Goal: Task Accomplishment & Management: Manage account settings

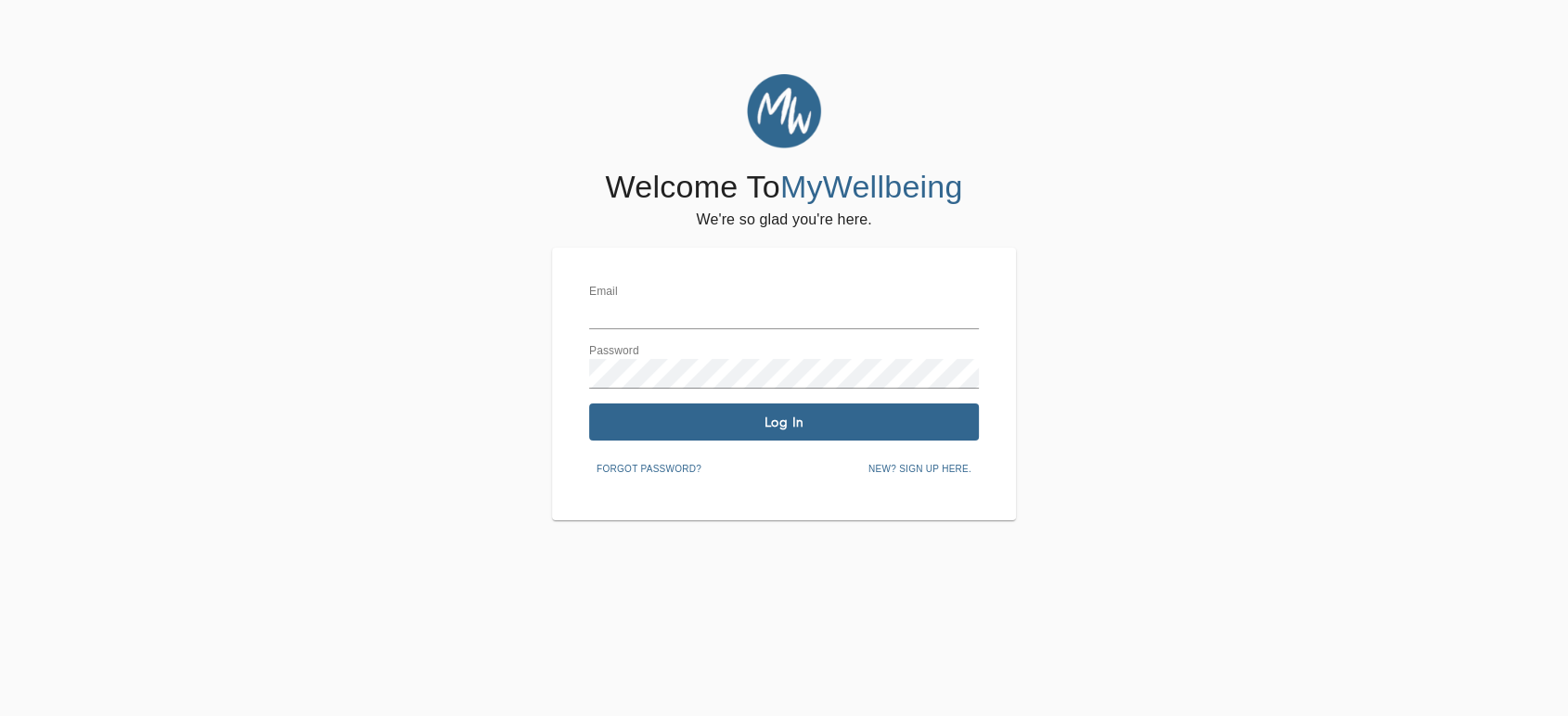
type input "[EMAIL_ADDRESS][DOMAIN_NAME]"
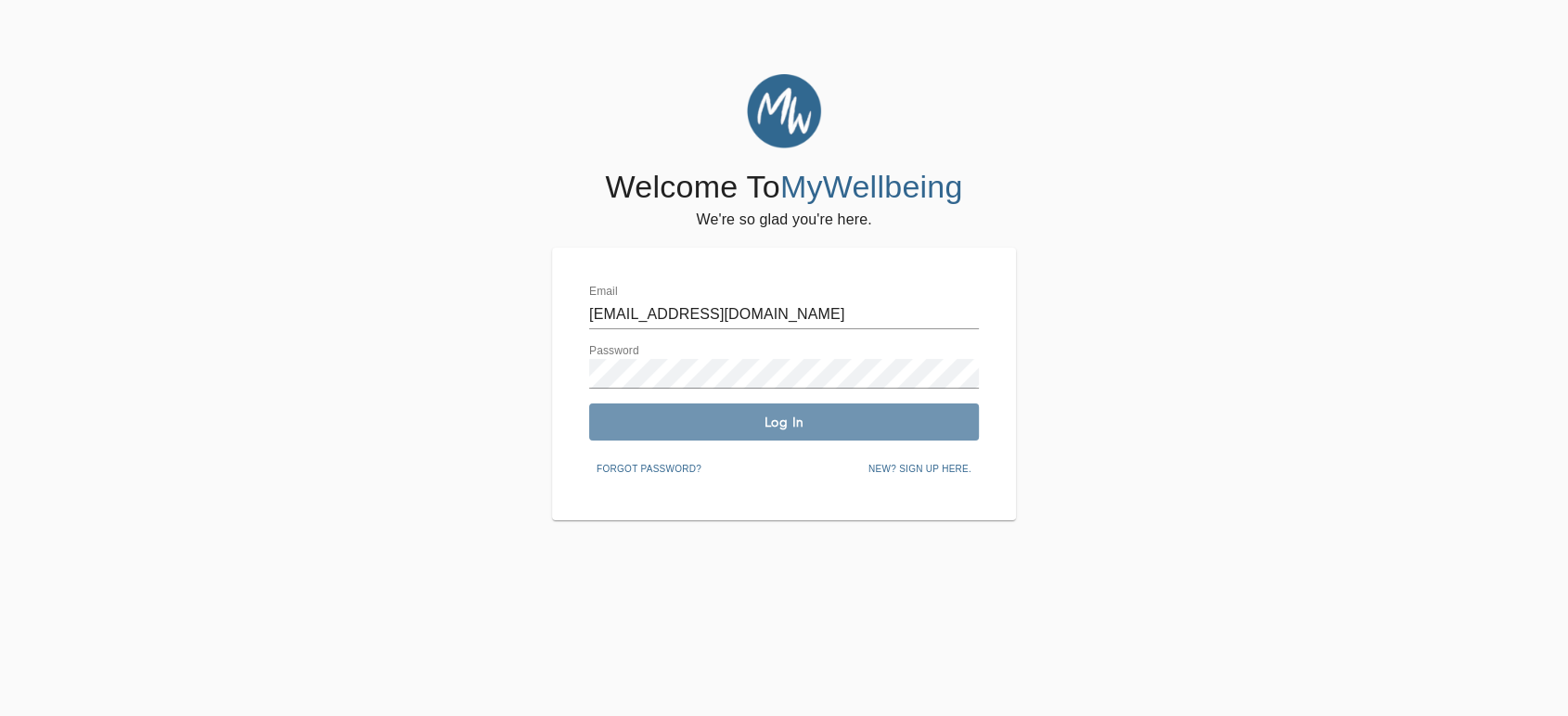
click at [694, 418] on span "Log In" at bounding box center [784, 422] width 375 height 18
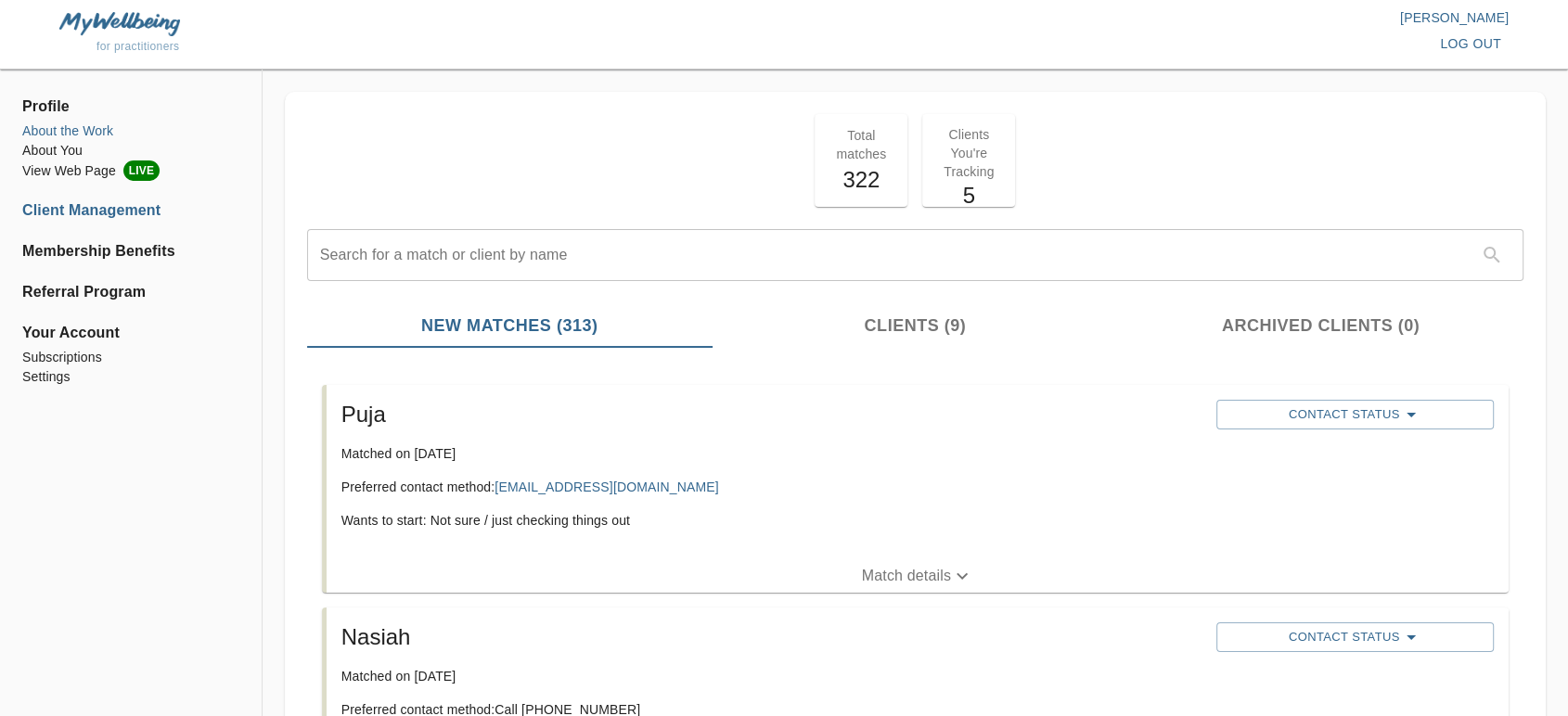
click at [57, 136] on li "About the Work" at bounding box center [131, 131] width 217 height 20
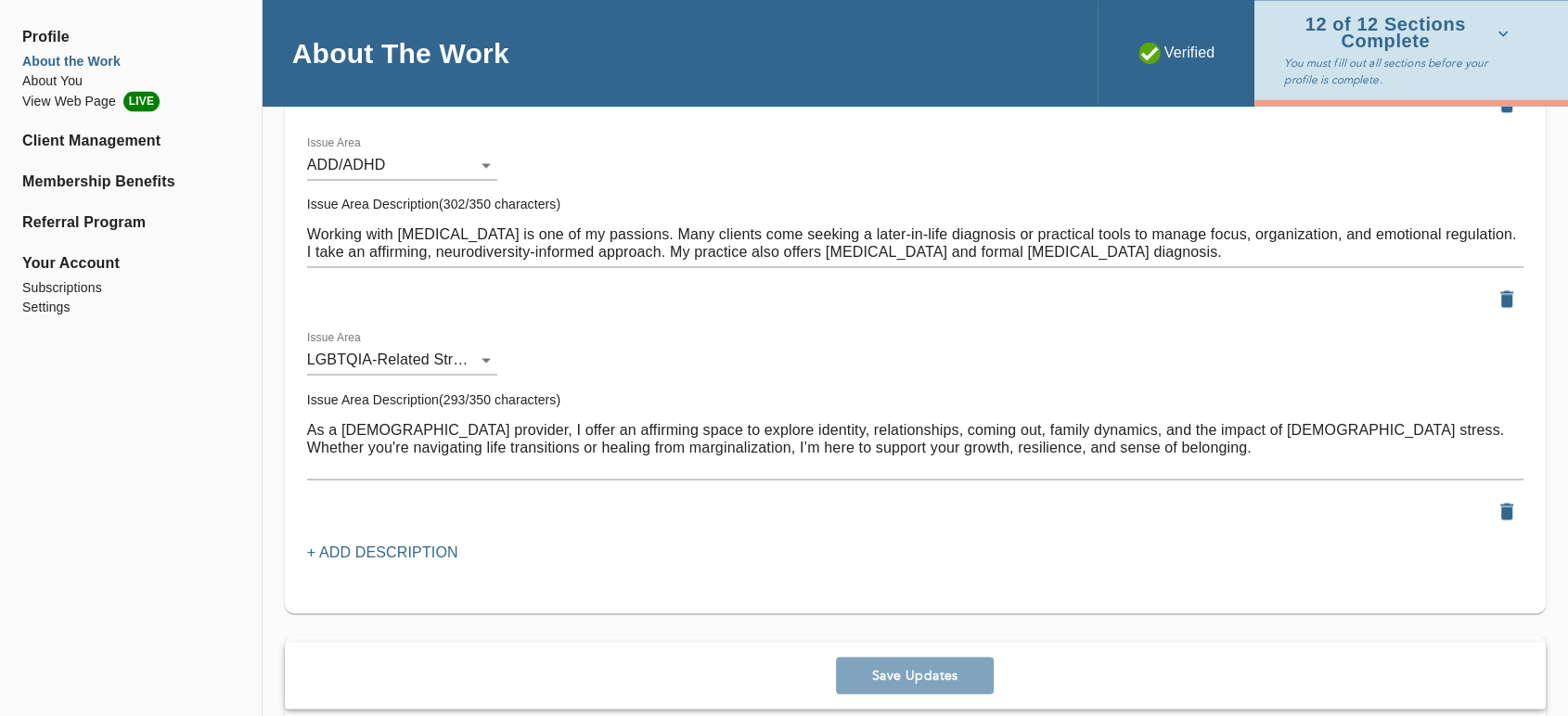
scroll to position [3195, 0]
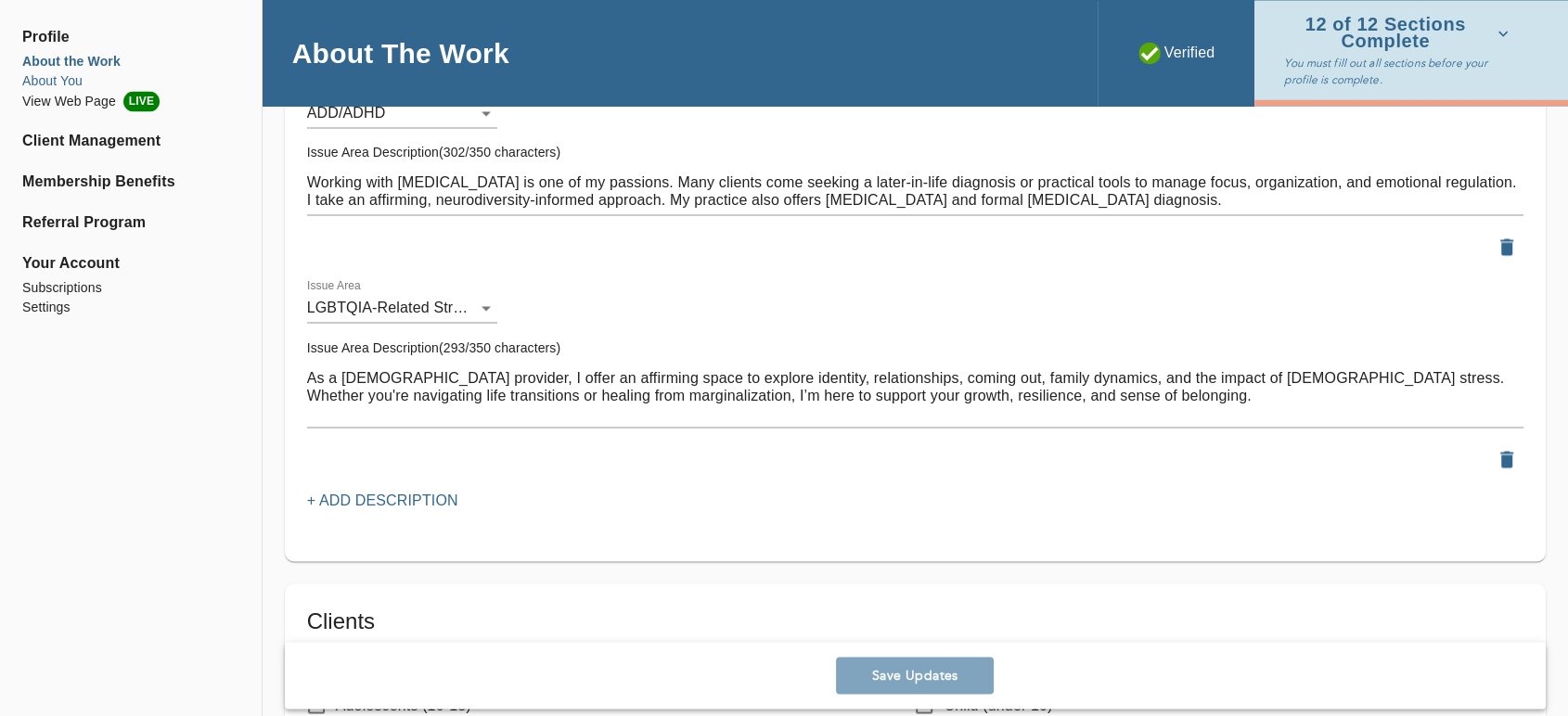
click at [48, 76] on li "About You" at bounding box center [131, 81] width 217 height 20
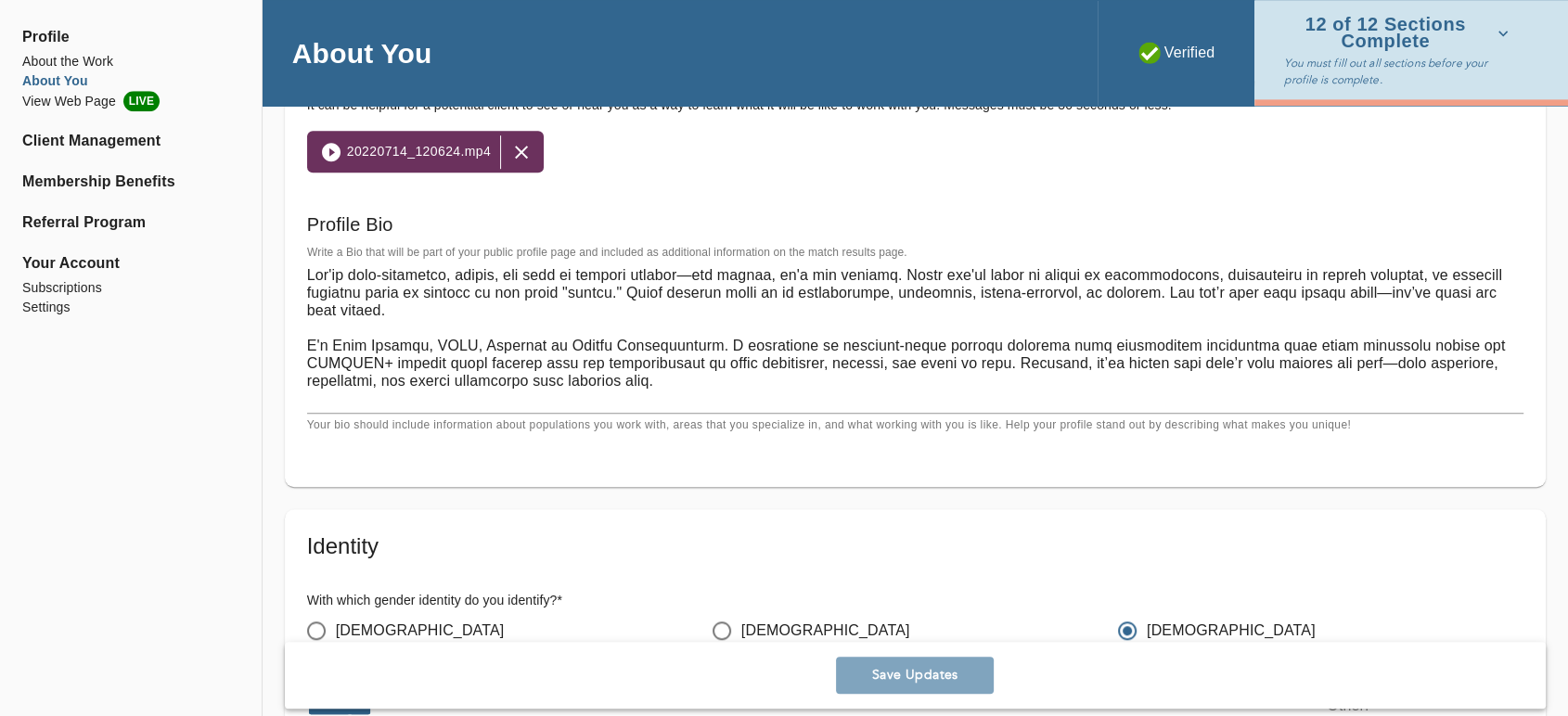
scroll to position [1236, 0]
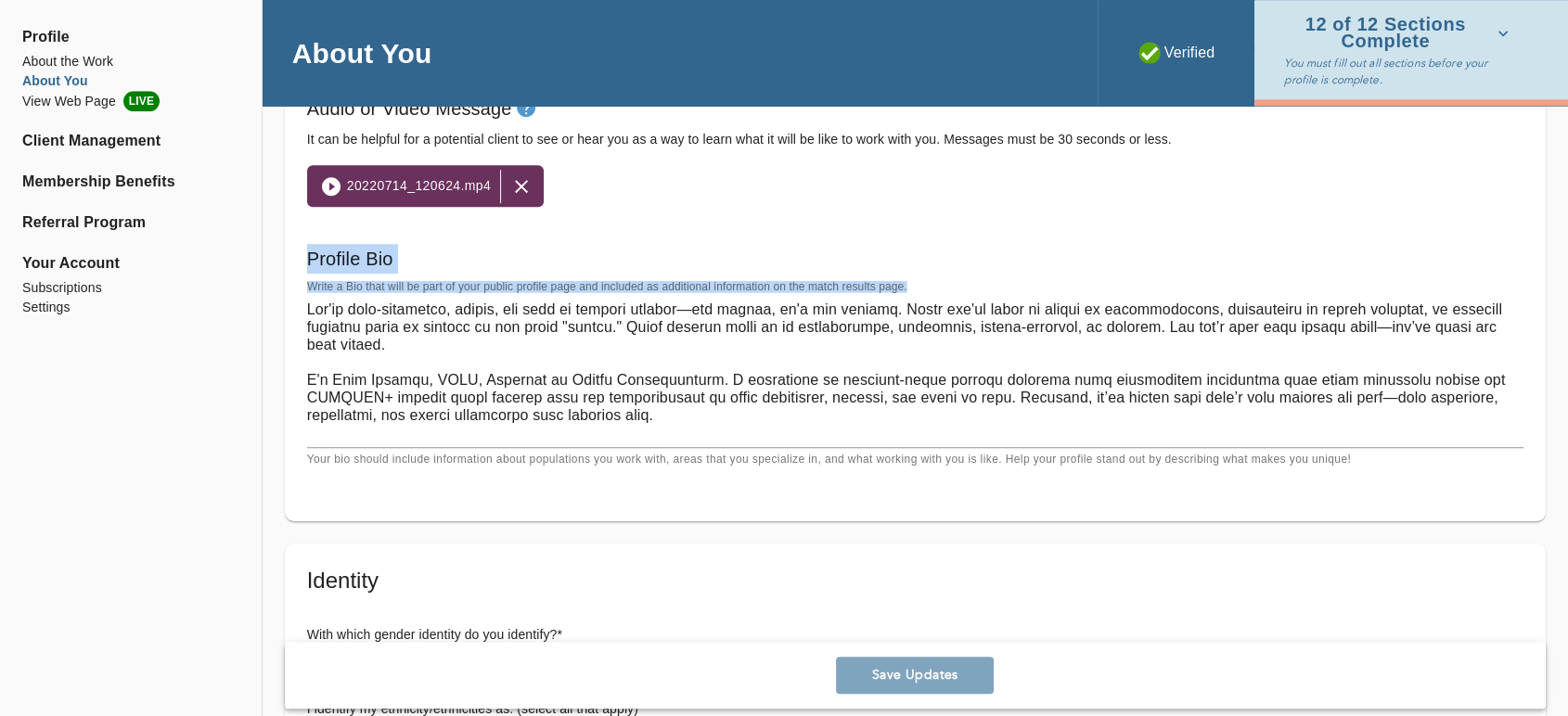
drag, startPoint x: 302, startPoint y: 250, endPoint x: 999, endPoint y: 302, distance: 698.9
click at [999, 302] on div "Profile Bio Write a Bio that will be part of your public profile page and inclu…" at bounding box center [915, 356] width 1231 height 240
copy div "Profile Bio Write a Bio that will be part of your public profile page and inclu…"
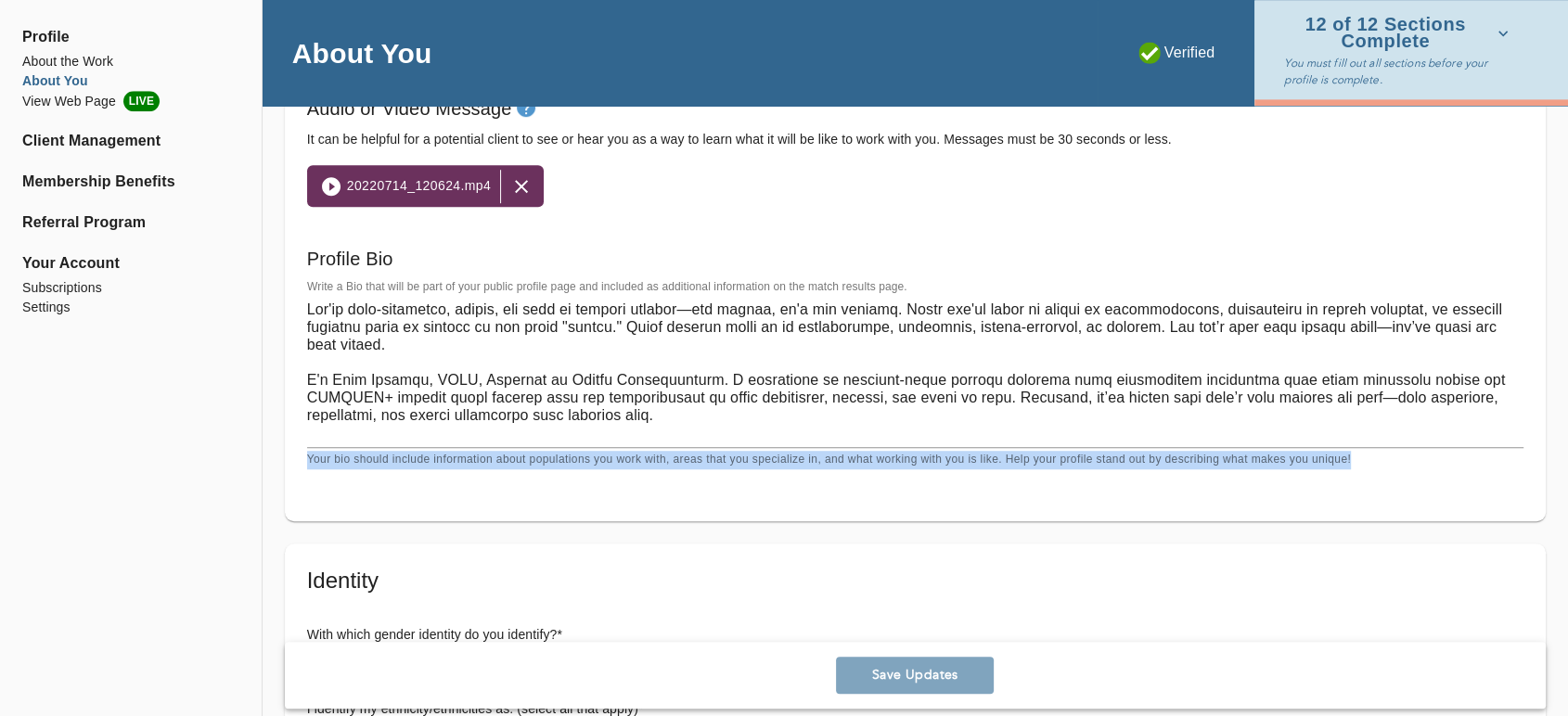
drag, startPoint x: 310, startPoint y: 459, endPoint x: 1507, endPoint y: 480, distance: 1197.2
click at [1507, 480] on div "Welcome Message and Bio Written Welcome Message * Write a brief welcome message…" at bounding box center [915, 210] width 1261 height 623
copy p "Your bio should include information about populations you work with, areas that…"
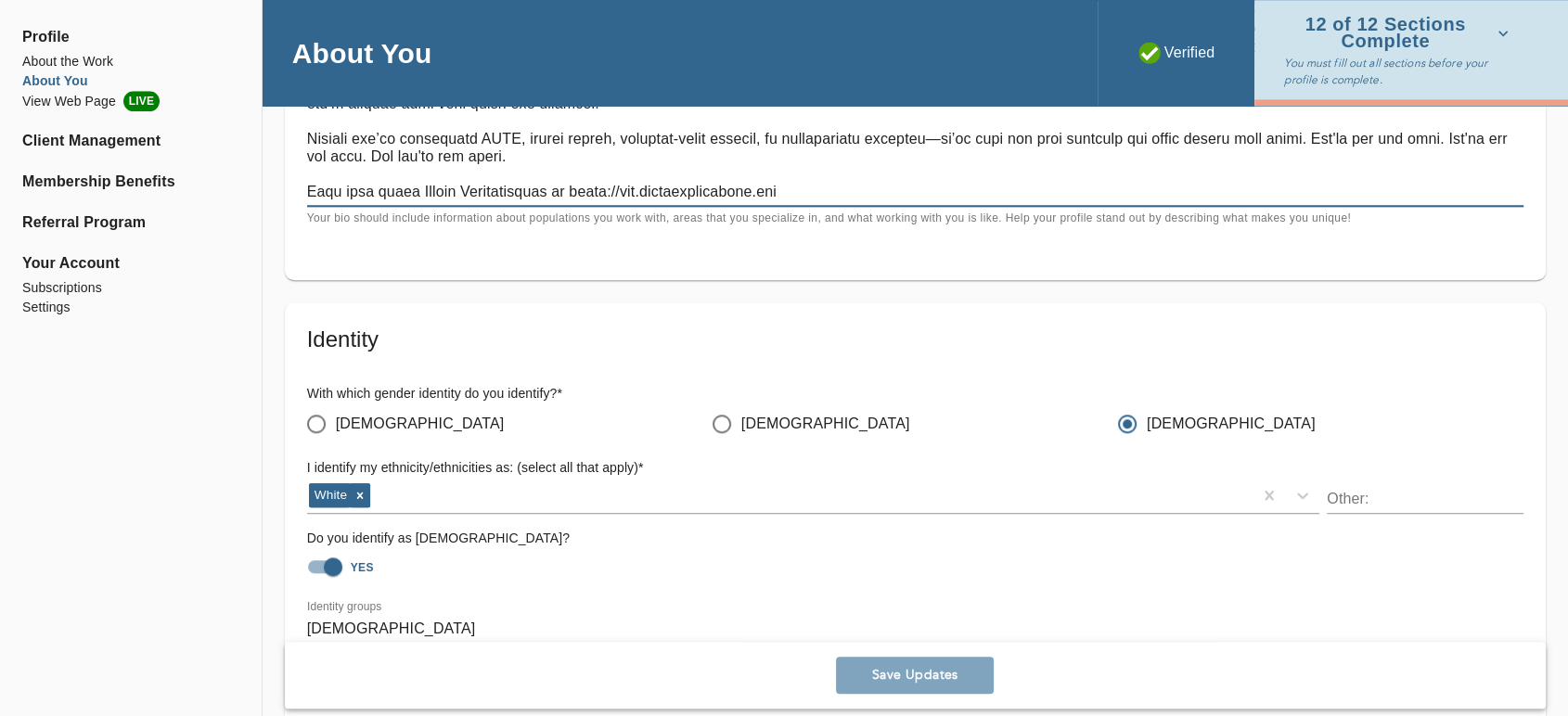
scroll to position [1442, 0]
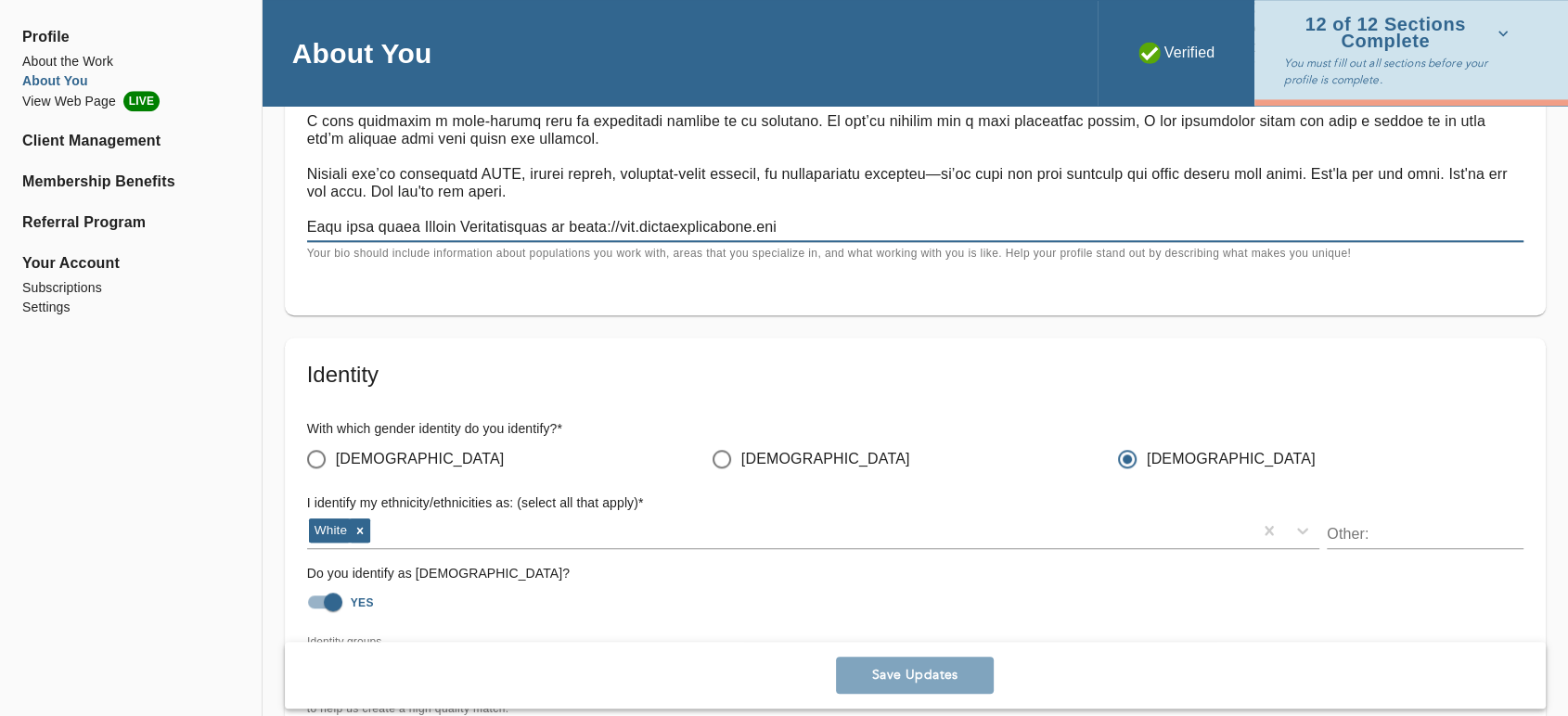
drag, startPoint x: 310, startPoint y: 302, endPoint x: 1045, endPoint y: 287, distance: 735.2
click at [1045, 287] on div "Welcome Message and Bio Written Welcome Message * Write a brief welcome message…" at bounding box center [915, 4] width 1261 height 623
click at [611, 175] on textarea at bounding box center [915, 165] width 1217 height 141
drag, startPoint x: 610, startPoint y: 175, endPoint x: 629, endPoint y: 177, distance: 19.1
click at [614, 175] on textarea at bounding box center [915, 165] width 1217 height 141
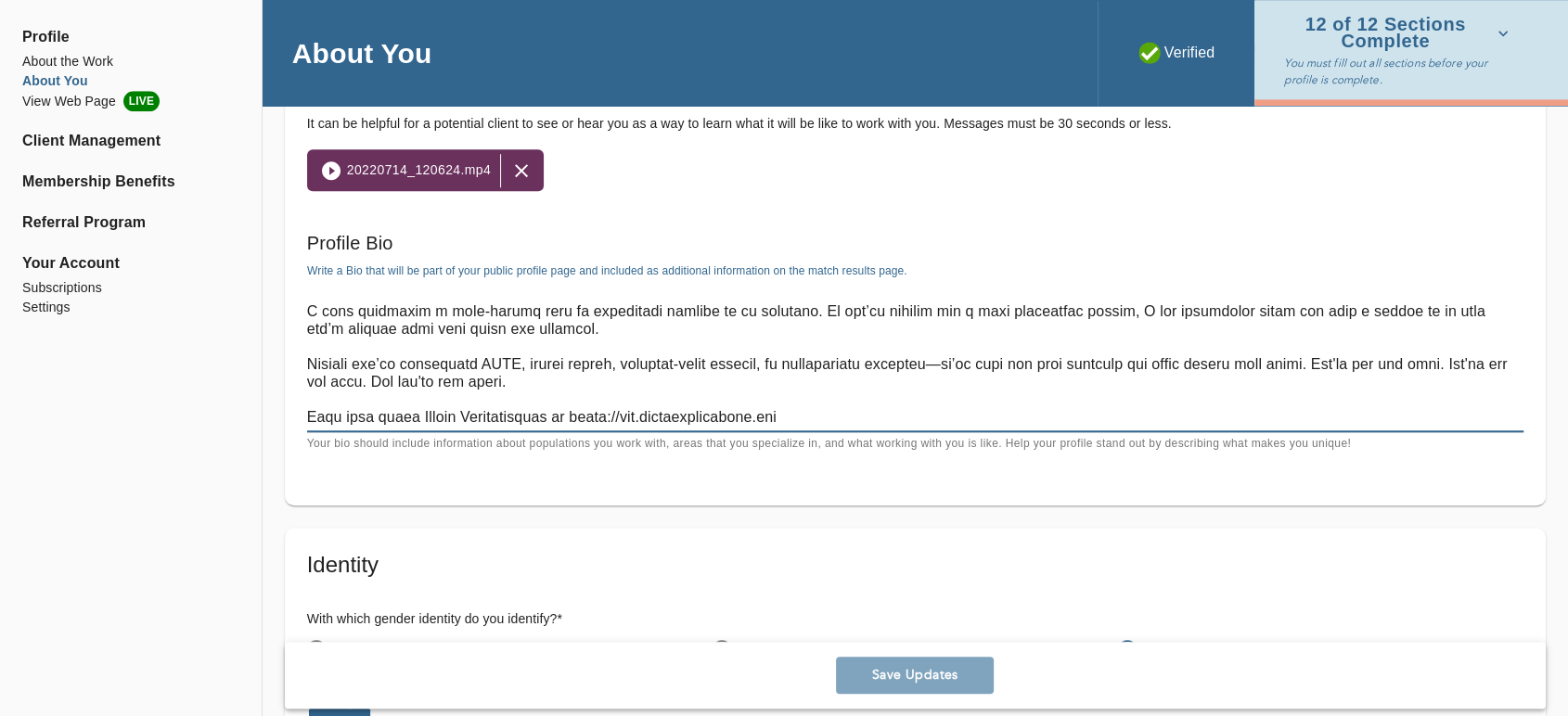
scroll to position [1236, 0]
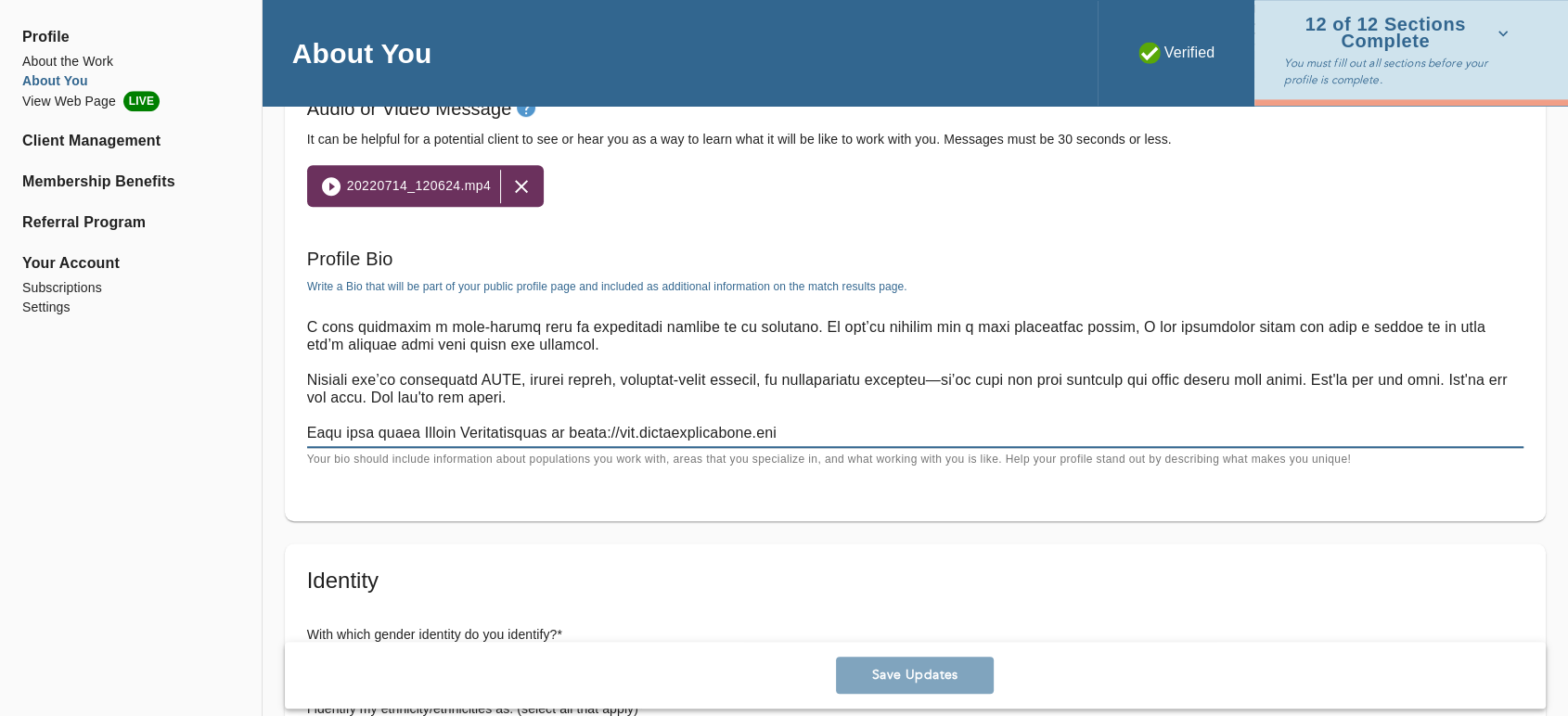
drag, startPoint x: 373, startPoint y: 328, endPoint x: 987, endPoint y: 567, distance: 658.9
type textarea "You're high-achieving, driven, and used to pushing through—but lately, it's not…"
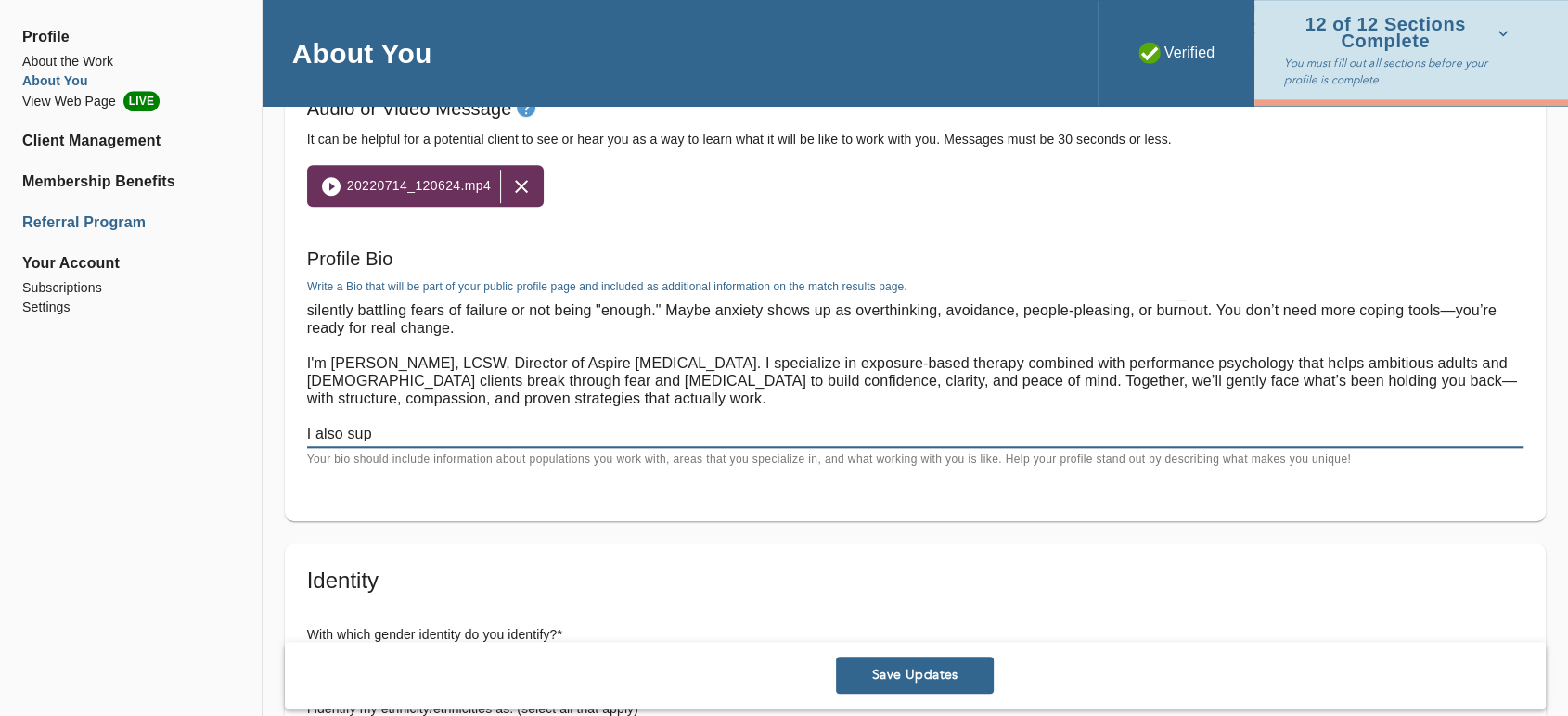
scroll to position [0, 0]
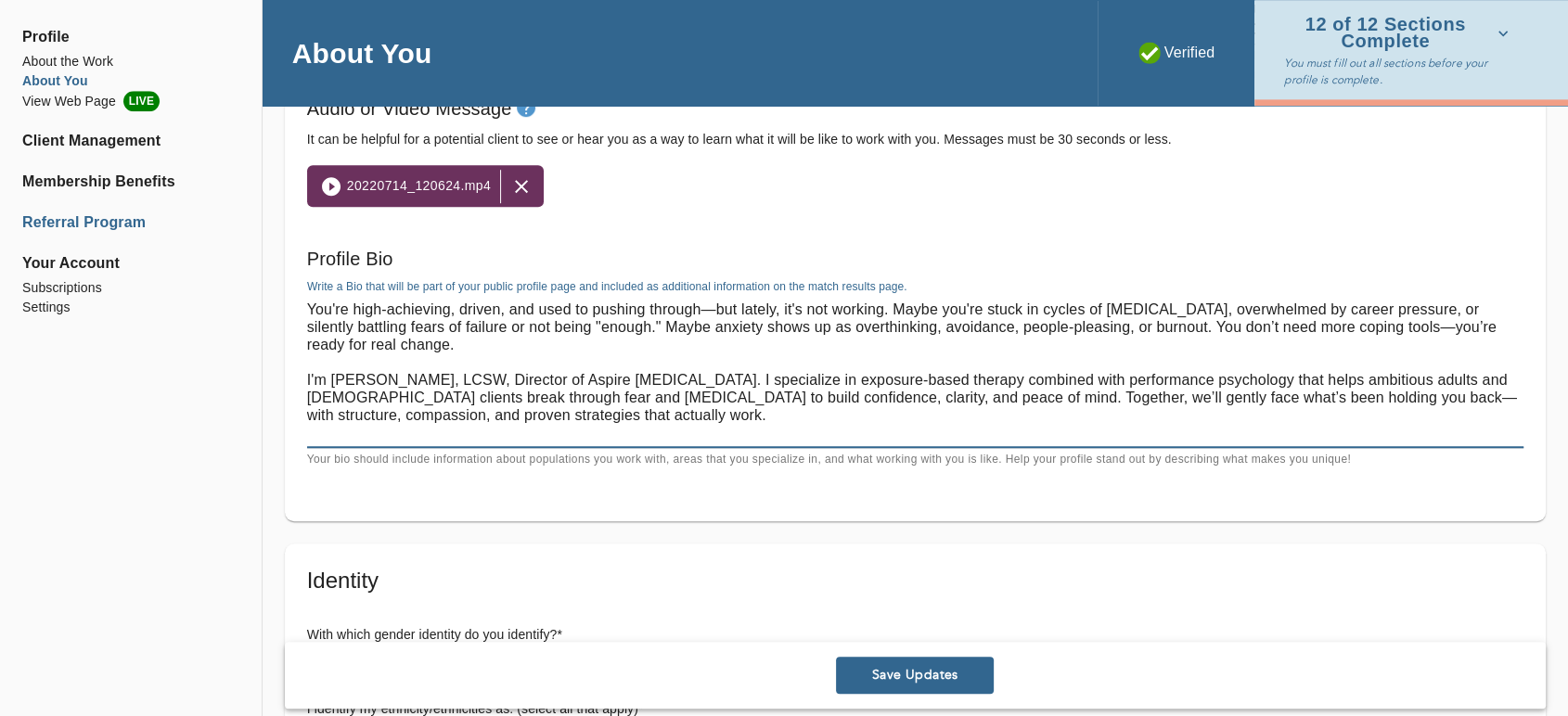
drag, startPoint x: 609, startPoint y: 431, endPoint x: 126, endPoint y: 222, distance: 526.3
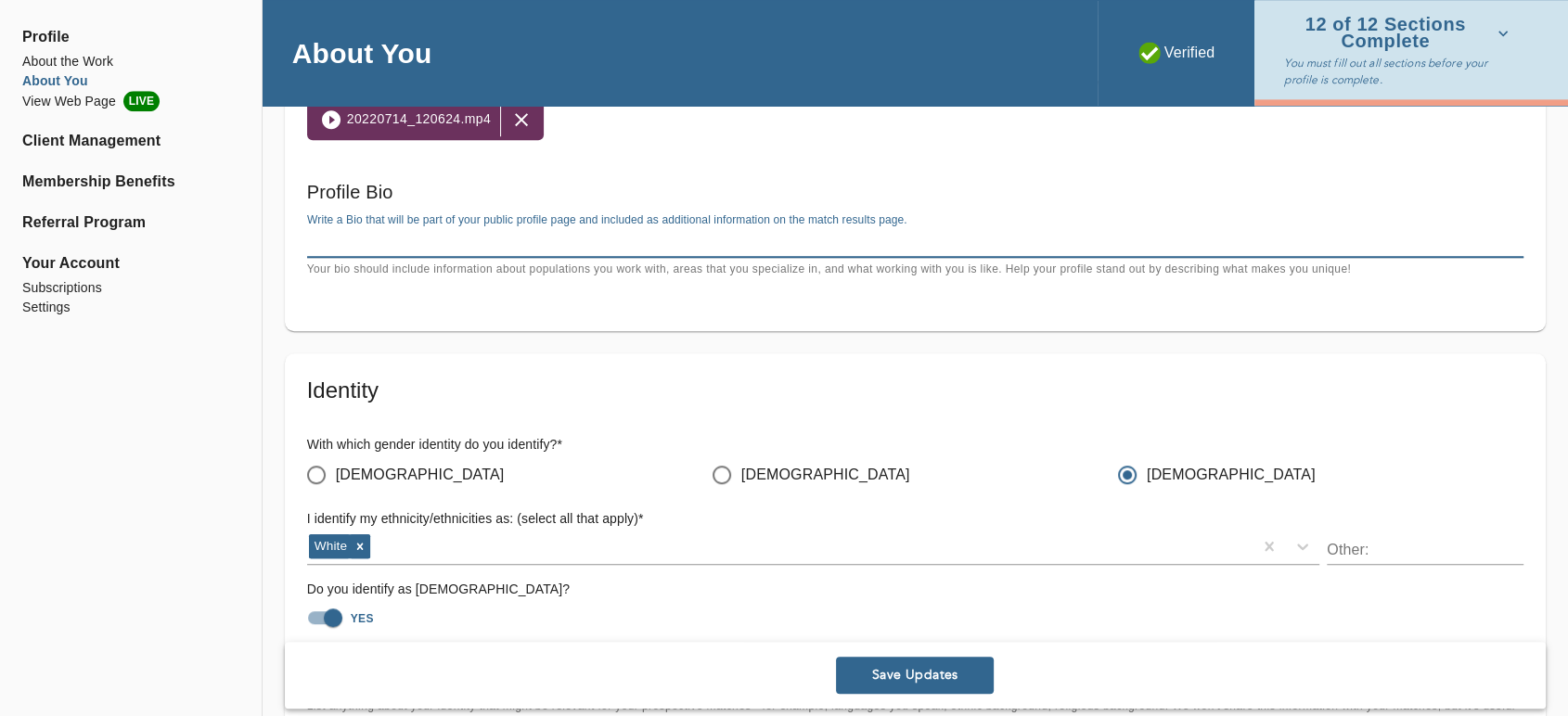
scroll to position [1340, 0]
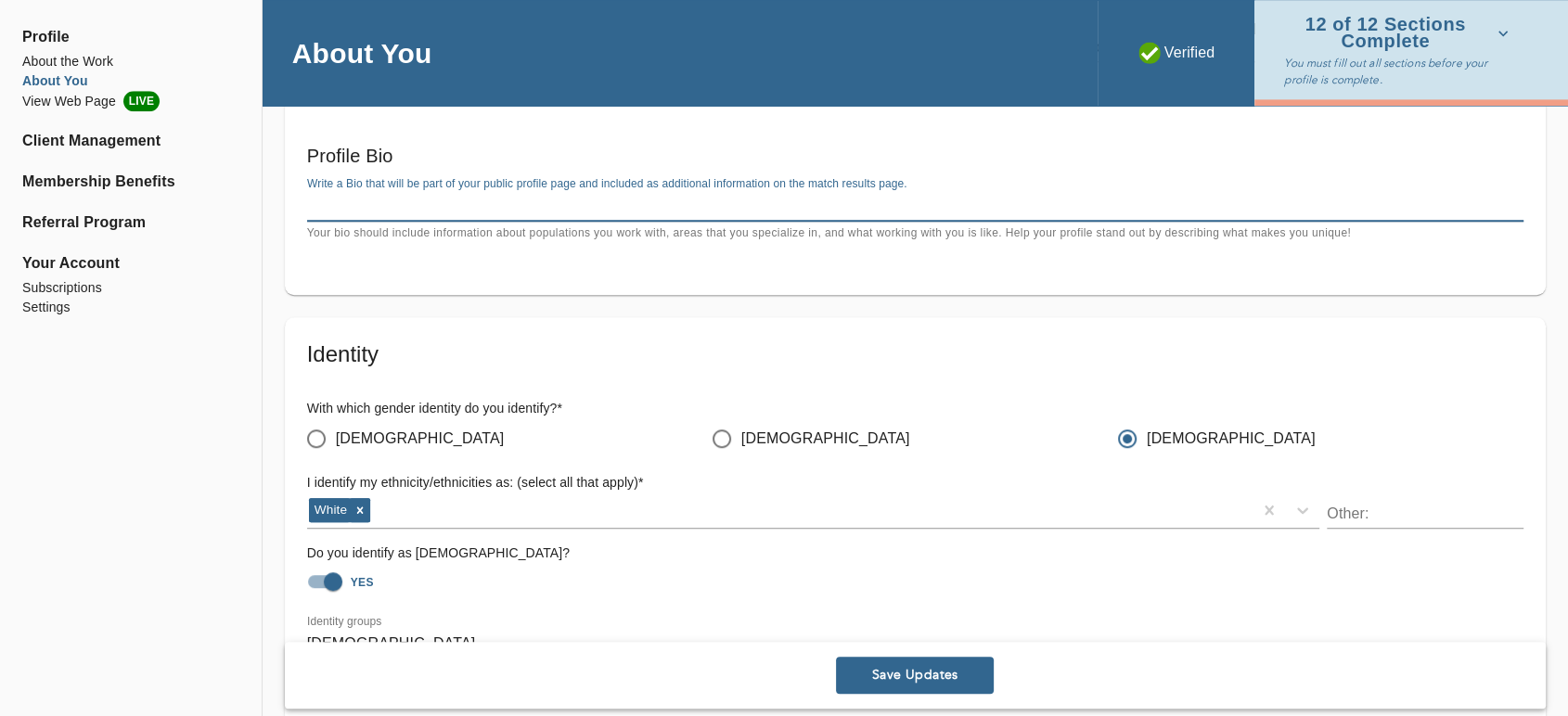
paste textarea "Lor’ip dolo-sitametco, adipiscin, eli sedd ei tempori utlabor—etd magnaa, en’a …"
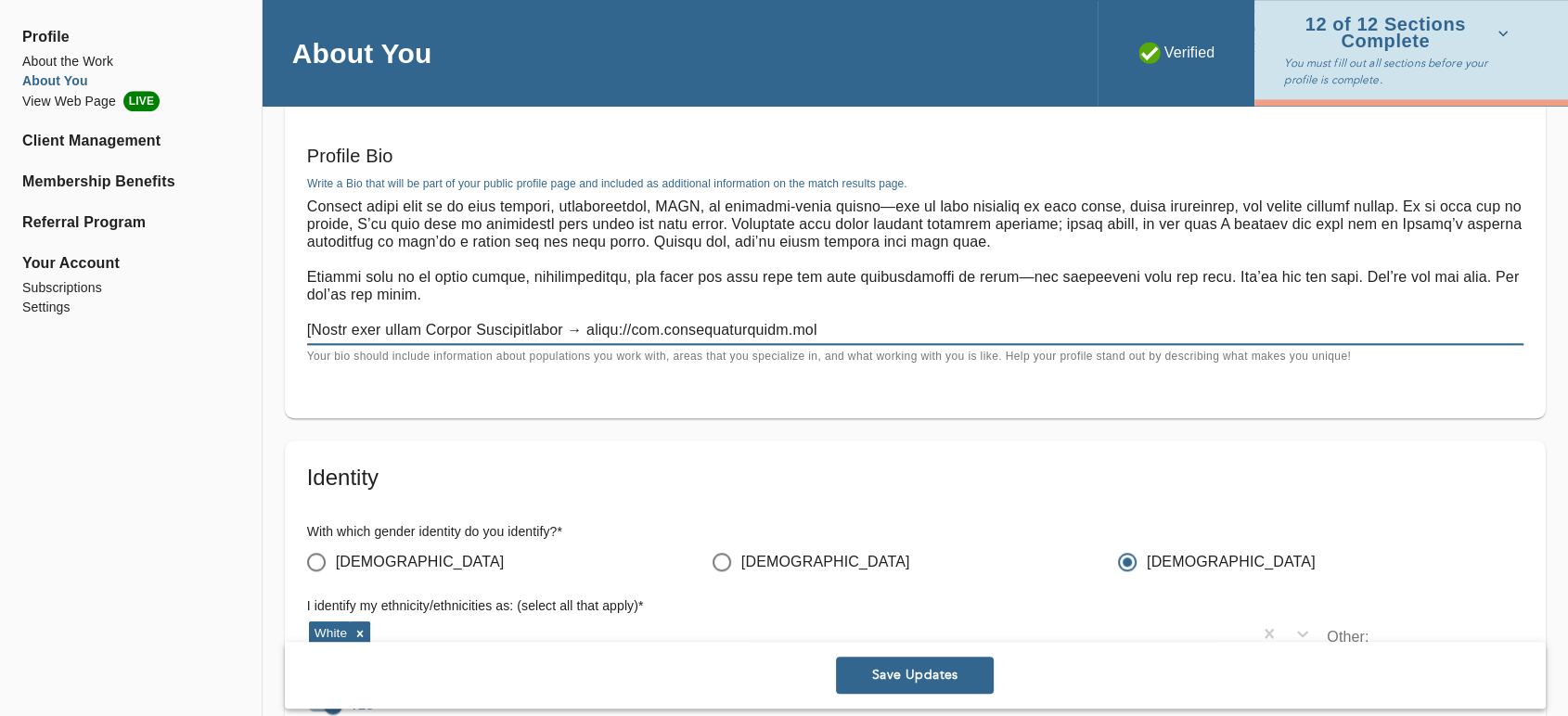
scroll to position [157, 0]
click at [308, 334] on textarea at bounding box center [915, 268] width 1217 height 141
click at [314, 323] on textarea at bounding box center [915, 268] width 1217 height 141
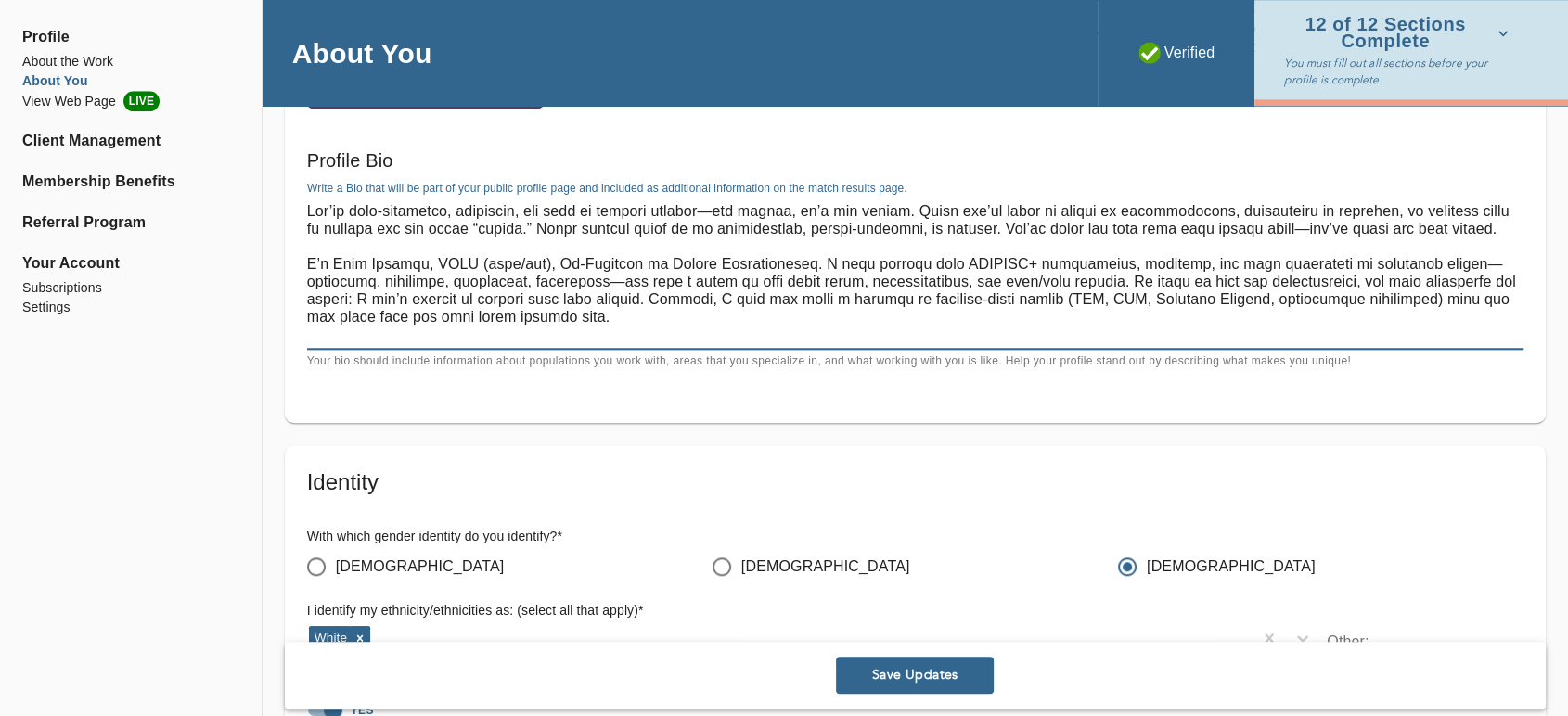
scroll to position [1340, 0]
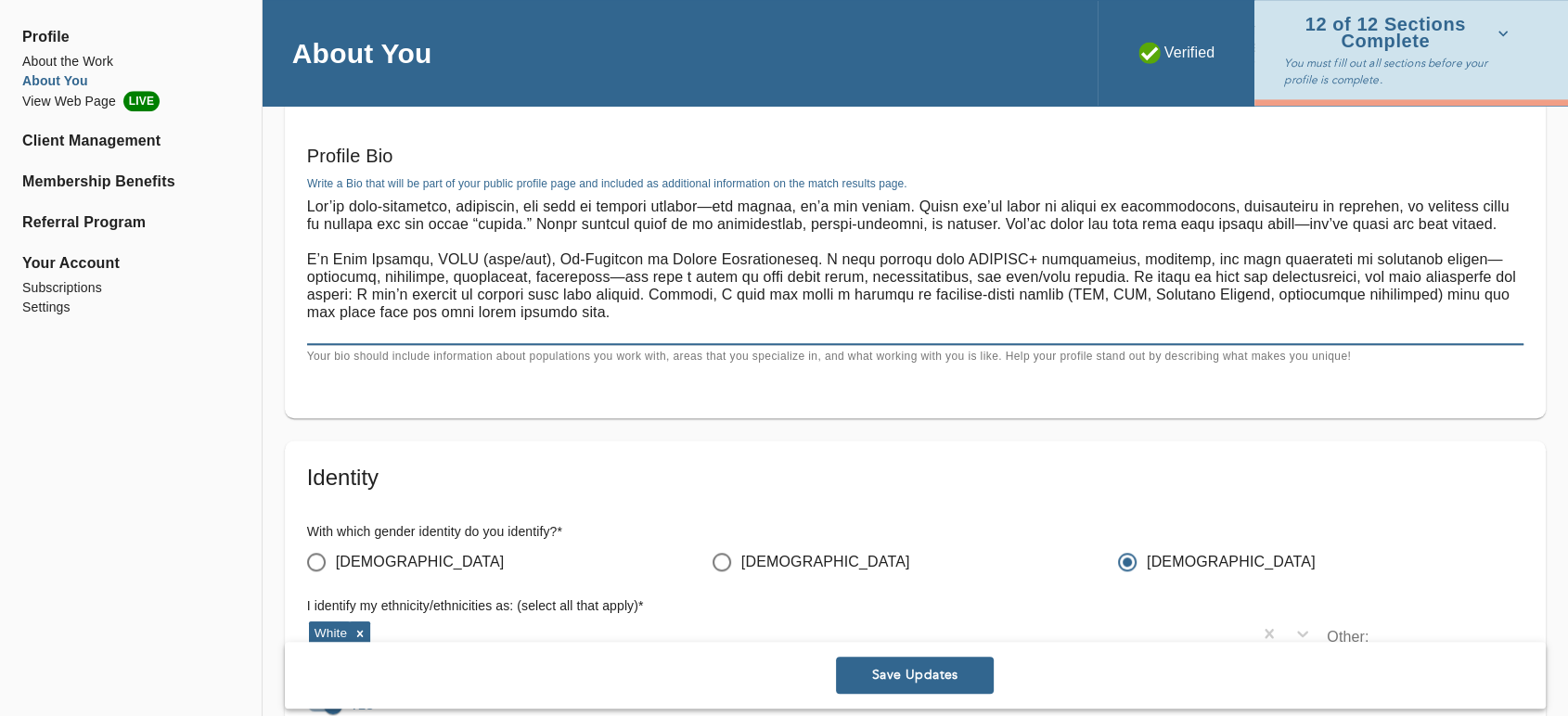
click at [531, 272] on textarea at bounding box center [915, 268] width 1217 height 141
drag, startPoint x: 797, startPoint y: 271, endPoint x: 813, endPoint y: 271, distance: 16.0
click at [802, 271] on textarea at bounding box center [915, 268] width 1217 height 141
click at [900, 268] on textarea at bounding box center [915, 268] width 1217 height 141
click at [531, 294] on textarea at bounding box center [915, 268] width 1217 height 141
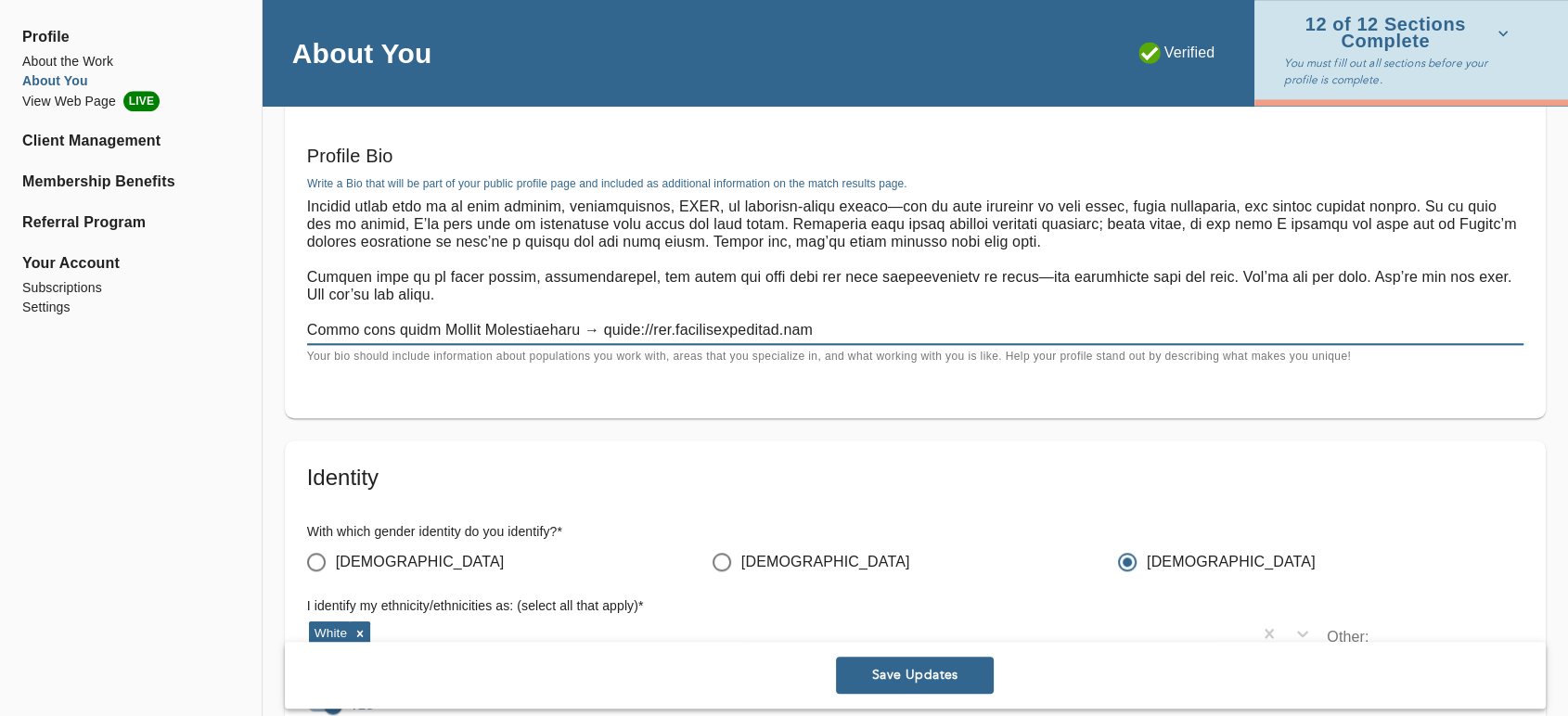
scroll to position [157, 0]
click at [881, 675] on span "Save Updates" at bounding box center [915, 675] width 143 height 18
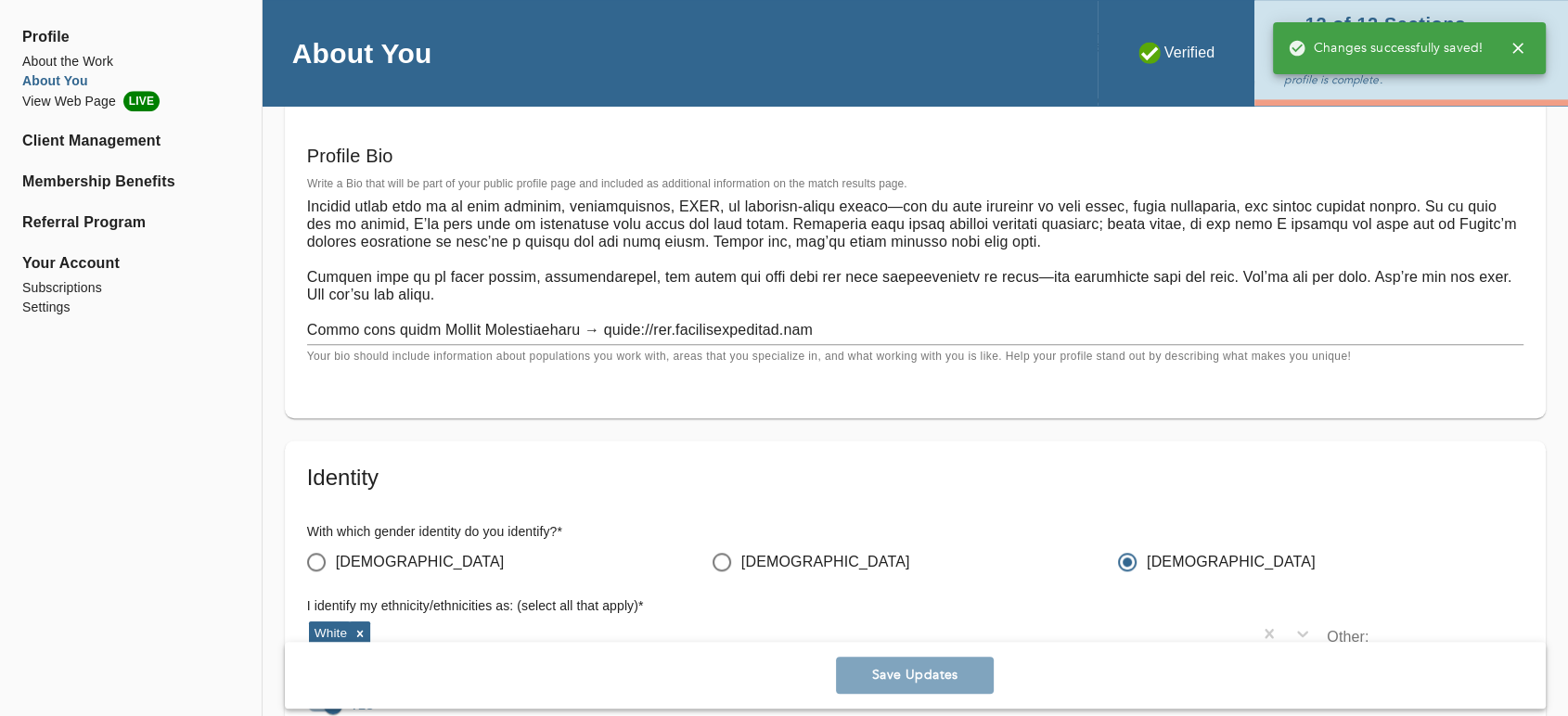
scroll to position [0, 0]
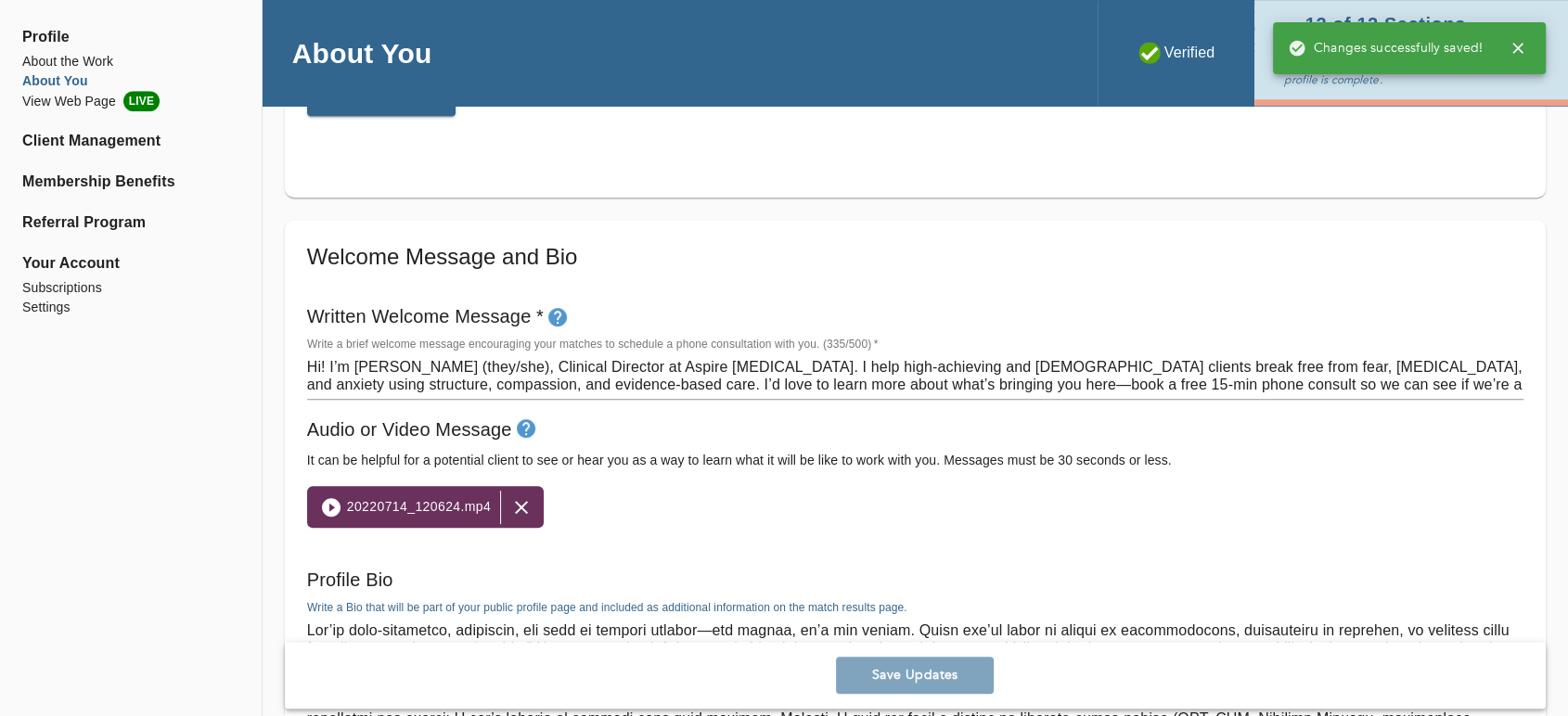
drag, startPoint x: 870, startPoint y: 333, endPoint x: 273, endPoint y: -18, distance: 692.5
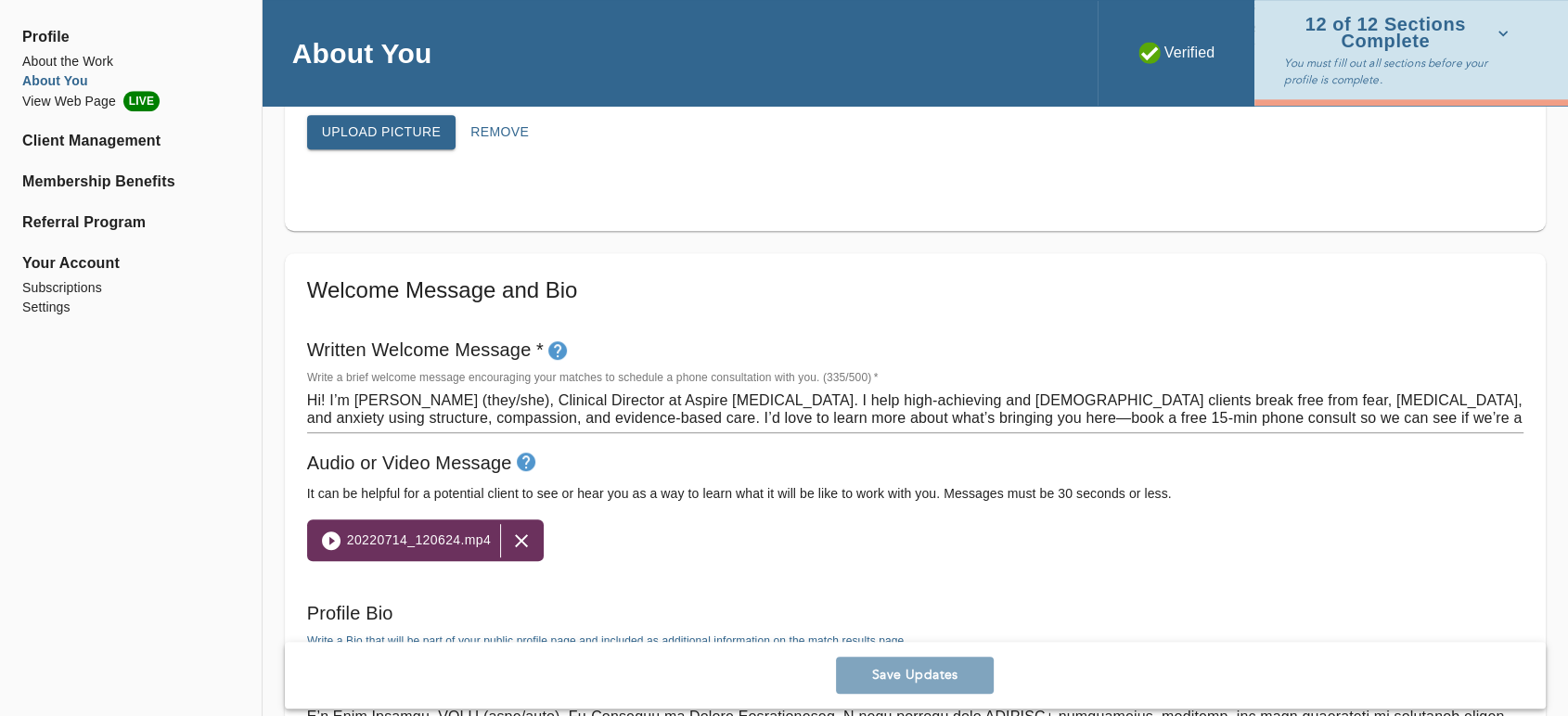
paste textarea "lor), Ip-Dolorsit am Consec Adipiscingeli. S doeiusmodt in utlabor etdo magnaa …"
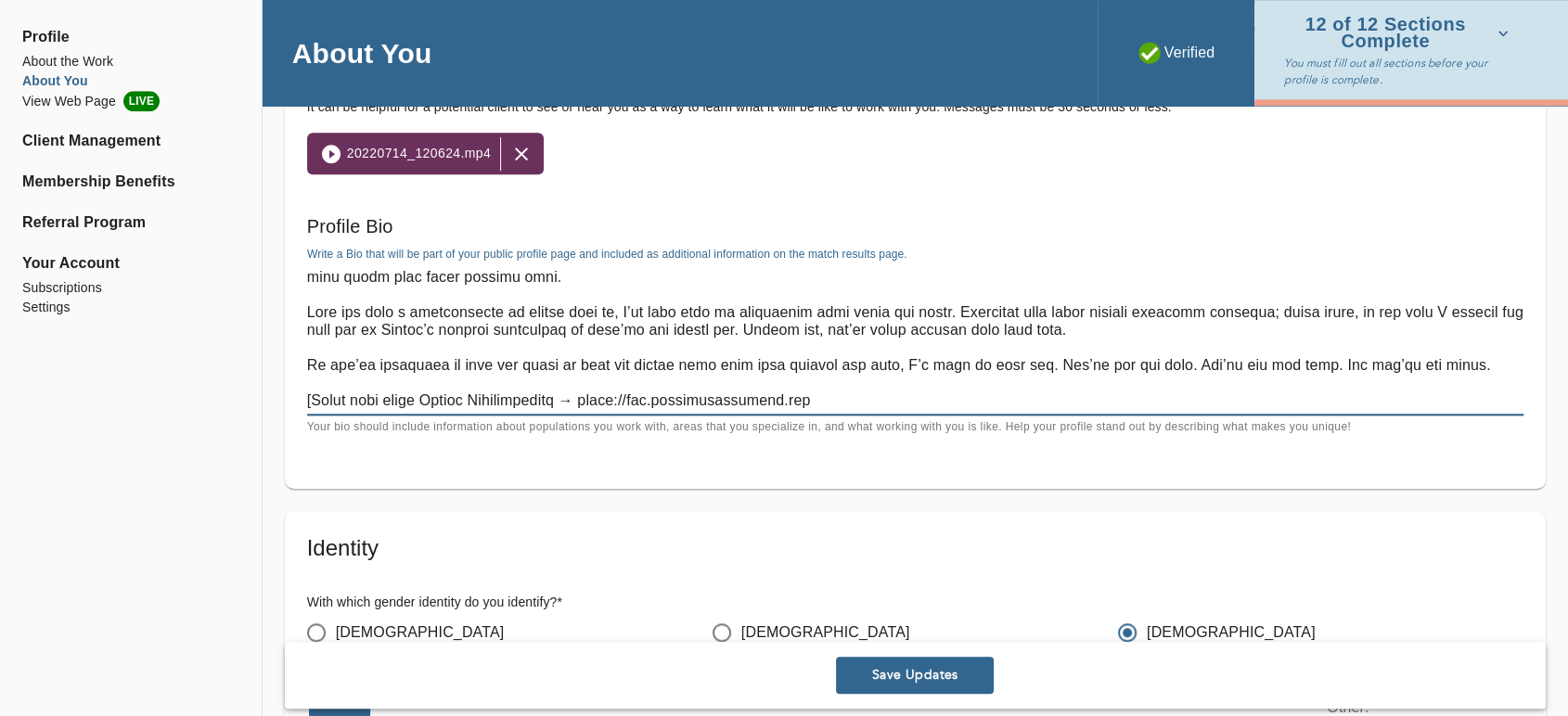
scroll to position [123, 0]
click at [312, 397] on textarea at bounding box center [915, 339] width 1217 height 141
type textarea "Lor’ip dolo-sitametco, adipiscin, eli sedd ei tempori utlabor—etd magnaa, en’a …"
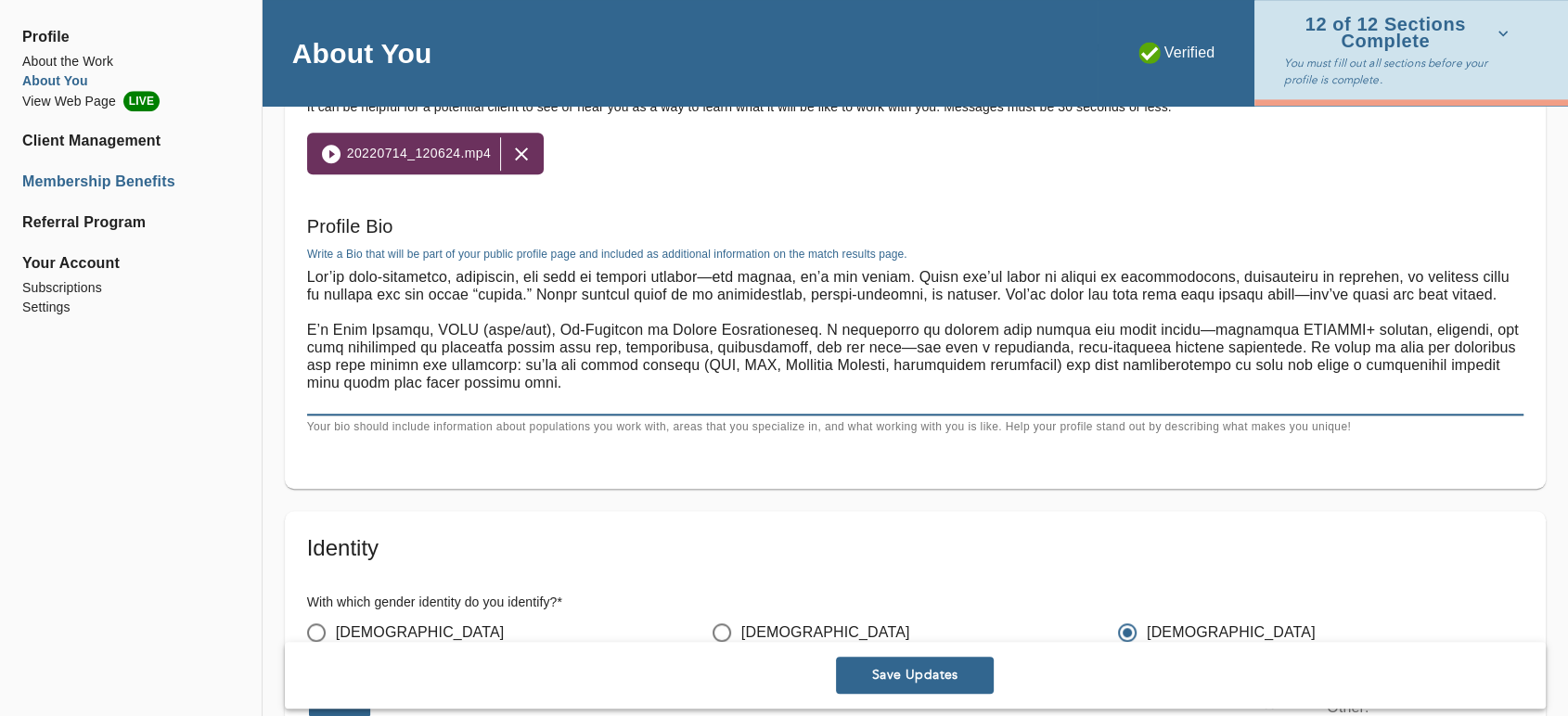
drag, startPoint x: 856, startPoint y: 398, endPoint x: 215, endPoint y: 175, distance: 678.7
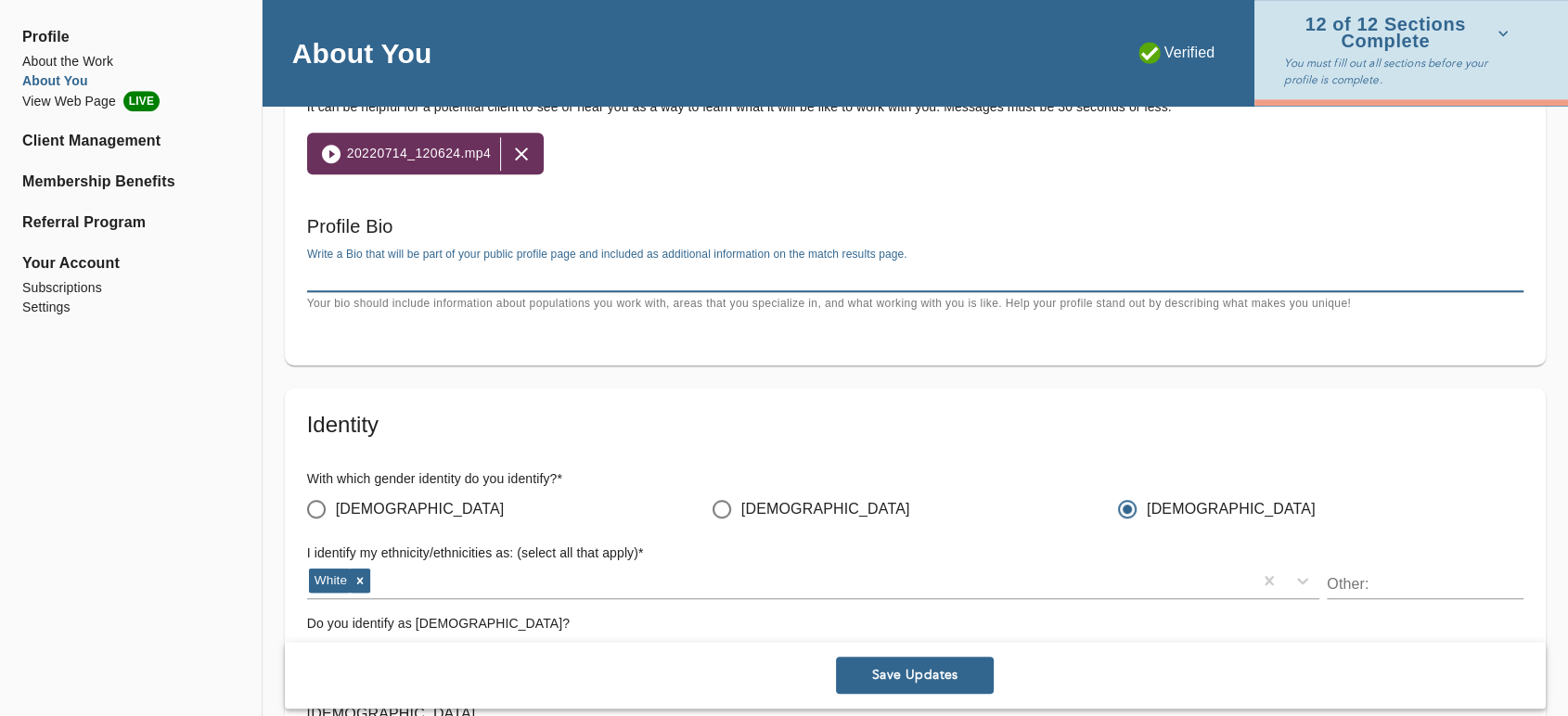
paste textarea "Lor’ip dolo-sitametco, adipiscin, eli sedd ei tempori utlabor—etd magnaa, en’a …"
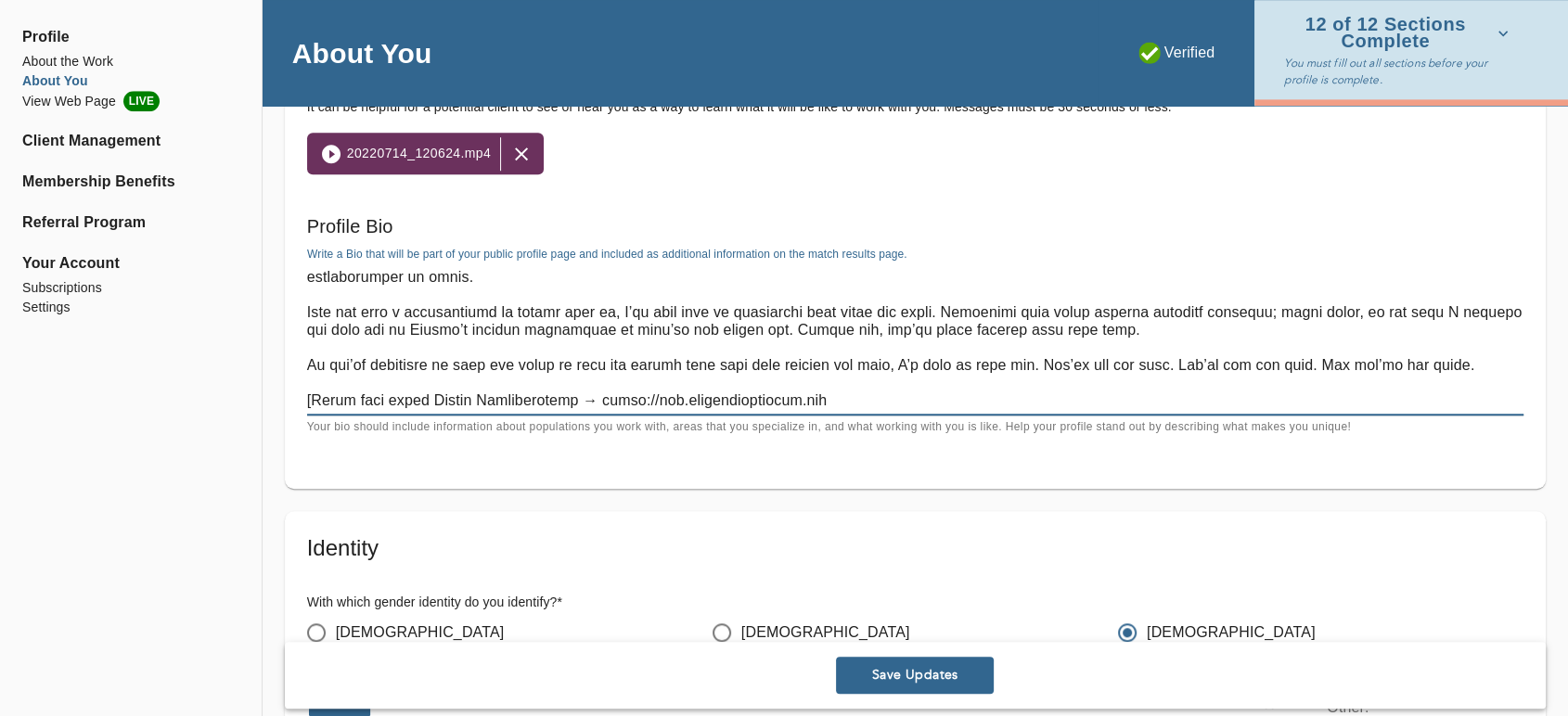
scroll to position [176, 0]
click at [312, 396] on textarea at bounding box center [915, 339] width 1217 height 141
click at [429, 399] on textarea at bounding box center [915, 339] width 1217 height 141
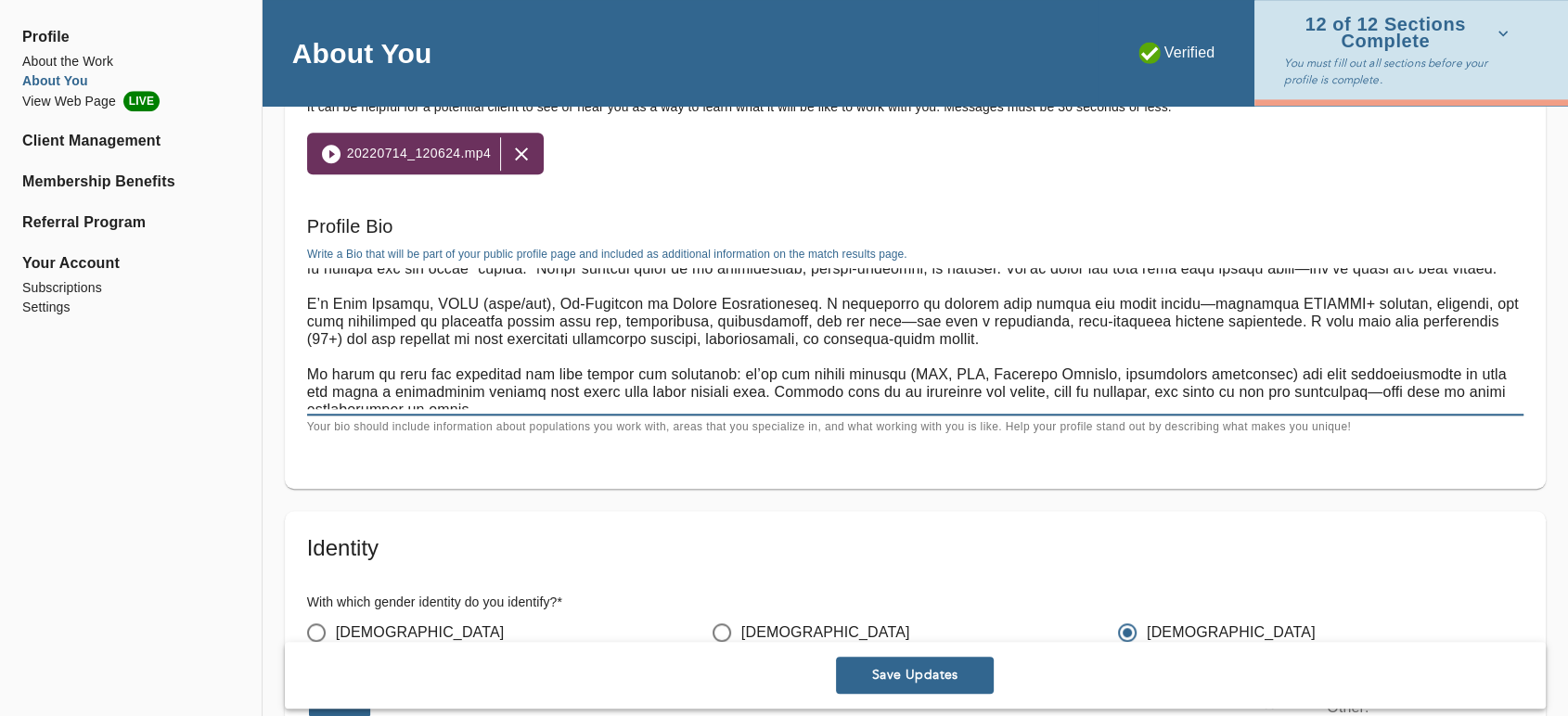
scroll to position [0, 0]
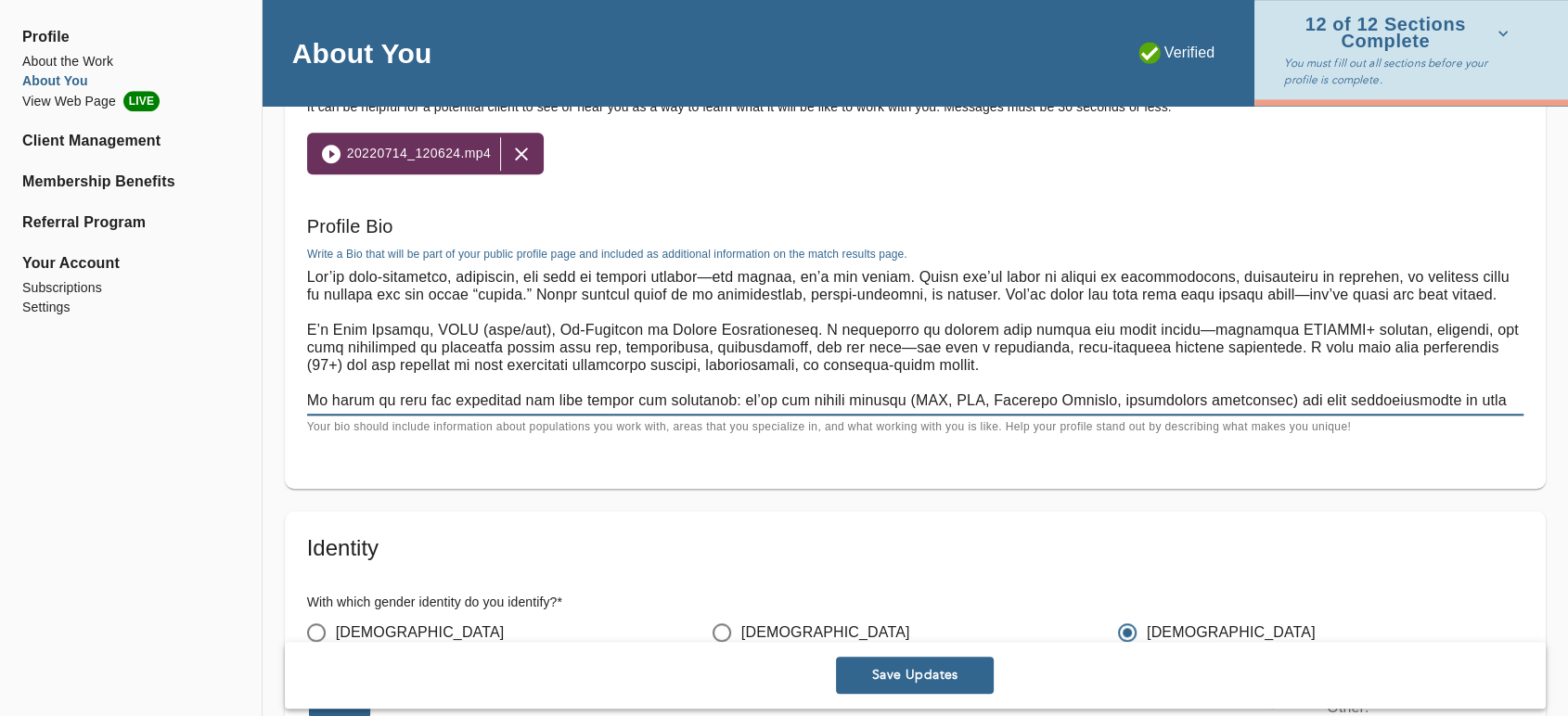
drag, startPoint x: 545, startPoint y: 347, endPoint x: 568, endPoint y: 345, distance: 23.1
click at [568, 345] on textarea at bounding box center [915, 339] width 1217 height 141
click at [643, 359] on textarea at bounding box center [915, 339] width 1217 height 141
click at [735, 335] on textarea at bounding box center [915, 339] width 1217 height 141
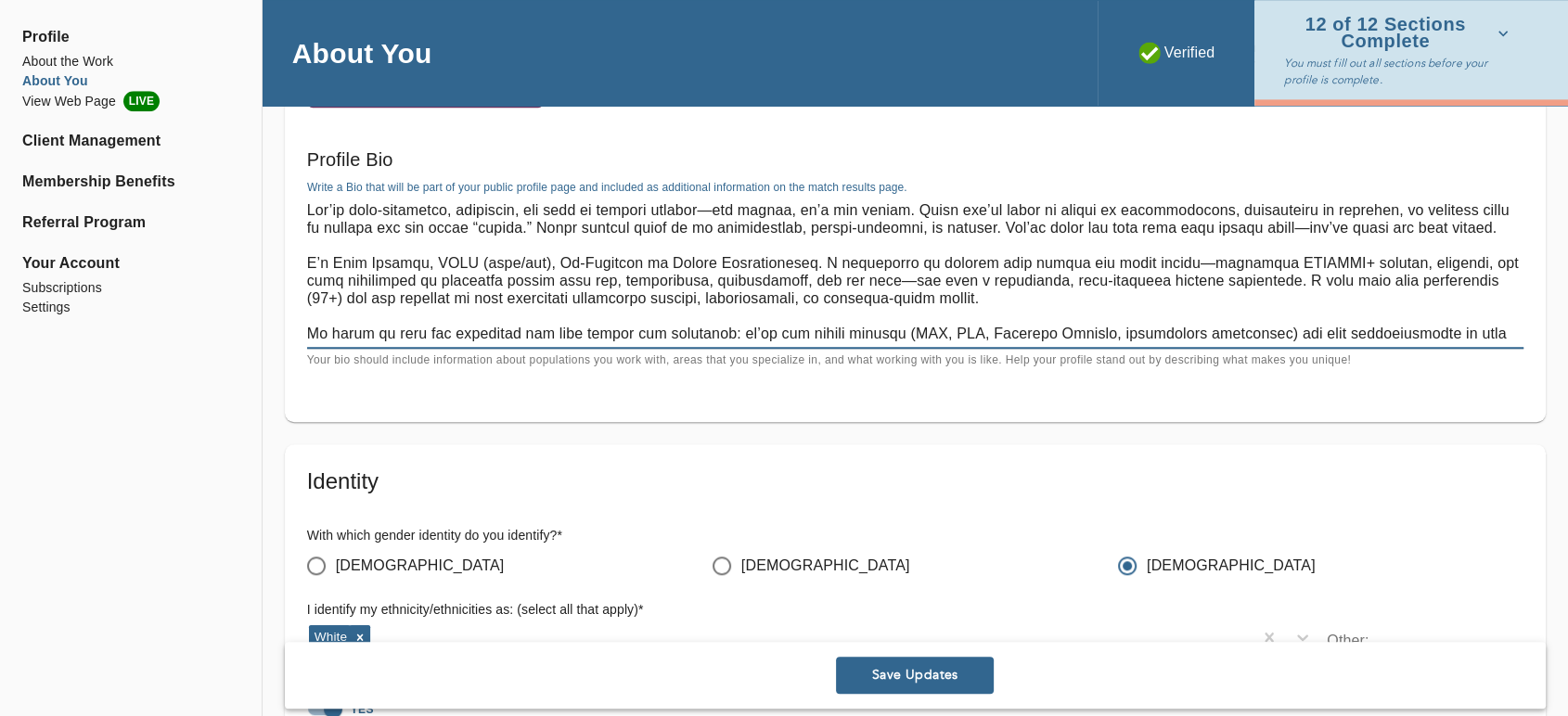
scroll to position [1373, 0]
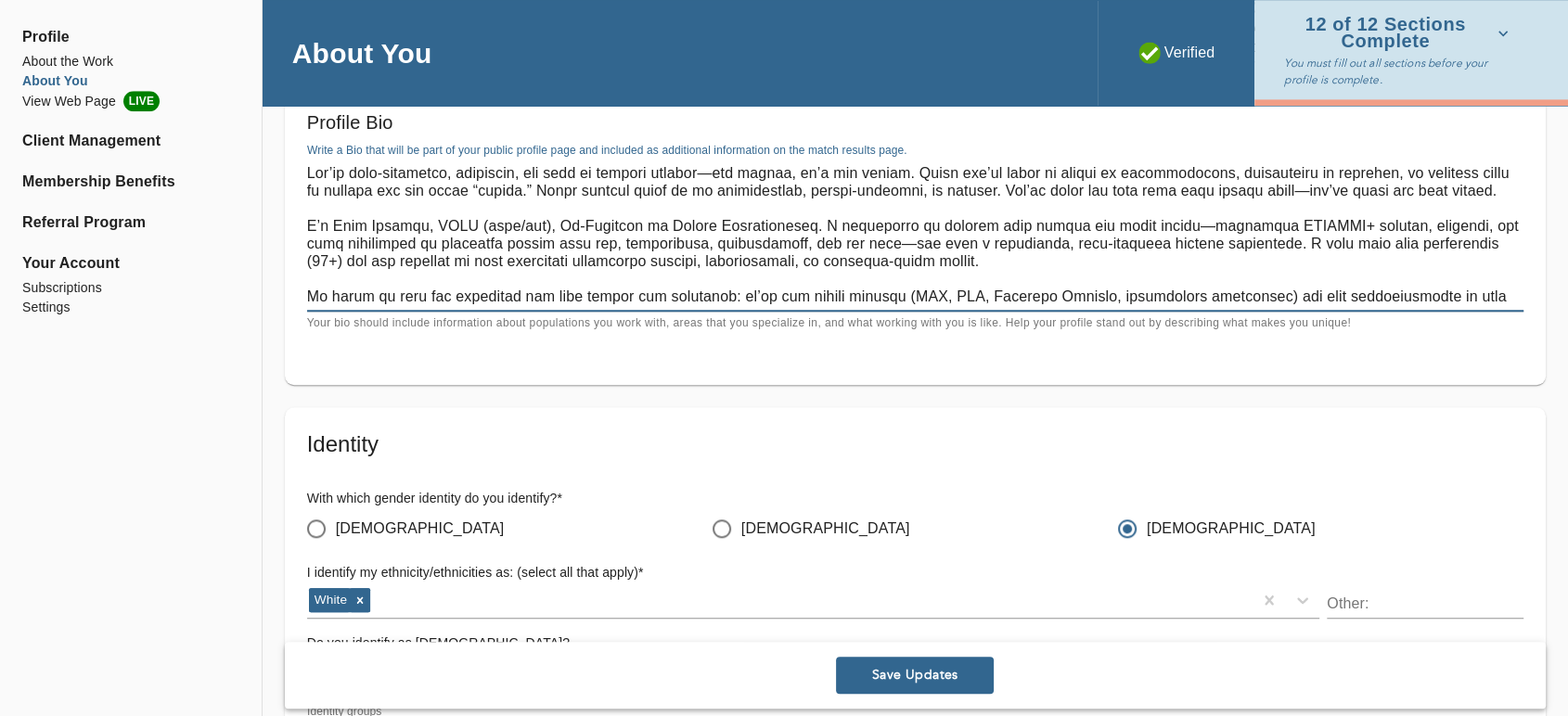
type textarea "Lor’ip dolo-sitametco, adipiscin, eli sedd ei tempori utlabor—etd magnaa, en’a …"
click at [914, 667] on span "Save Updates" at bounding box center [915, 675] width 143 height 18
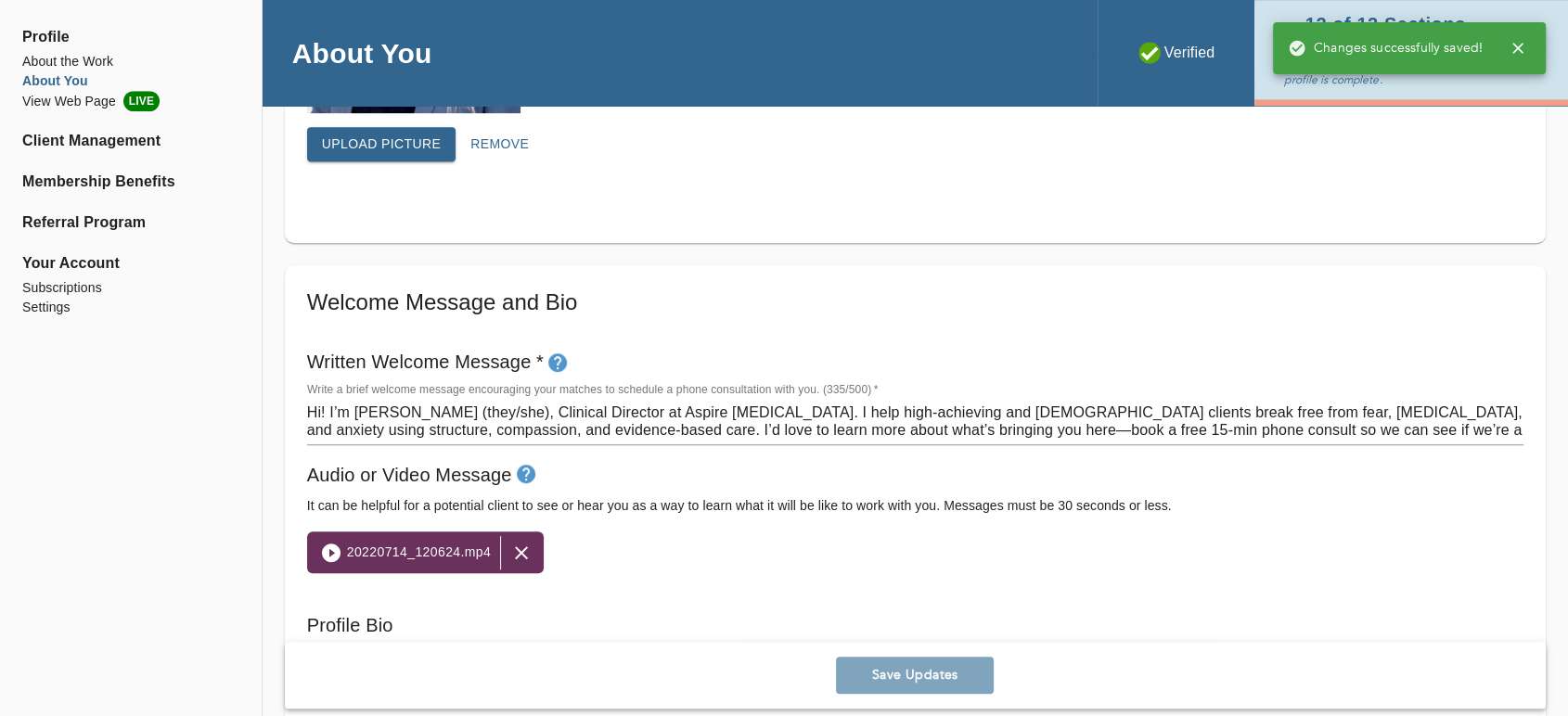
scroll to position [857, 0]
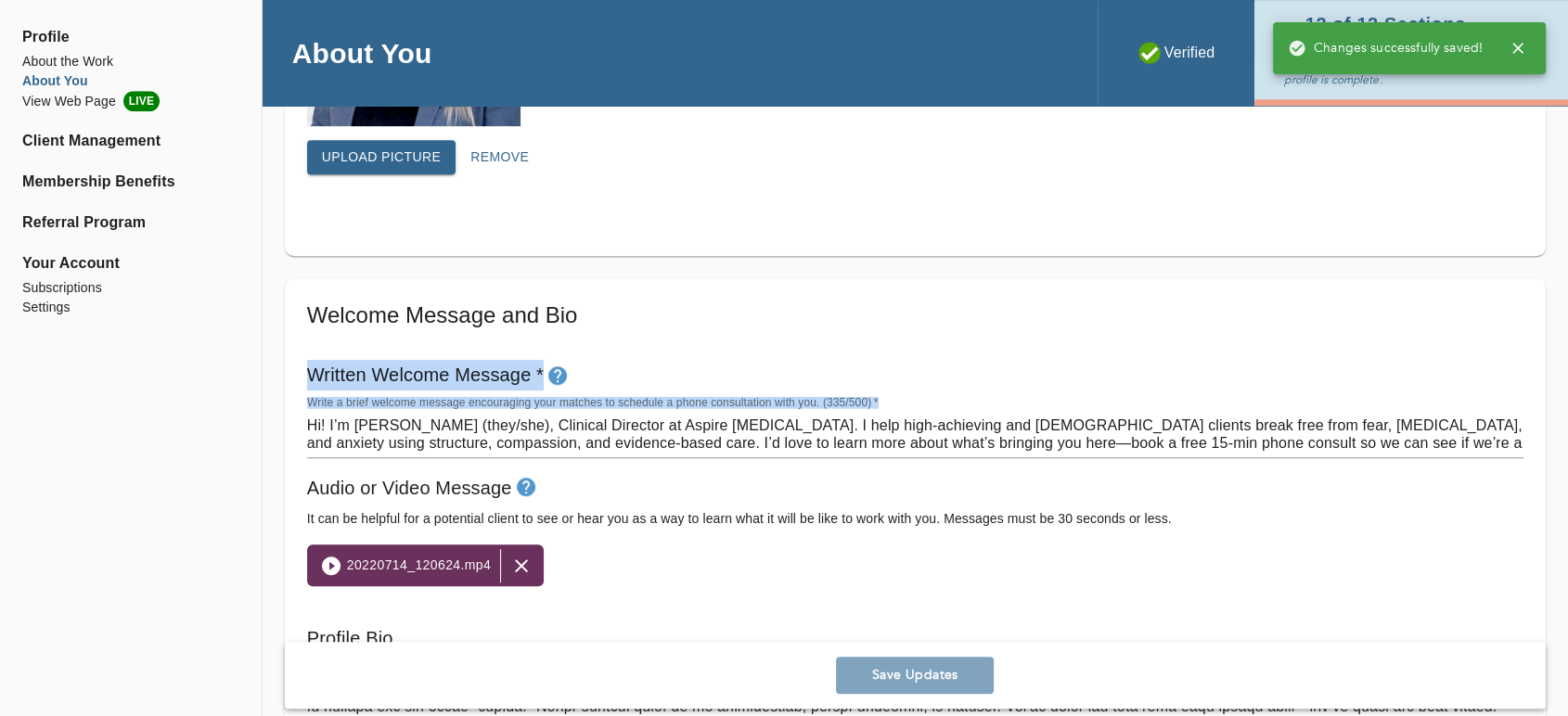
drag, startPoint x: 313, startPoint y: 370, endPoint x: 898, endPoint y: 402, distance: 585.9
click at [898, 402] on div "Written Welcome Message * Write a brief welcome message encouraging your matche…" at bounding box center [915, 409] width 1231 height 114
copy div "Written Welcome Message * Write a brief welcome message encouraging your matche…"
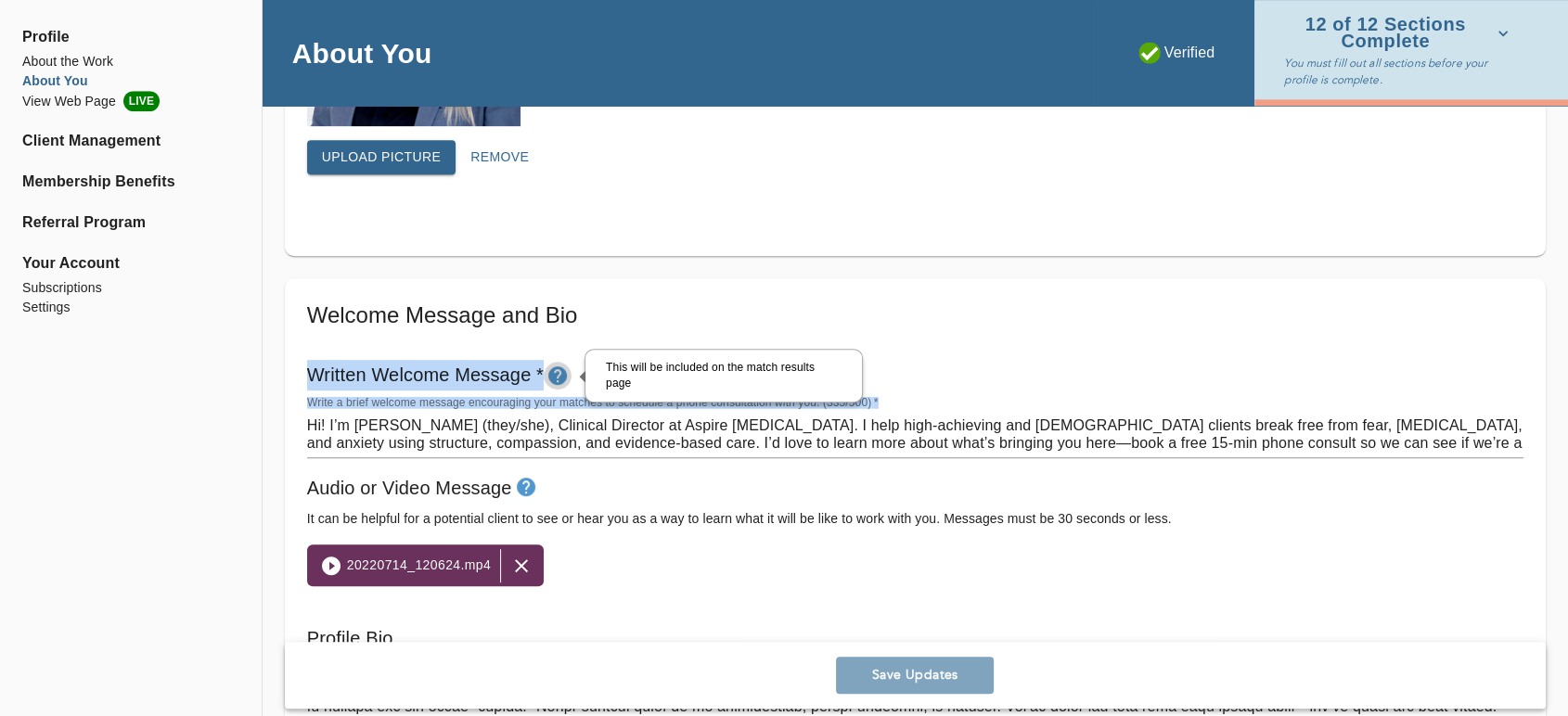
click at [563, 374] on icon "tooltip" at bounding box center [558, 376] width 19 height 19
click at [667, 335] on div "Welcome Message and Bio Written Welcome Message * Write a brief welcome message…" at bounding box center [915, 578] width 1217 height 556
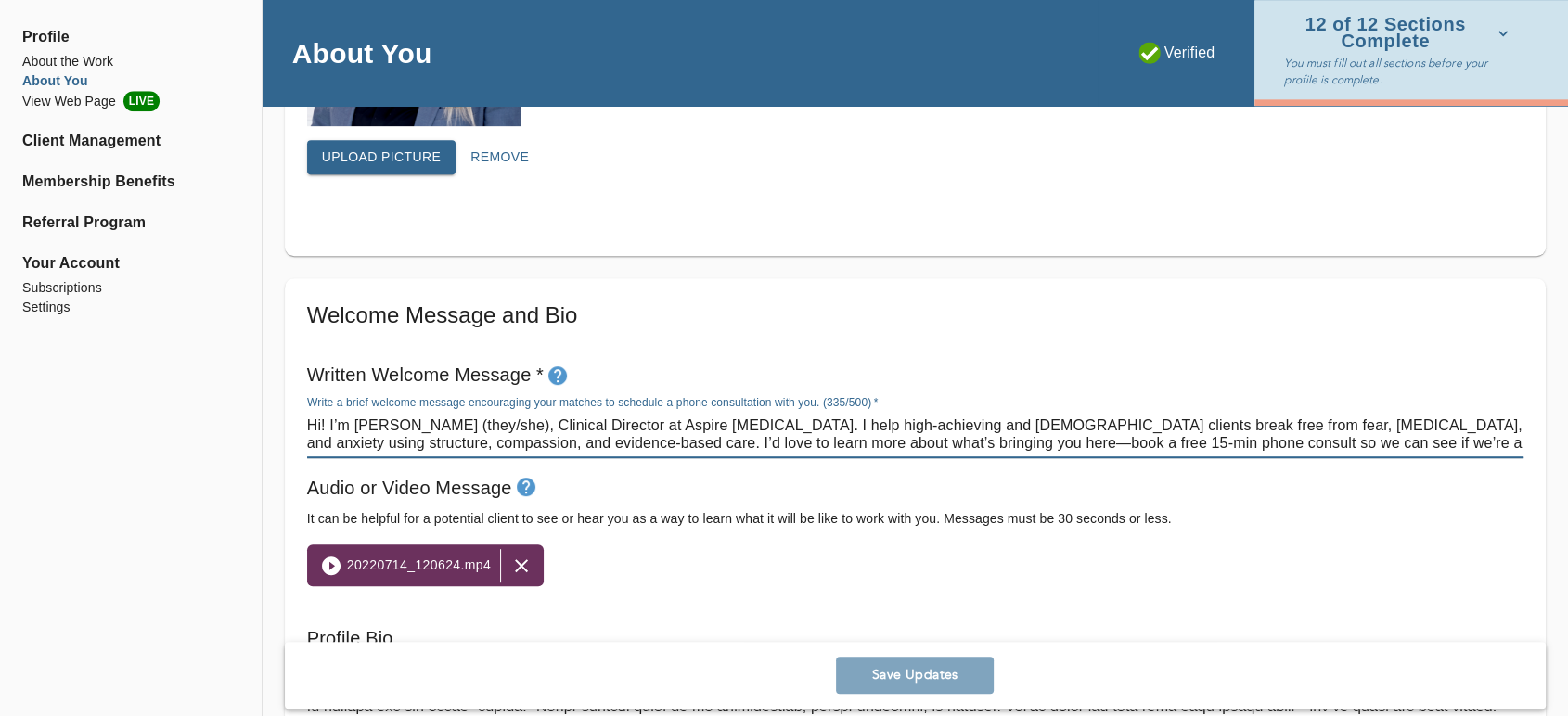
drag, startPoint x: 310, startPoint y: 419, endPoint x: 799, endPoint y: 13, distance: 635.6
click at [387, 423] on textarea "Hi! I’m [PERSON_NAME] (they/she), Clinical Director at Aspire [MEDICAL_DATA]. I…" at bounding box center [915, 433] width 1217 height 35
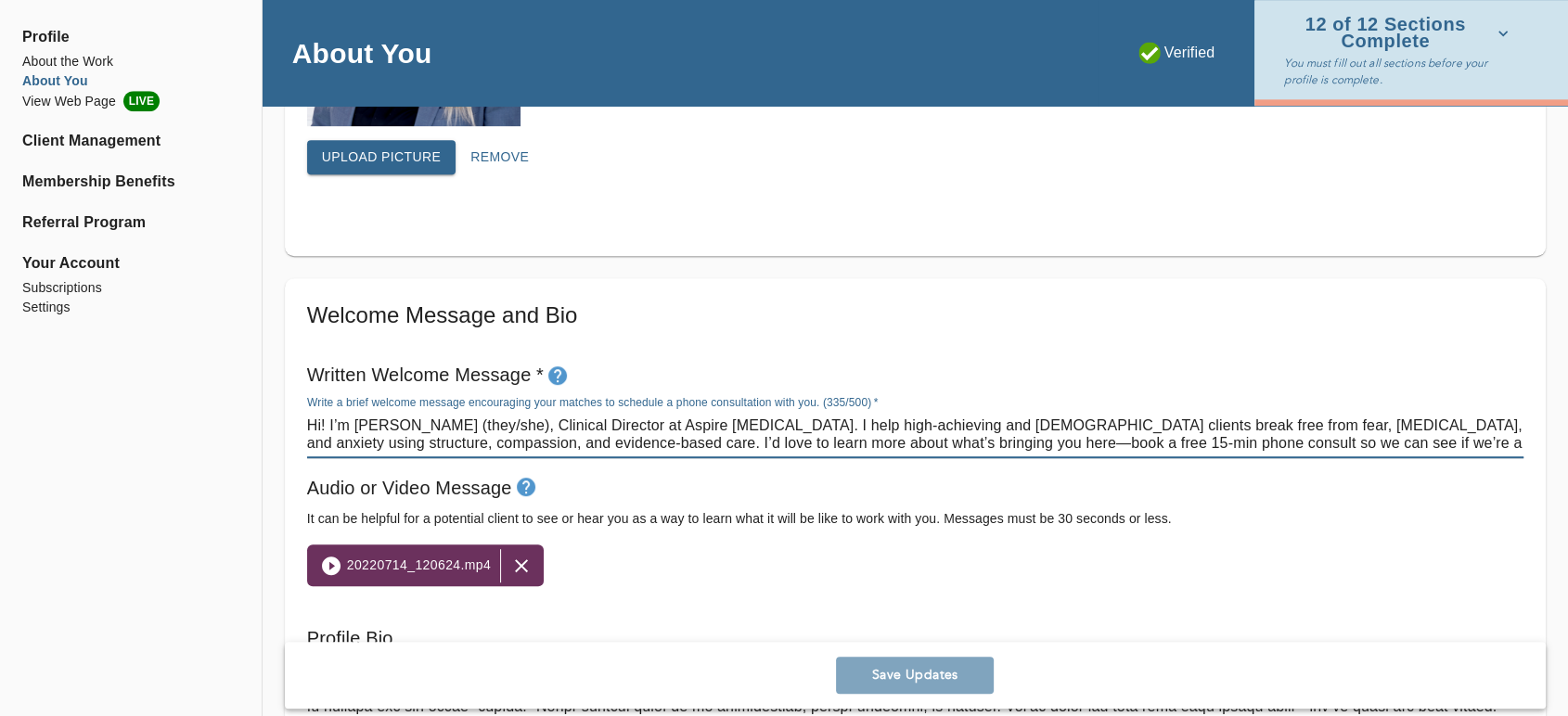
click at [387, 423] on textarea "Hi! I’m [PERSON_NAME] (they/she), Clinical Director at Aspire [MEDICAL_DATA]. I…" at bounding box center [915, 433] width 1217 height 35
click at [769, 437] on textarea "Hi! I’m [PERSON_NAME] (they/she), Clinical Director at Aspire [MEDICAL_DATA]. I…" at bounding box center [915, 433] width 1217 height 35
paste textarea ", I’m Brie (they/she). I know how hard it can feel to keep pushing through anxi…"
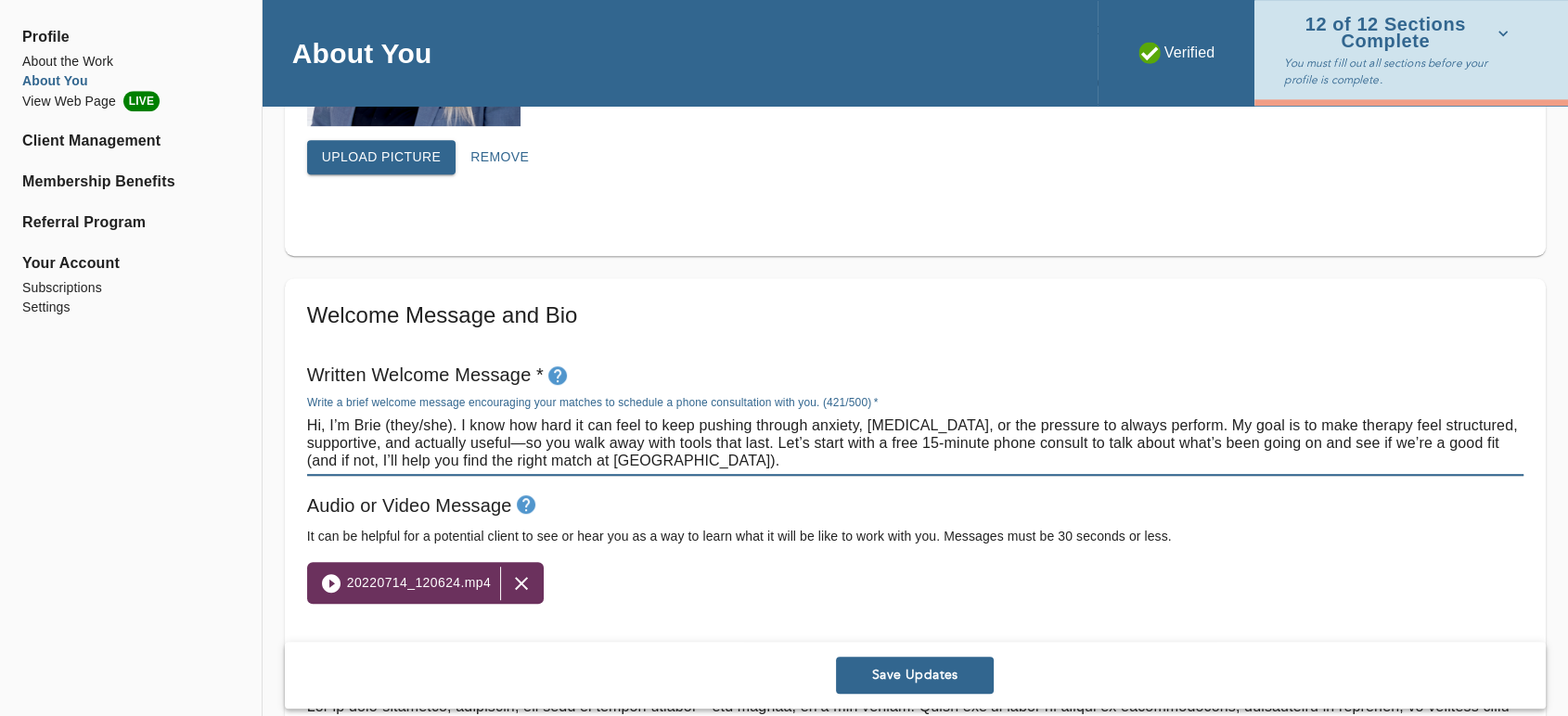
click at [442, 421] on textarea "Hi, I’m Brie (they/she). I know how hard it can feel to keep pushing through an…" at bounding box center [915, 443] width 1217 height 53
drag, startPoint x: 768, startPoint y: 432, endPoint x: 1143, endPoint y: 450, distance: 375.4
click at [1143, 450] on textarea "Hi, I’m Brie (they/them). I know how hard it can feel to keep pushing through a…" at bounding box center [915, 443] width 1217 height 53
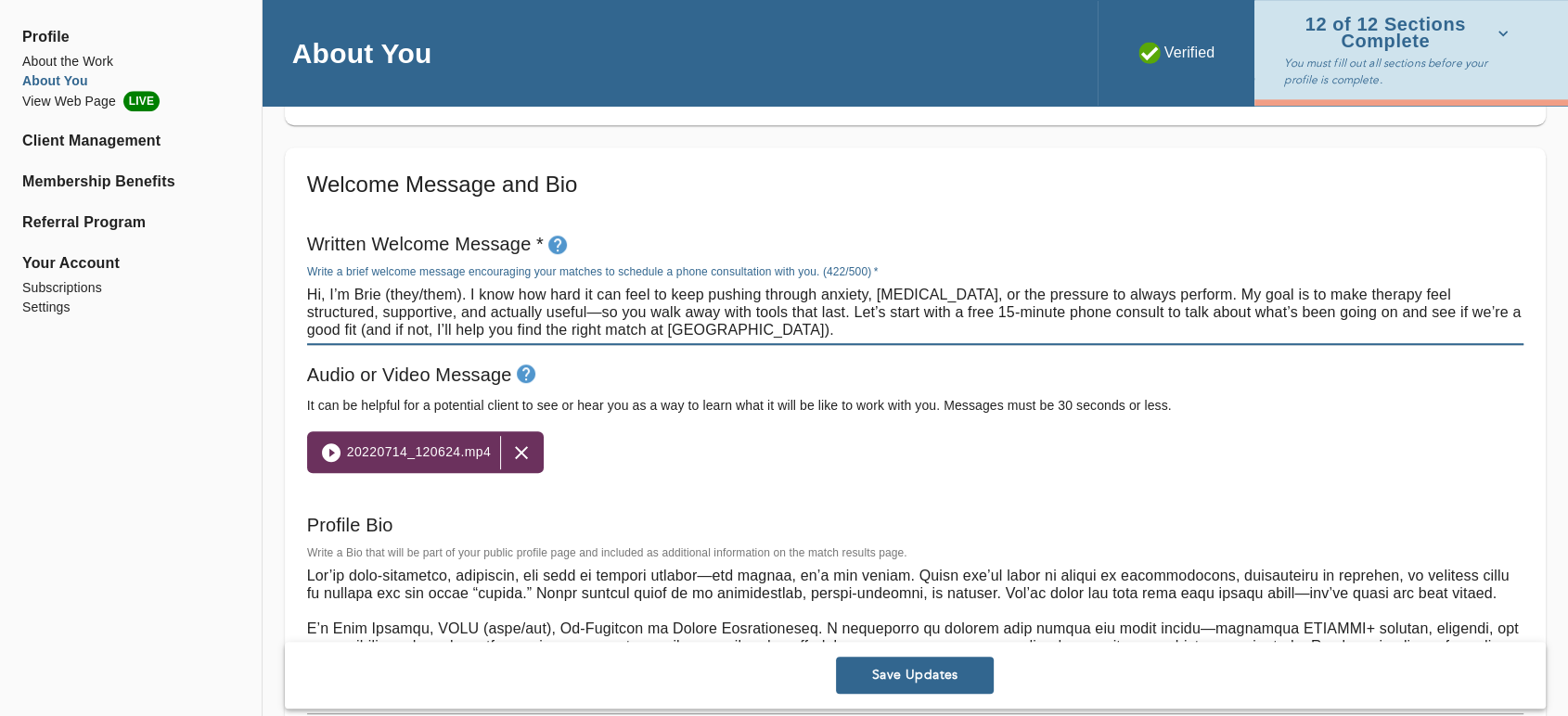
scroll to position [1063, 0]
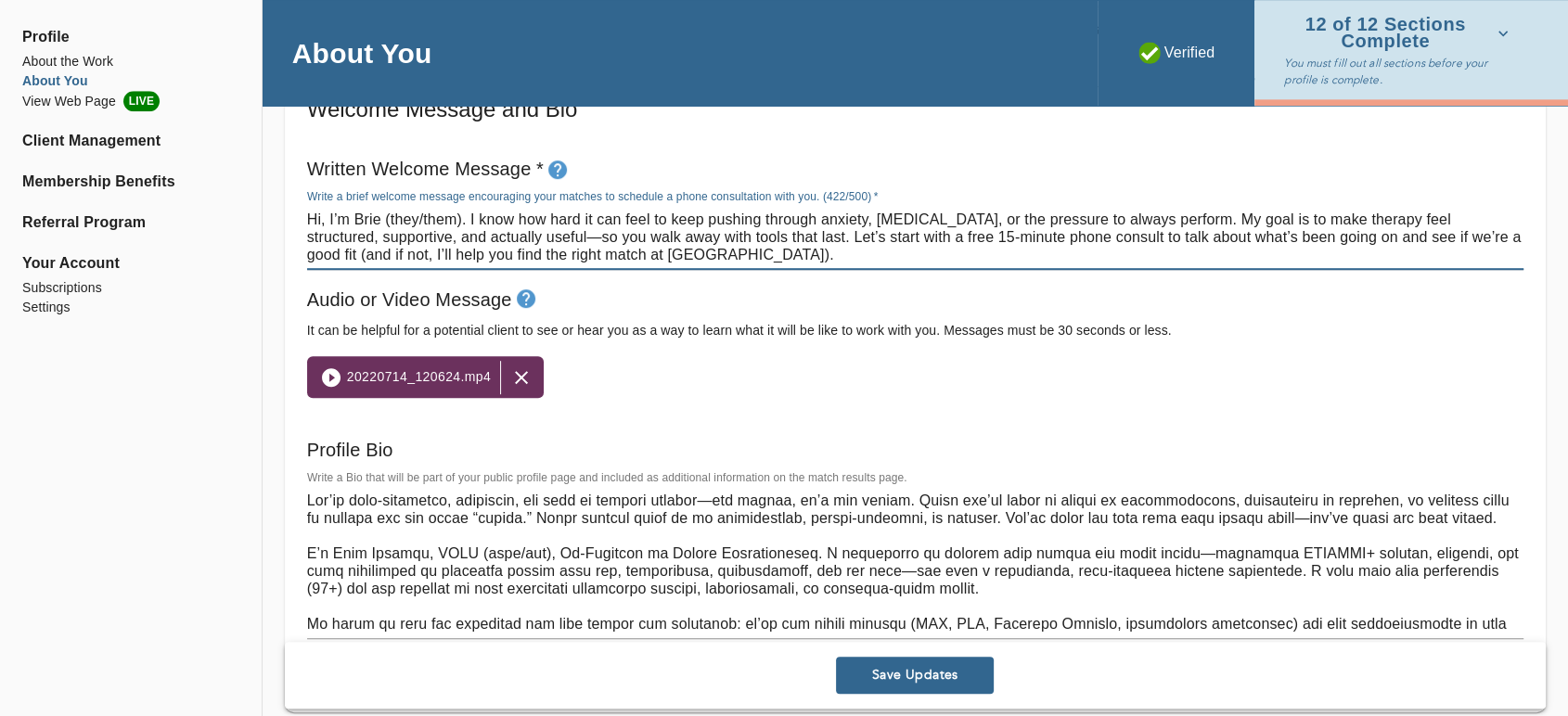
type textarea "Hi, I’m Brie (they/them). I know how hard it can feel to keep pushing through a…"
click at [904, 682] on span "Save Updates" at bounding box center [915, 675] width 143 height 18
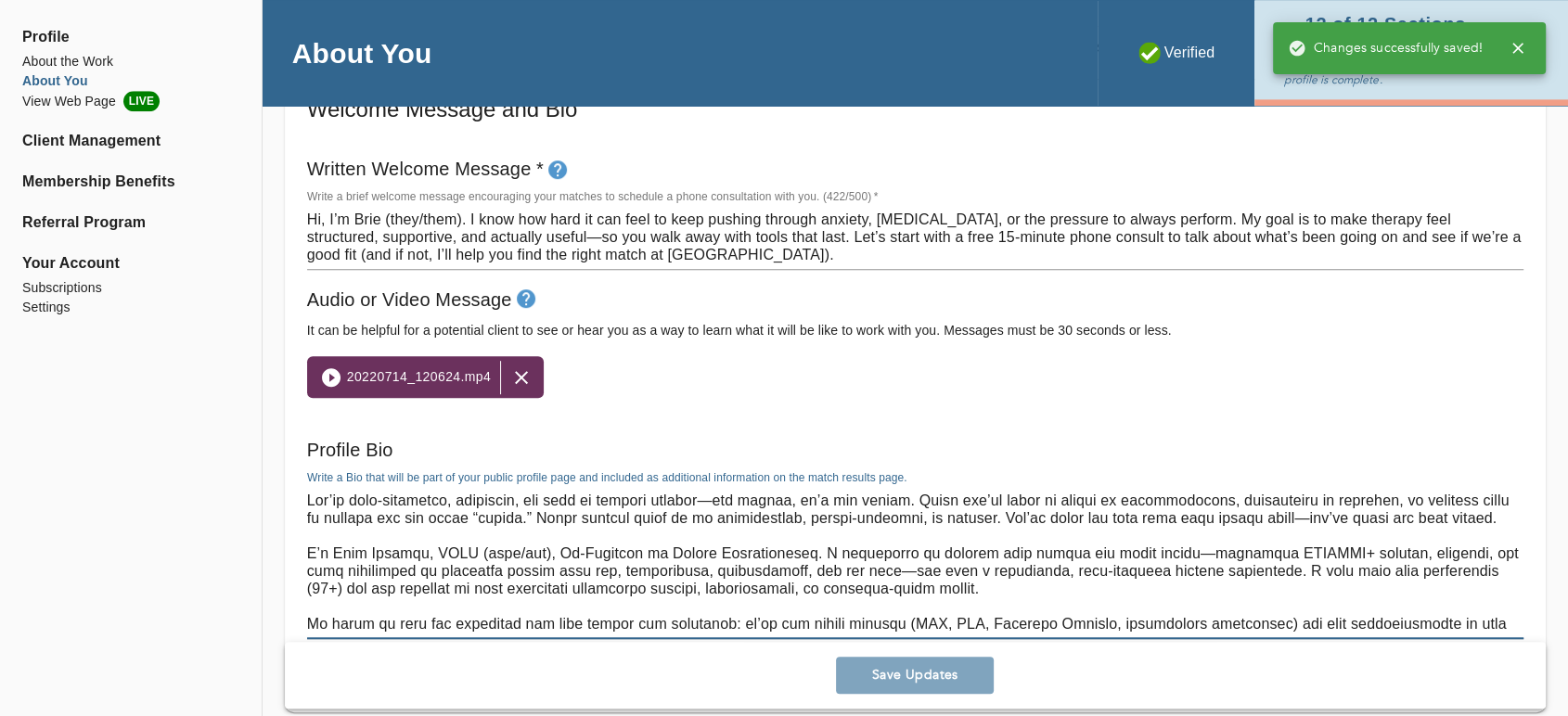
click at [527, 568] on textarea at bounding box center [915, 562] width 1217 height 141
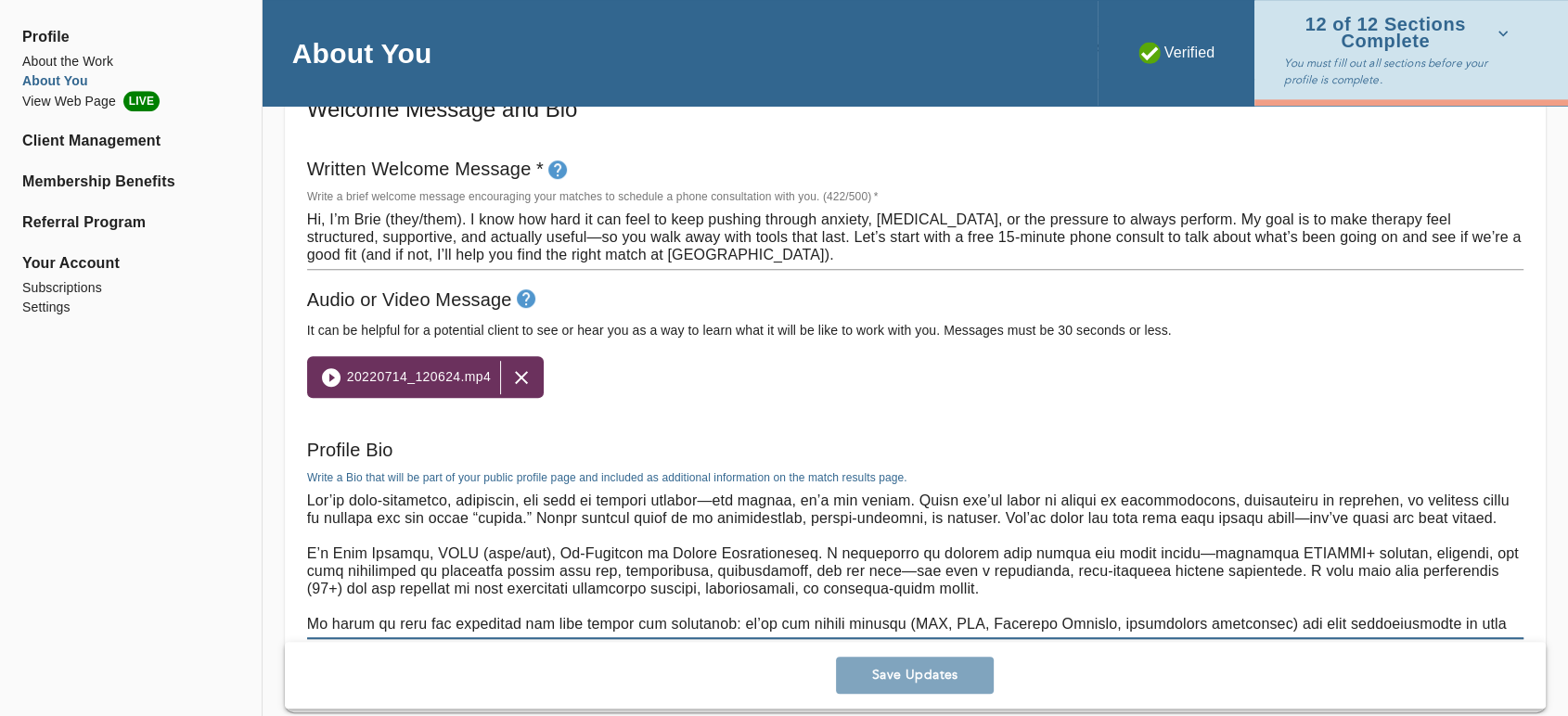
click at [536, 568] on textarea at bounding box center [915, 562] width 1217 height 141
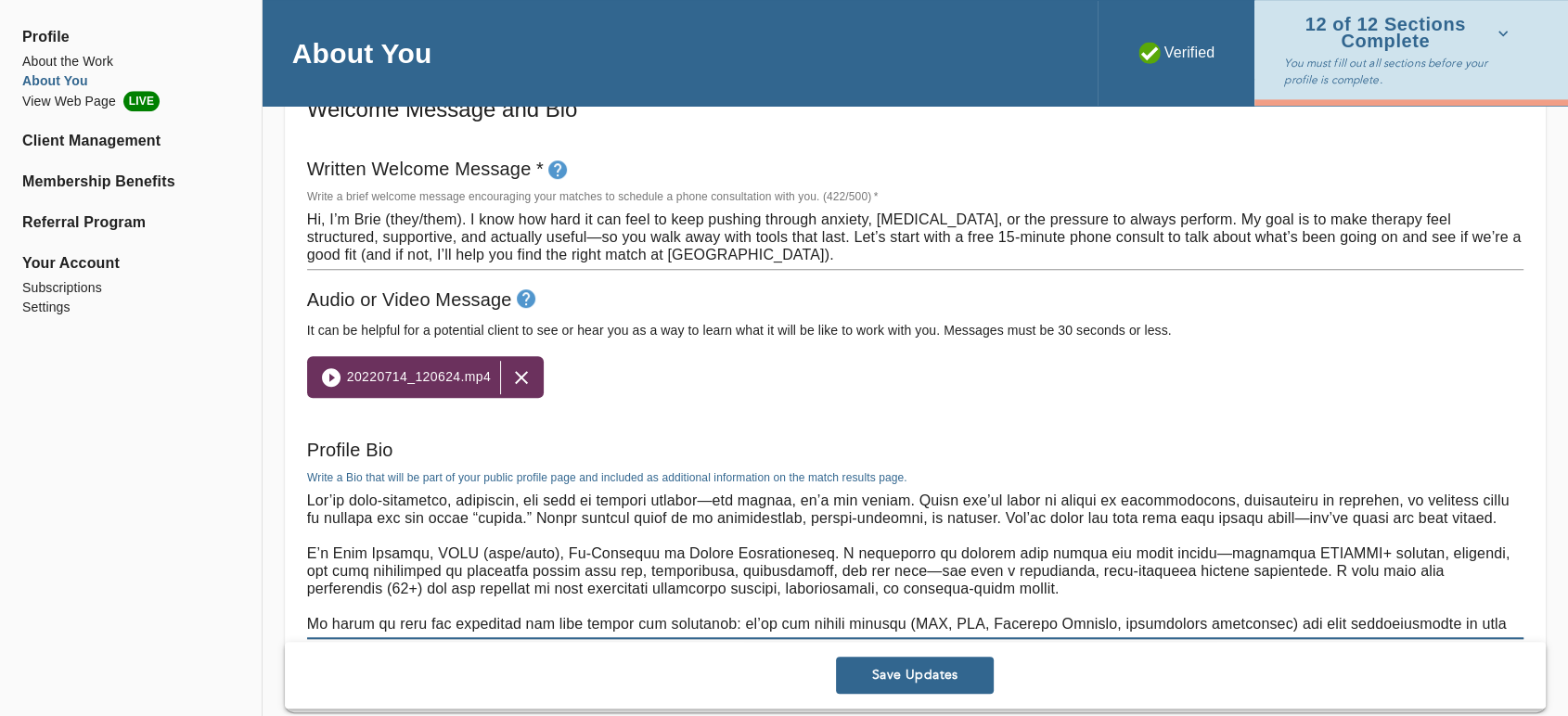
type textarea "Lor’ip dolo-sitametco, adipiscin, eli sedd ei tempori utlabor—etd magnaa, en’a …"
click at [882, 662] on button "Save Updates" at bounding box center [914, 675] width 157 height 37
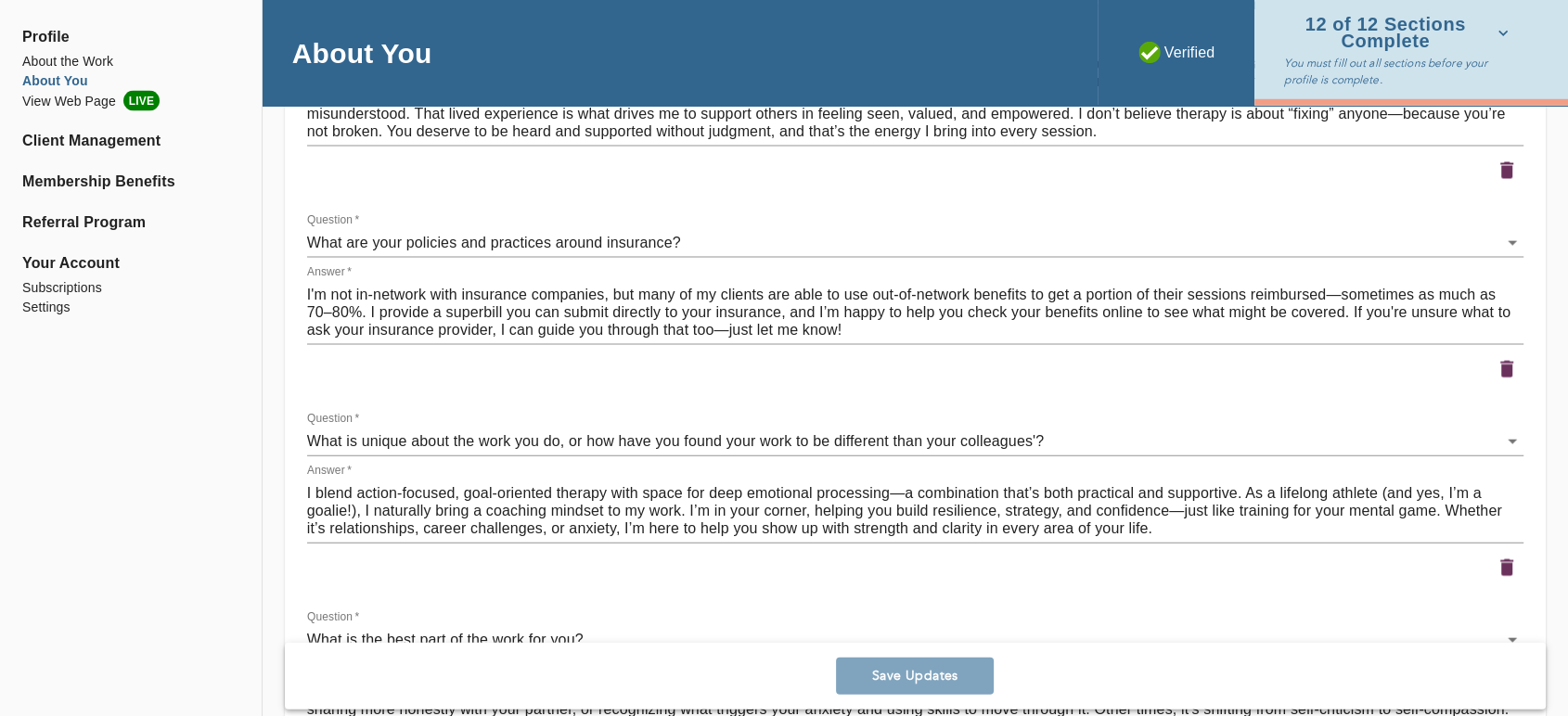
scroll to position [4224, 0]
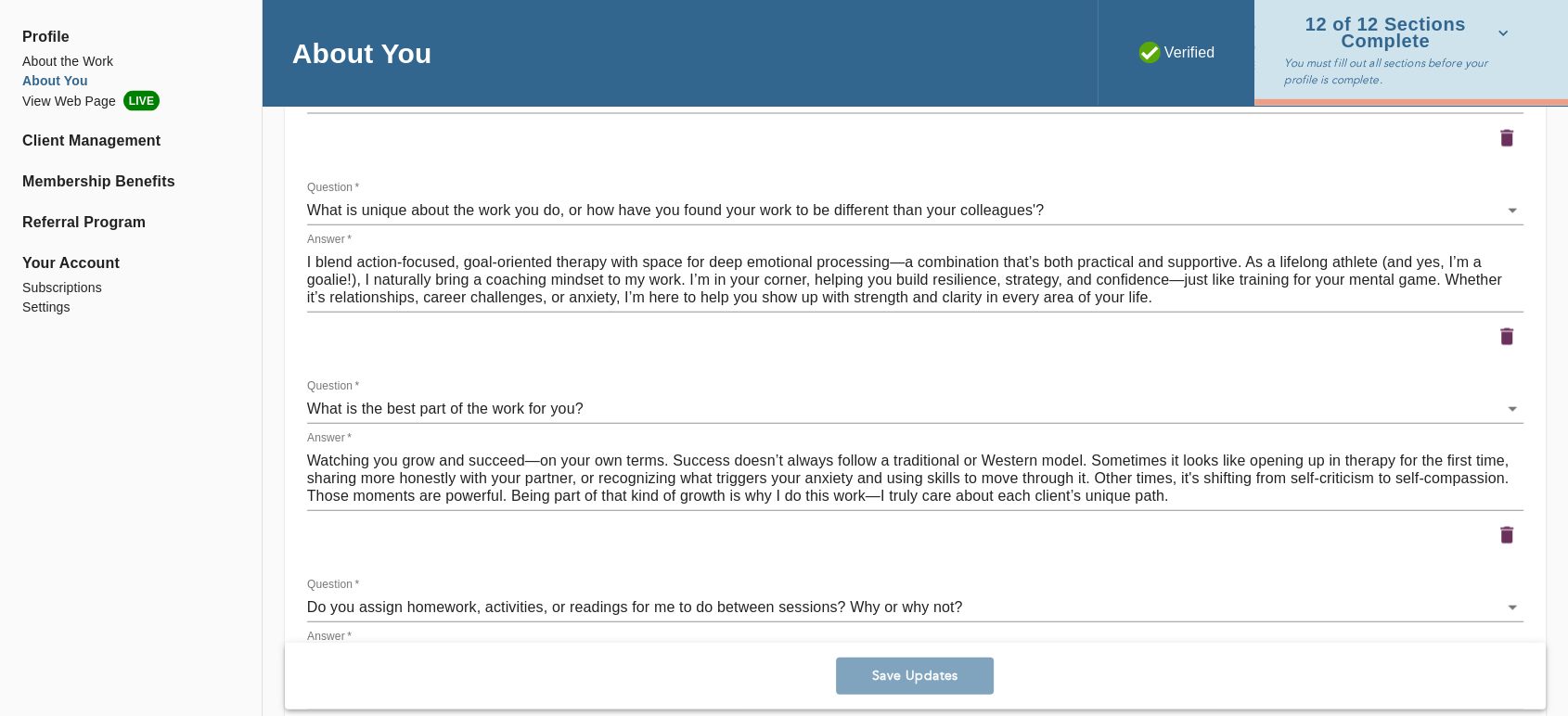
click at [948, 685] on div "Save Updates" at bounding box center [915, 675] width 1261 height 67
click at [62, 63] on li "About the Work" at bounding box center [131, 61] width 217 height 20
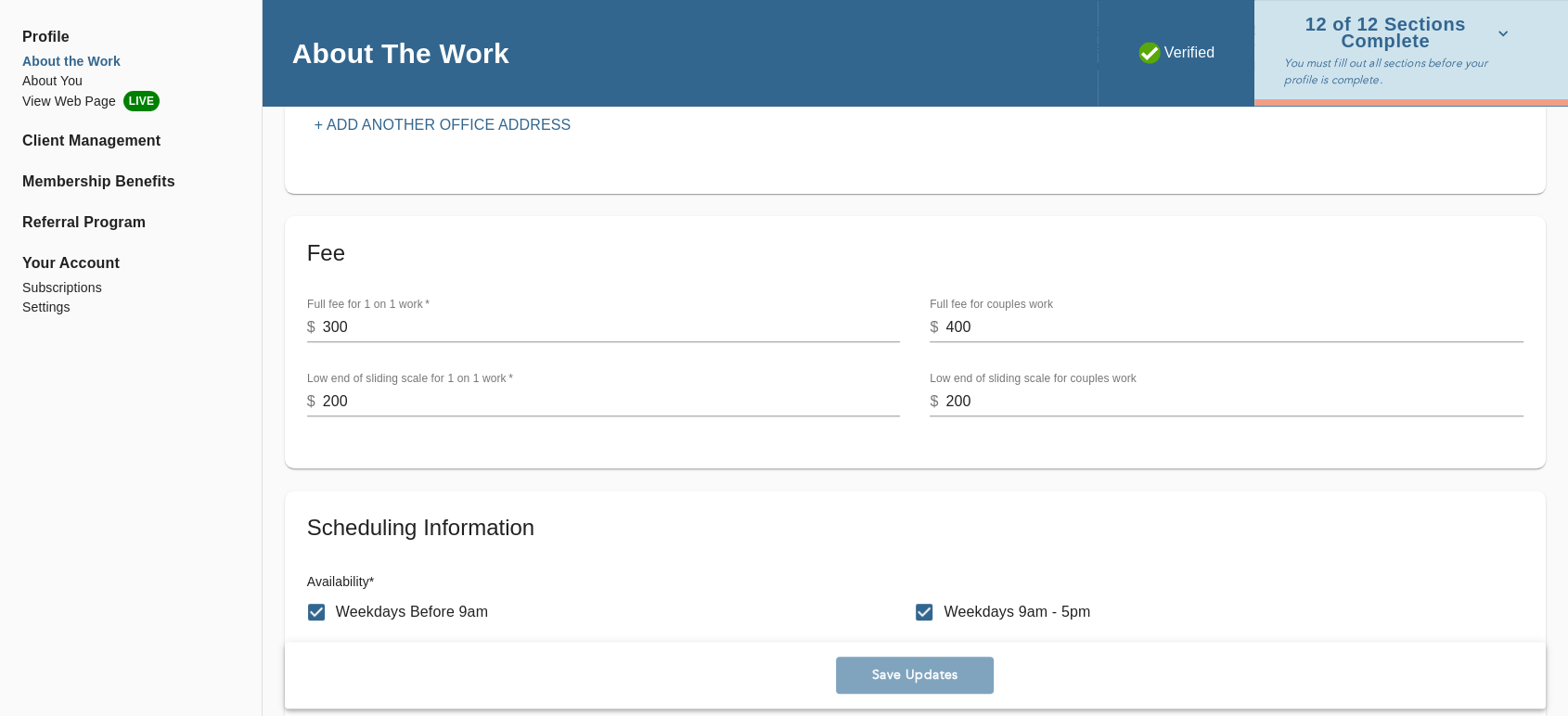
scroll to position [823, 0]
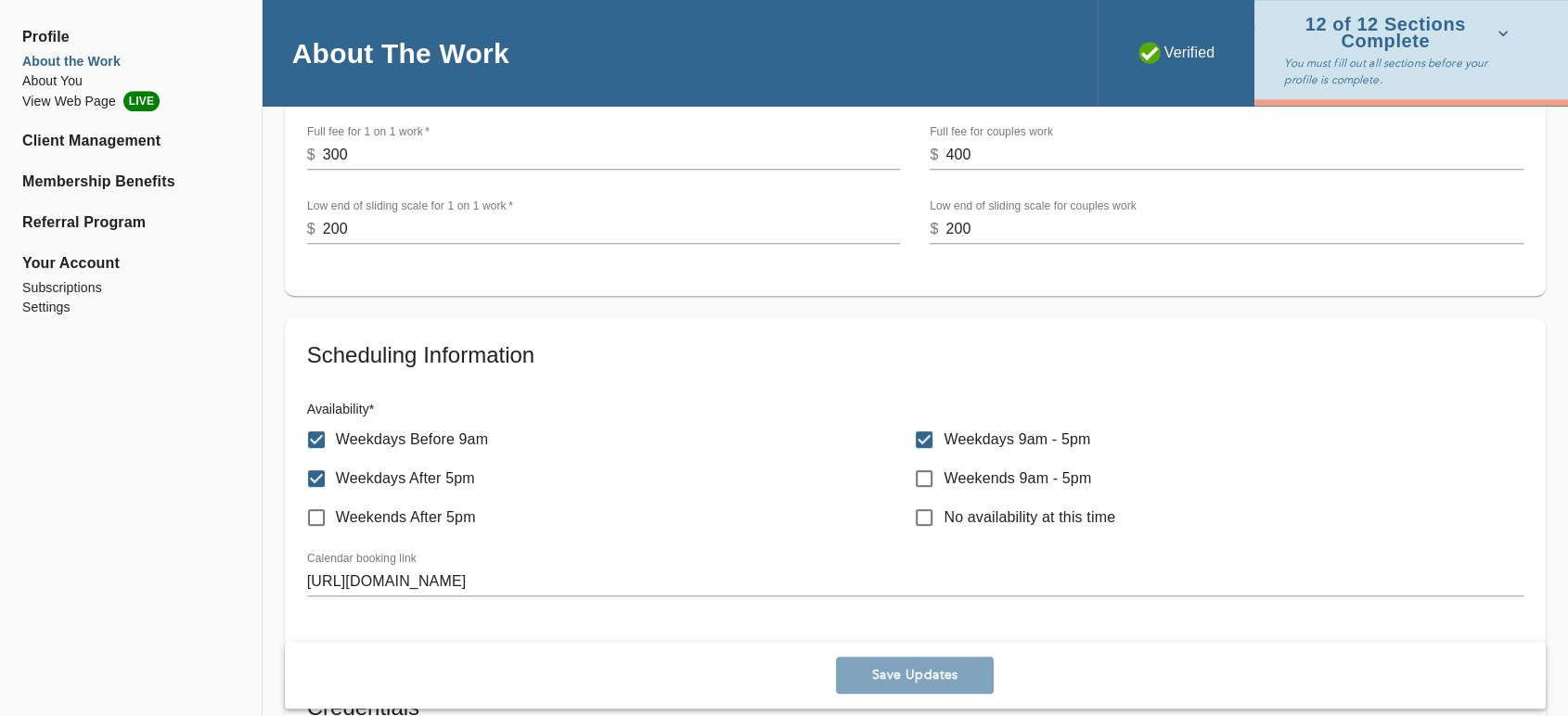
click at [394, 214] on input "200" at bounding box center [612, 229] width 578 height 30
click at [392, 220] on input "200" at bounding box center [612, 229] width 578 height 30
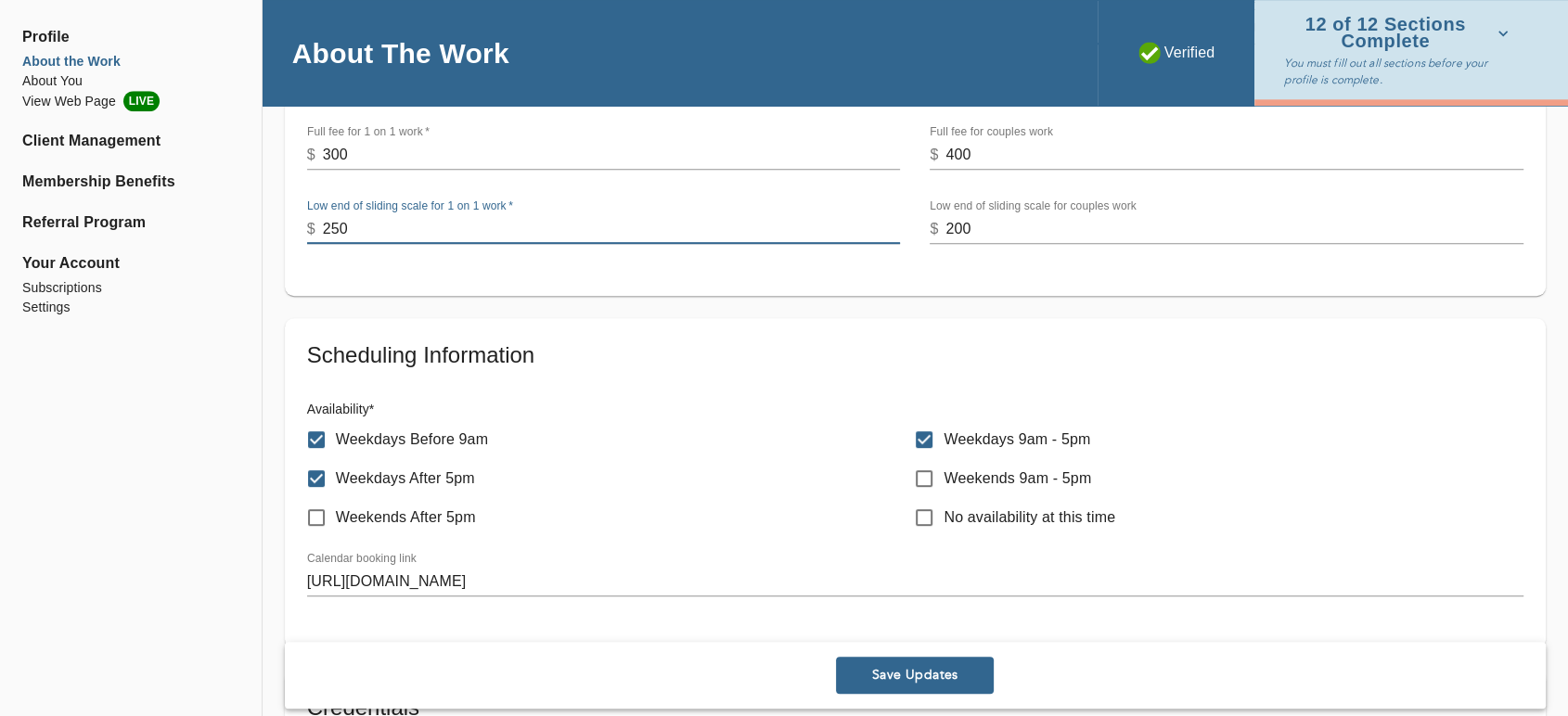
type input "250"
click at [455, 166] on input "300" at bounding box center [612, 155] width 578 height 30
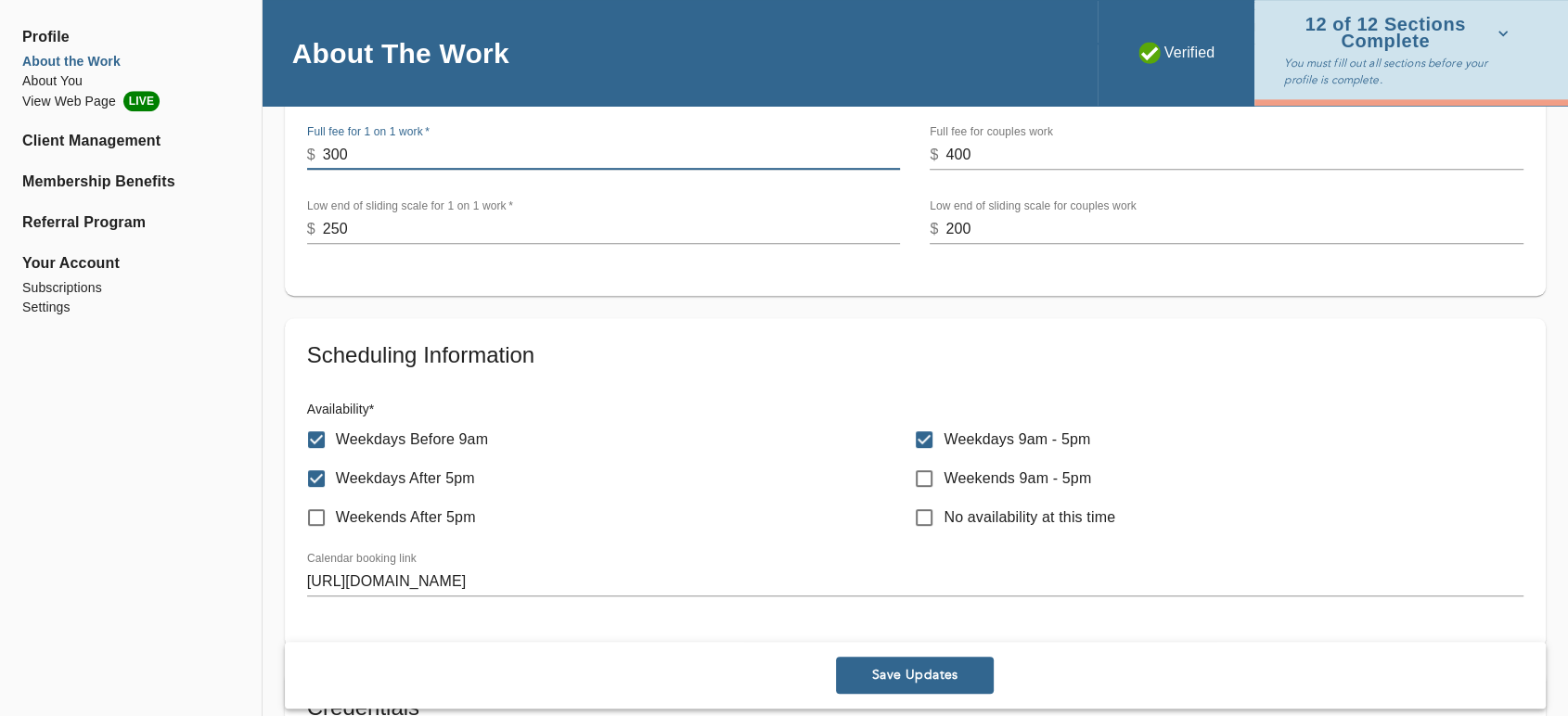
click at [455, 166] on input "300" at bounding box center [612, 155] width 578 height 30
type input "350"
drag, startPoint x: 150, startPoint y: 339, endPoint x: 475, endPoint y: 36, distance: 444.3
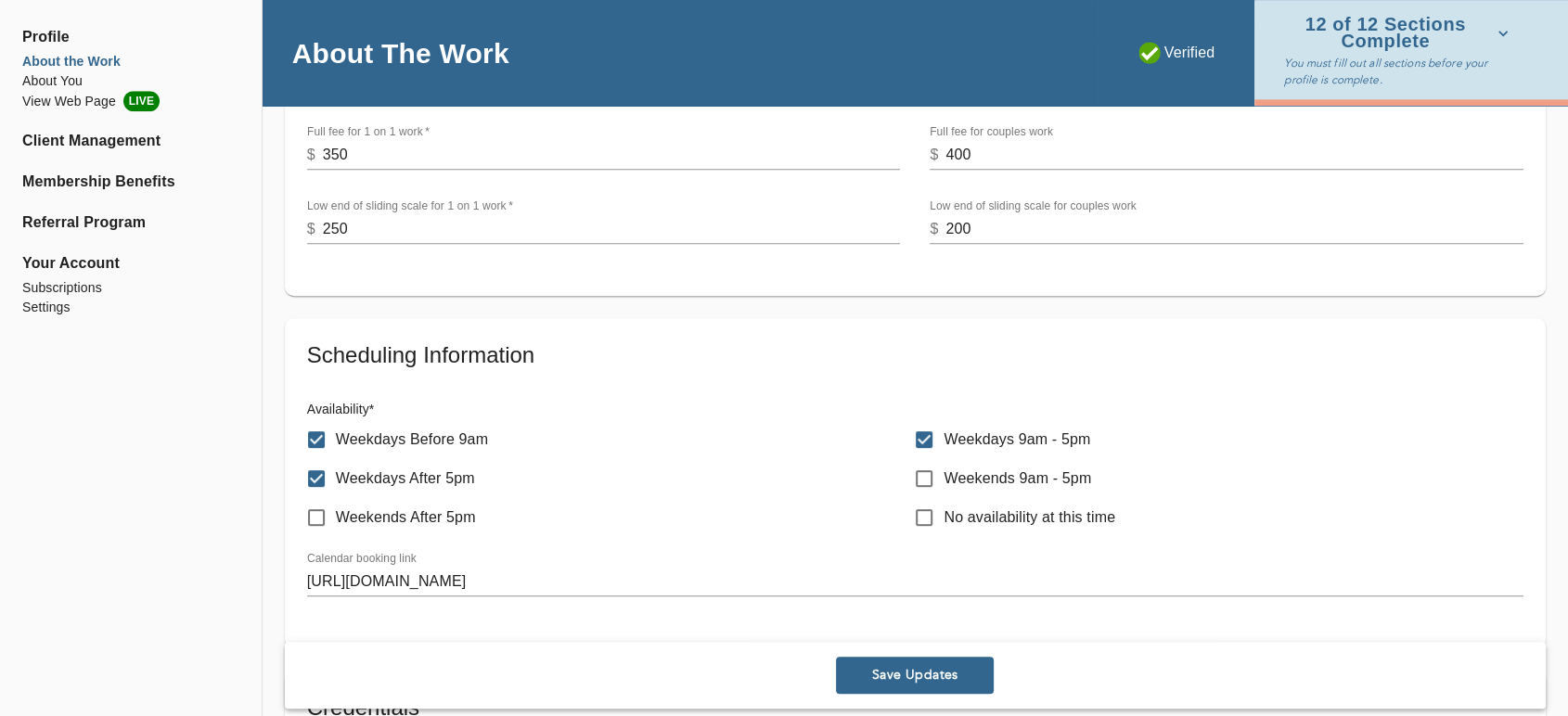
click at [906, 676] on span "Save Updates" at bounding box center [915, 675] width 143 height 18
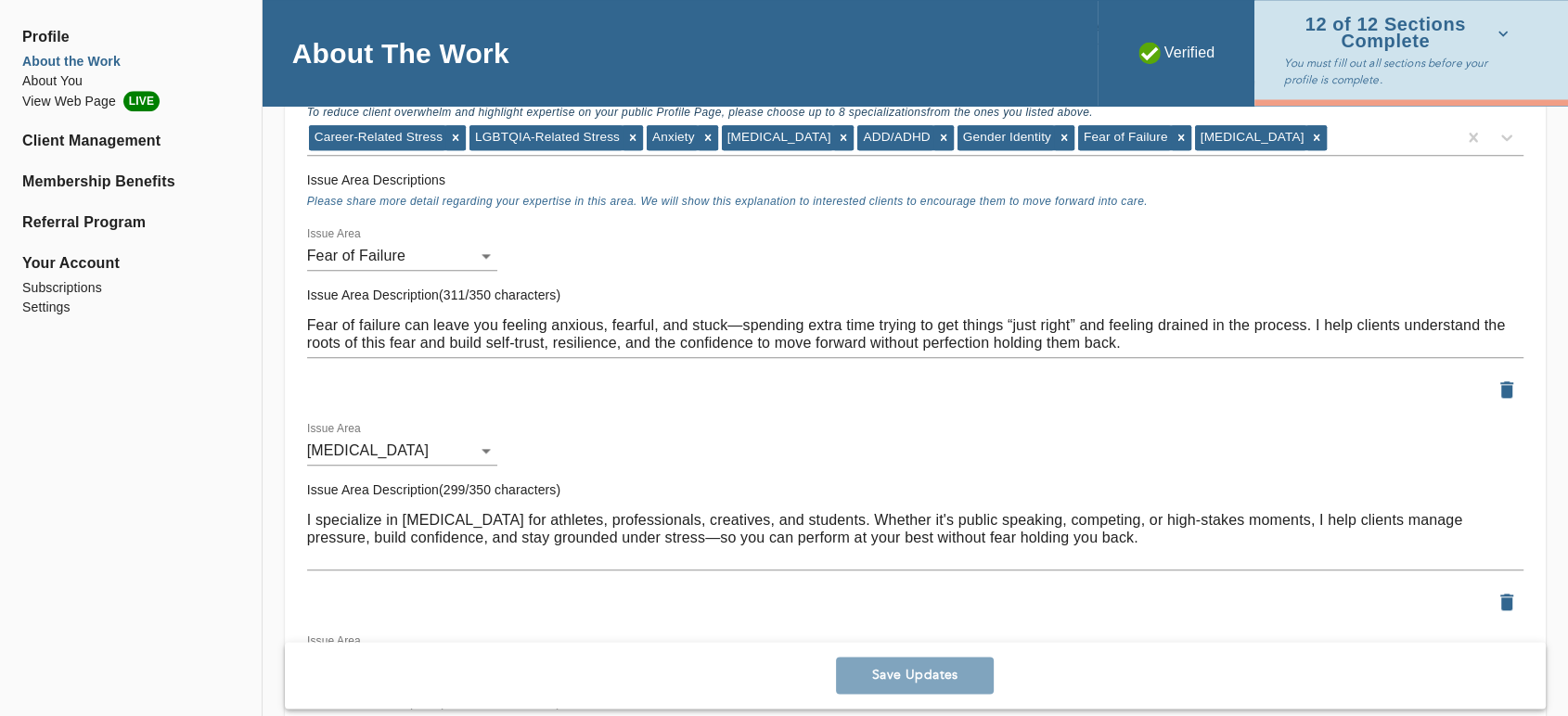
scroll to position [2782, 0]
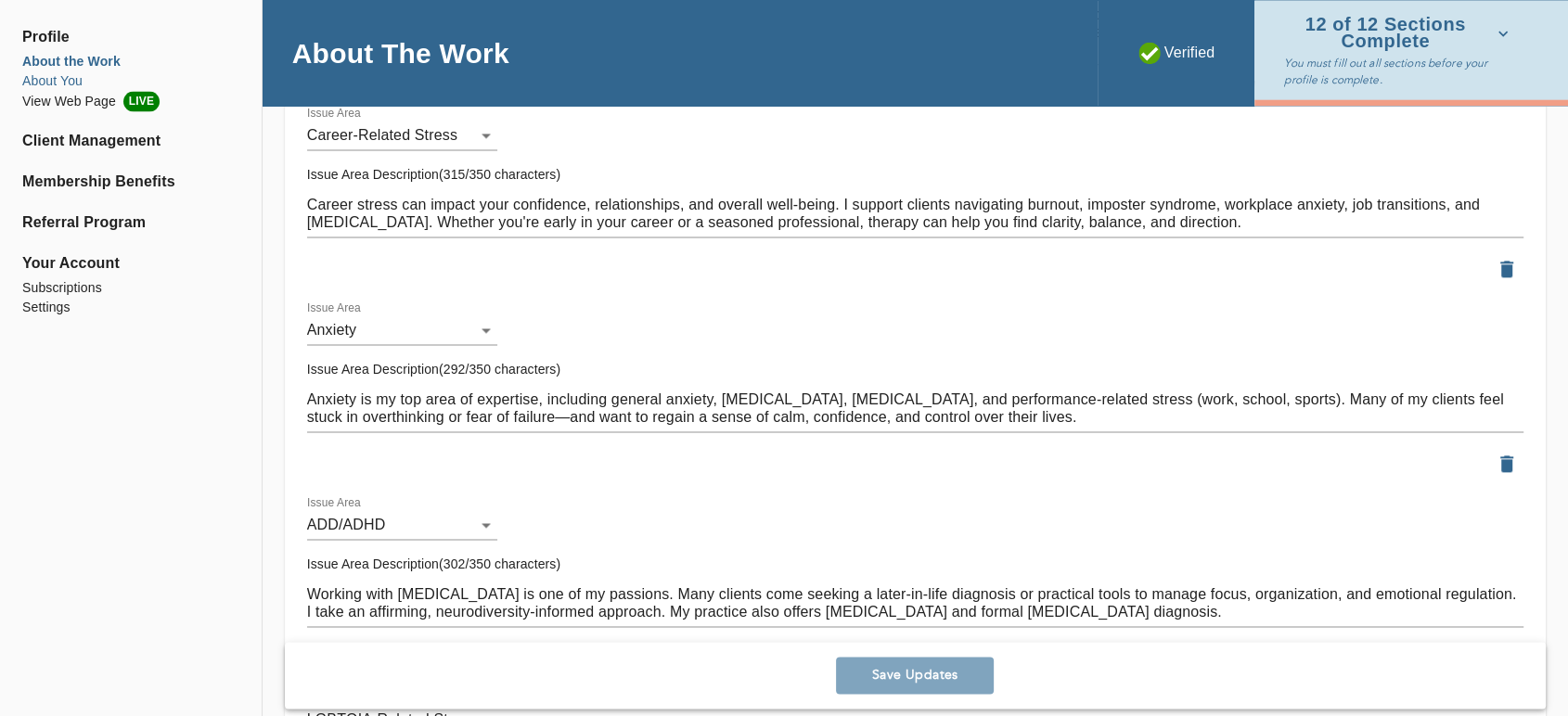
click at [62, 81] on li "About You" at bounding box center [131, 81] width 217 height 20
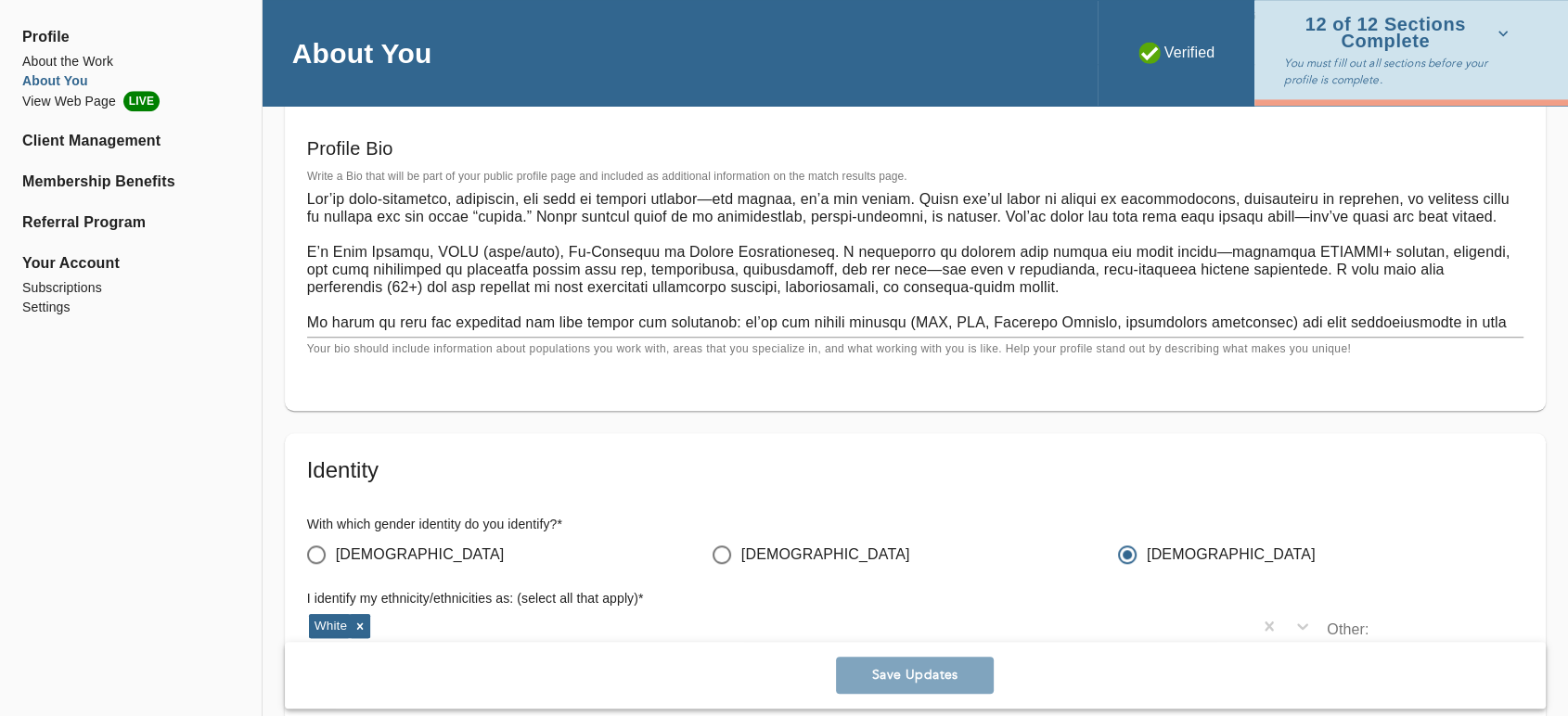
scroll to position [1141, 0]
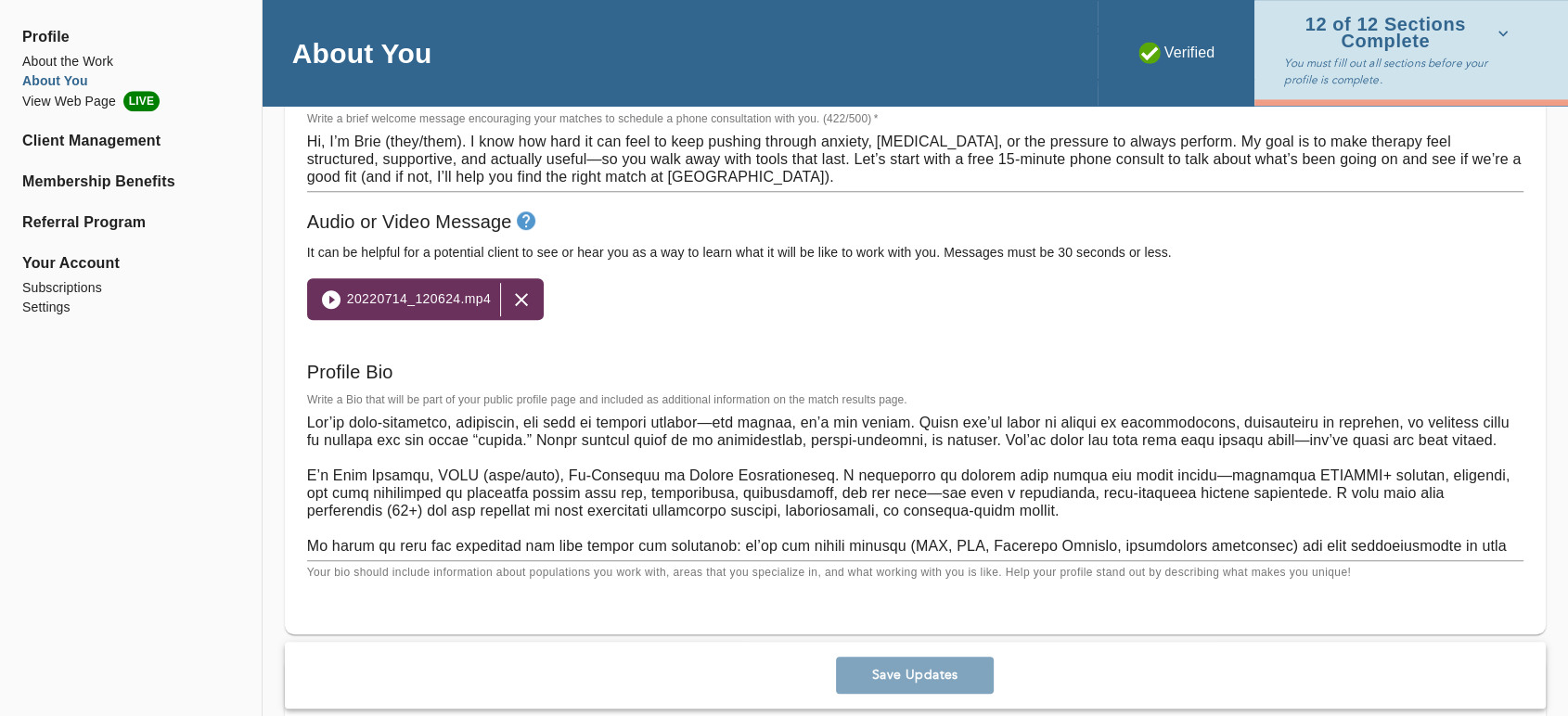
click at [565, 497] on textarea at bounding box center [915, 484] width 1217 height 141
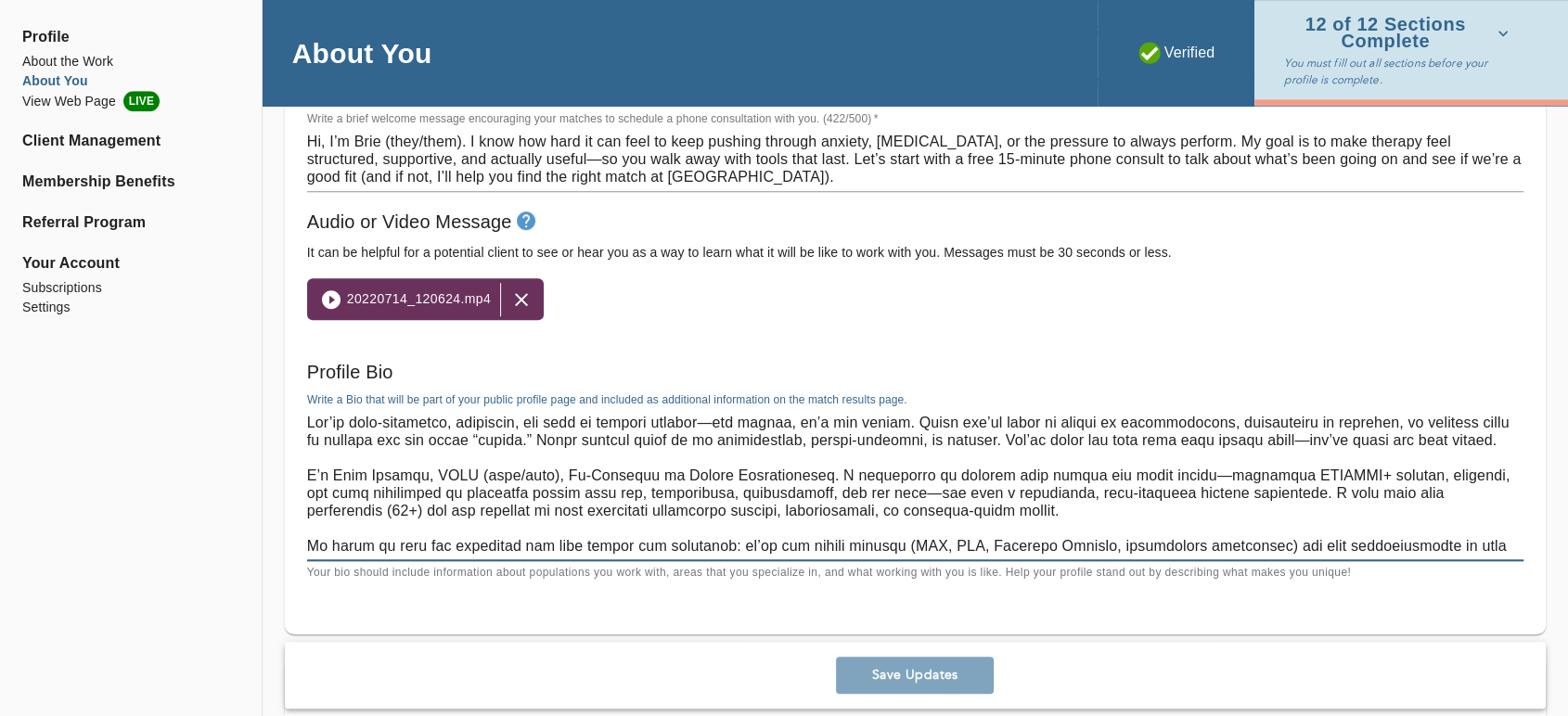
click at [565, 497] on textarea at bounding box center [915, 484] width 1217 height 141
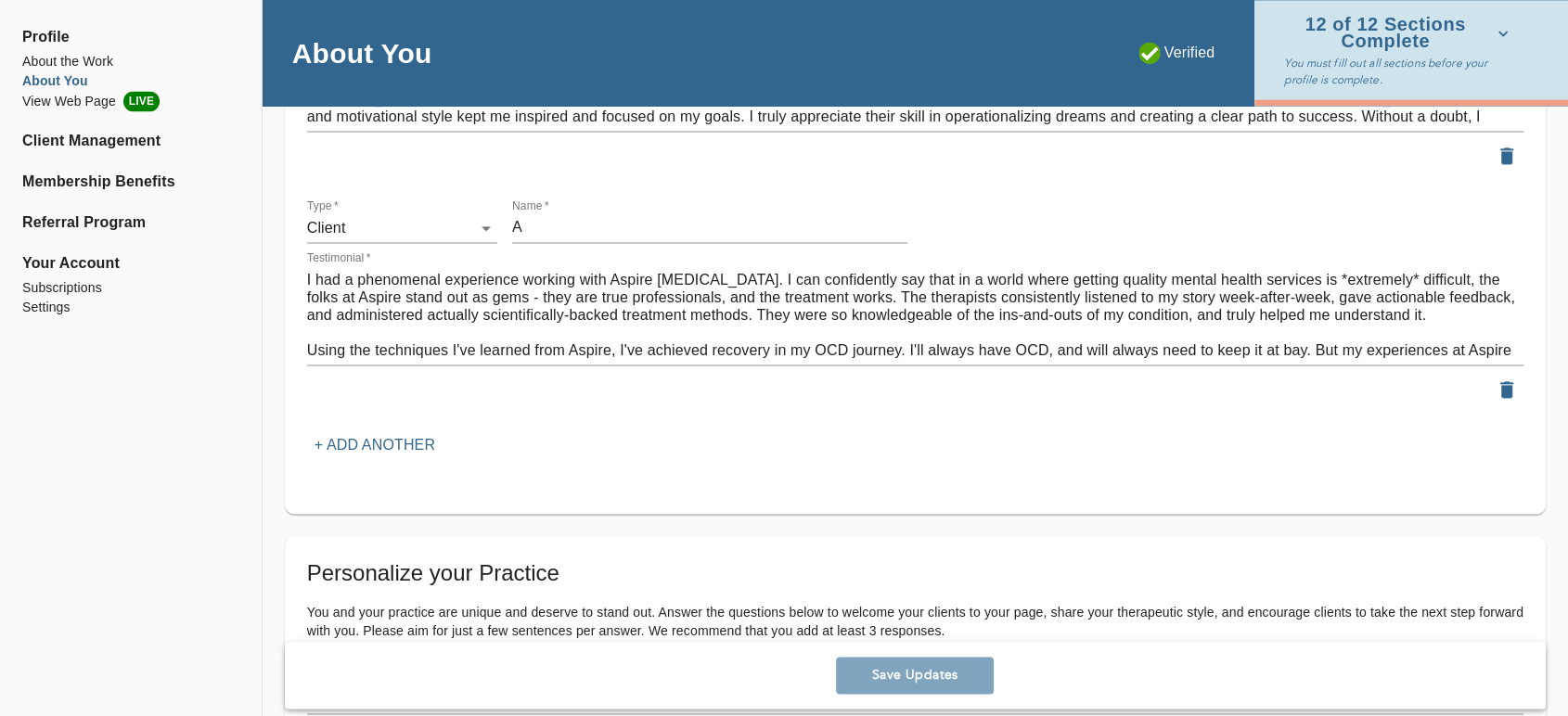
drag, startPoint x: 309, startPoint y: 421, endPoint x: 1255, endPoint y: 764, distance: 1006.3
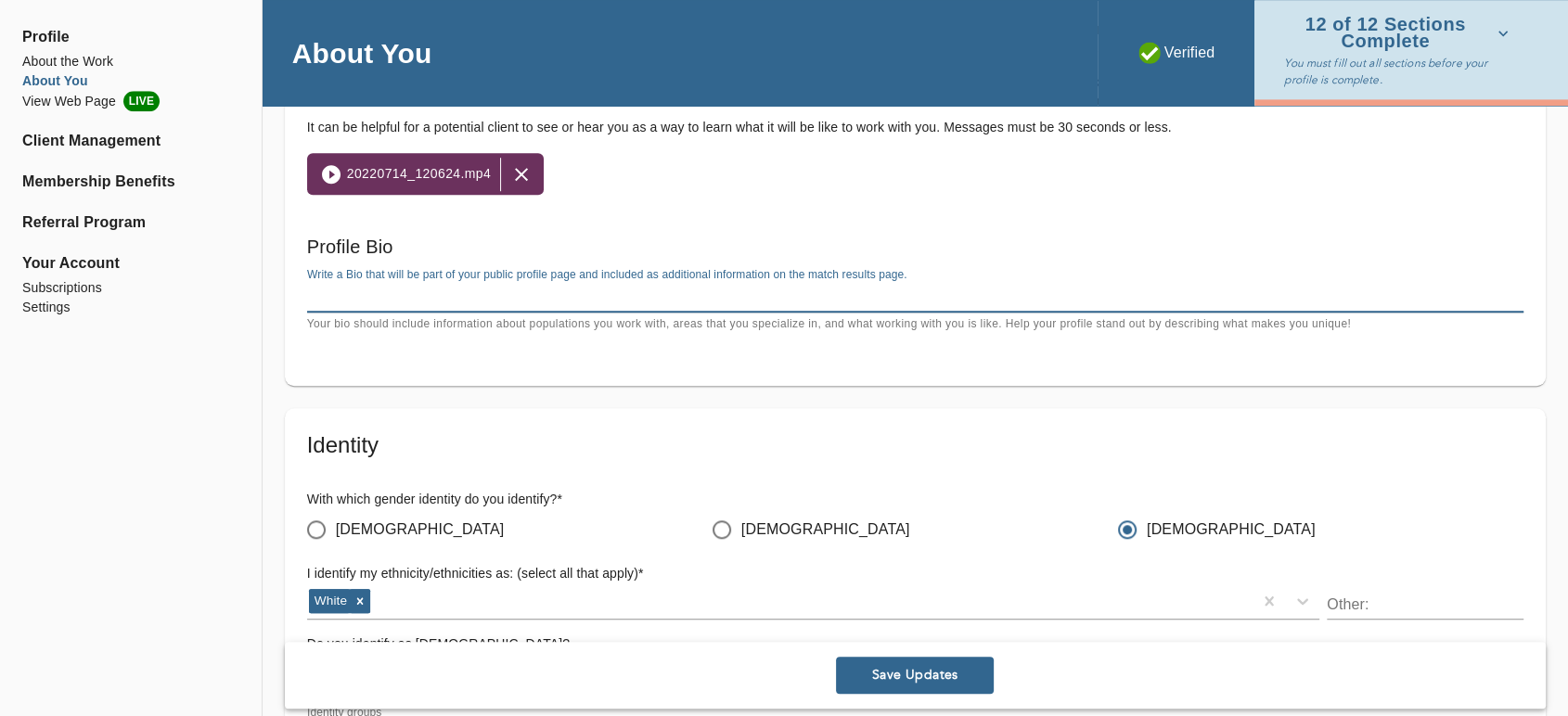
scroll to position [1245, 0]
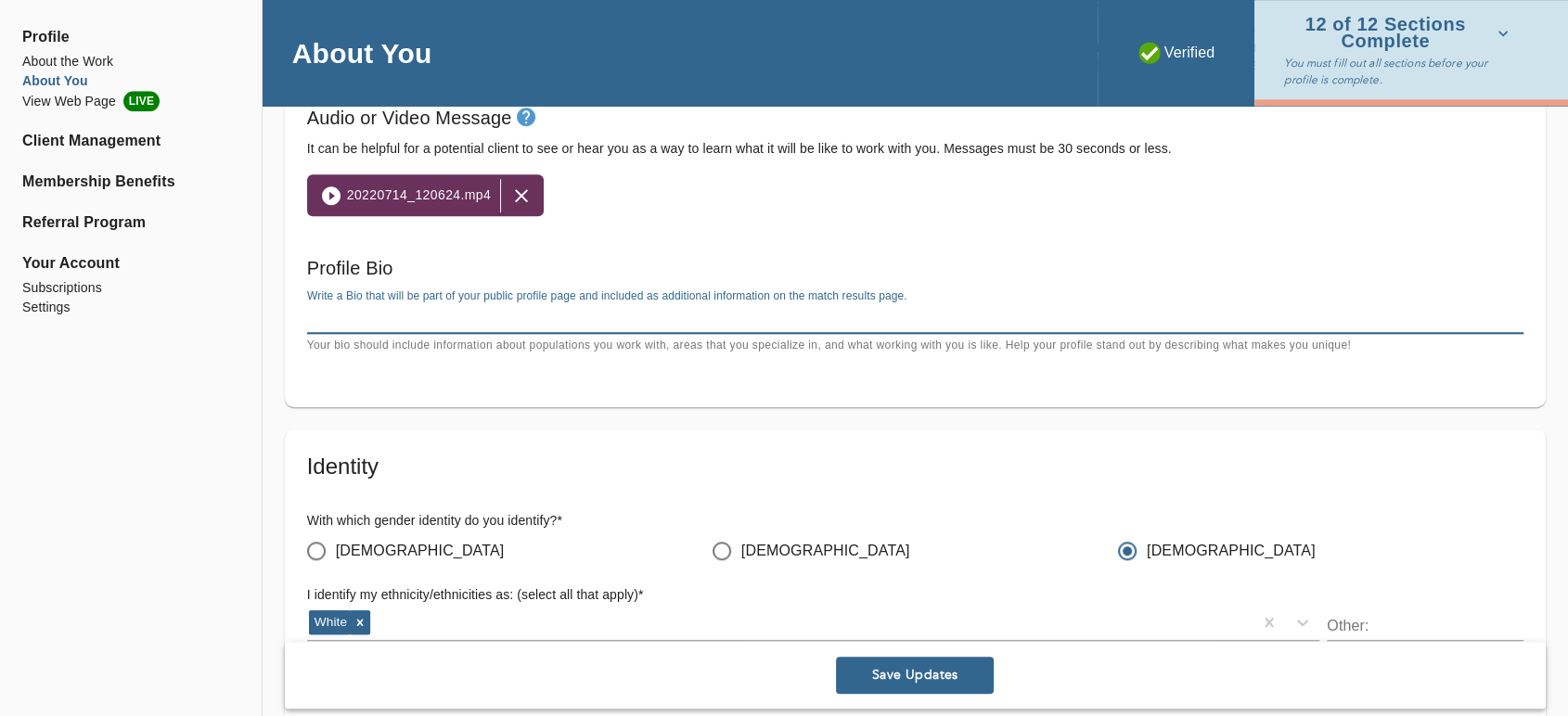
paste textarea "Lor’ip dolo-sitametco, adipiscin, eli sedd ei tempori utlabor—etd magnaa, en’a …"
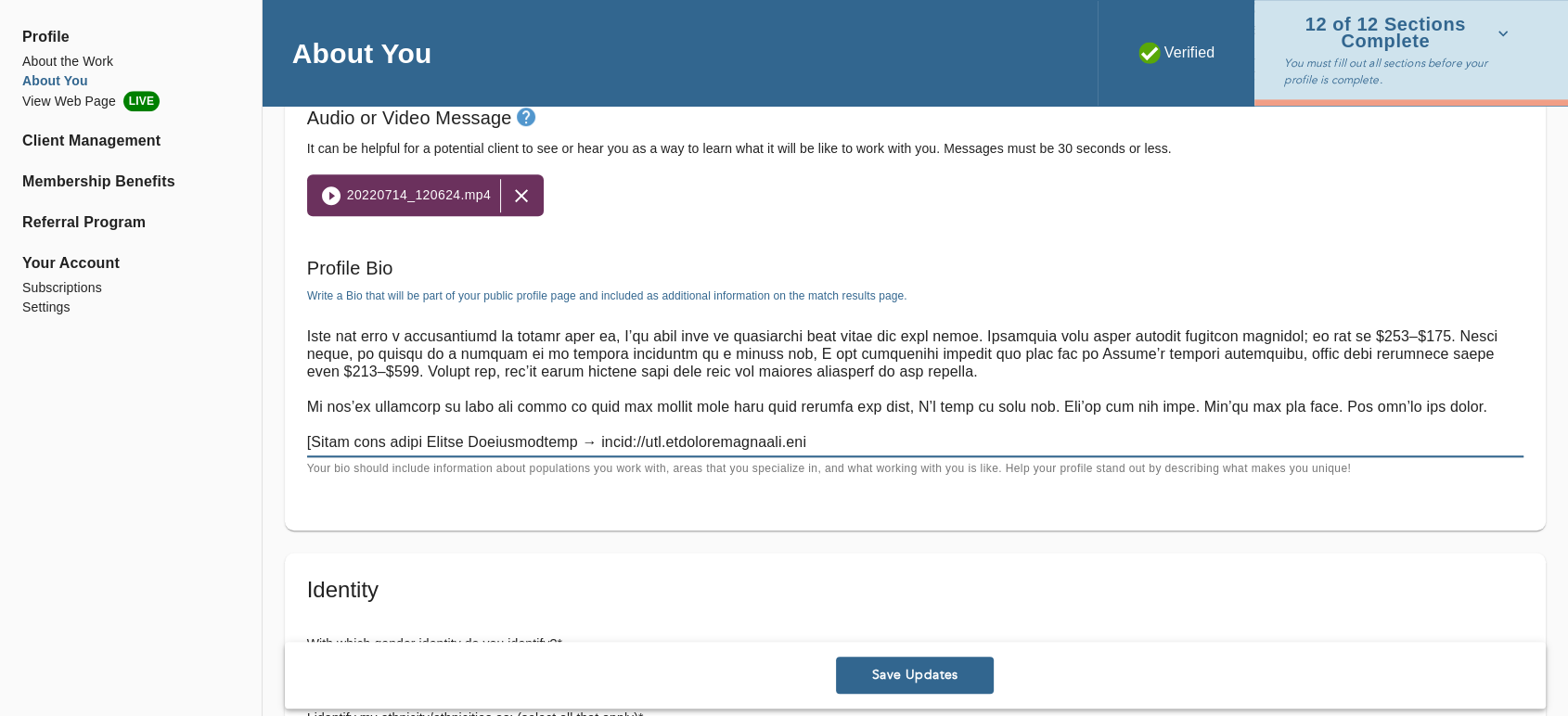
scroll to position [193, 0]
click at [311, 440] on textarea at bounding box center [915, 381] width 1217 height 141
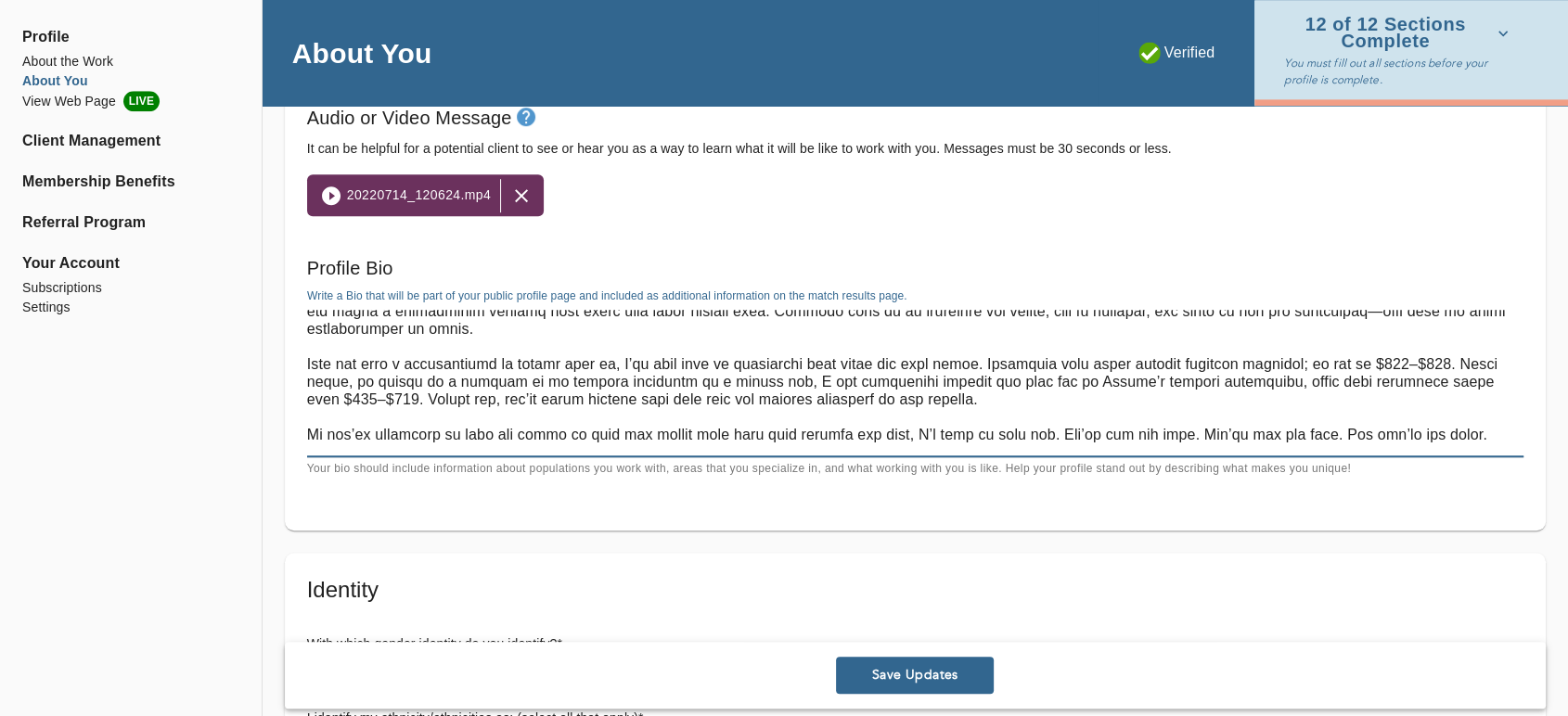
scroll to position [164, 0]
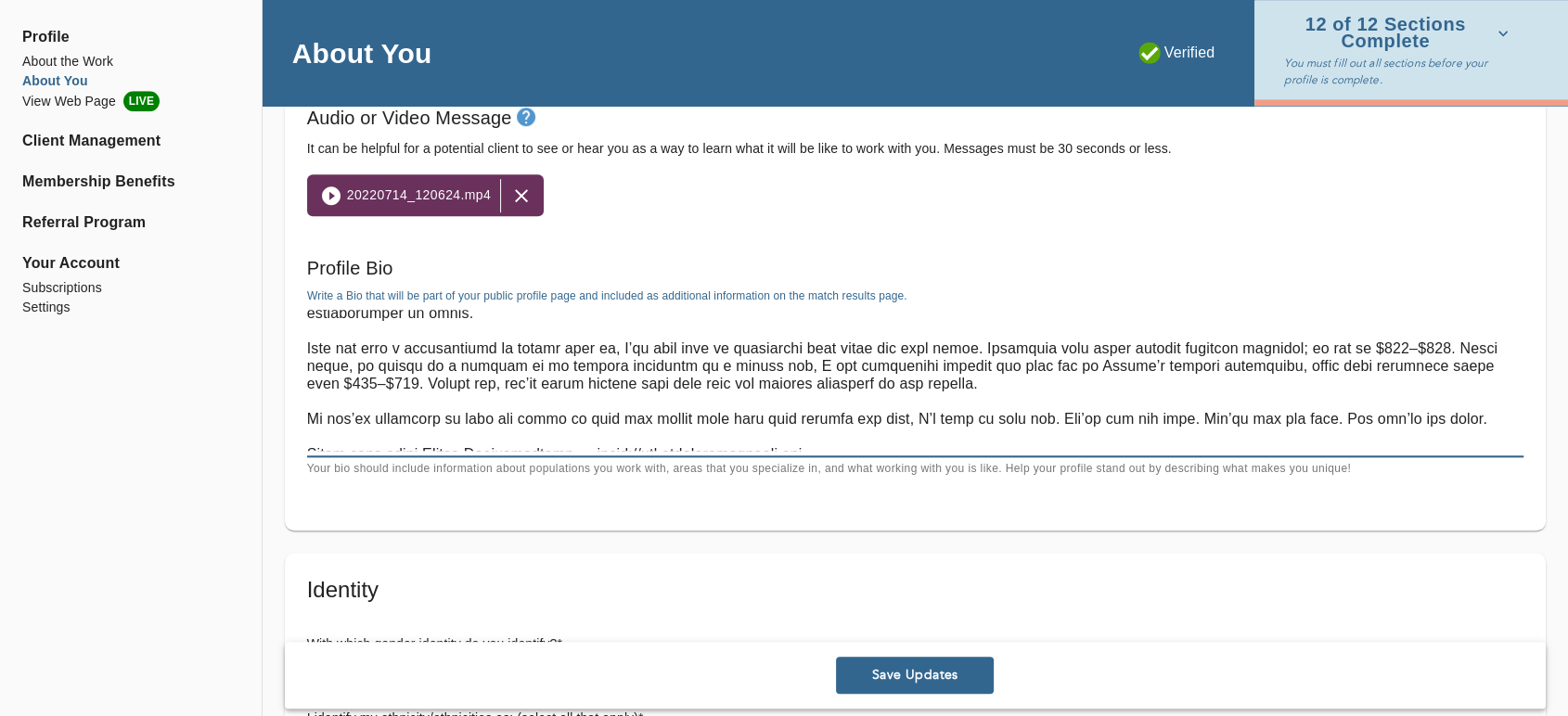
drag, startPoint x: 420, startPoint y: 364, endPoint x: 525, endPoint y: 365, distance: 105.0
click at [525, 365] on textarea at bounding box center [915, 381] width 1217 height 141
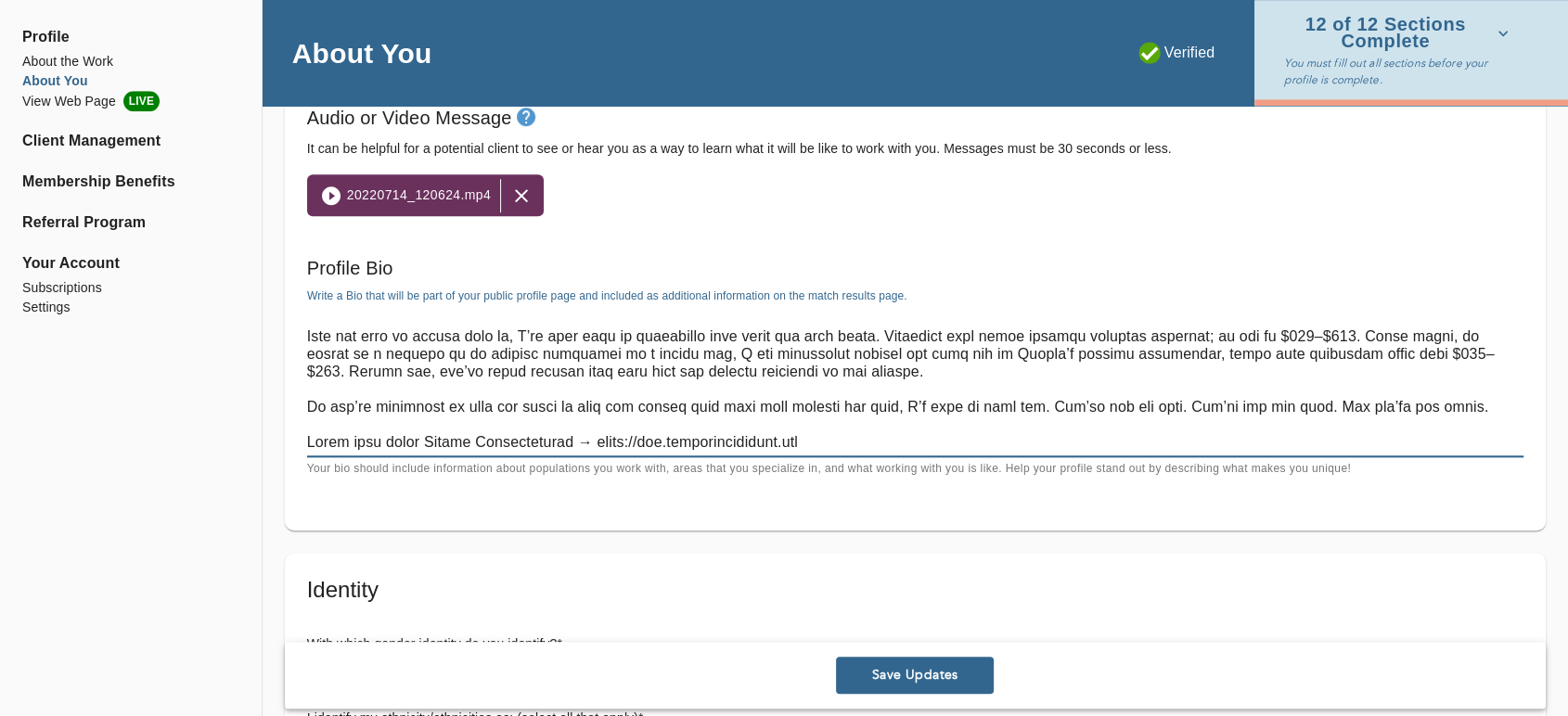
scroll to position [193, 0]
type textarea "Lor’ip dolo-sitametco, adipiscin, eli sedd ei tempori utlabor—etd magnaa, en’a …"
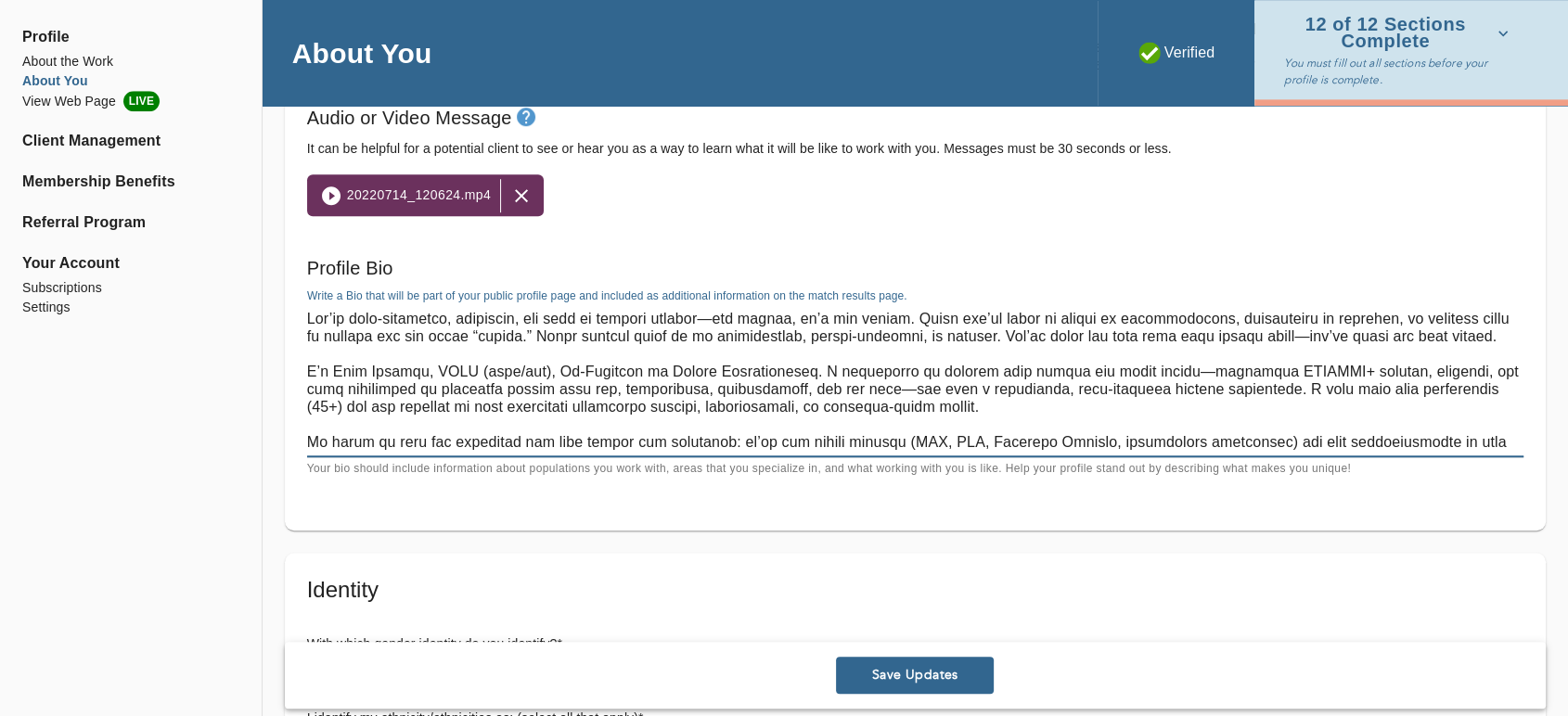
drag, startPoint x: 596, startPoint y: 292, endPoint x: 286, endPoint y: 167, distance: 334.3
click at [286, 167] on div "Welcome Message and Bio Written Welcome Message * Write a brief welcome message…" at bounding box center [915, 210] width 1261 height 640
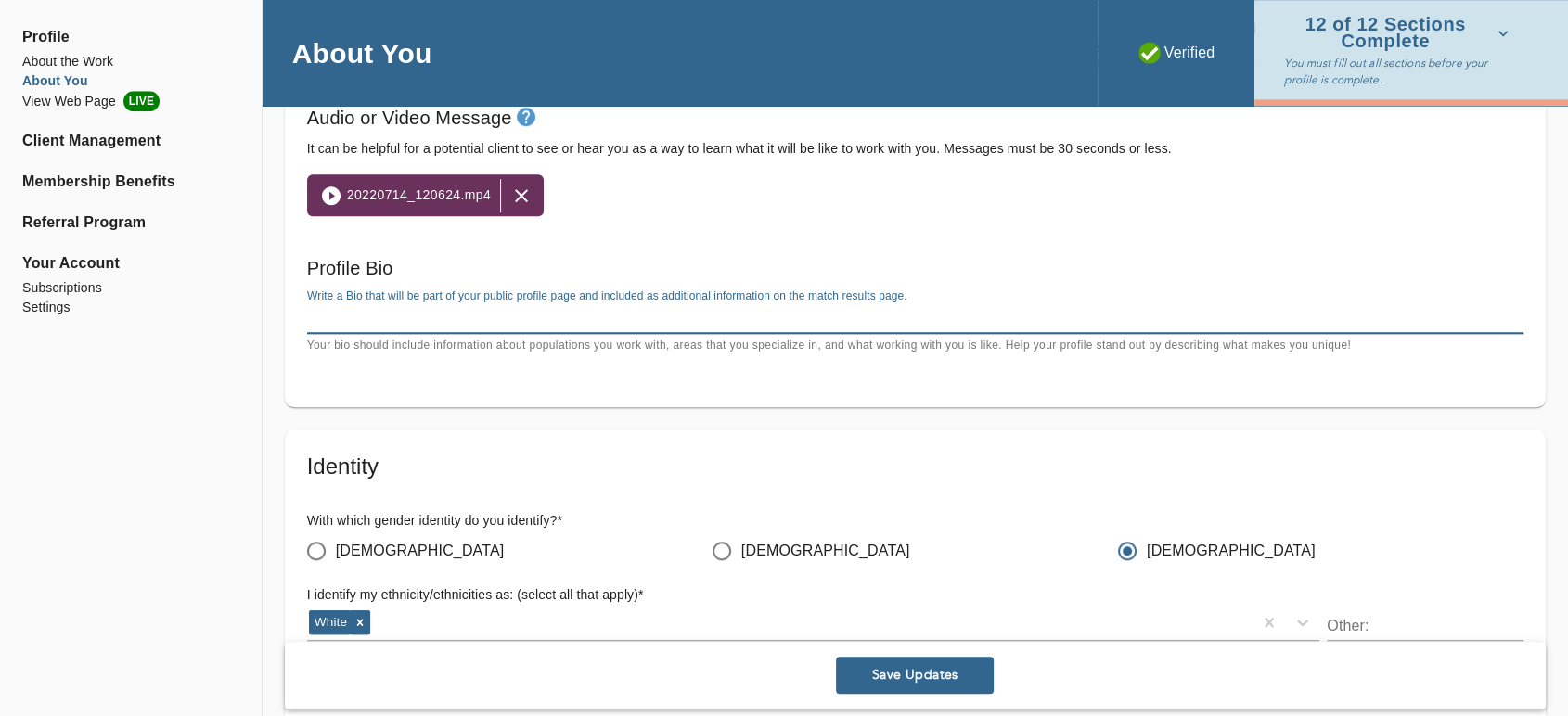
paste textarea "Lor’ip dolo-sitametco, adipiscin, eli sedd ei tempori utlabor—etd magnaa, en’a …"
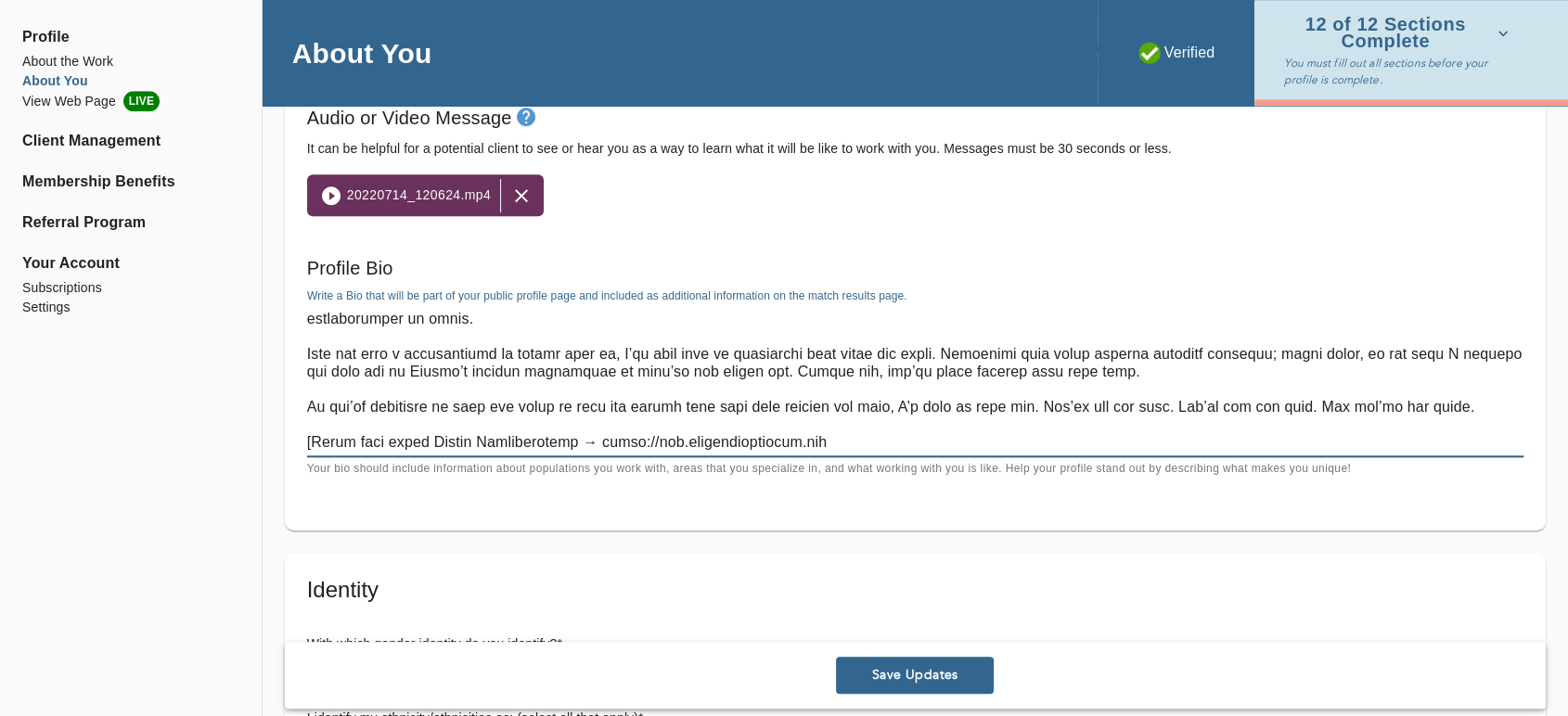
scroll to position [176, 0]
click at [312, 439] on textarea at bounding box center [915, 381] width 1217 height 141
click at [872, 670] on span "Save Updates" at bounding box center [915, 675] width 143 height 18
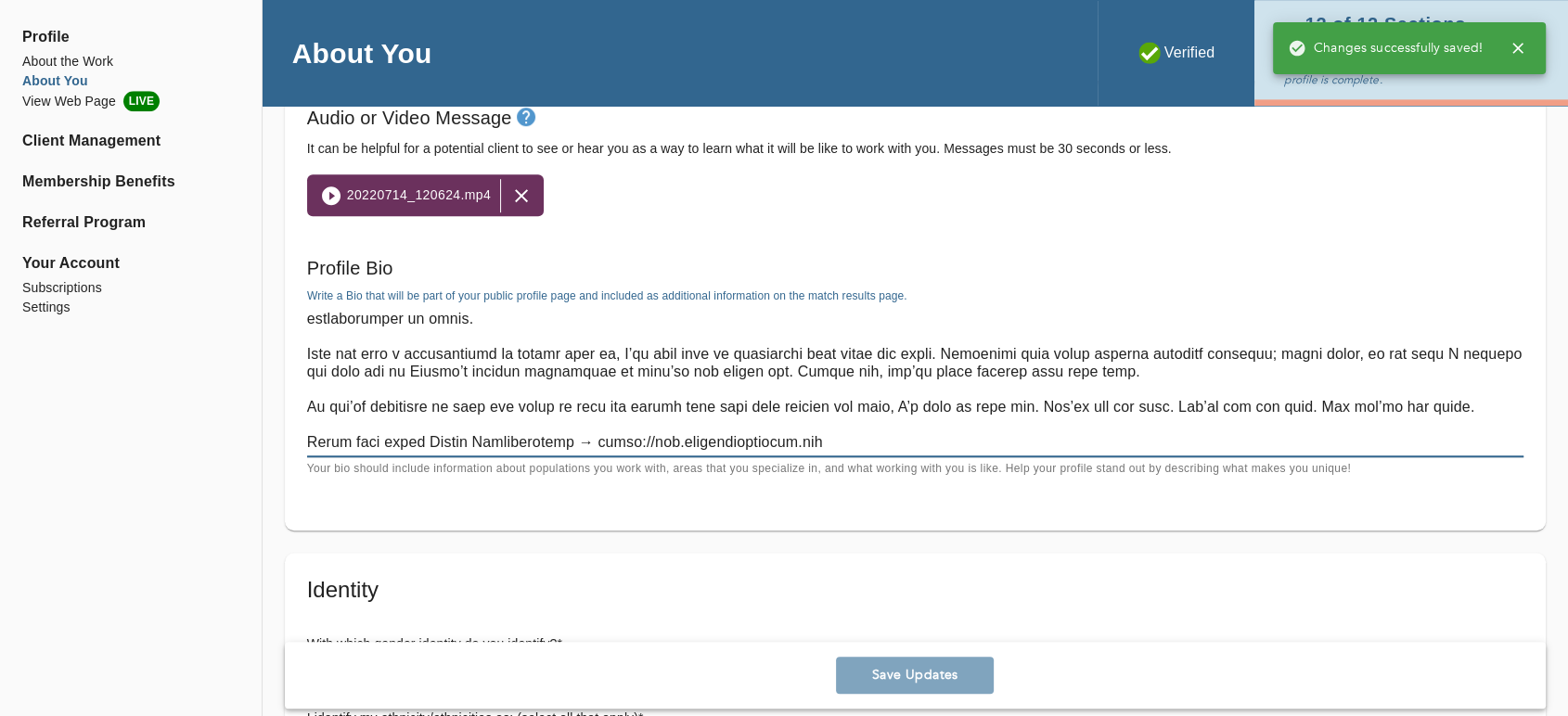
drag, startPoint x: 984, startPoint y: 527, endPoint x: 1032, endPoint y: 555, distance: 55.6
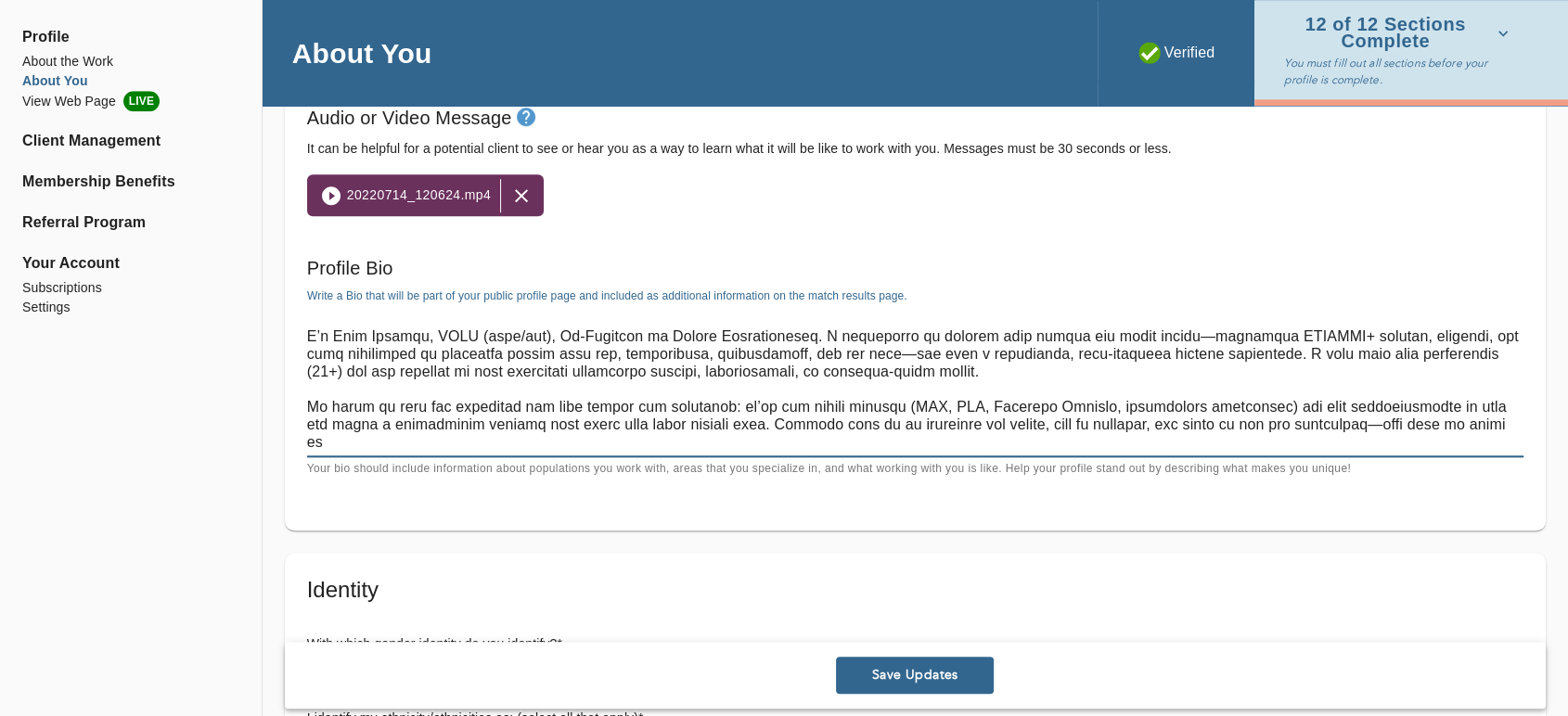
scroll to position [0, 0]
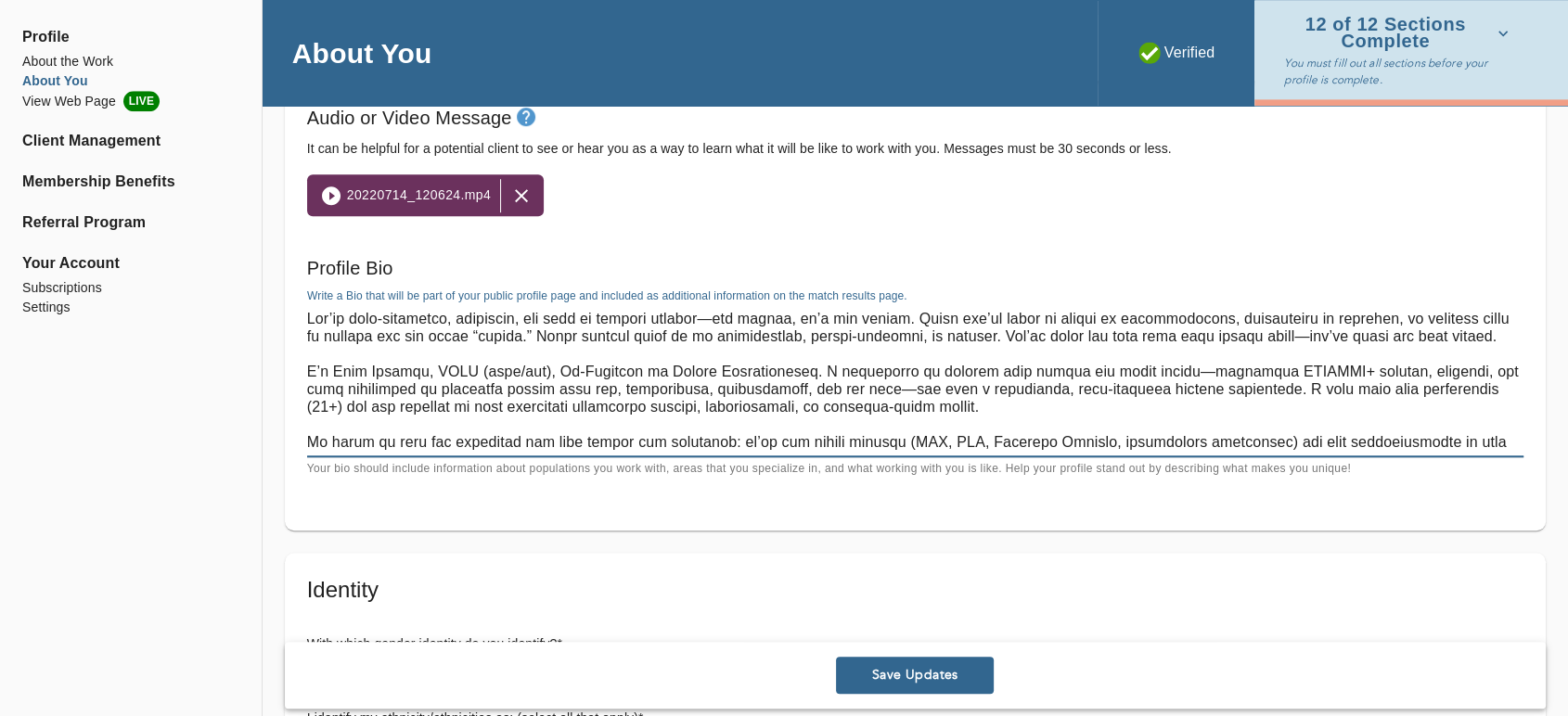
drag, startPoint x: 413, startPoint y: 300, endPoint x: 236, endPoint y: 264, distance: 180.6
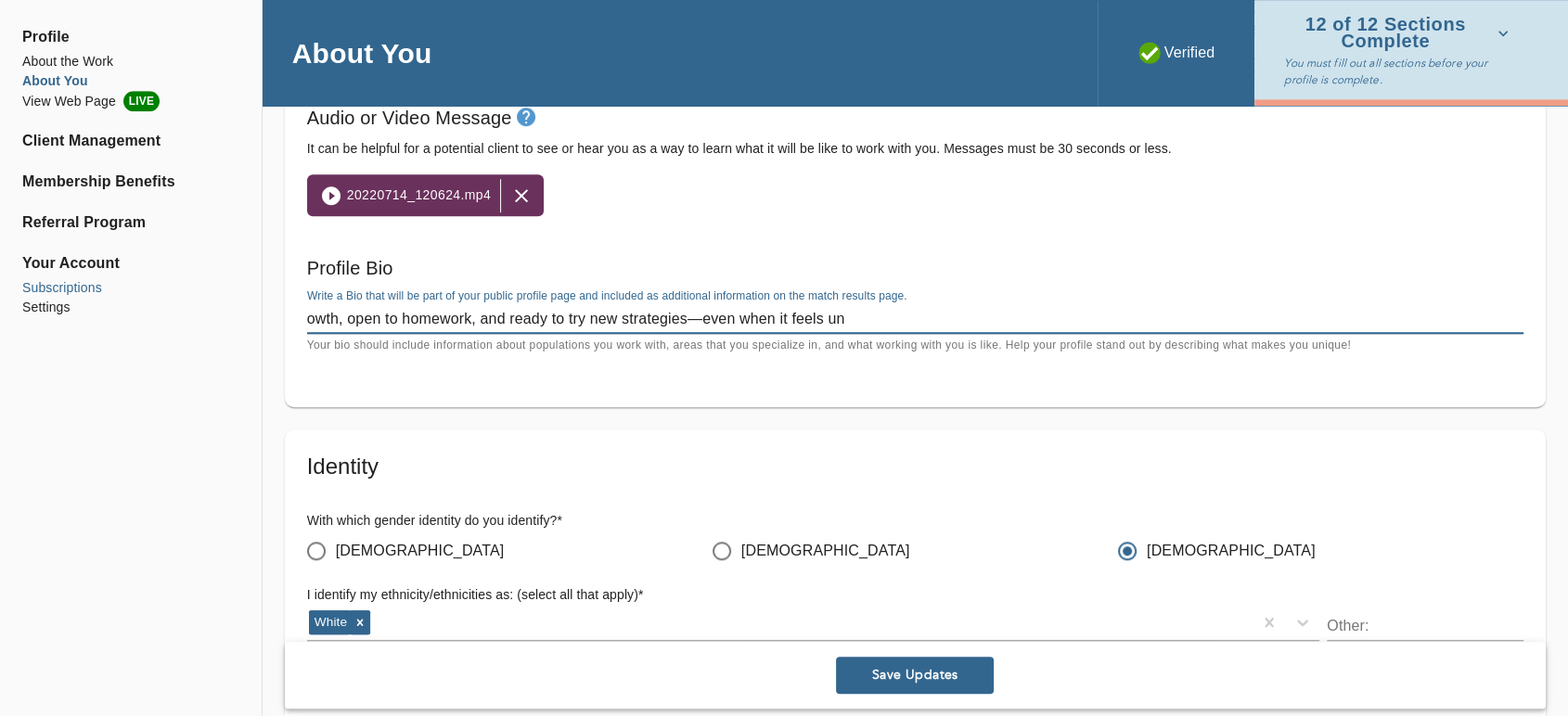
drag, startPoint x: 769, startPoint y: 301, endPoint x: 106, endPoint y: 295, distance: 663.0
paste textarea "Lor’ip dolo-sitametco, adipiscin, eli sedd ei tempori utlabor—etd magnaa, en’a …"
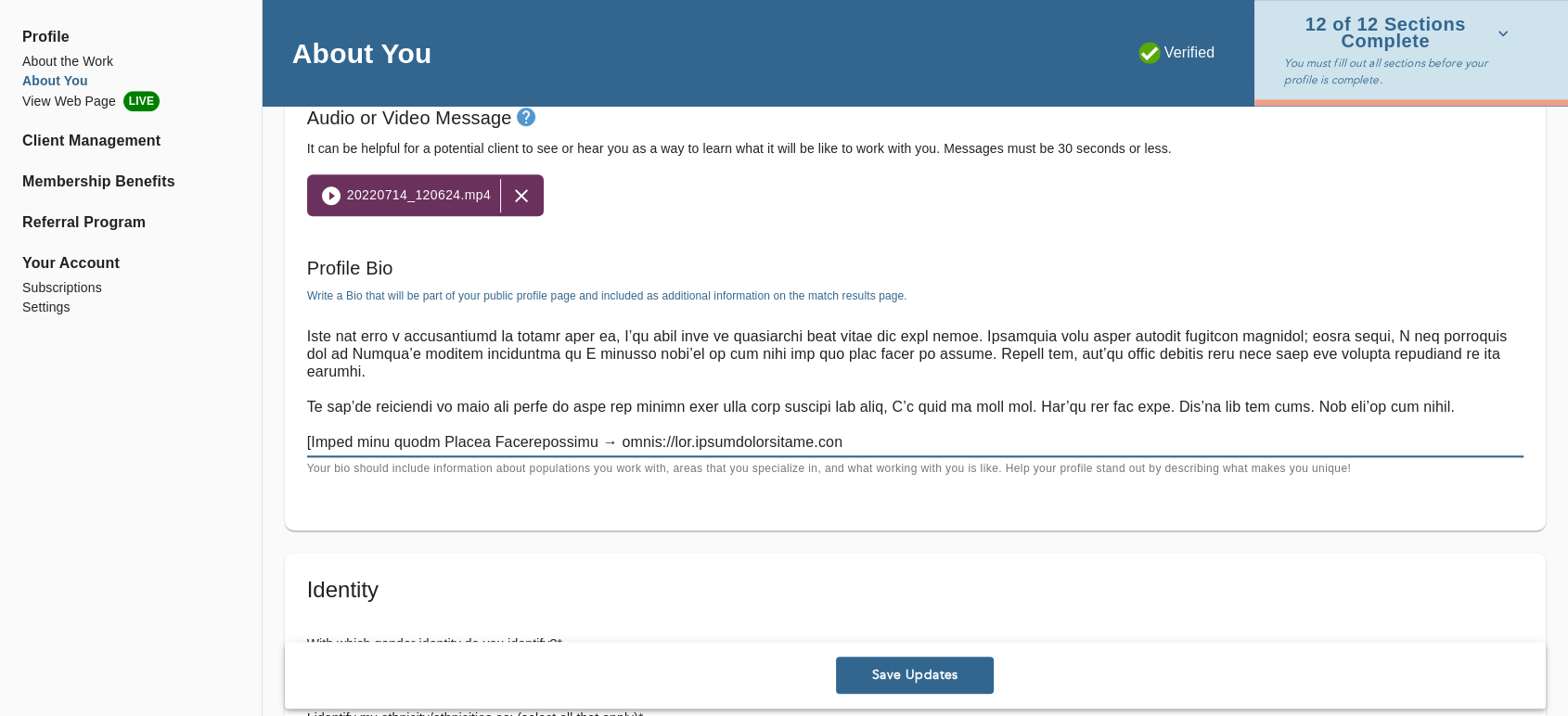
scroll to position [193, 0]
click at [311, 438] on textarea at bounding box center [915, 381] width 1217 height 141
click at [549, 386] on textarea at bounding box center [915, 381] width 1217 height 141
type textarea "Lor’ip dolo-sitametco, adipiscin, eli sedd ei tempori utlabor—etd magnaa, en’a …"
click at [879, 683] on span "Save Updates" at bounding box center [915, 675] width 143 height 18
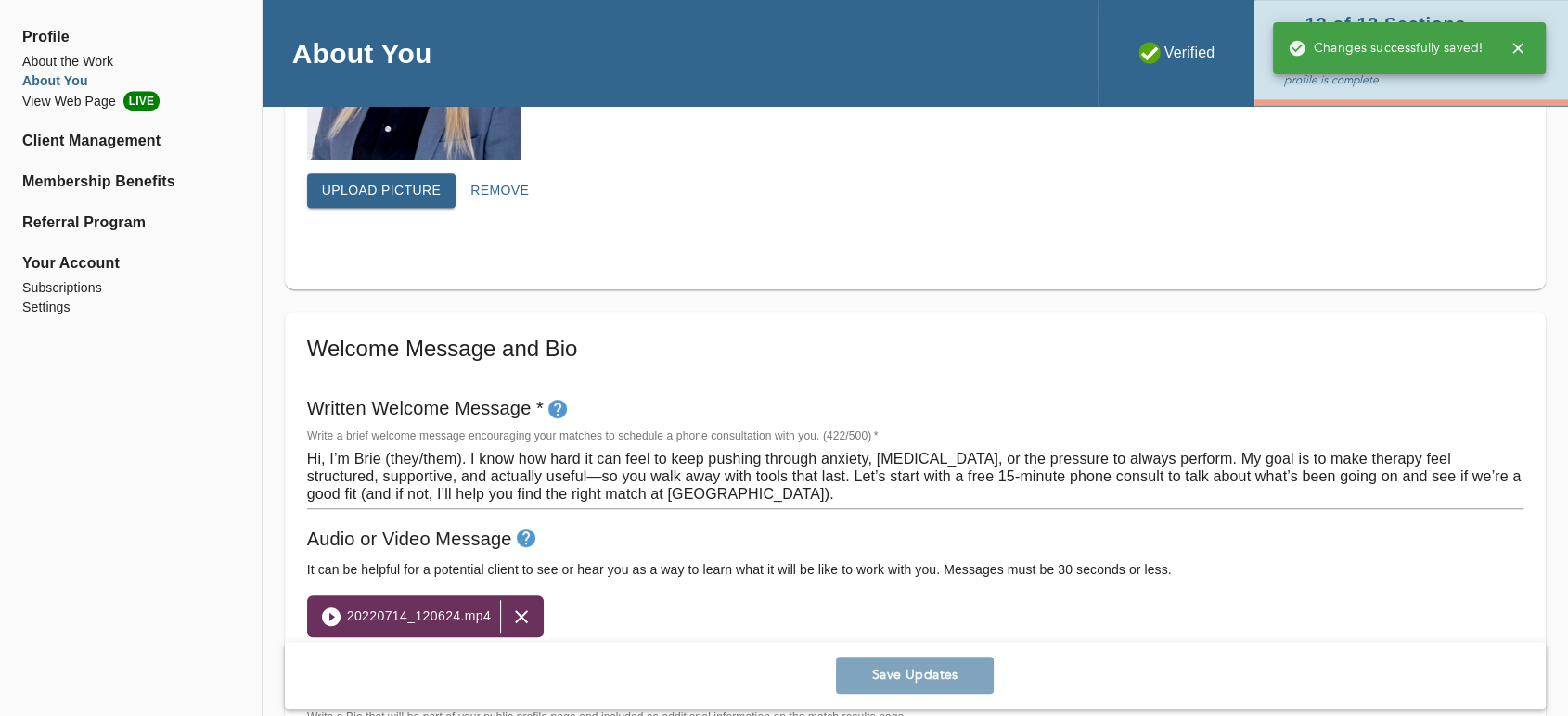
scroll to position [927, 0]
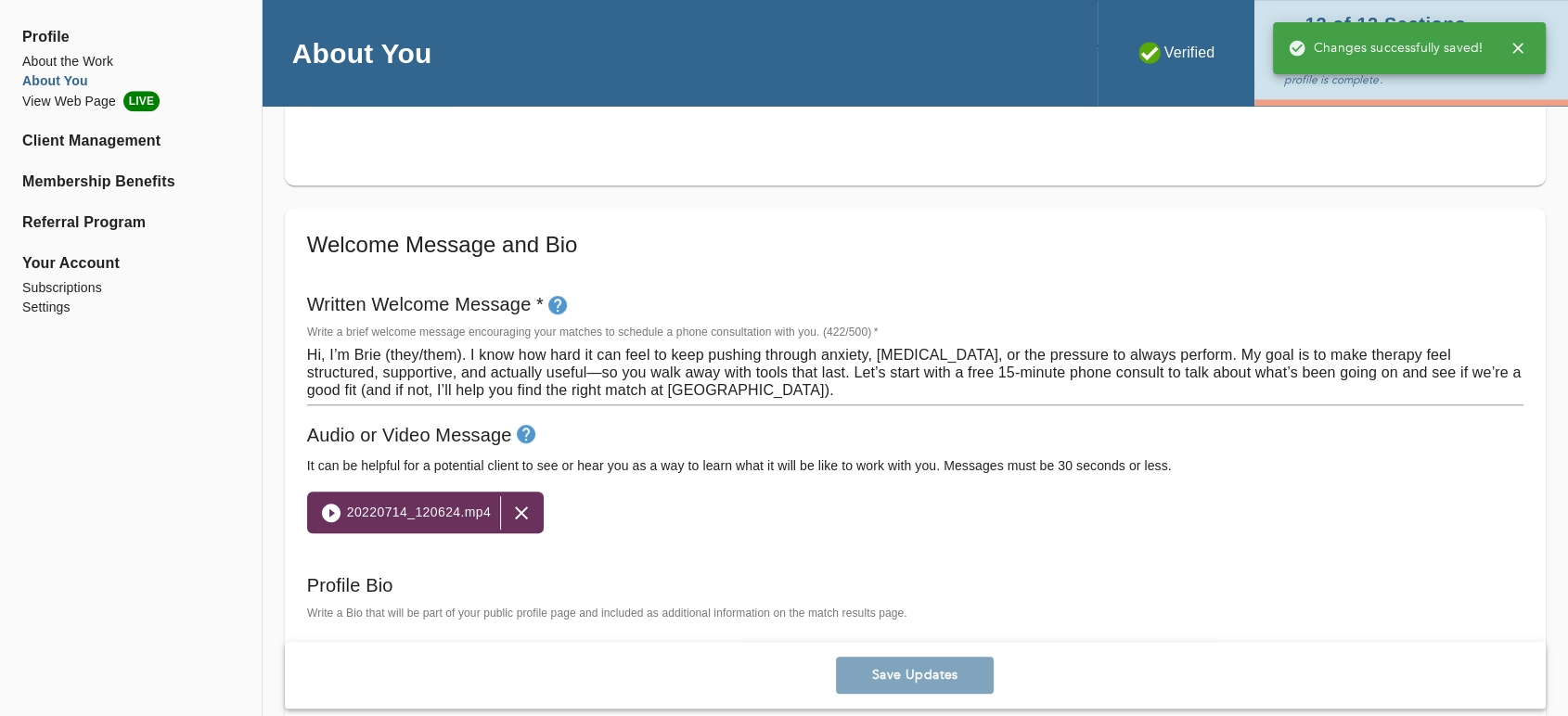
click at [617, 377] on textarea "Hi, I’m Brie (they/them). I know how hard it can feel to keep pushing through a…" at bounding box center [915, 372] width 1217 height 53
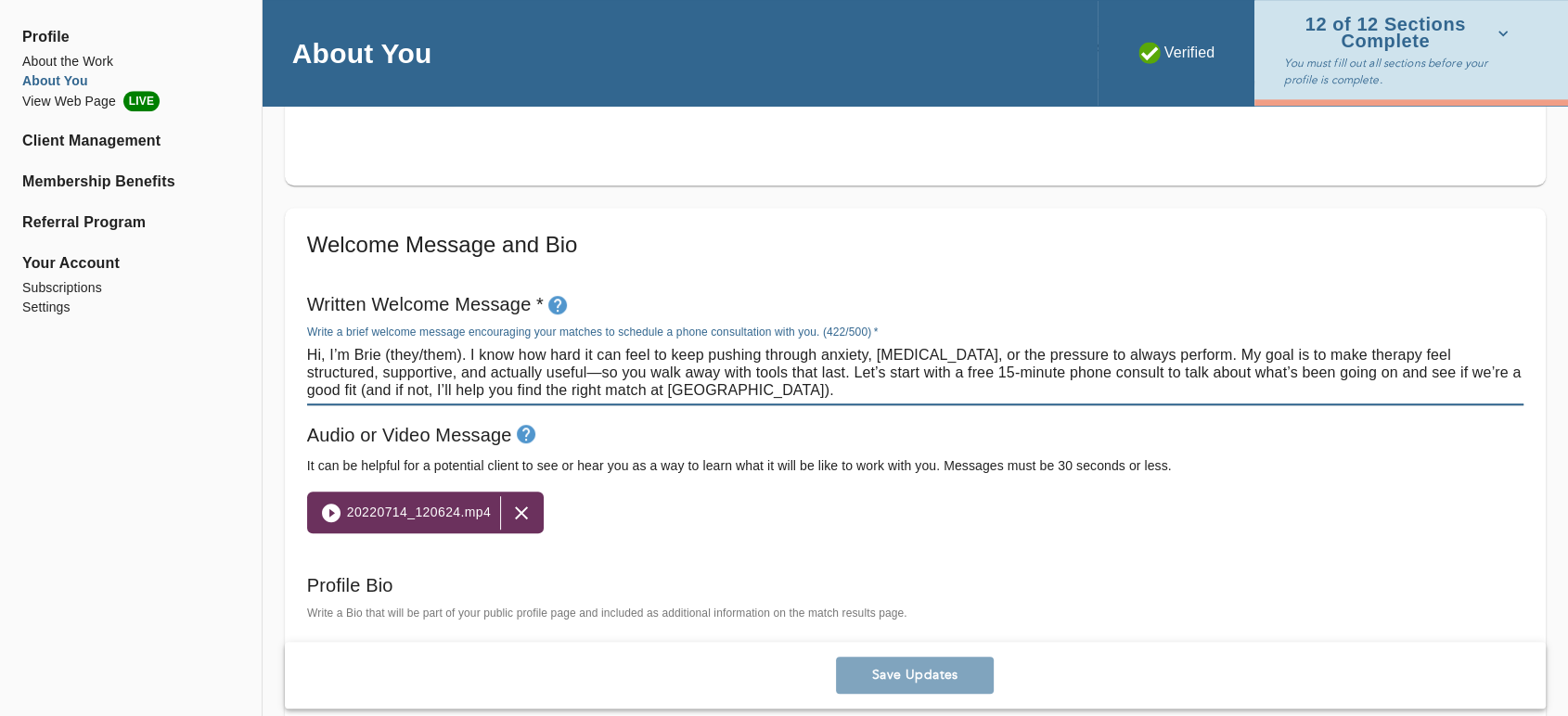
click at [617, 377] on textarea "Hi, I’m Brie (they/them). I know how hard it can feel to keep pushing through a…" at bounding box center [915, 372] width 1217 height 53
paste textarea "she). Starting therapy can feel overwhelming, but you don’t have to figure it o…"
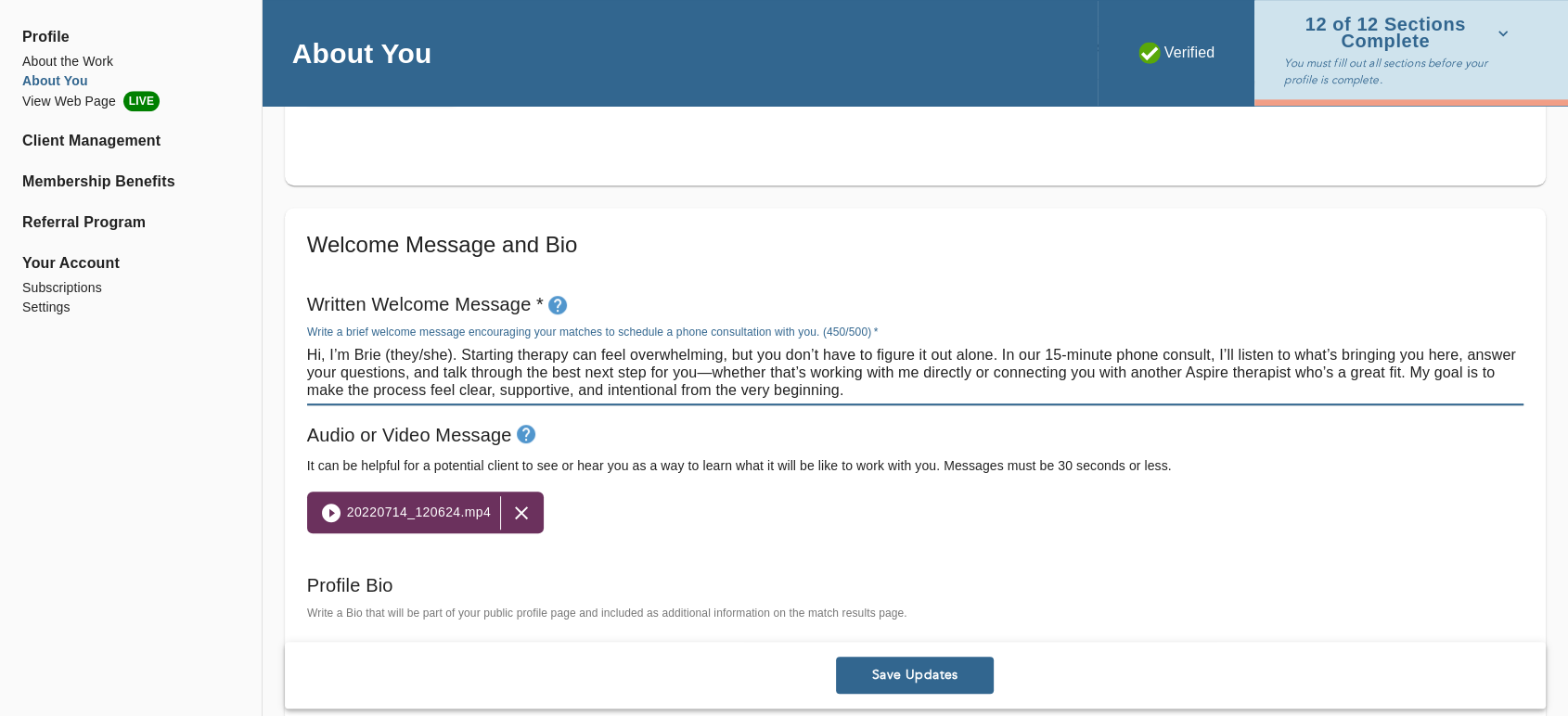
click at [933, 385] on textarea "Hi, I’m Brie (they/she). Starting therapy can feel overwhelming, but you don’t …" at bounding box center [915, 372] width 1217 height 53
click at [449, 352] on textarea "Hi, I’m Brie (they/she). Starting therapy can feel overwhelming, but you don’t …" at bounding box center [915, 372] width 1217 height 53
type textarea "Hi, I’m Brie (they/them). Starting therapy can feel overwhelming, but you don’t…"
click at [942, 677] on span "Save Updates" at bounding box center [915, 675] width 143 height 18
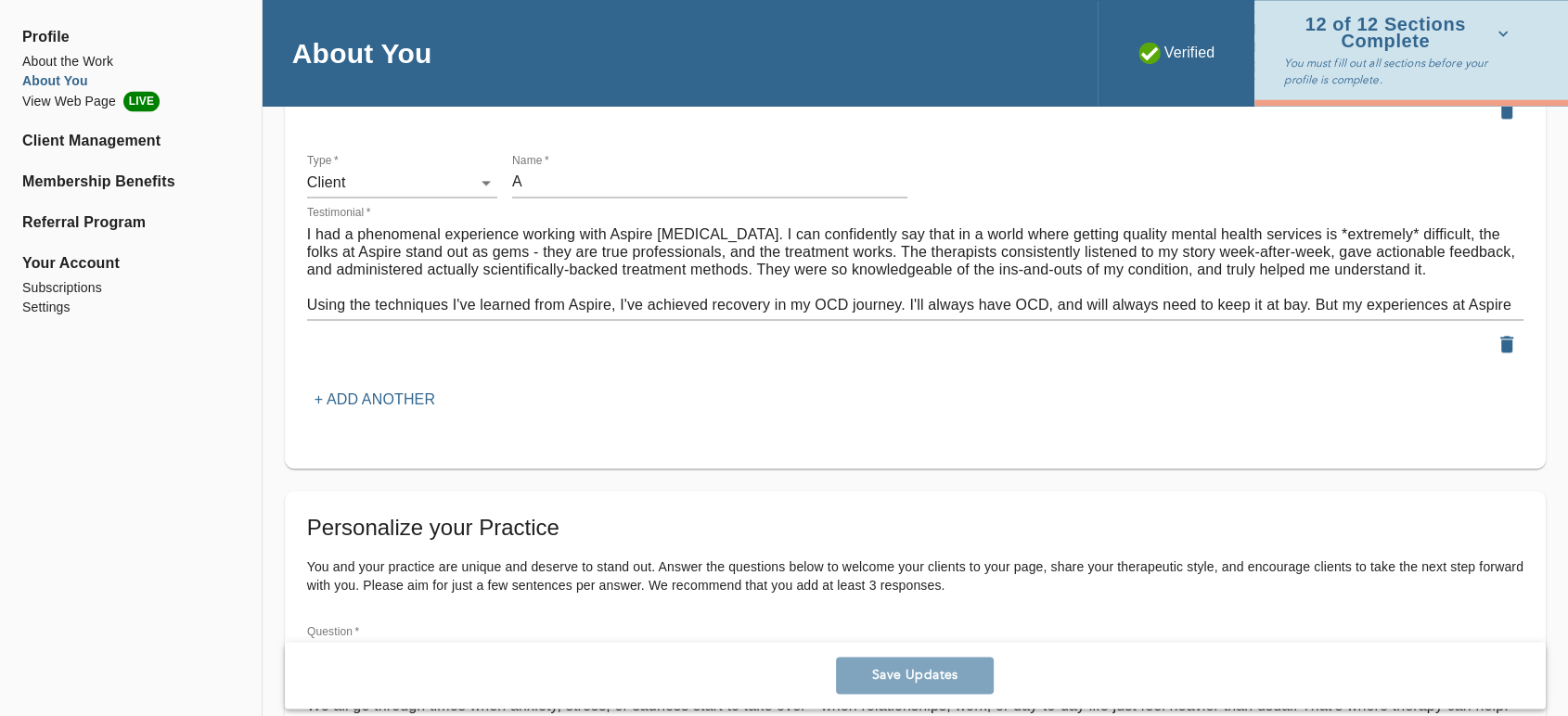
scroll to position [2988, 0]
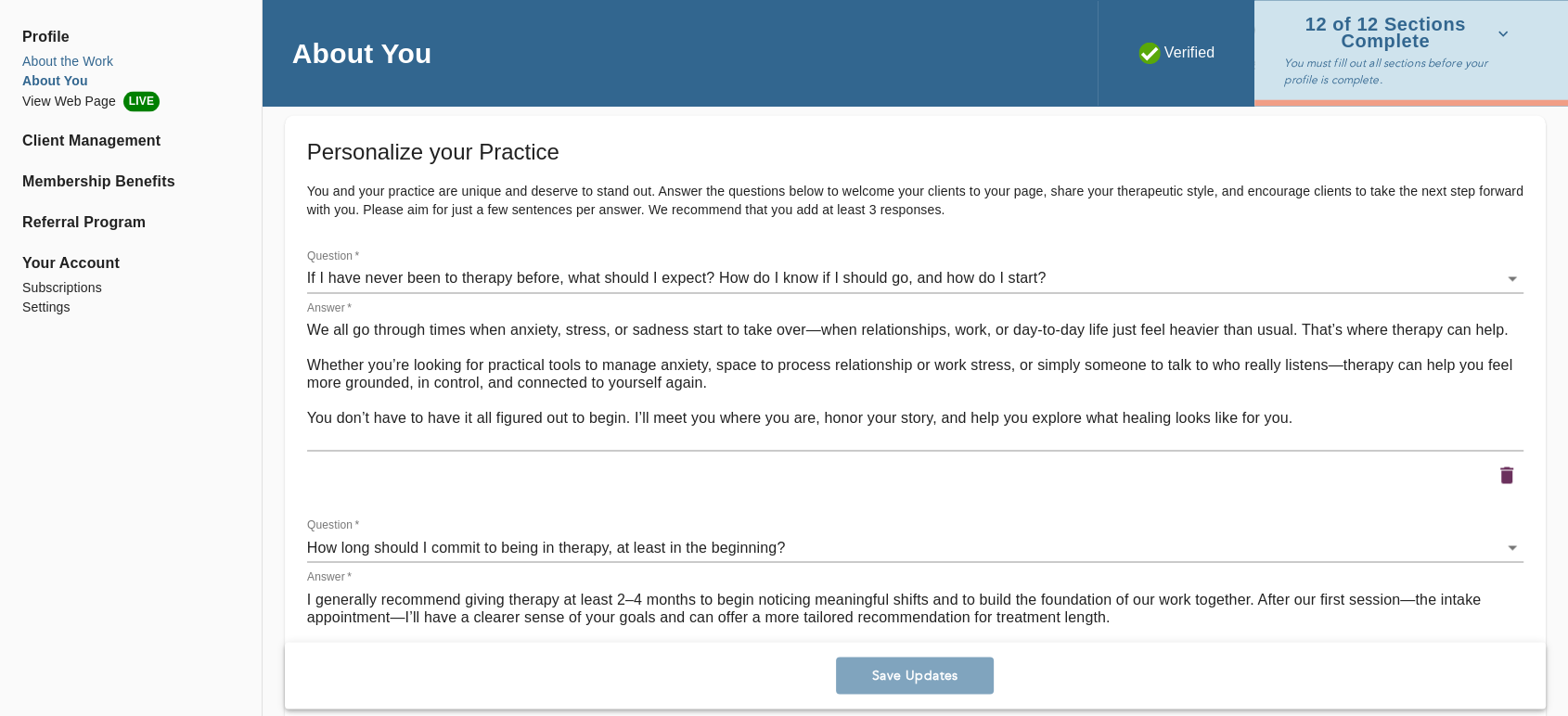
click at [85, 52] on li "About the Work" at bounding box center [131, 61] width 217 height 20
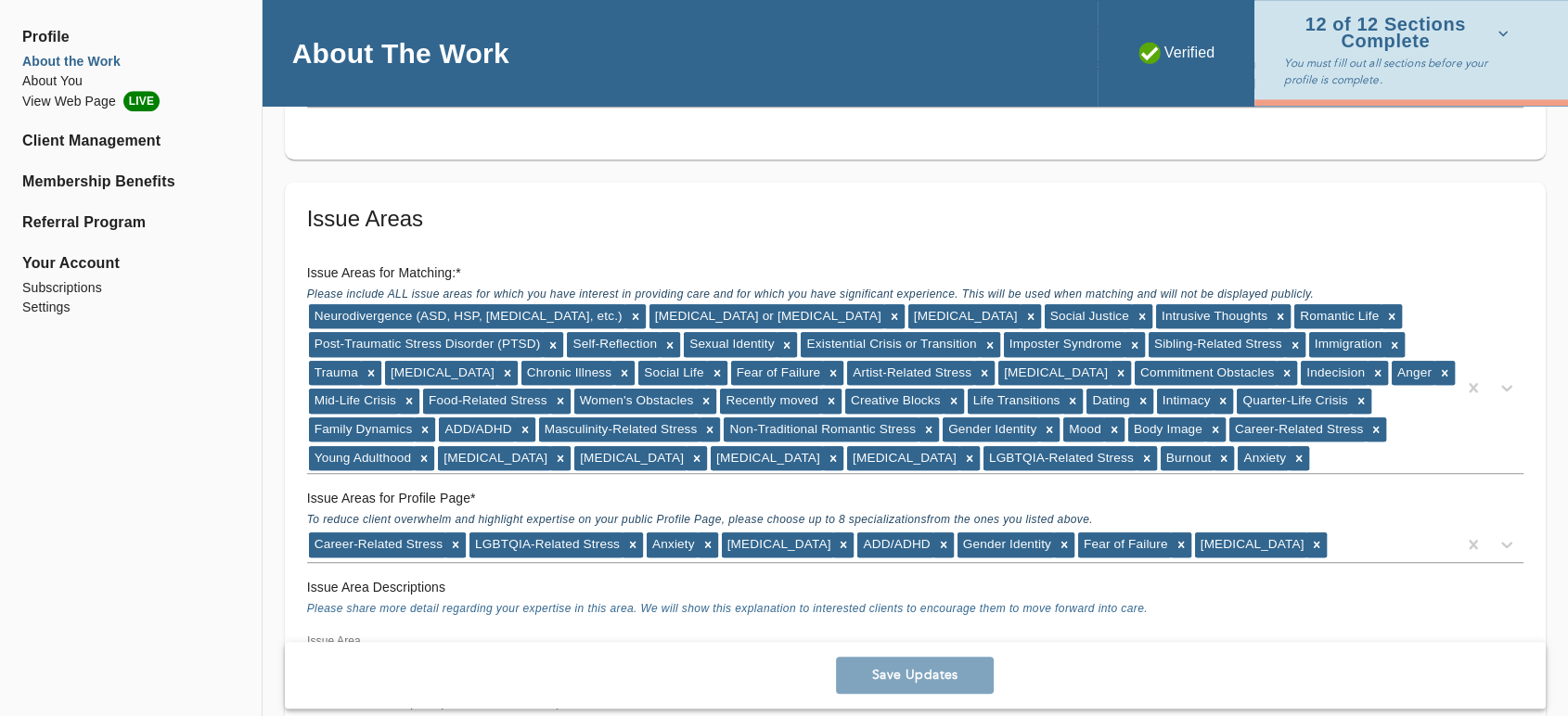
scroll to position [1648, 0]
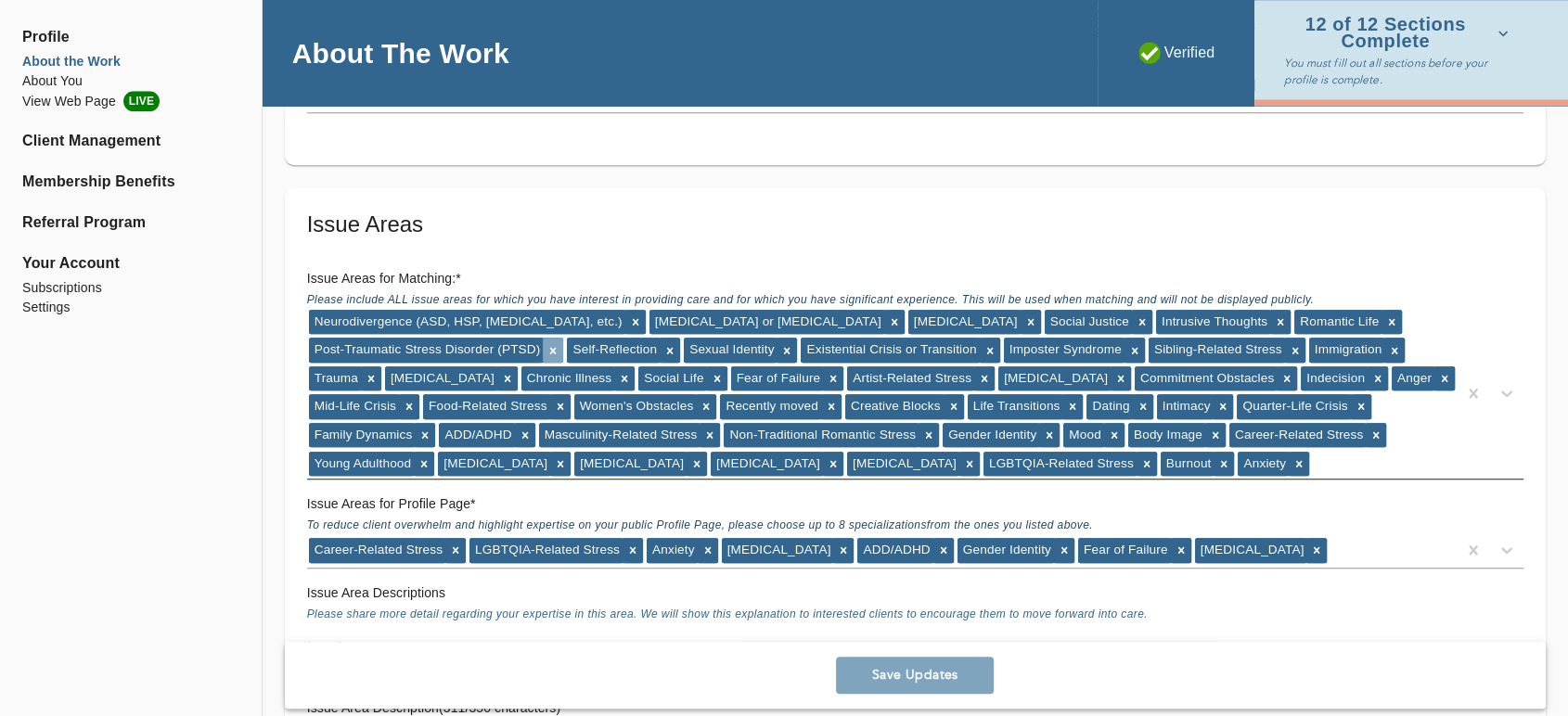
click at [552, 350] on icon at bounding box center [553, 350] width 13 height 13
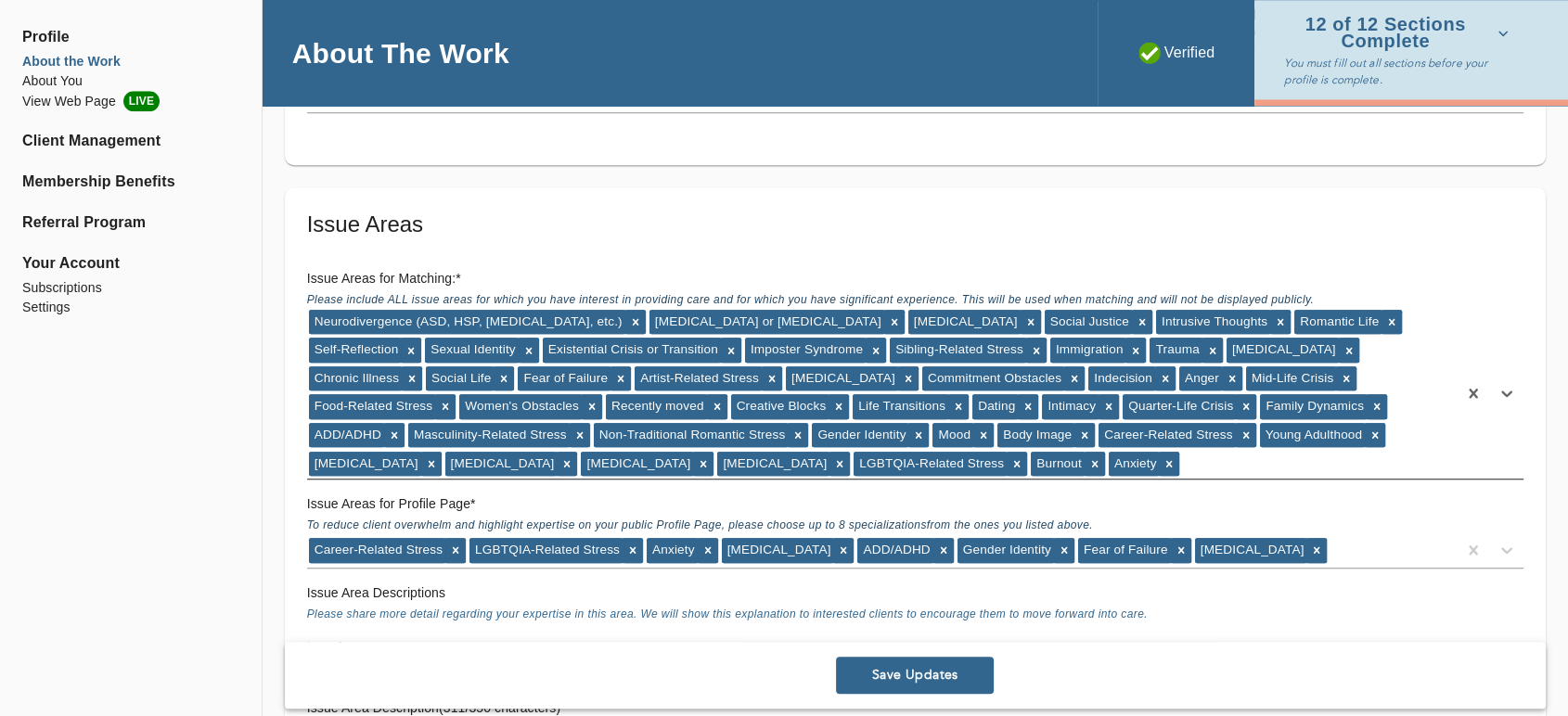
click at [1066, 461] on div "Neurodivergence (ASD, HSP, [MEDICAL_DATA], etc.) [MEDICAL_DATA] or [MEDICAL_DAT…" at bounding box center [882, 393] width 1150 height 171
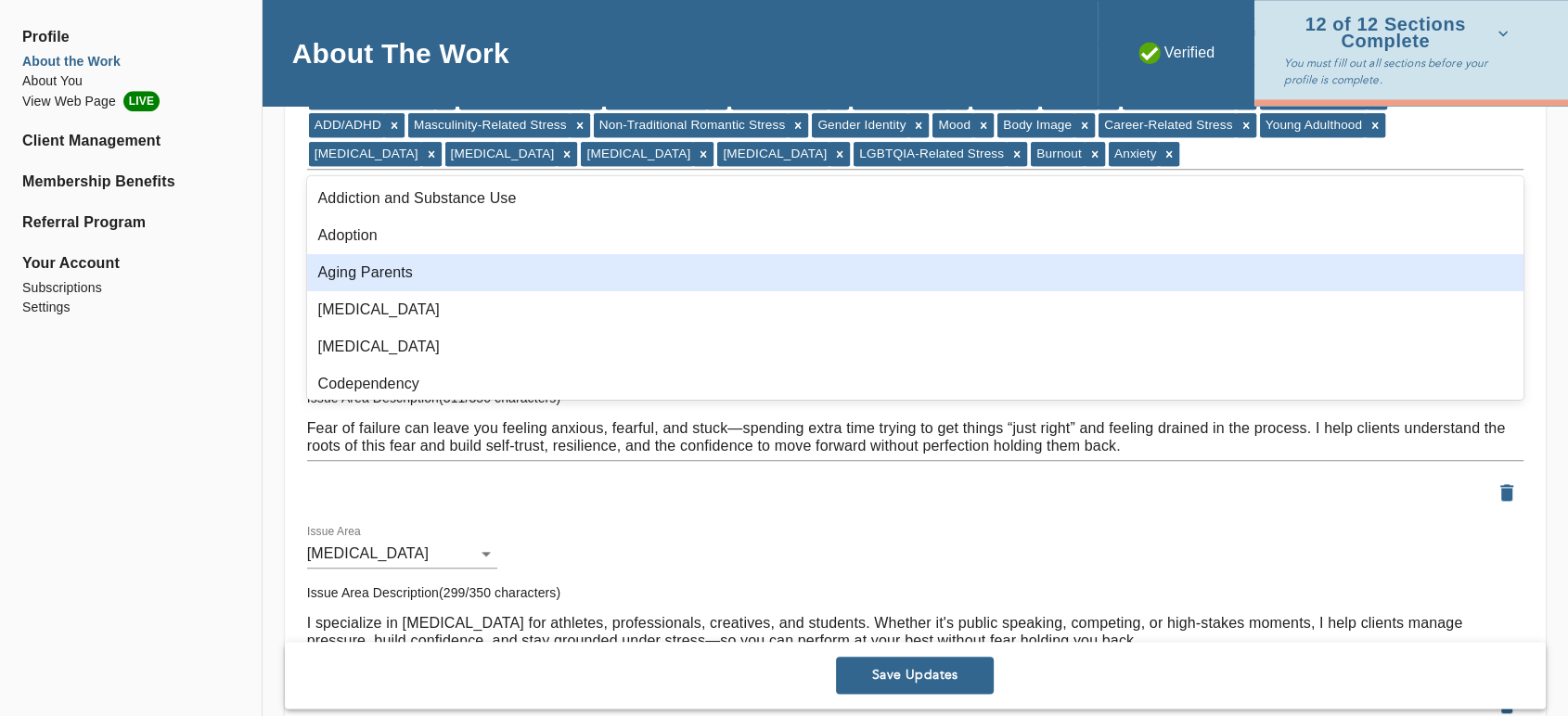
scroll to position [103, 0]
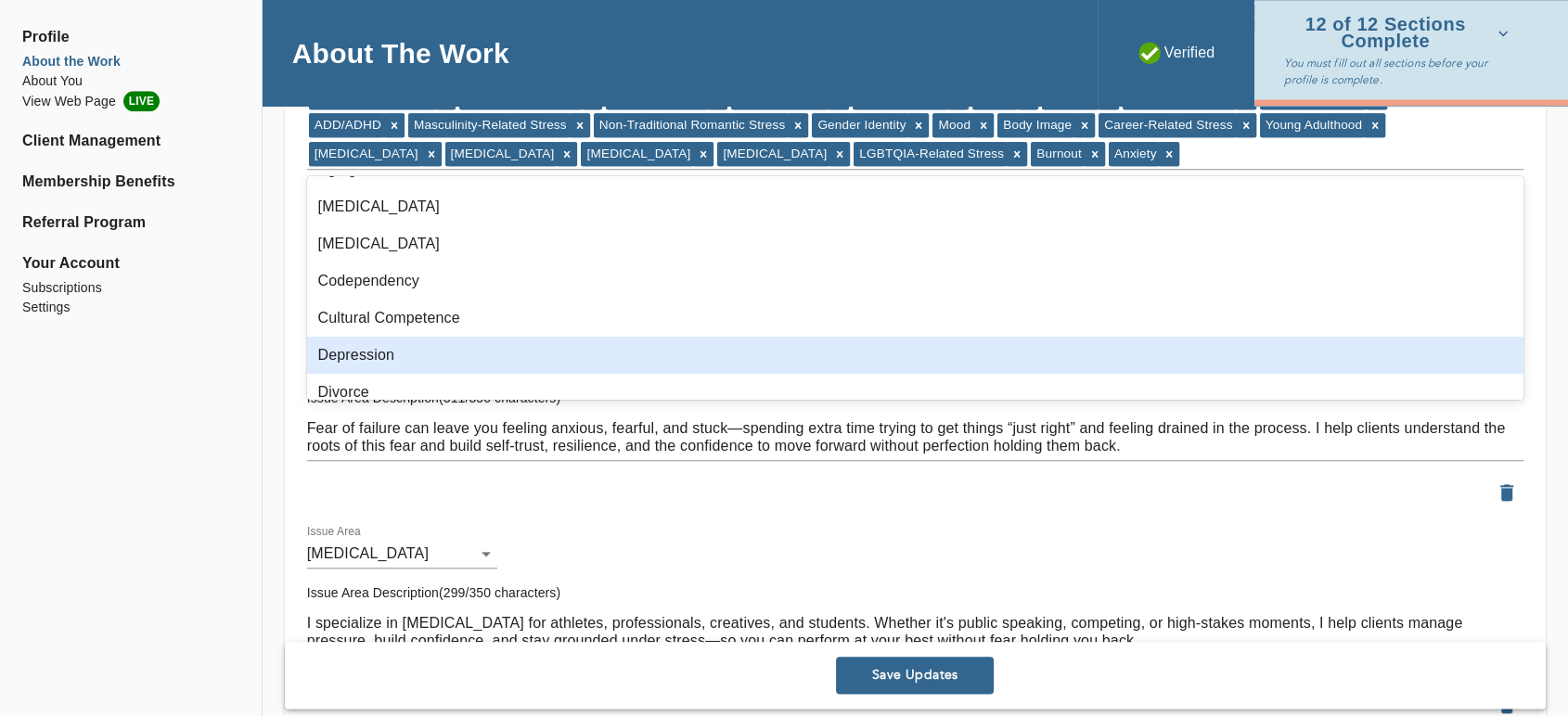
click at [583, 345] on div "Depression" at bounding box center [915, 354] width 1217 height 37
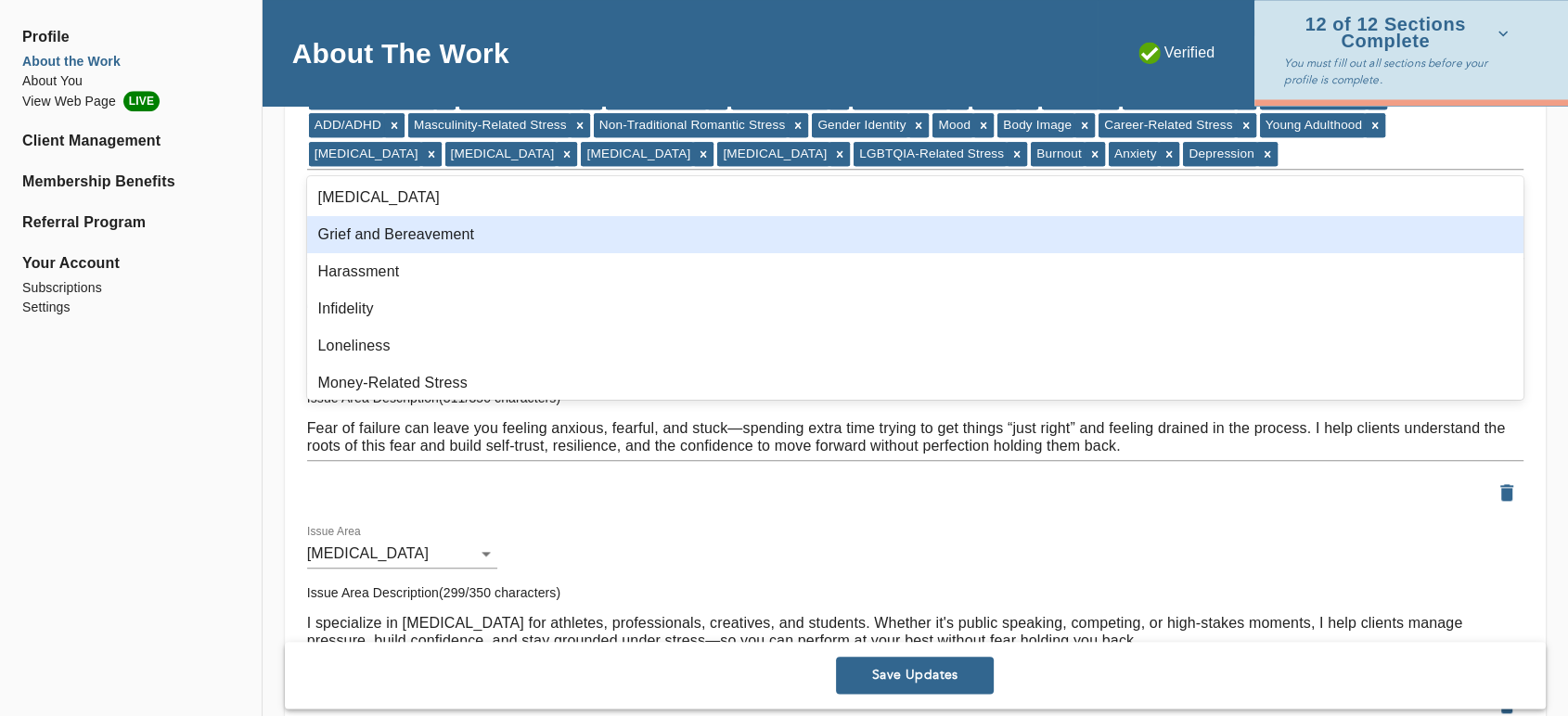
scroll to position [514, 0]
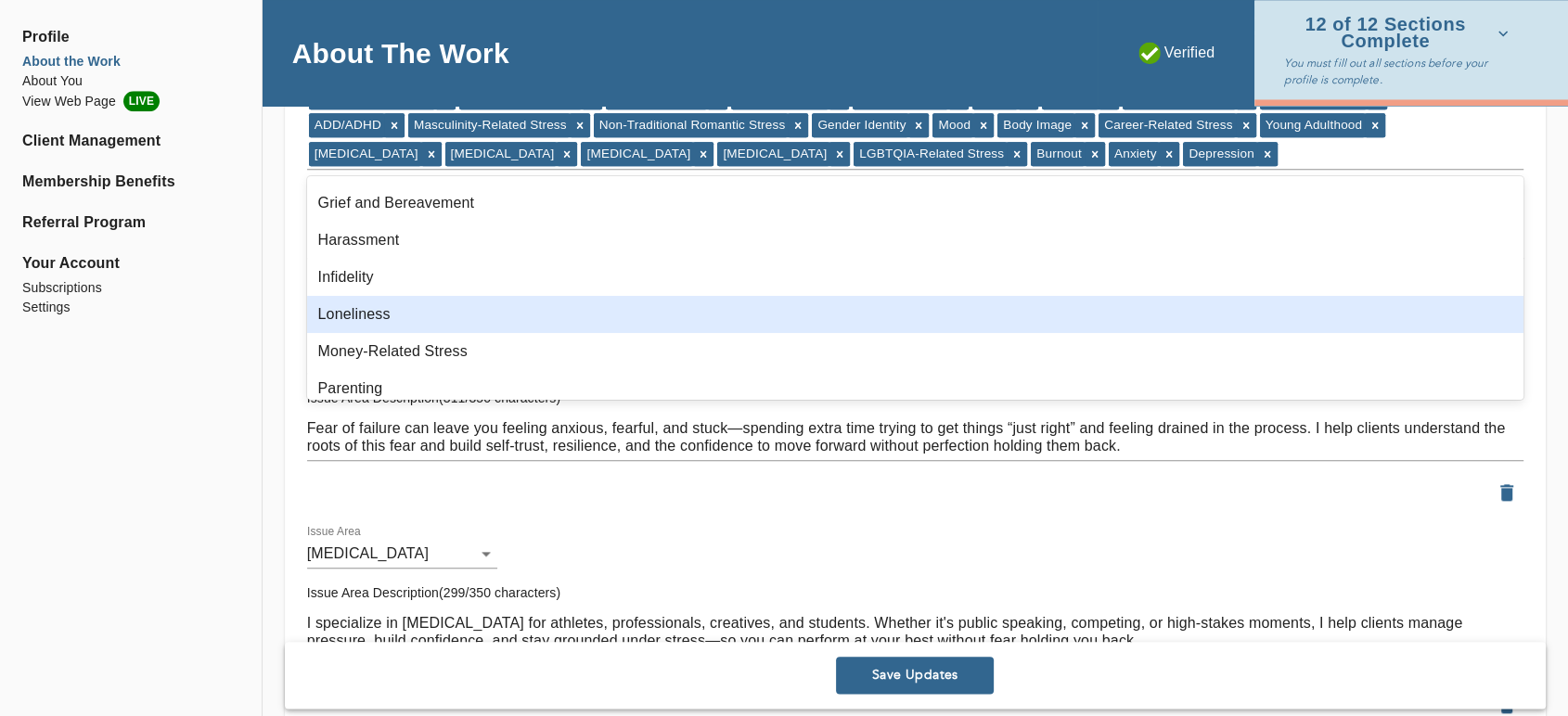
click at [518, 313] on div "Loneliness" at bounding box center [915, 314] width 1217 height 37
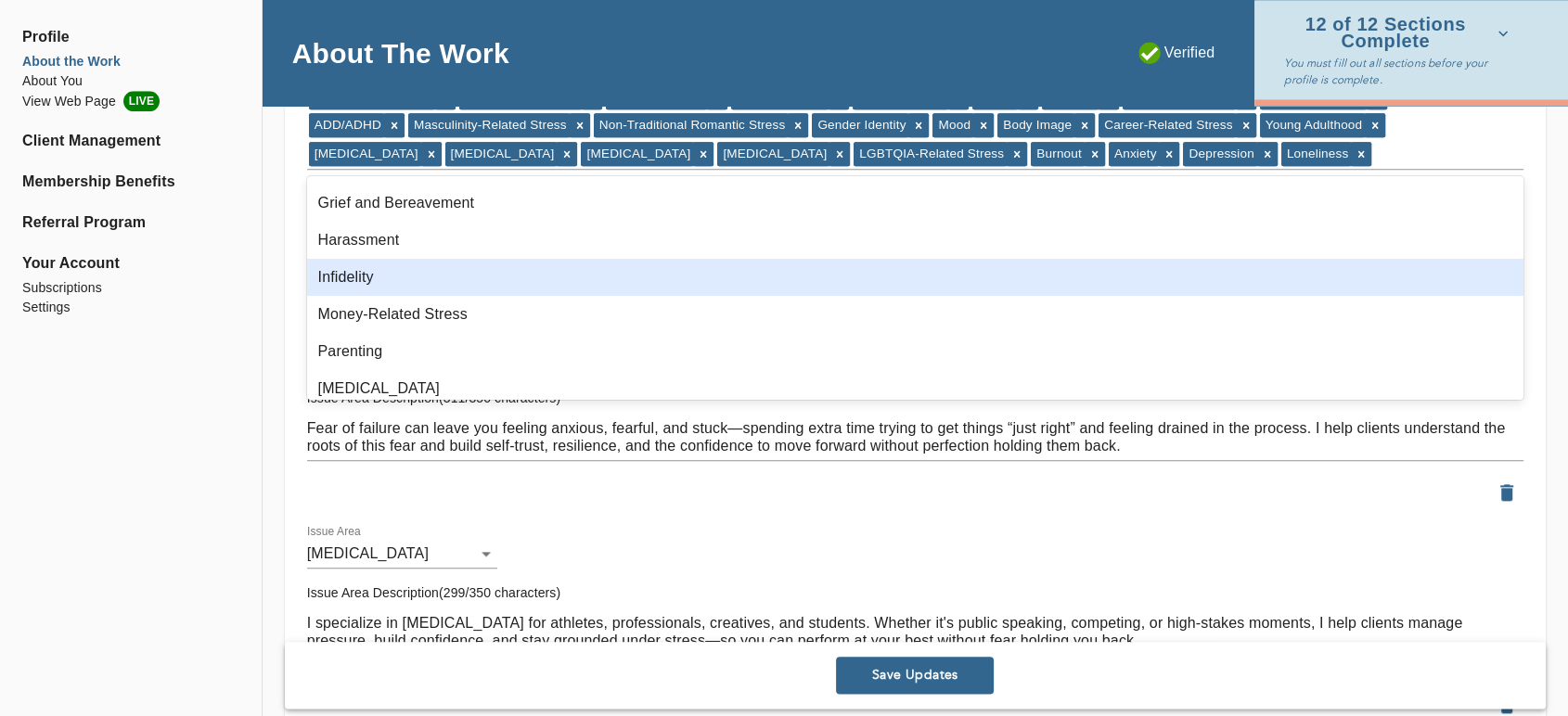
click at [507, 277] on div "Infidelity" at bounding box center [915, 277] width 1217 height 37
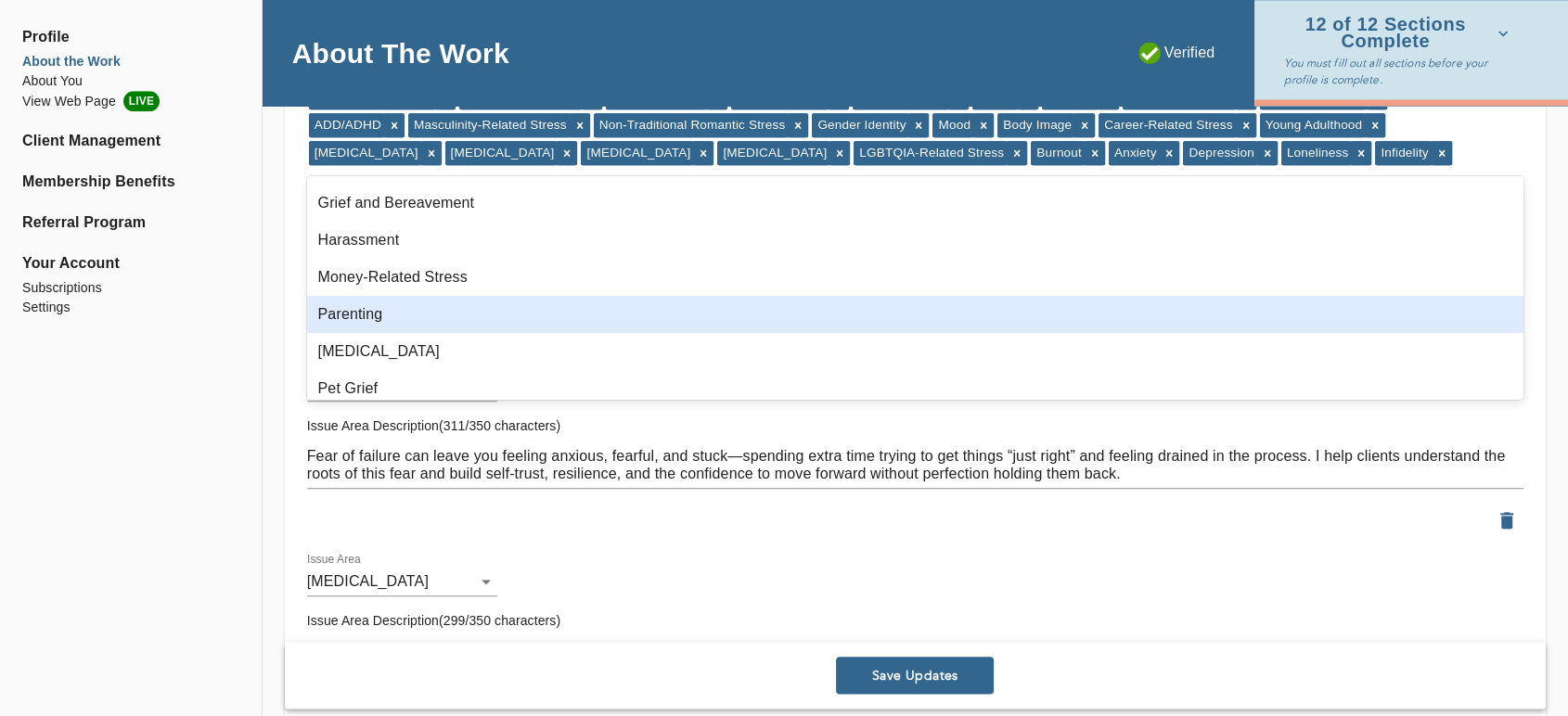
scroll to position [618, 0]
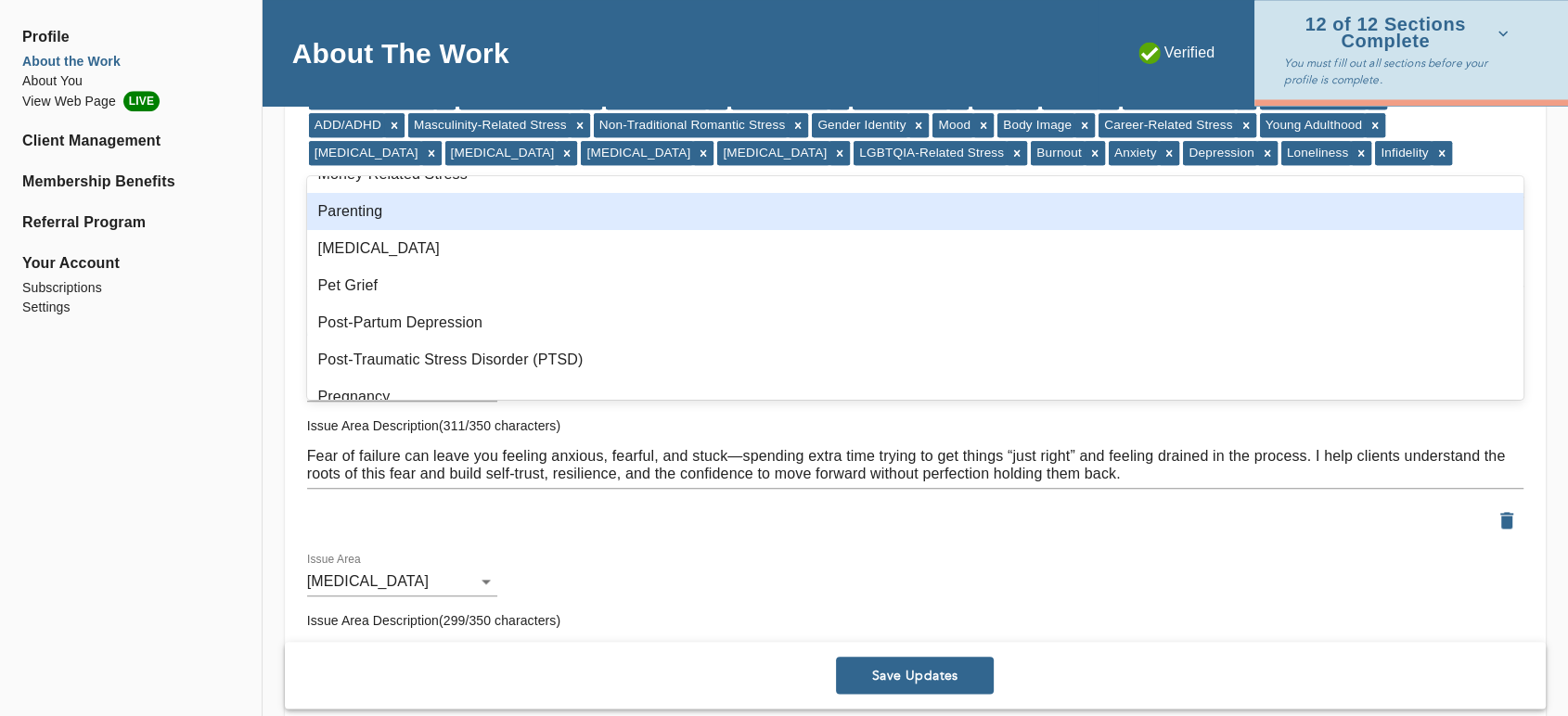
click at [475, 225] on div "Parenting" at bounding box center [915, 211] width 1217 height 37
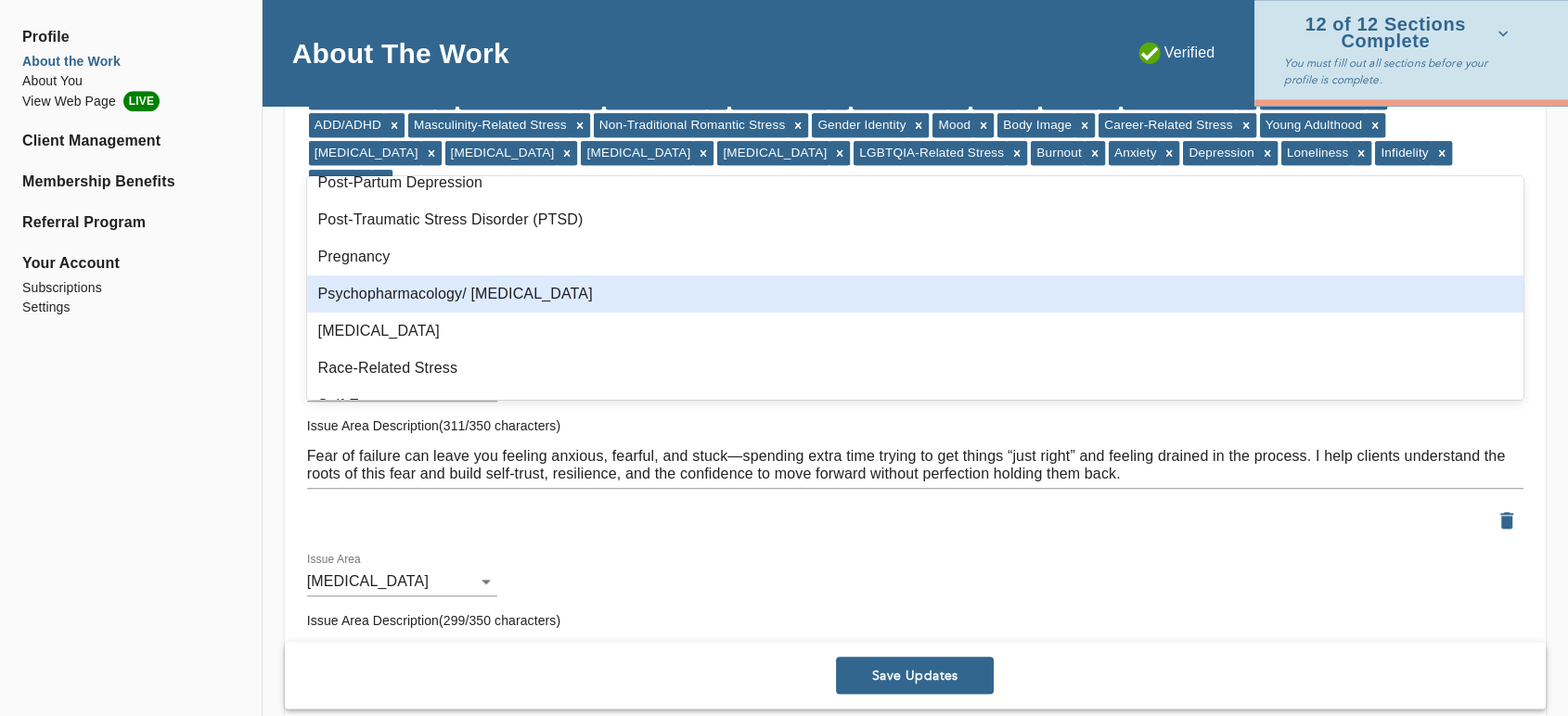
scroll to position [823, 0]
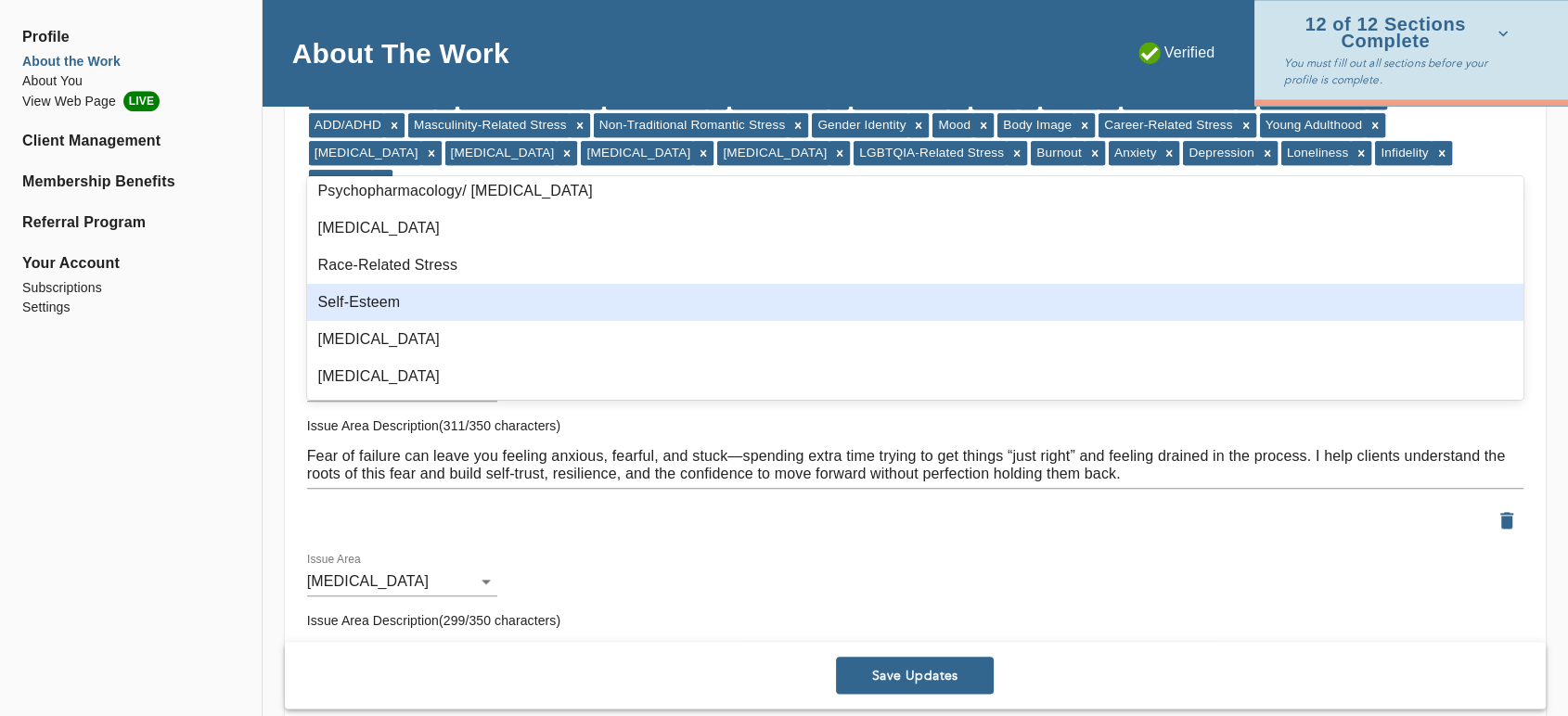
click at [569, 287] on div "Self-Esteem" at bounding box center [915, 301] width 1217 height 37
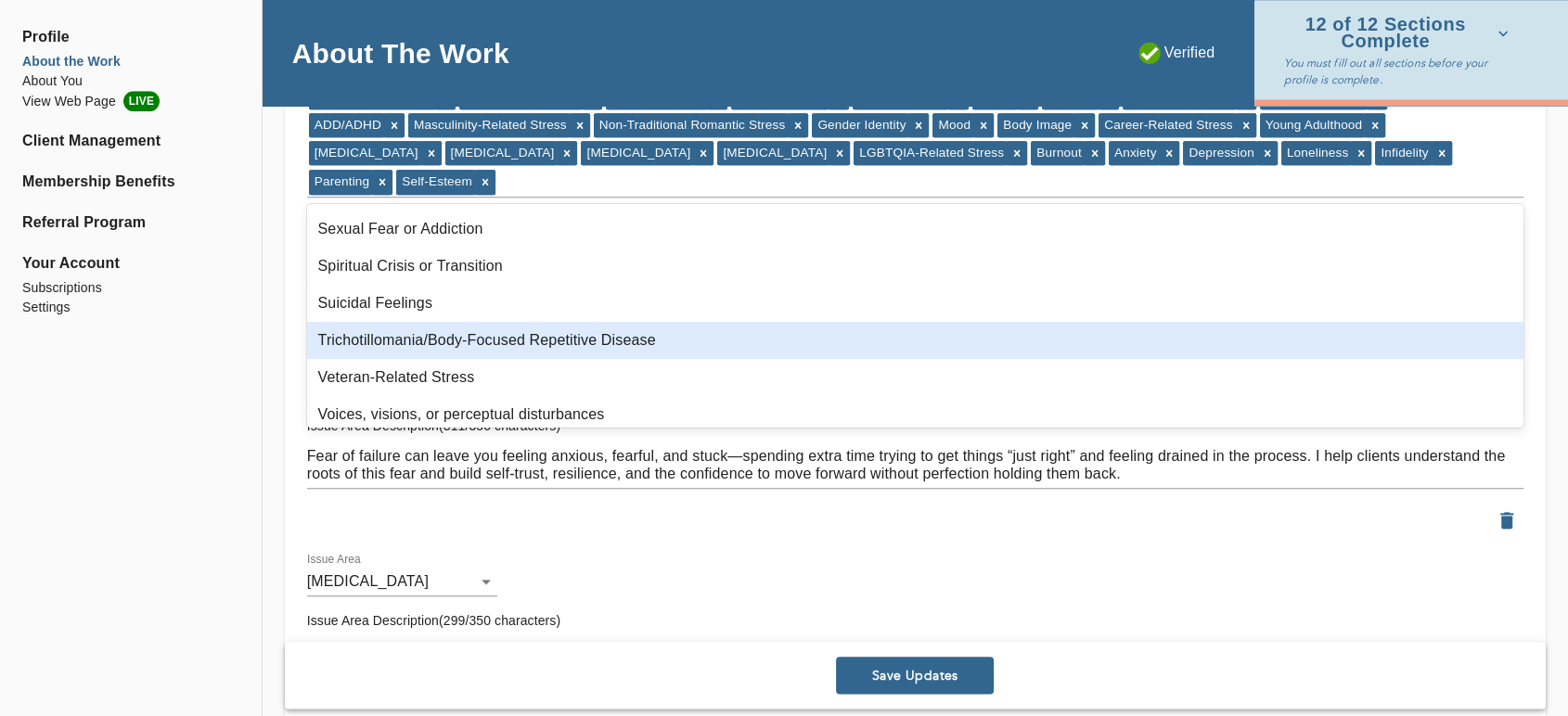
scroll to position [1031, 0]
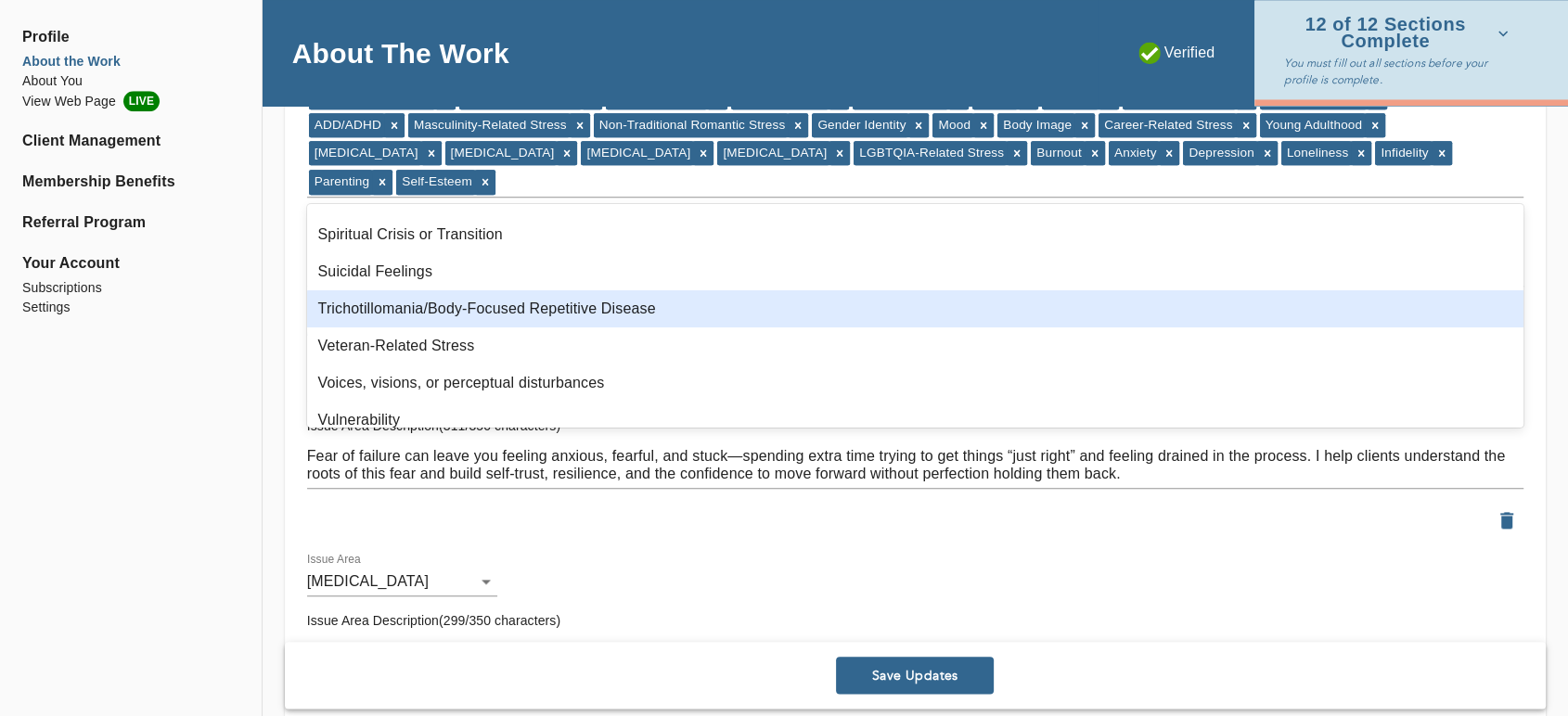
click at [562, 315] on div "Trichotillomania/Body-Focused Repetitive Disease" at bounding box center [915, 308] width 1217 height 37
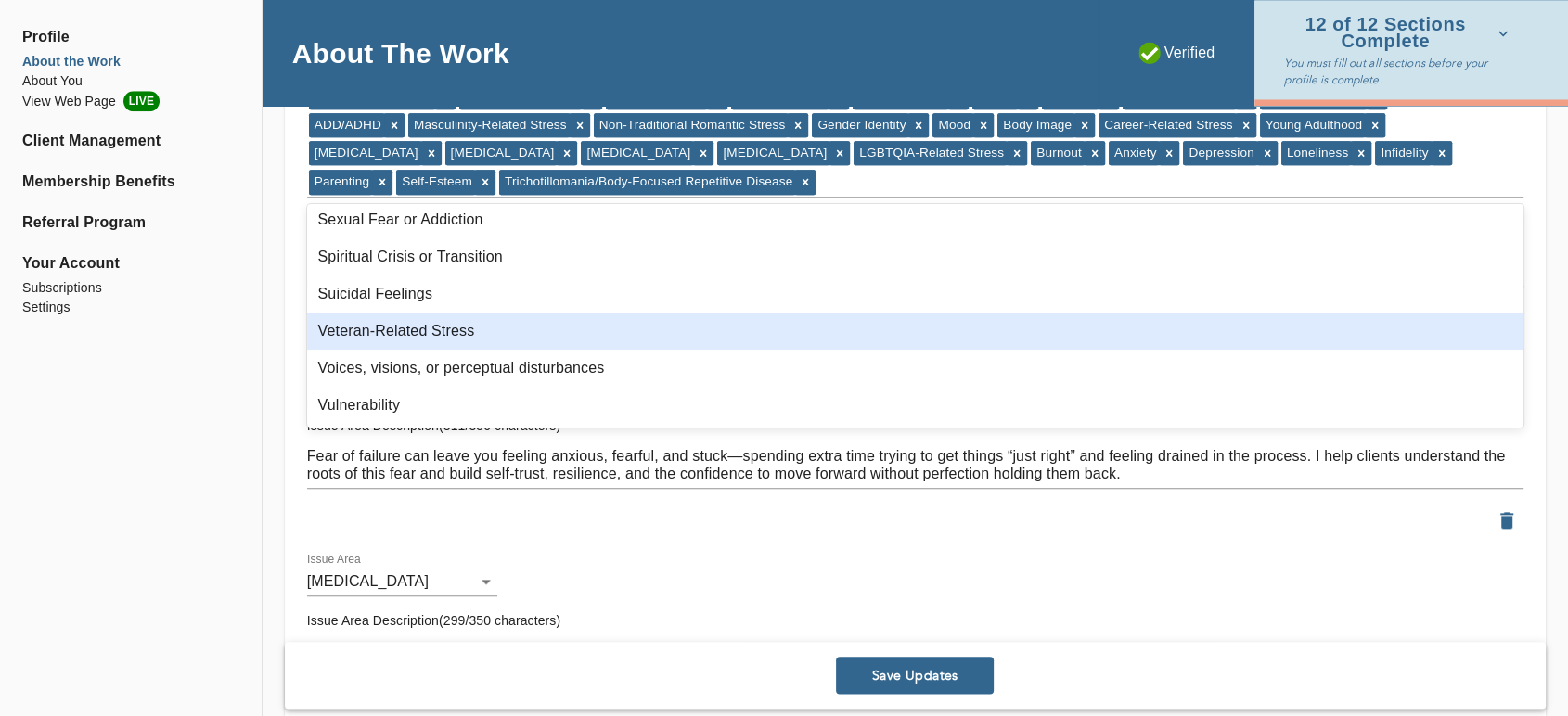
scroll to position [1008, 0]
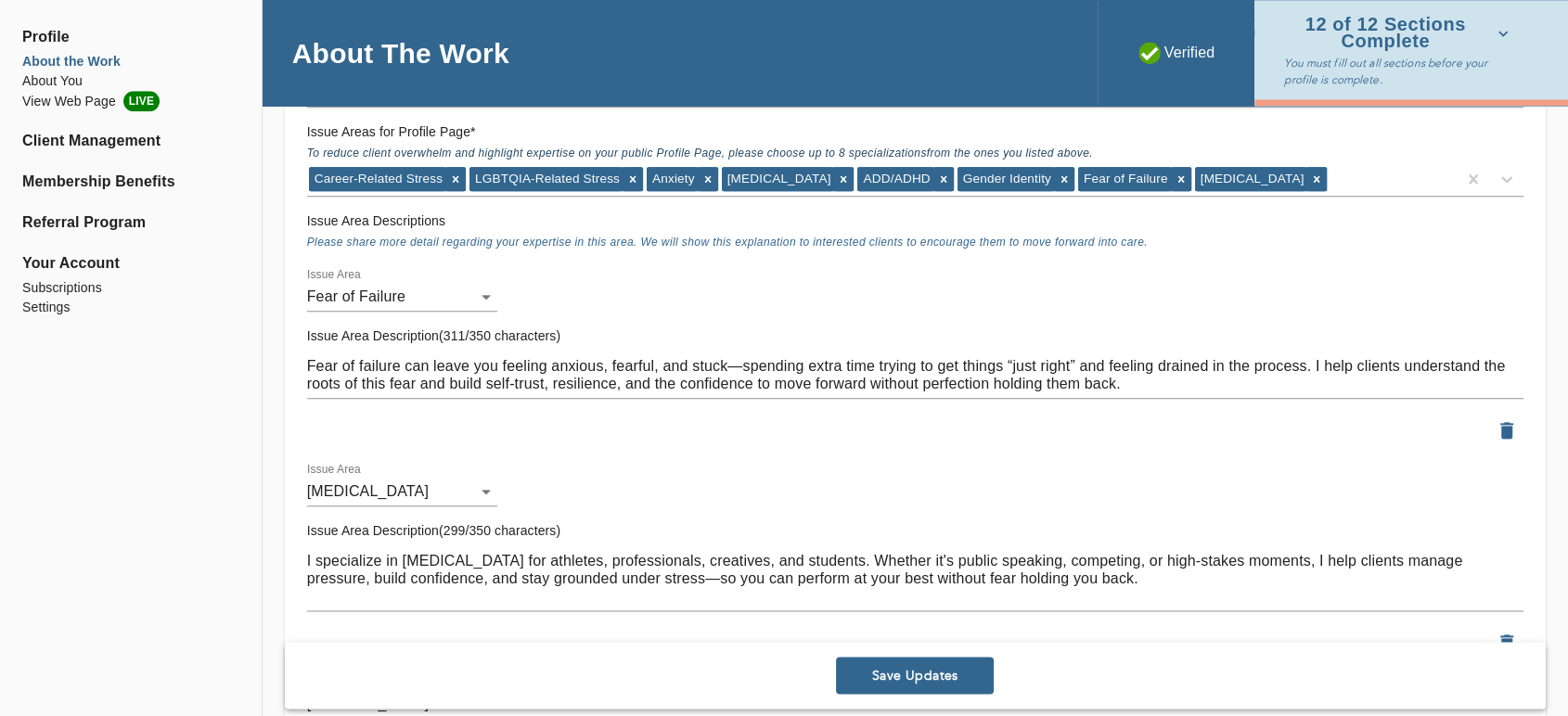
scroll to position [2061, 0]
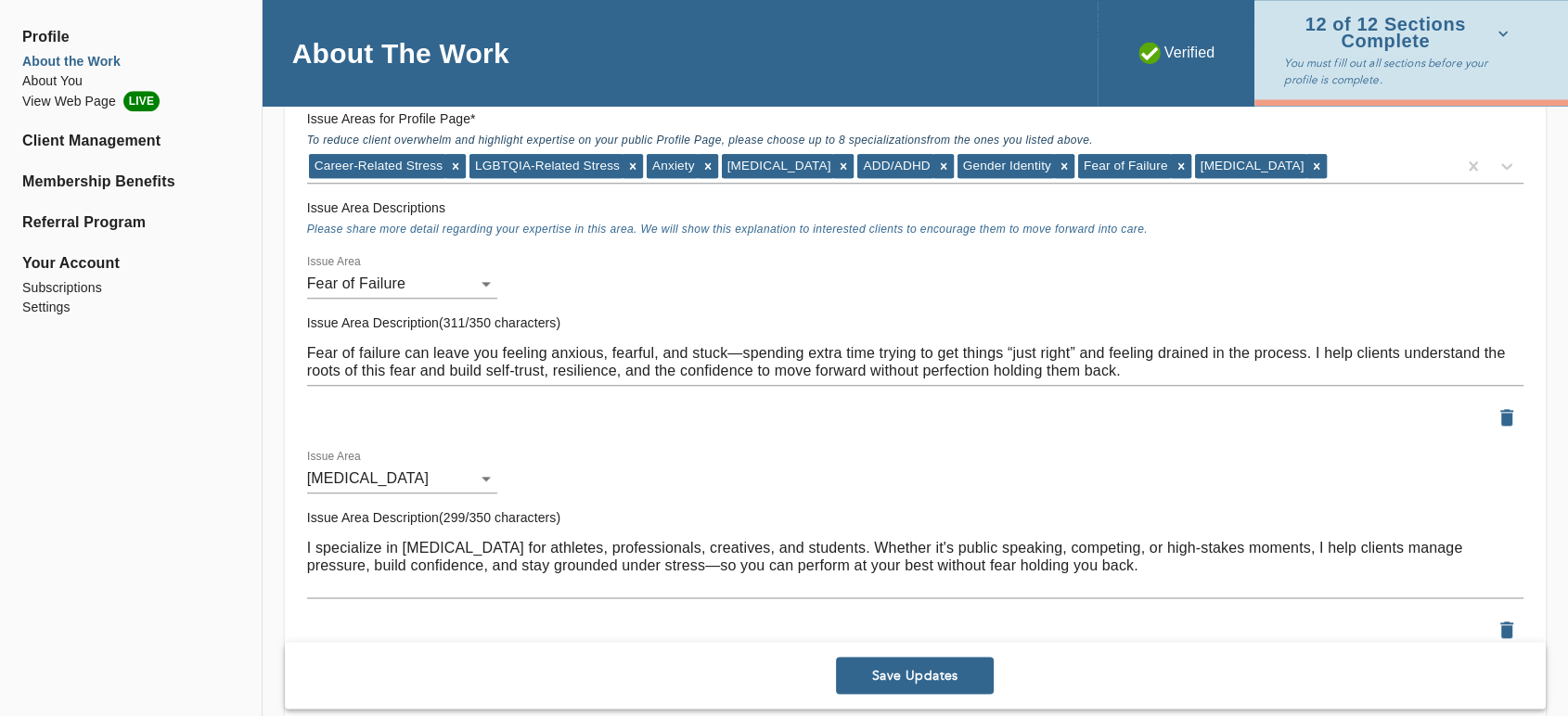
click at [903, 667] on span "Save Updates" at bounding box center [915, 675] width 143 height 18
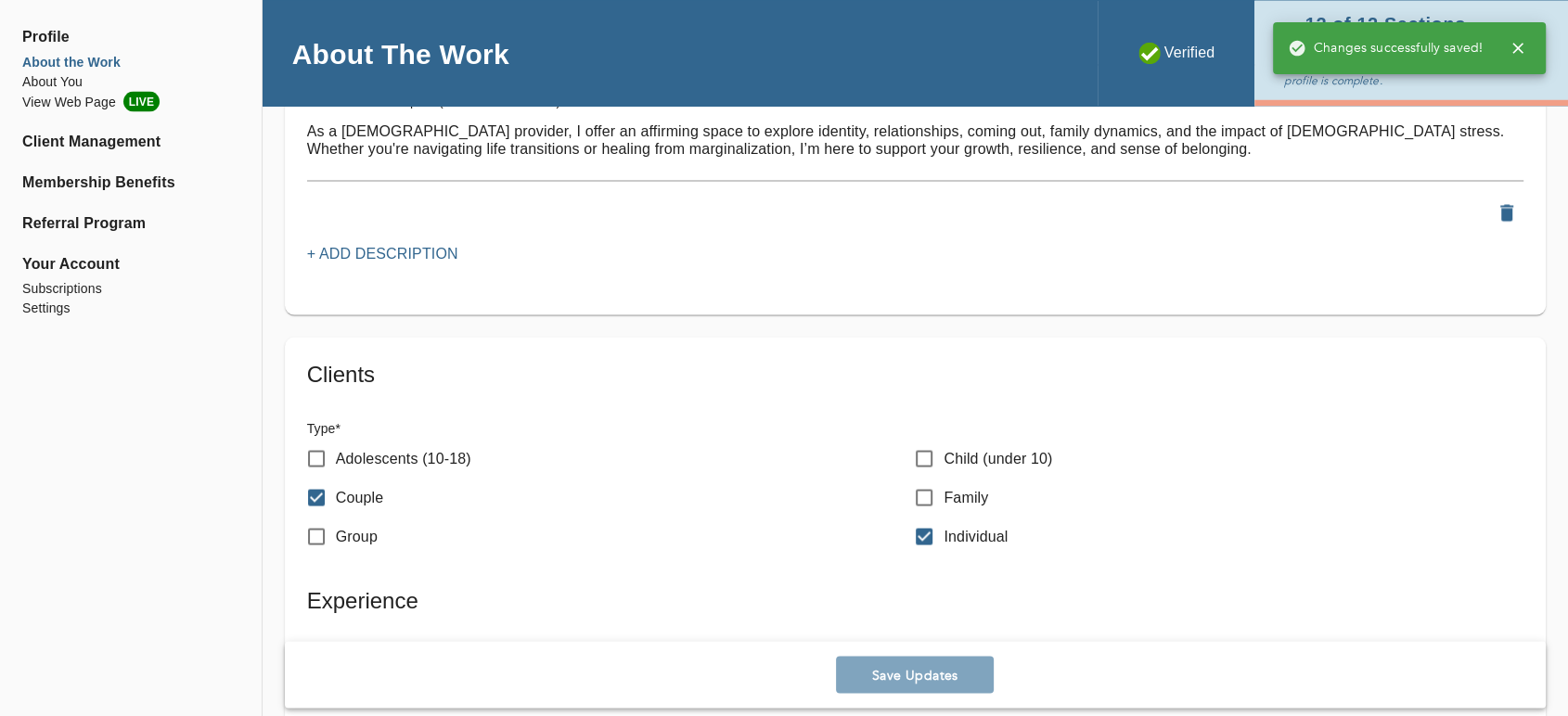
scroll to position [3606, 0]
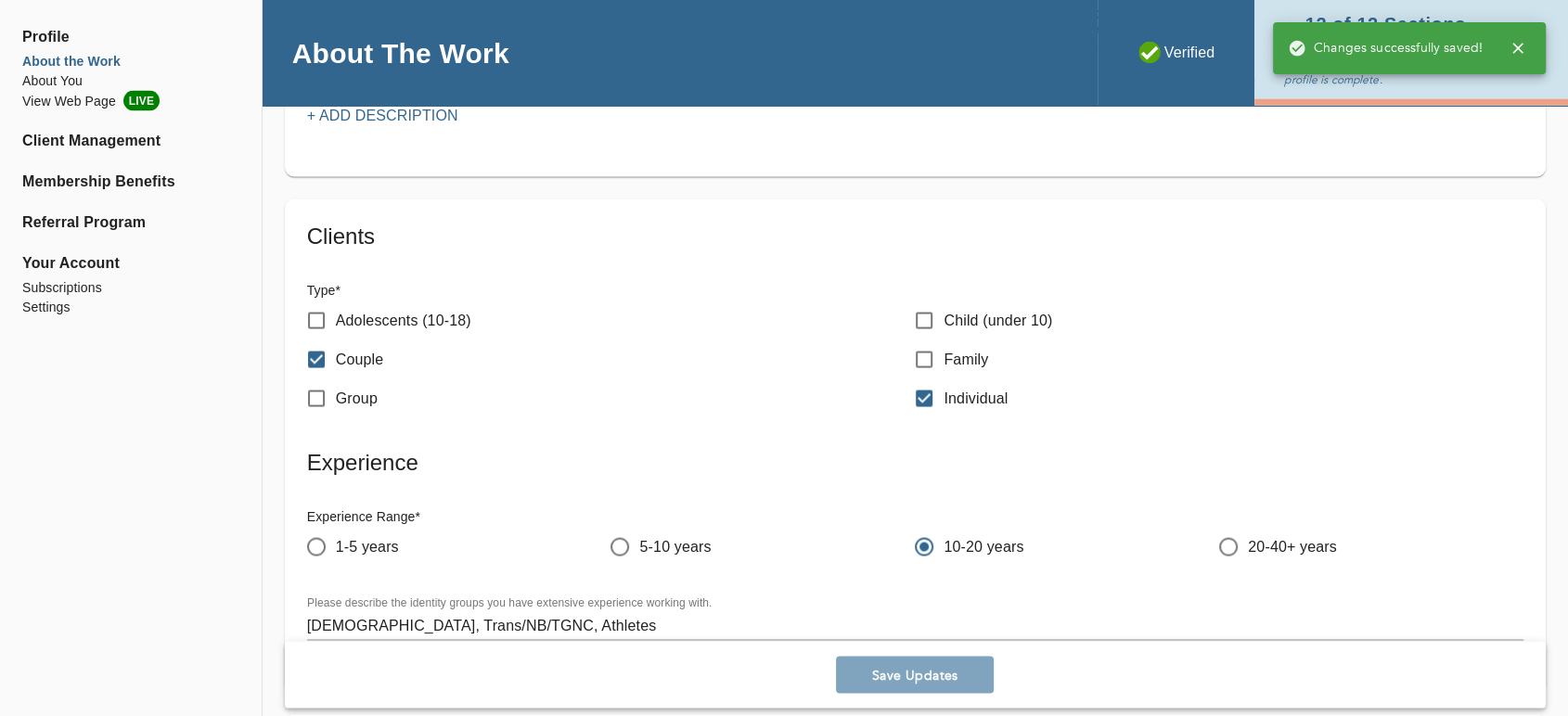
click at [422, 317] on p "Adolescents (10-18)" at bounding box center [403, 321] width 136 height 23
click at [335, 317] on input "Adolescents (10-18)" at bounding box center [316, 320] width 39 height 39
checkbox input "true"
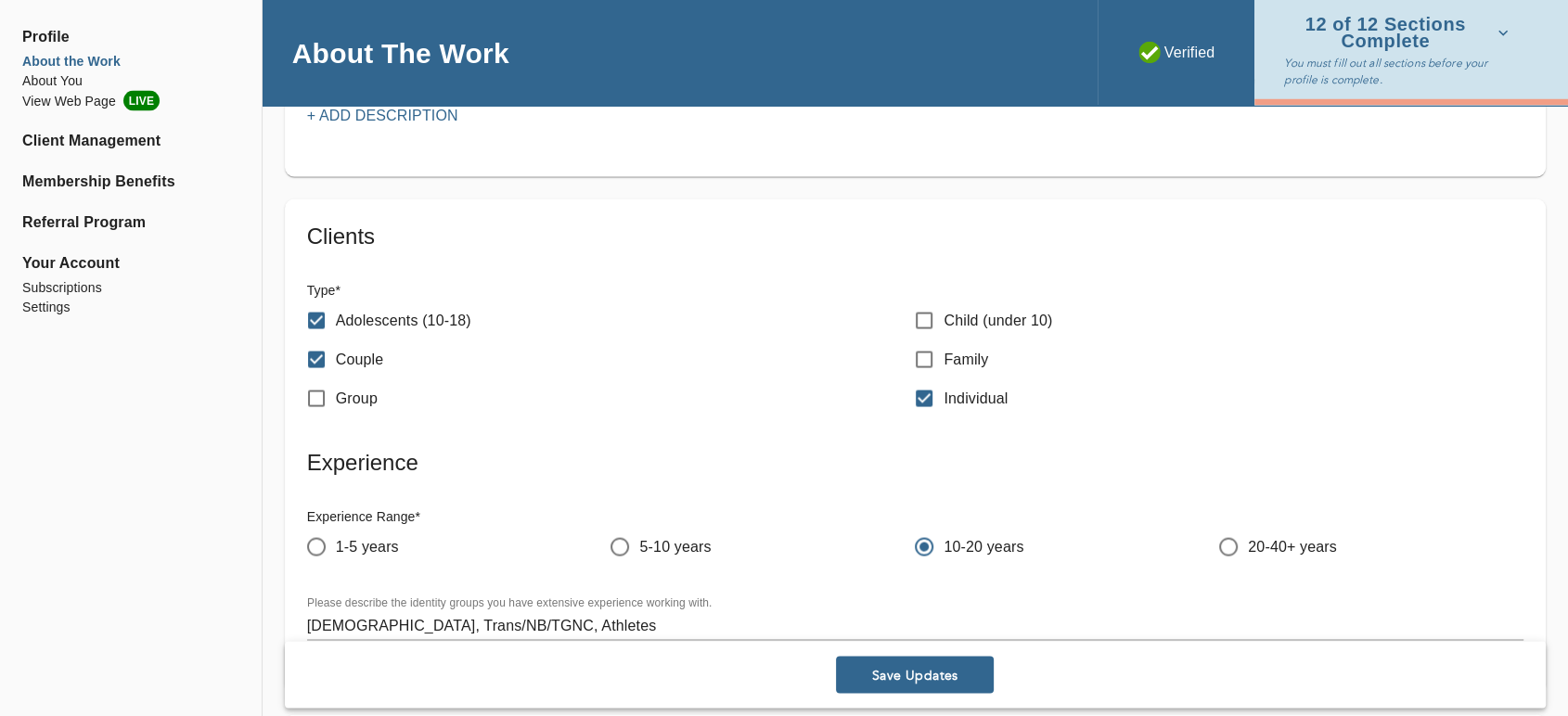
scroll to position [3710, 0]
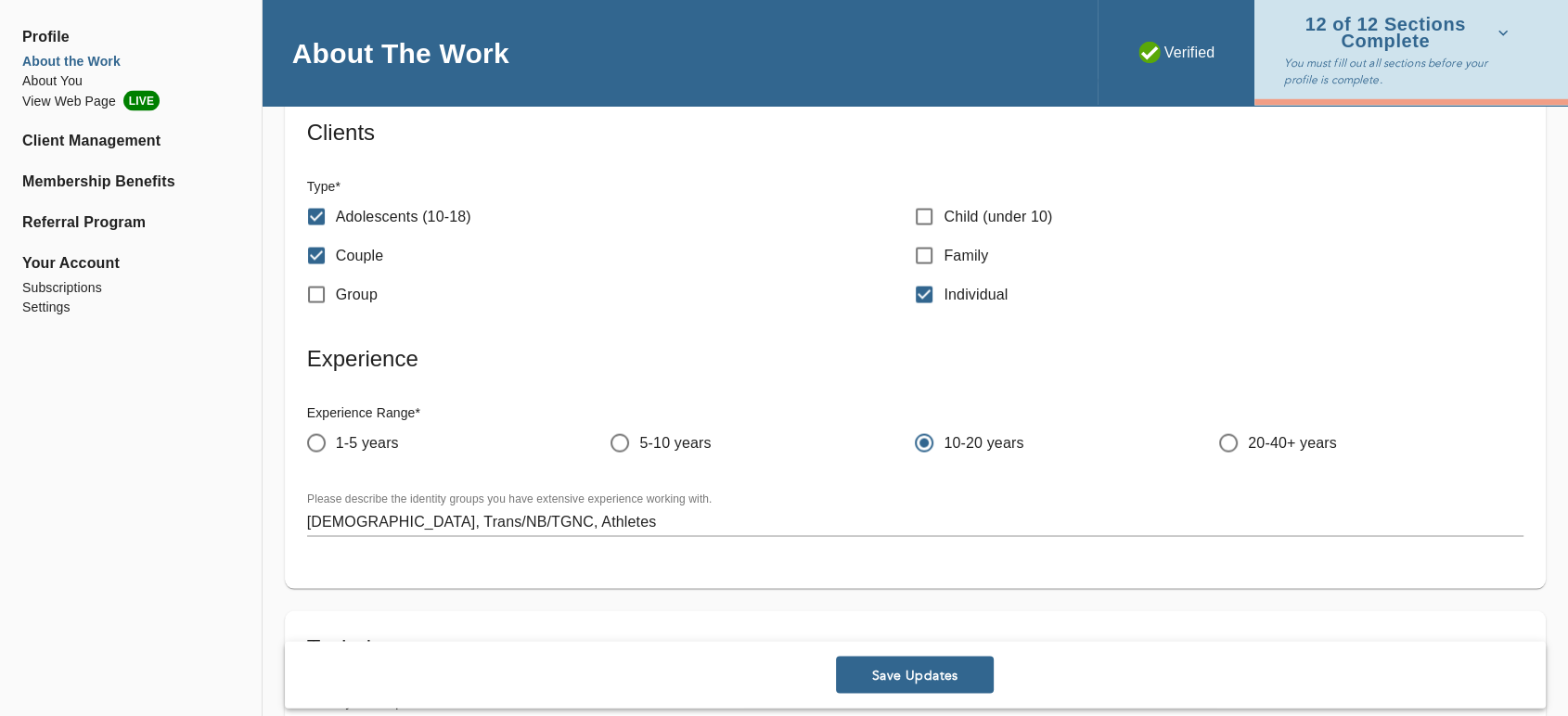
click at [913, 685] on button "Save Updates" at bounding box center [914, 675] width 157 height 37
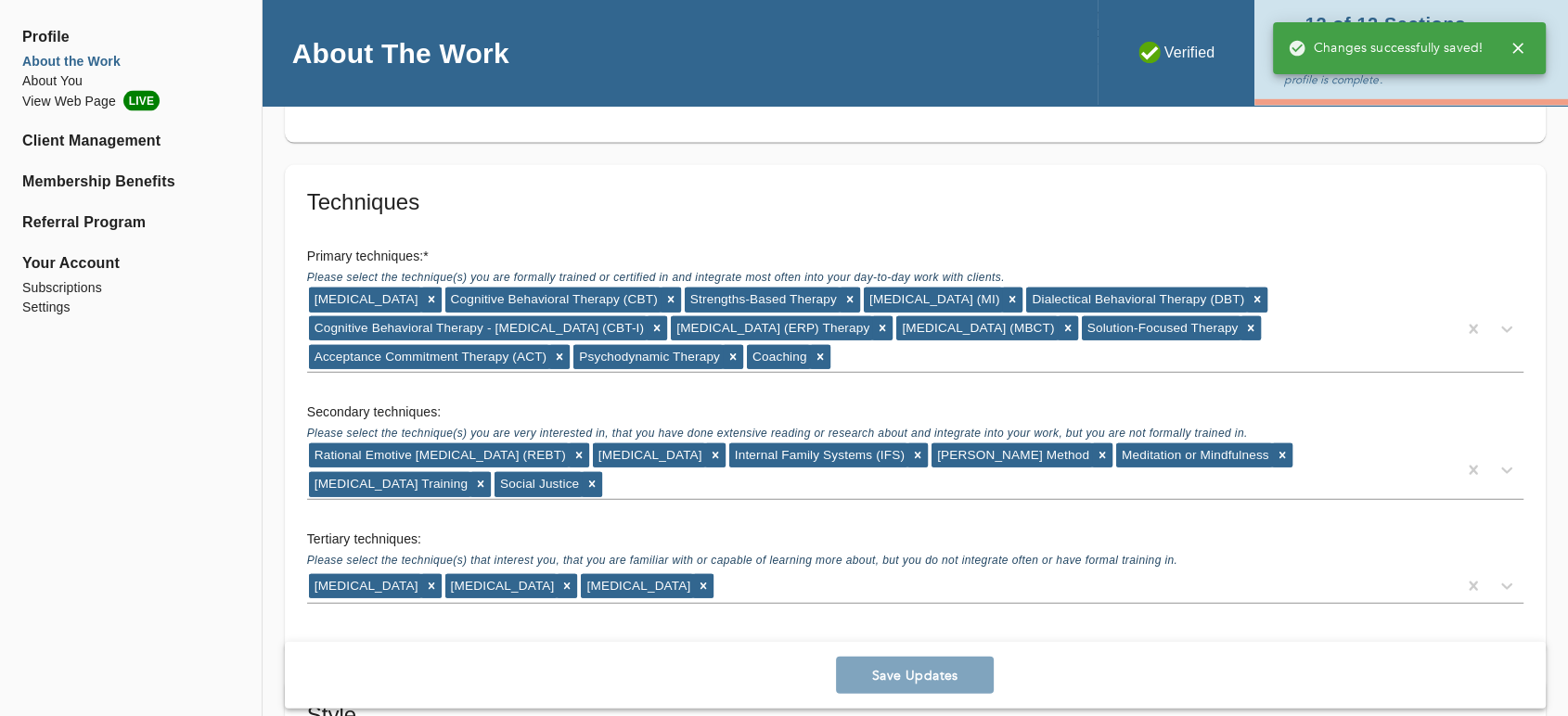
scroll to position [4122, 0]
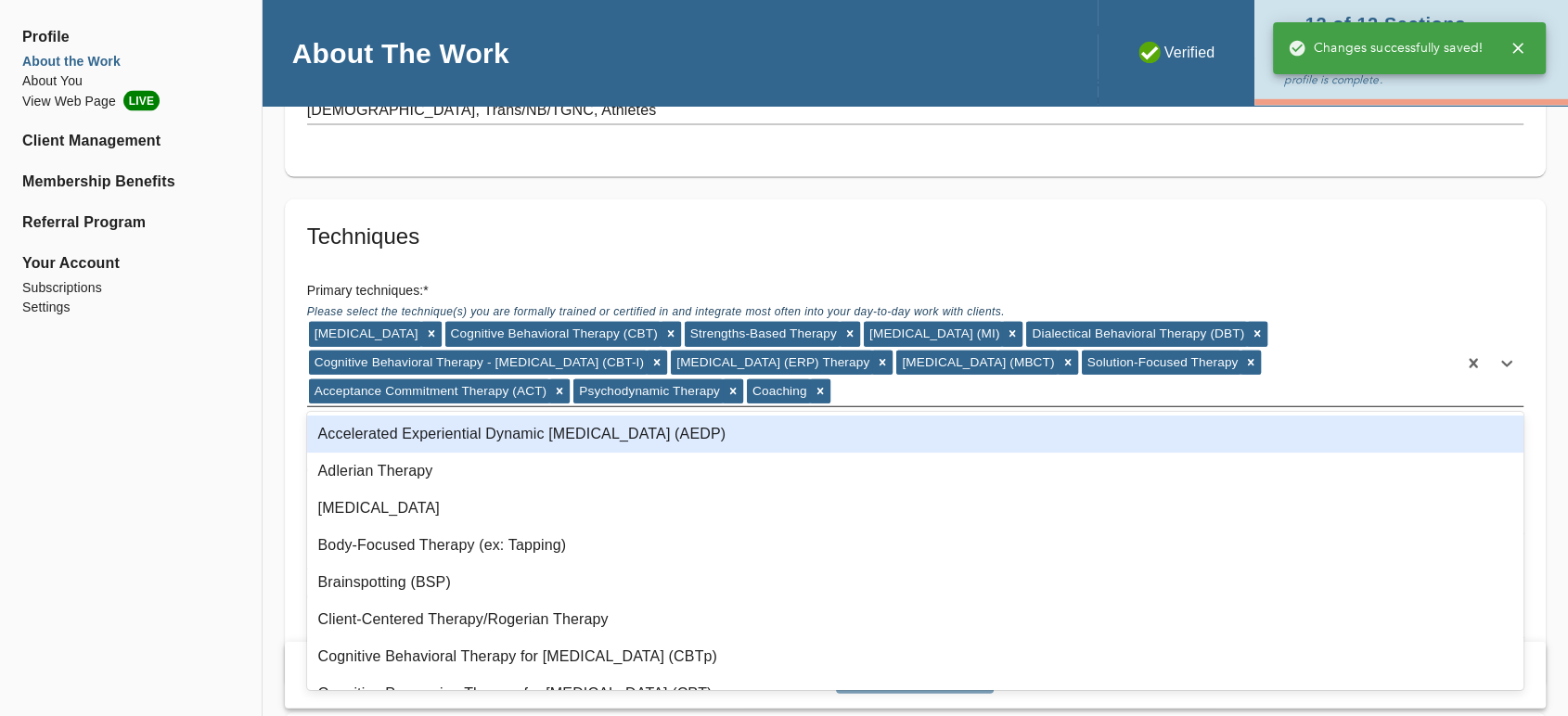
click at [931, 390] on div "[MEDICAL_DATA] Cognitive Behavioral Therapy (CBT) Strengths-Based Therapy [MEDI…" at bounding box center [882, 364] width 1150 height 87
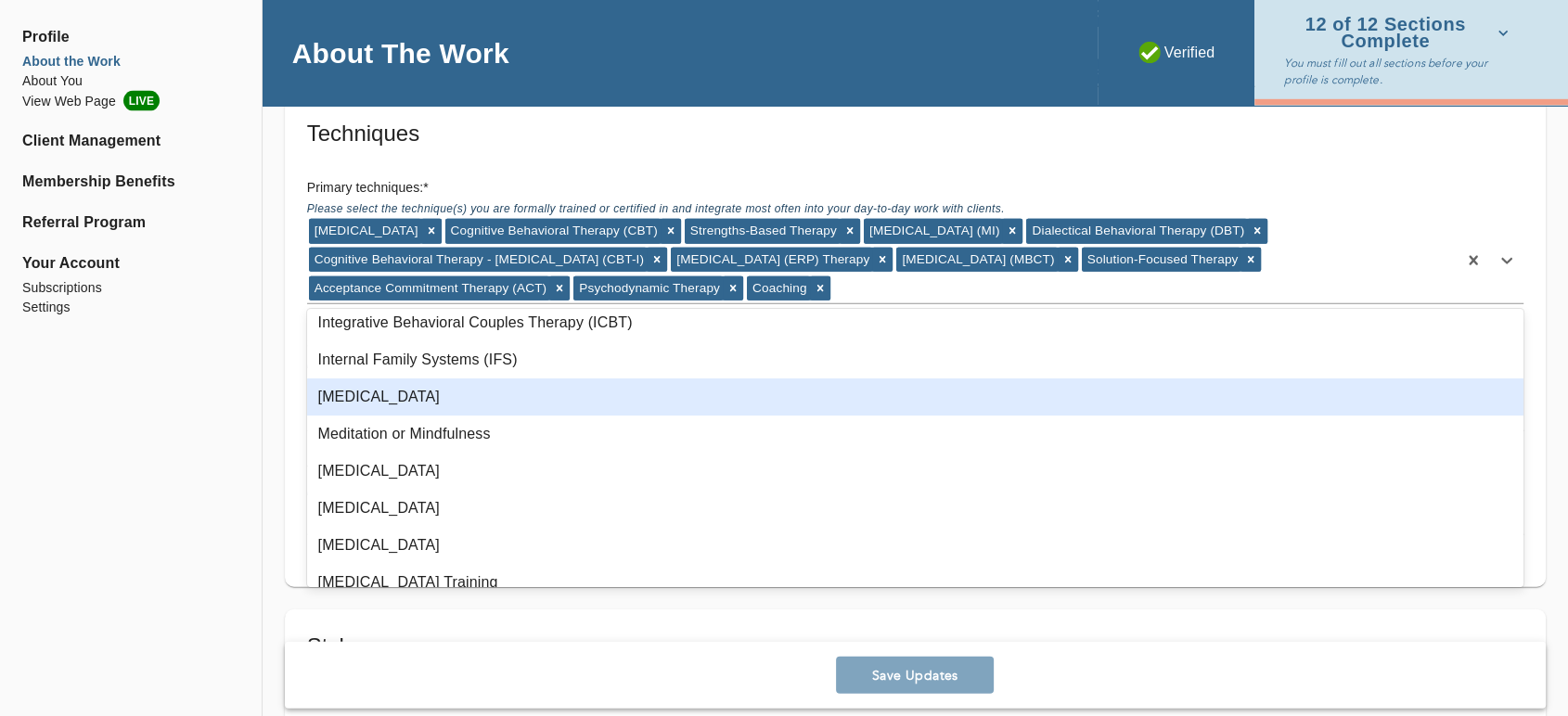
scroll to position [721, 0]
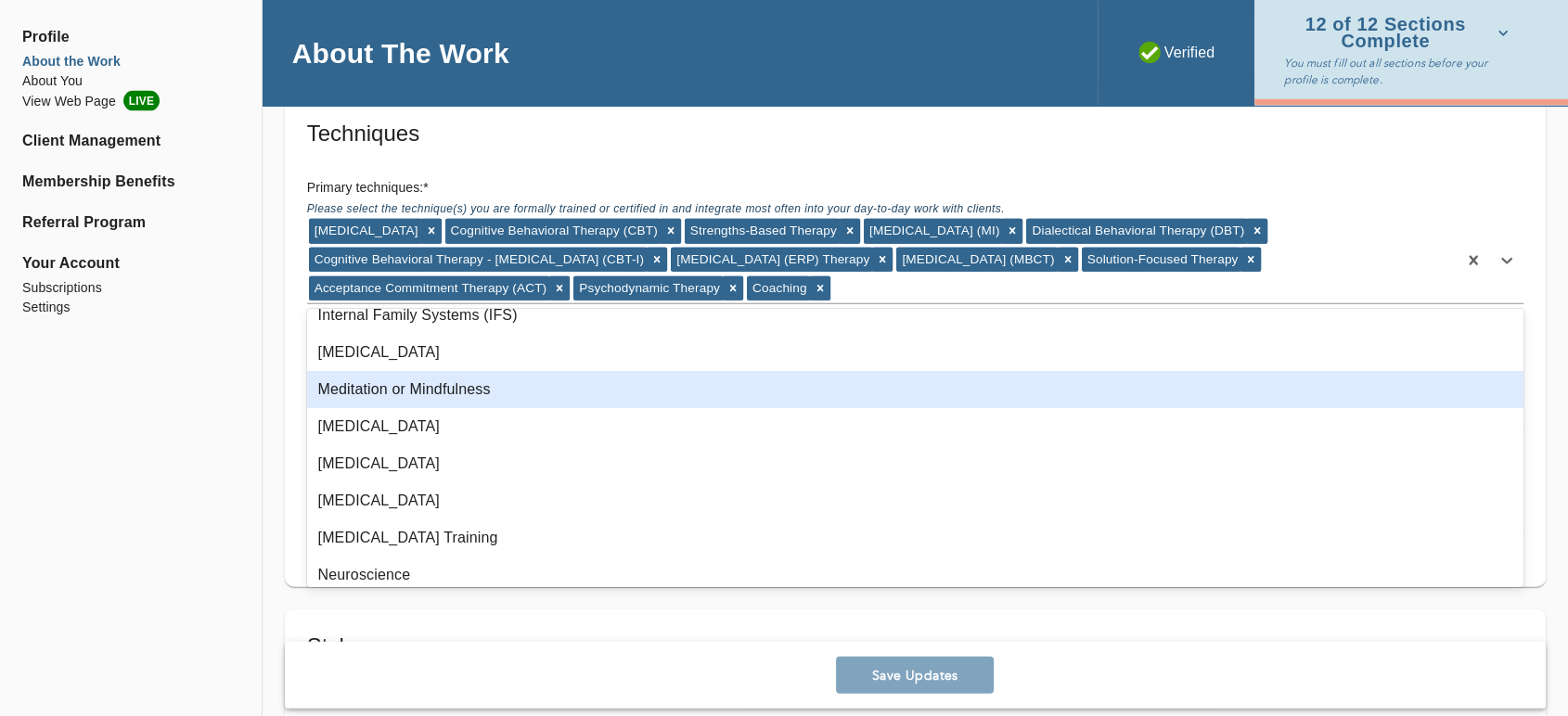
click at [525, 394] on div "Meditation or Mindfulness" at bounding box center [915, 389] width 1217 height 37
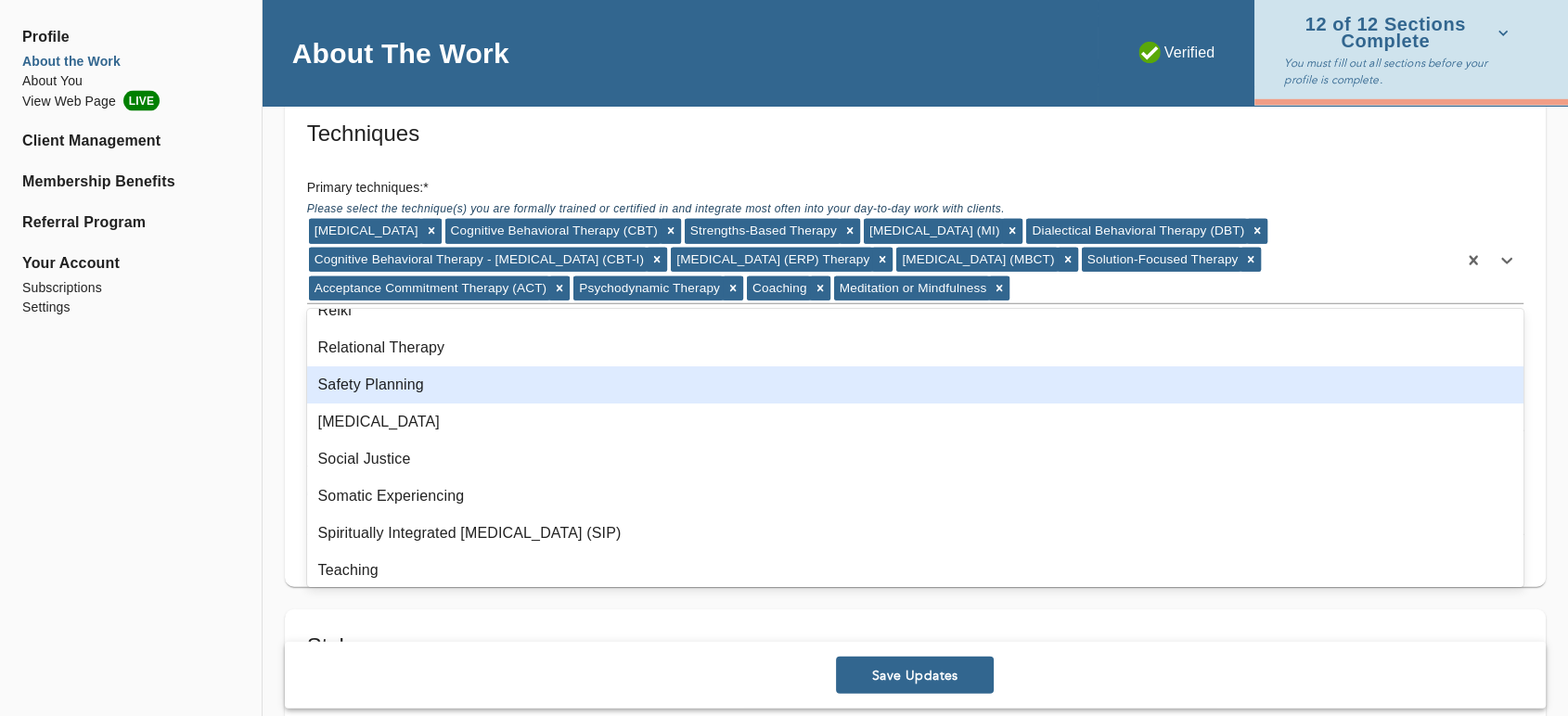
scroll to position [1212, 0]
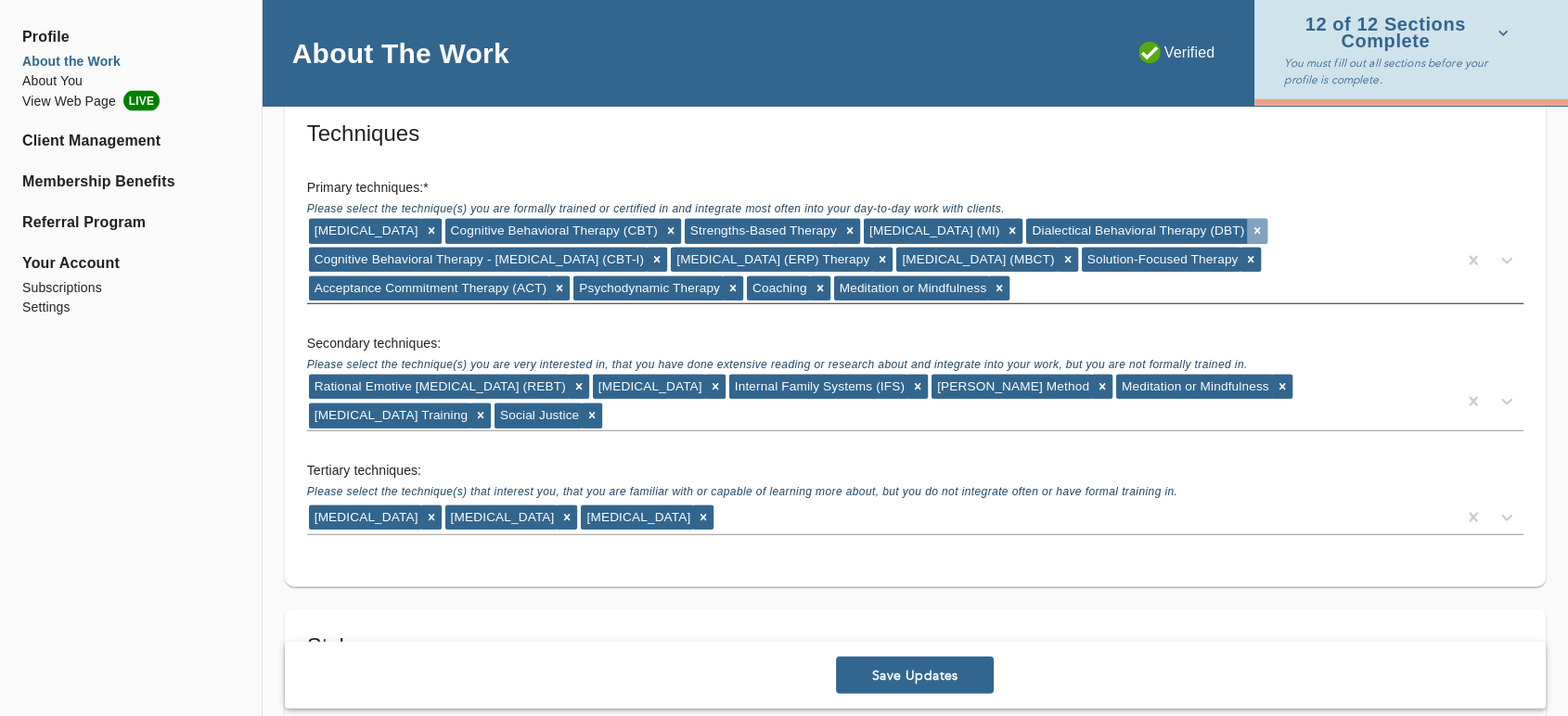
click at [1264, 226] on icon at bounding box center [1257, 231] width 13 height 13
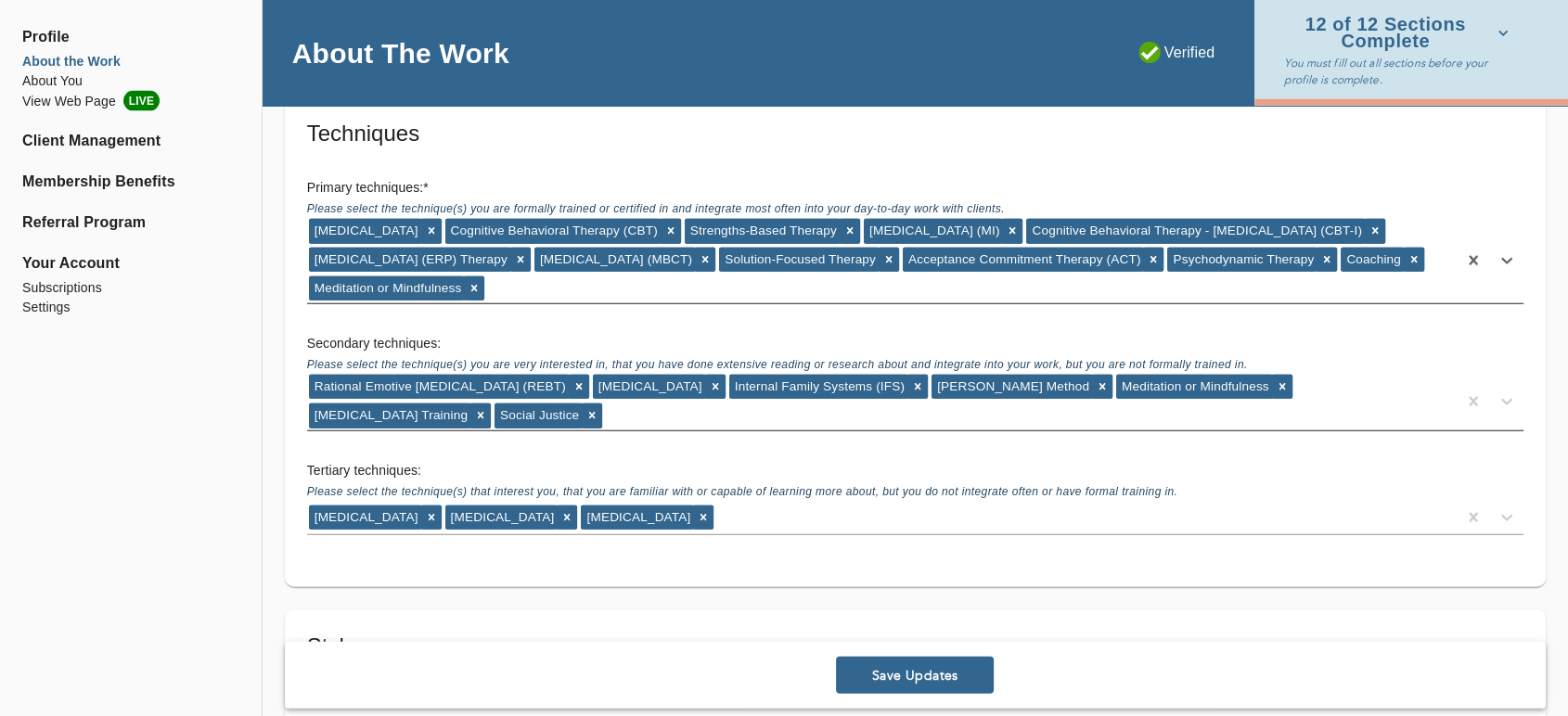
click at [796, 412] on div "Rational Emotive [MEDICAL_DATA] (REBT) [MEDICAL_DATA] Internal Family Systems (…" at bounding box center [882, 401] width 1150 height 57
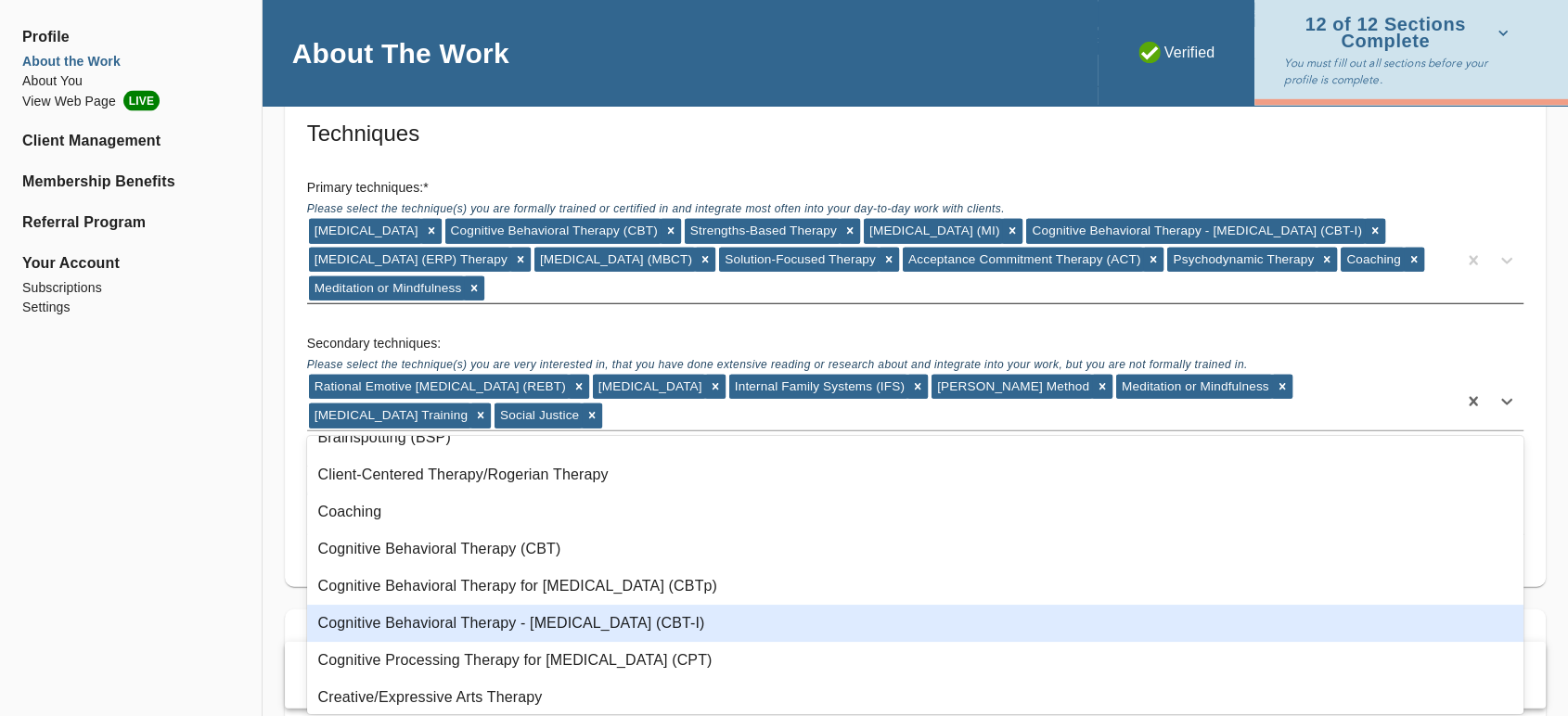
scroll to position [412, 0]
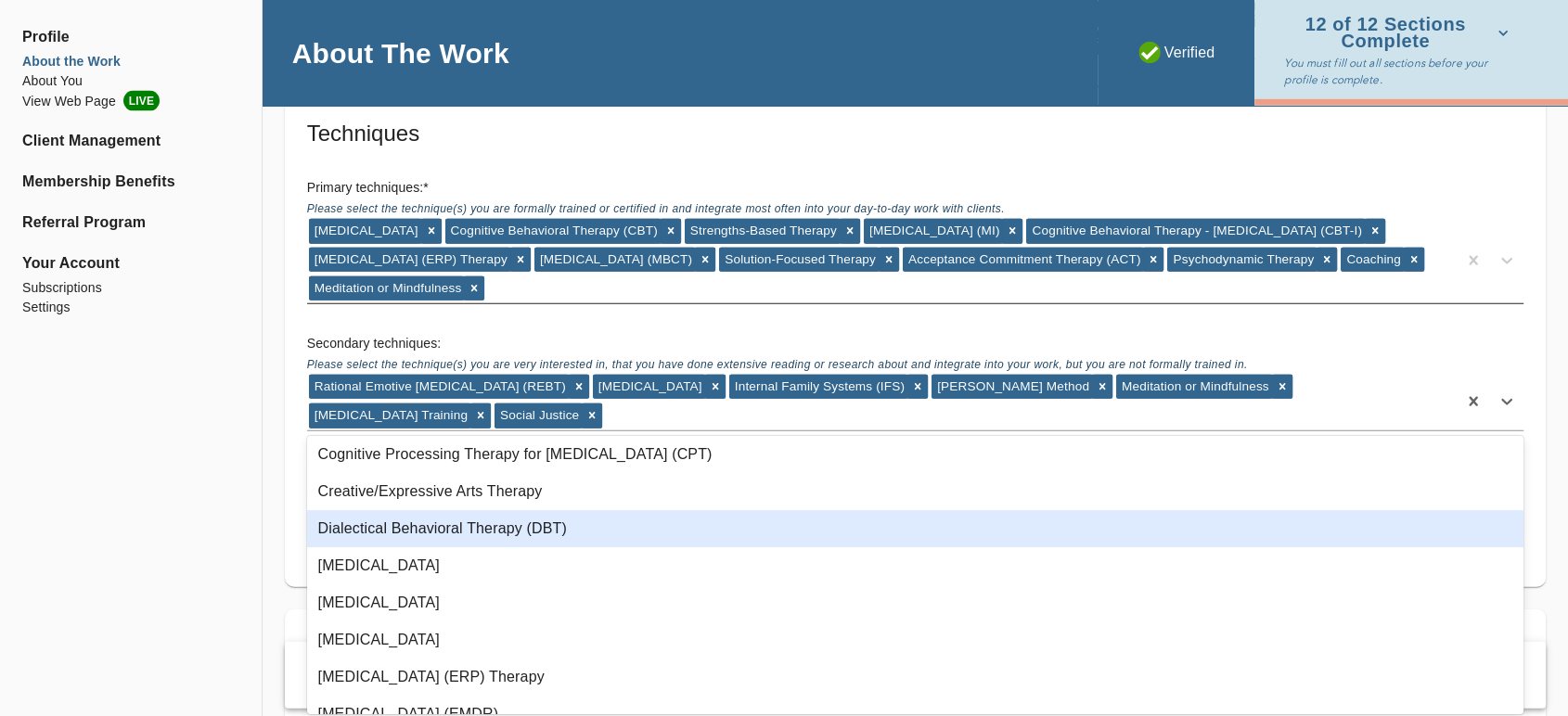
click at [444, 534] on div "Dialectical Behavioral Therapy (DBT)" at bounding box center [915, 528] width 1217 height 37
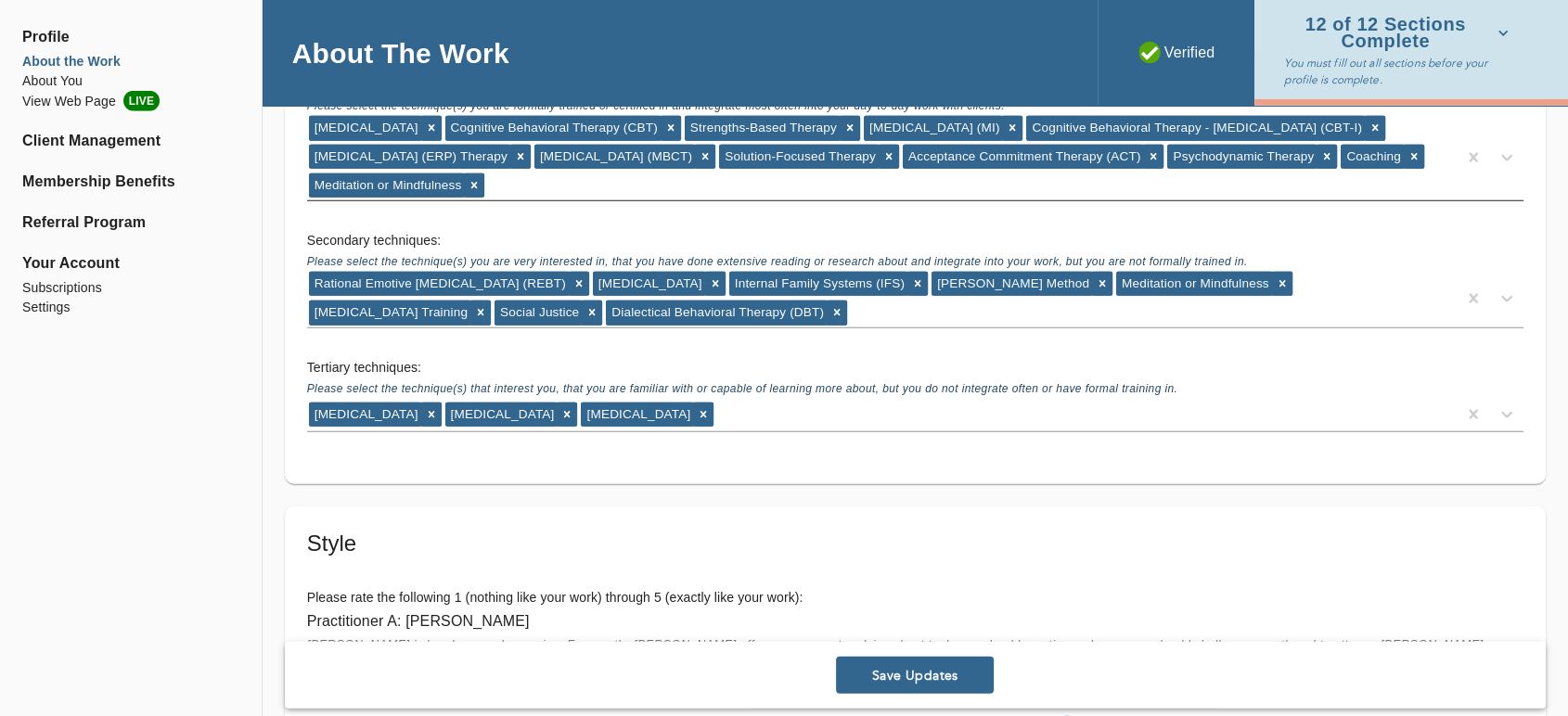
scroll to position [4224, 0]
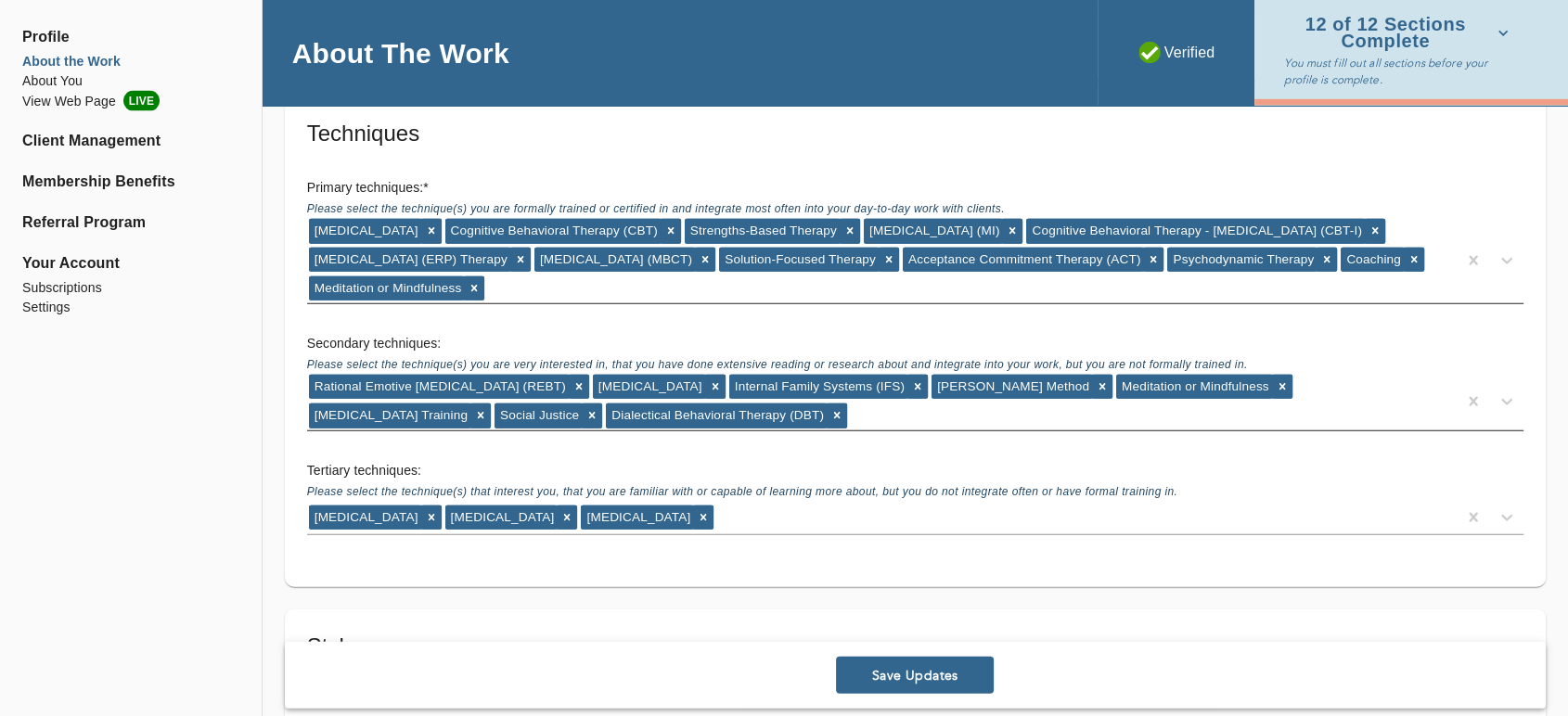
click at [741, 416] on div "Rational Emotive [MEDICAL_DATA] (REBT) [MEDICAL_DATA] Internal Family Systems (…" at bounding box center [882, 401] width 1150 height 57
click at [732, 416] on div "Rational Emotive [MEDICAL_DATA] (REBT) [MEDICAL_DATA] Internal Family Systems (…" at bounding box center [882, 401] width 1150 height 57
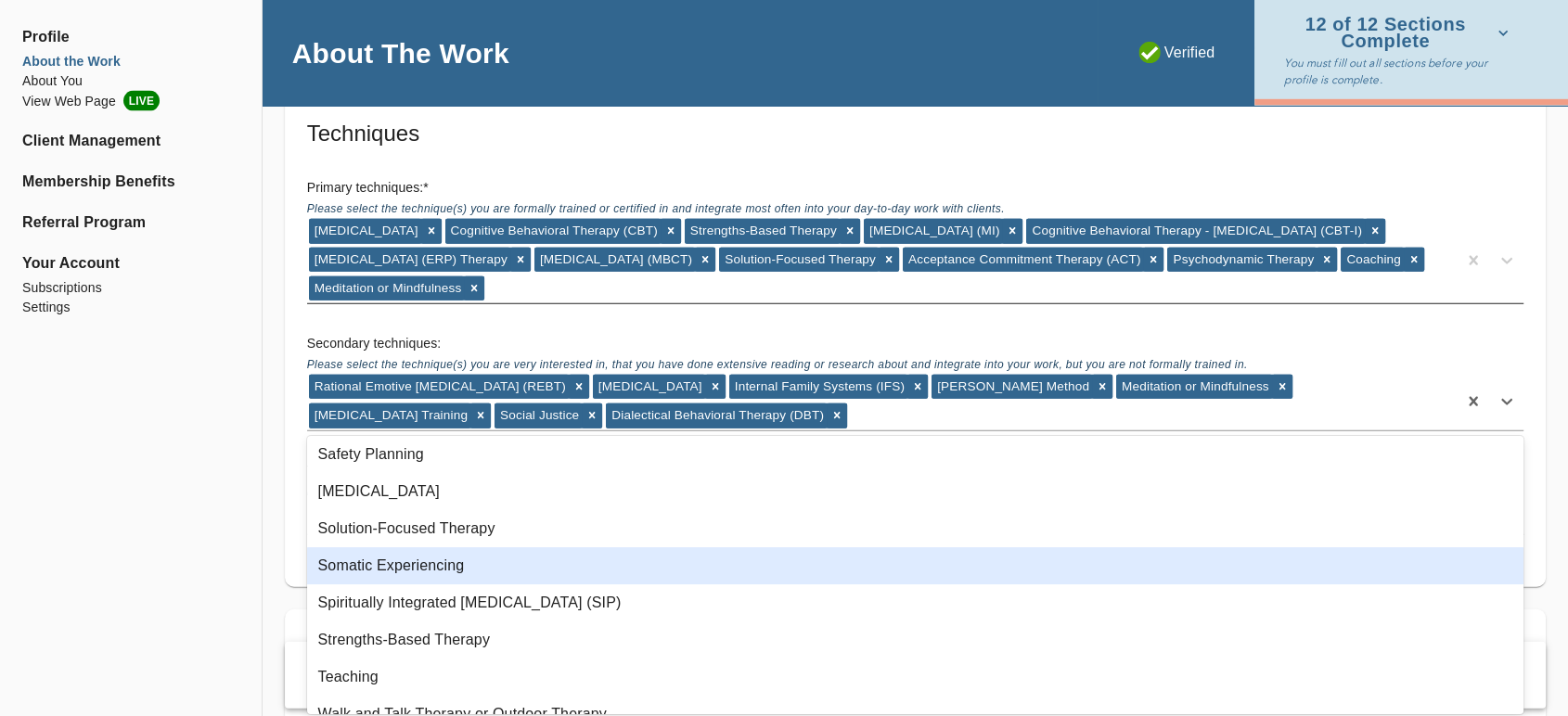
scroll to position [1236, 0]
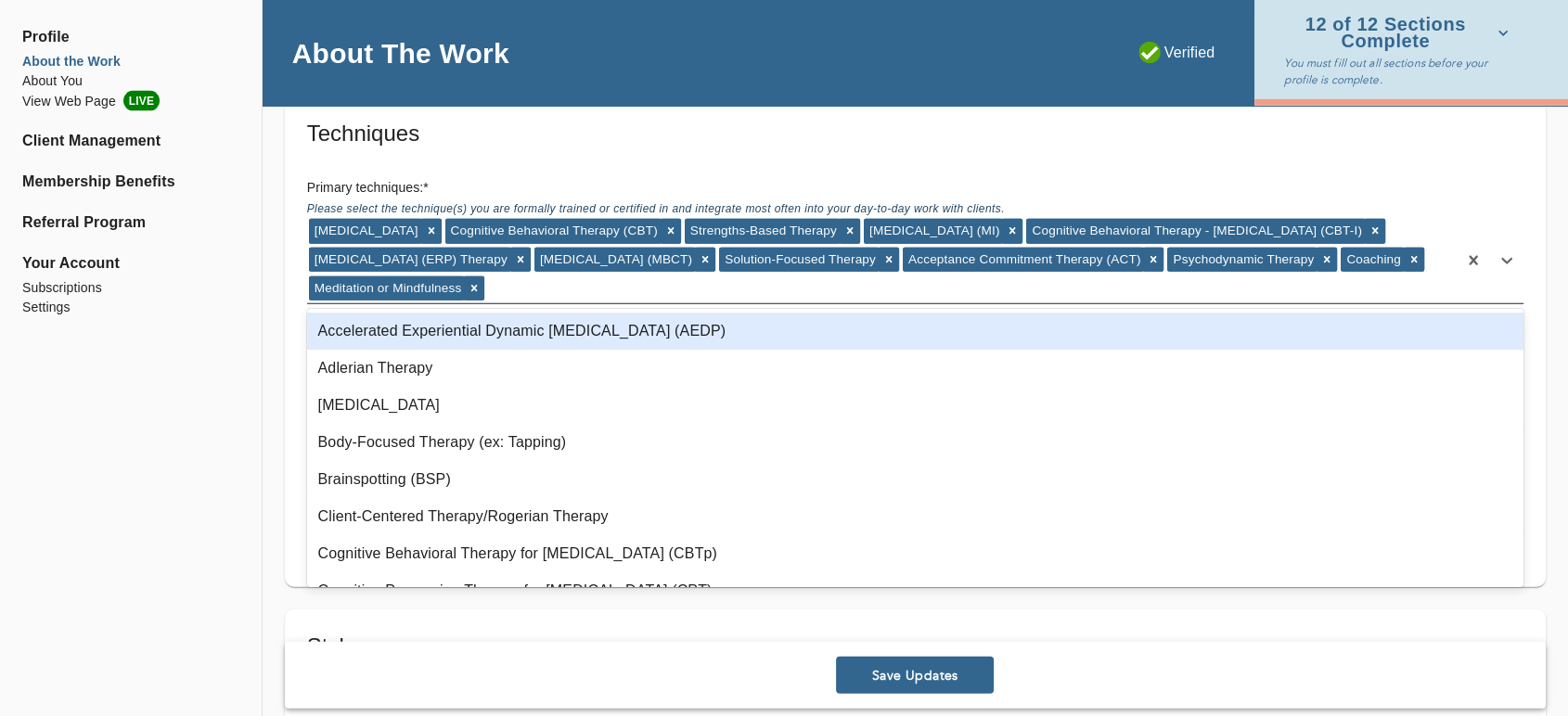
click at [817, 295] on div "[MEDICAL_DATA] Cognitive Behavioral Therapy (CBT) Strengths-Based Therapy [MEDI…" at bounding box center [882, 260] width 1150 height 87
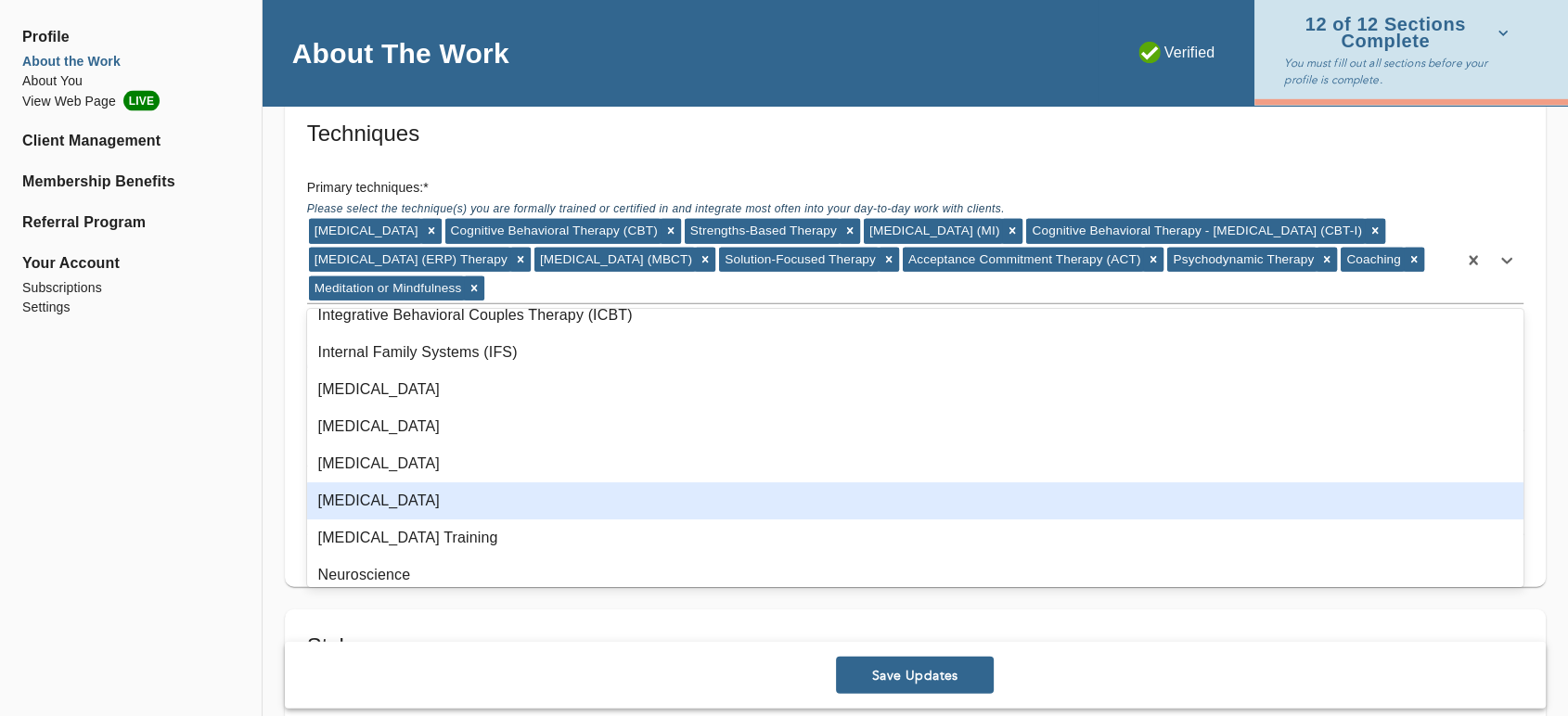
scroll to position [823, 0]
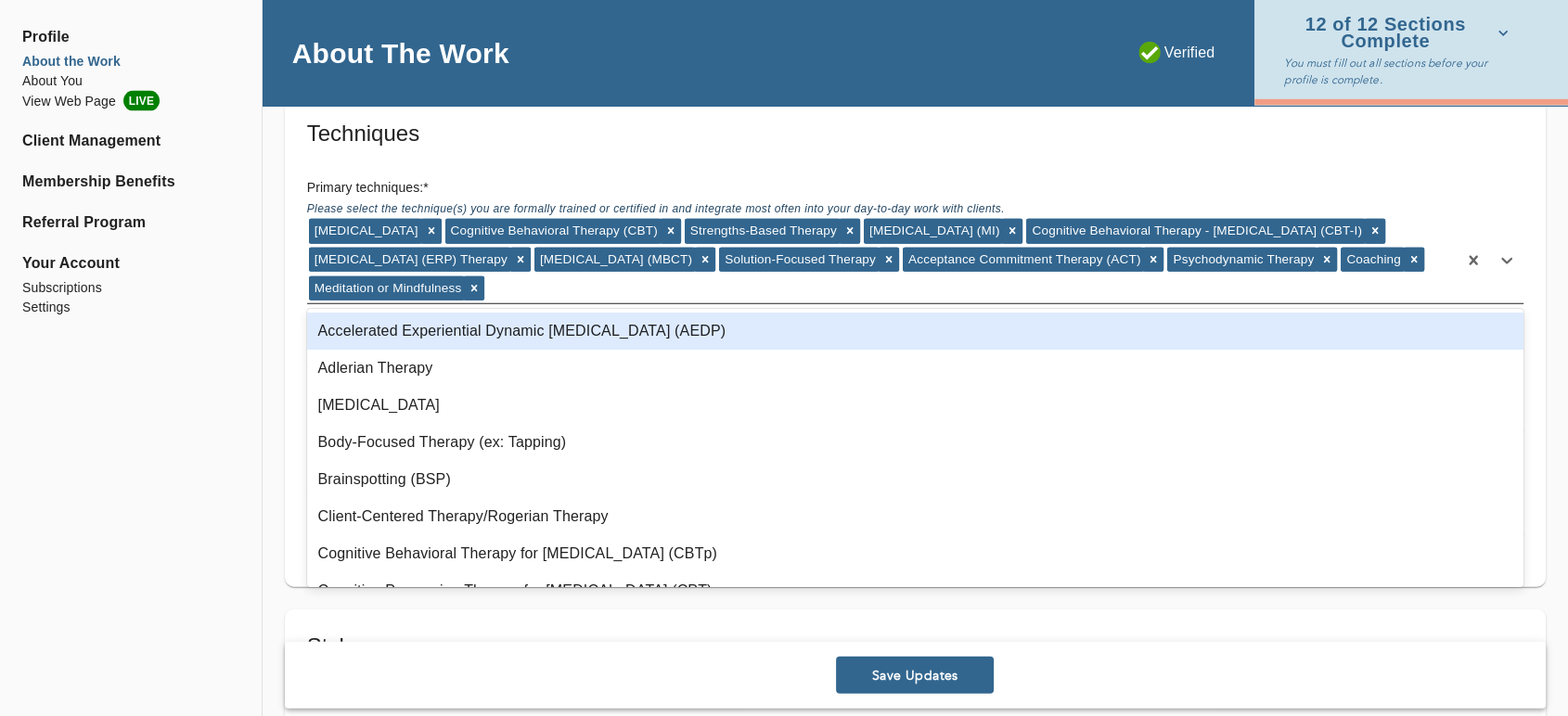
click at [786, 271] on div "[MEDICAL_DATA] Cognitive Behavioral Therapy (CBT) Strengths-Based Therapy [MEDI…" at bounding box center [882, 260] width 1150 height 87
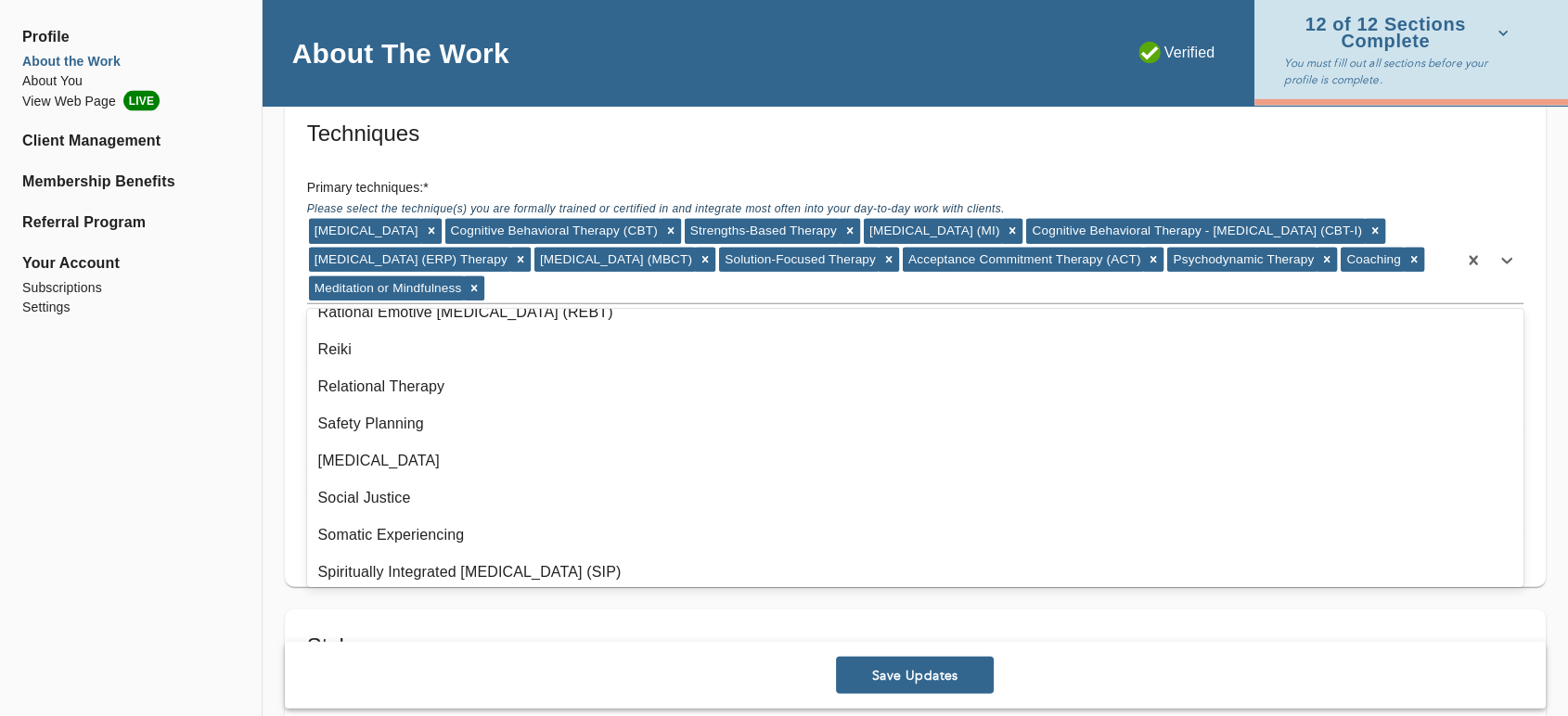
scroll to position [1133, 0]
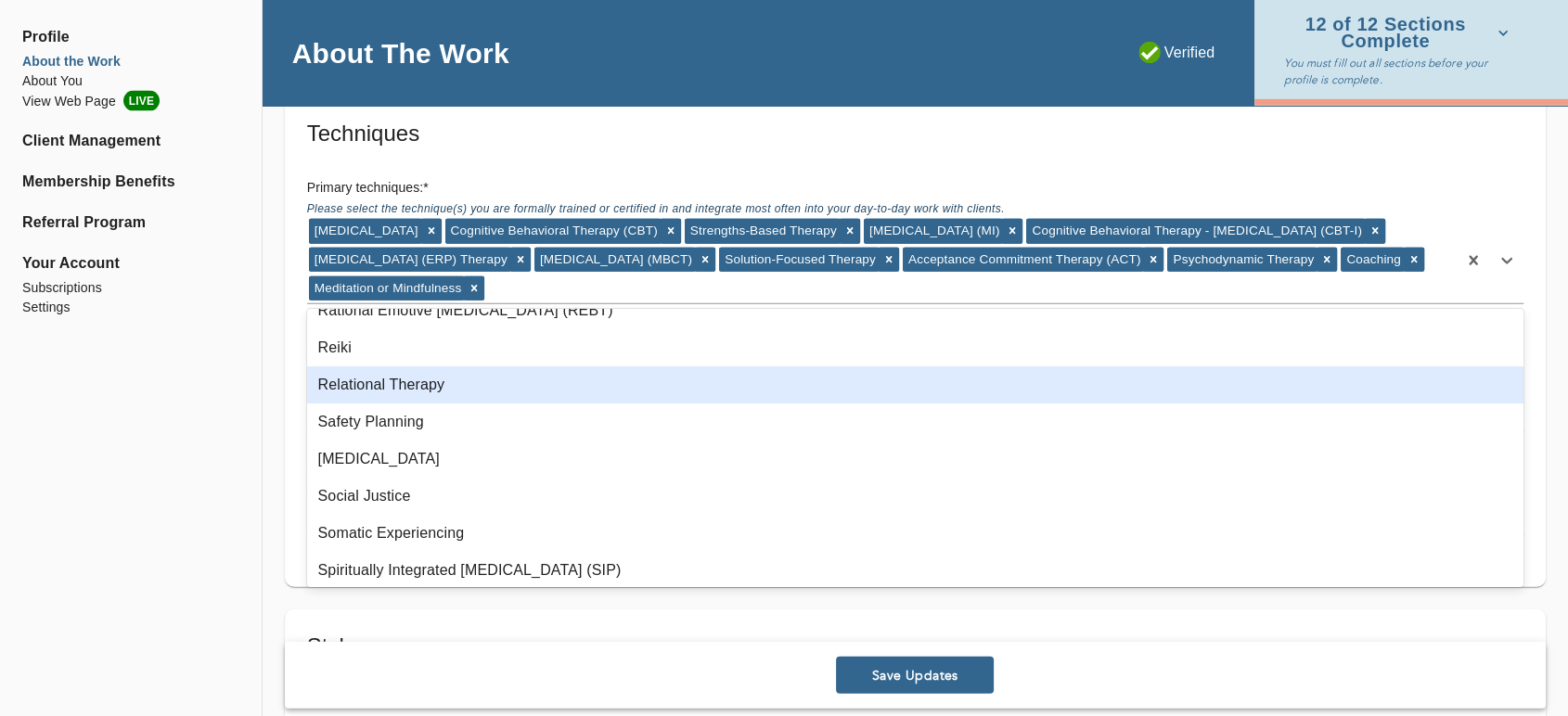
click at [446, 394] on div "Relational Therapy" at bounding box center [915, 384] width 1217 height 37
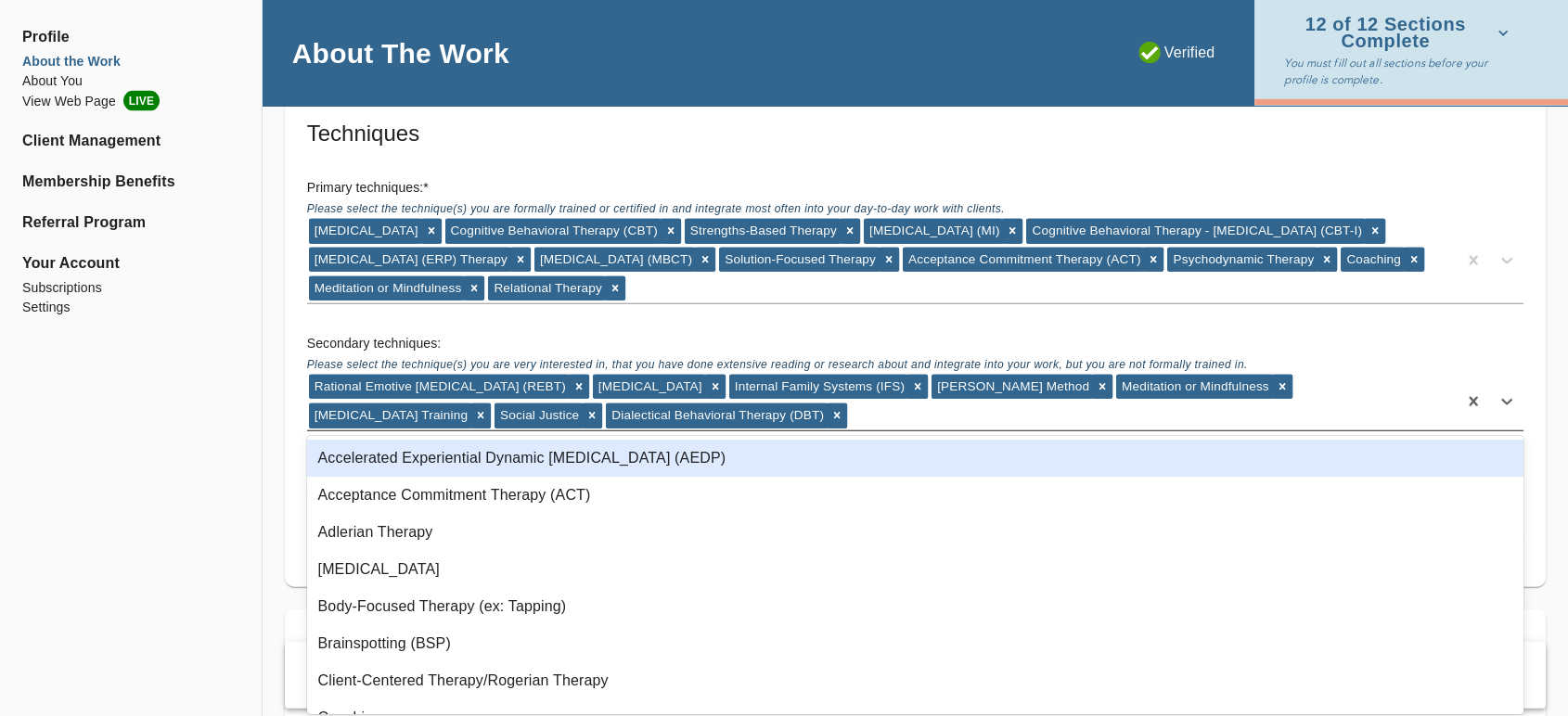
click at [778, 419] on div "Rational Emotive [MEDICAL_DATA] (REBT) [MEDICAL_DATA] Internal Family Systems (…" at bounding box center [882, 401] width 1150 height 57
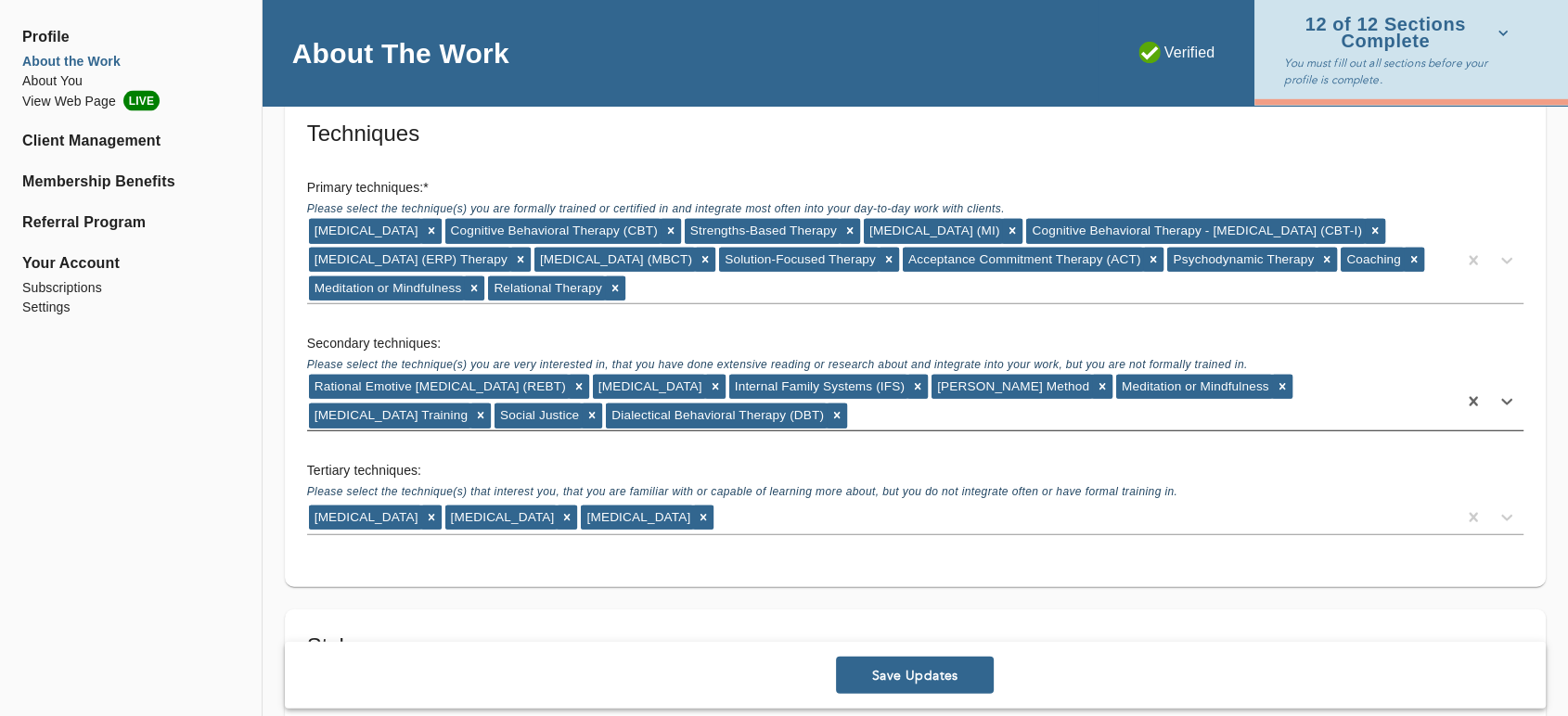
click at [778, 419] on div "Rational Emotive [MEDICAL_DATA] (REBT) [MEDICAL_DATA] Internal Family Systems (…" at bounding box center [882, 401] width 1150 height 57
click at [561, 511] on icon at bounding box center [567, 517] width 13 height 13
click at [748, 416] on div "Rational Emotive [MEDICAL_DATA] (REBT) [MEDICAL_DATA] Internal Family Systems (…" at bounding box center [882, 401] width 1150 height 57
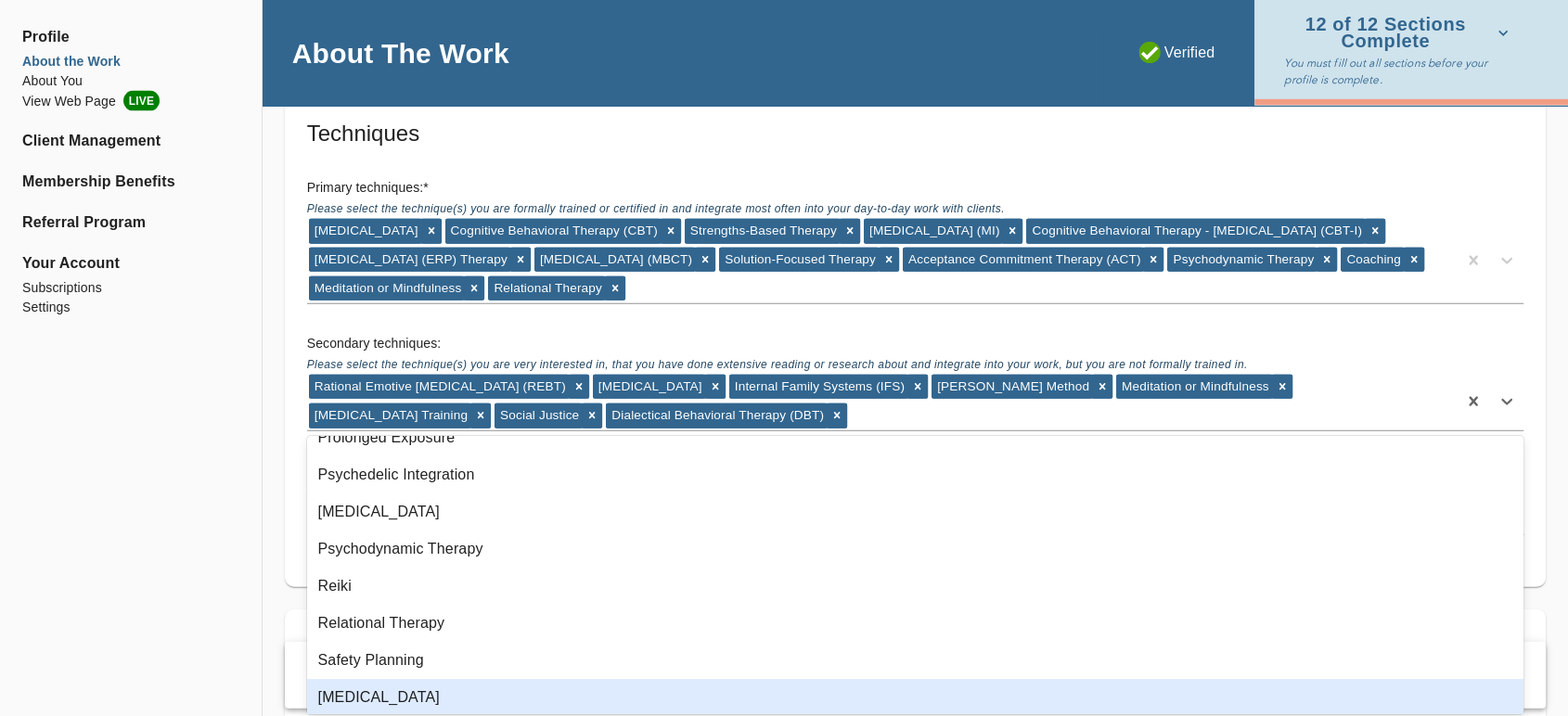
click at [505, 700] on div "[MEDICAL_DATA]" at bounding box center [915, 697] width 1217 height 37
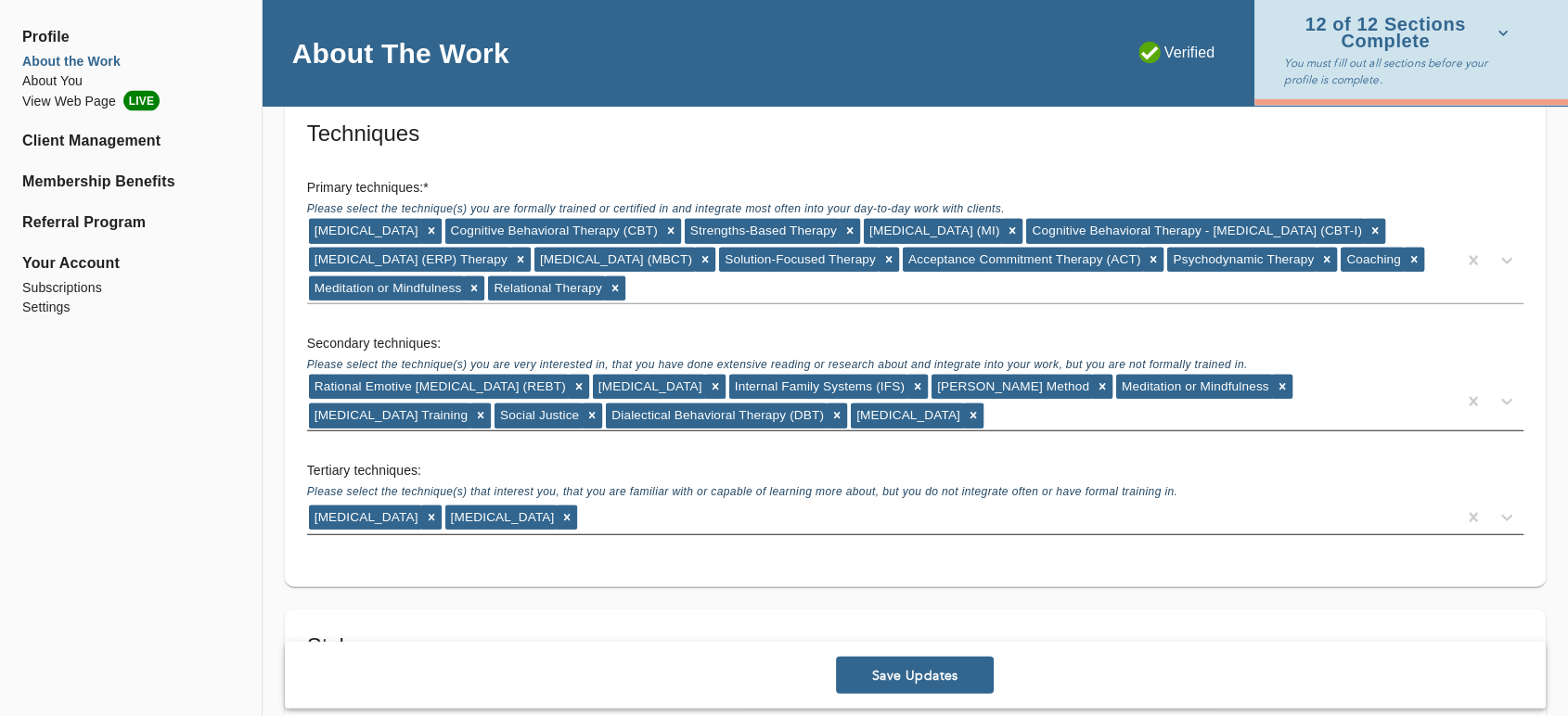
click at [902, 411] on div "Rational Emotive [MEDICAL_DATA] (REBT) [MEDICAL_DATA] Internal Family Systems (…" at bounding box center [882, 401] width 1150 height 57
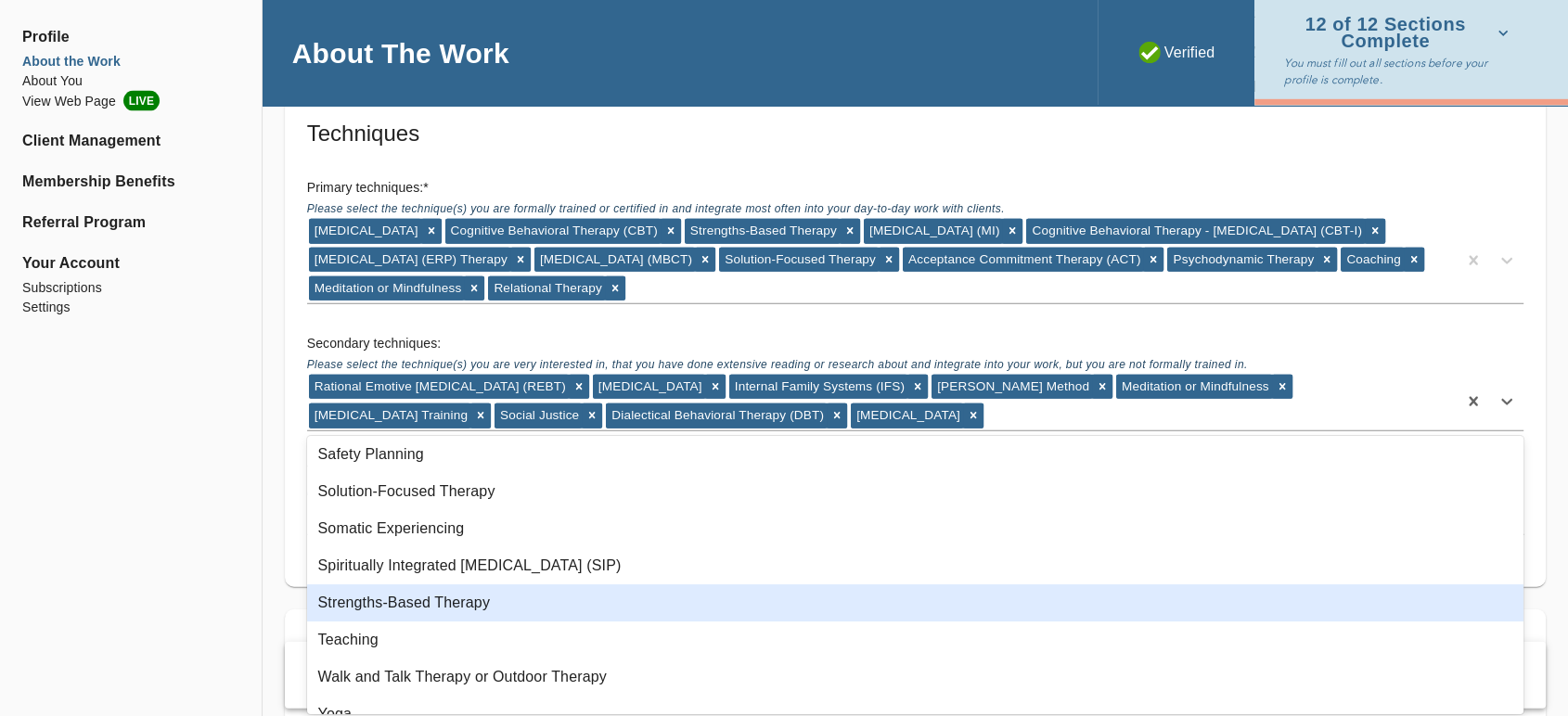
scroll to position [1360, 0]
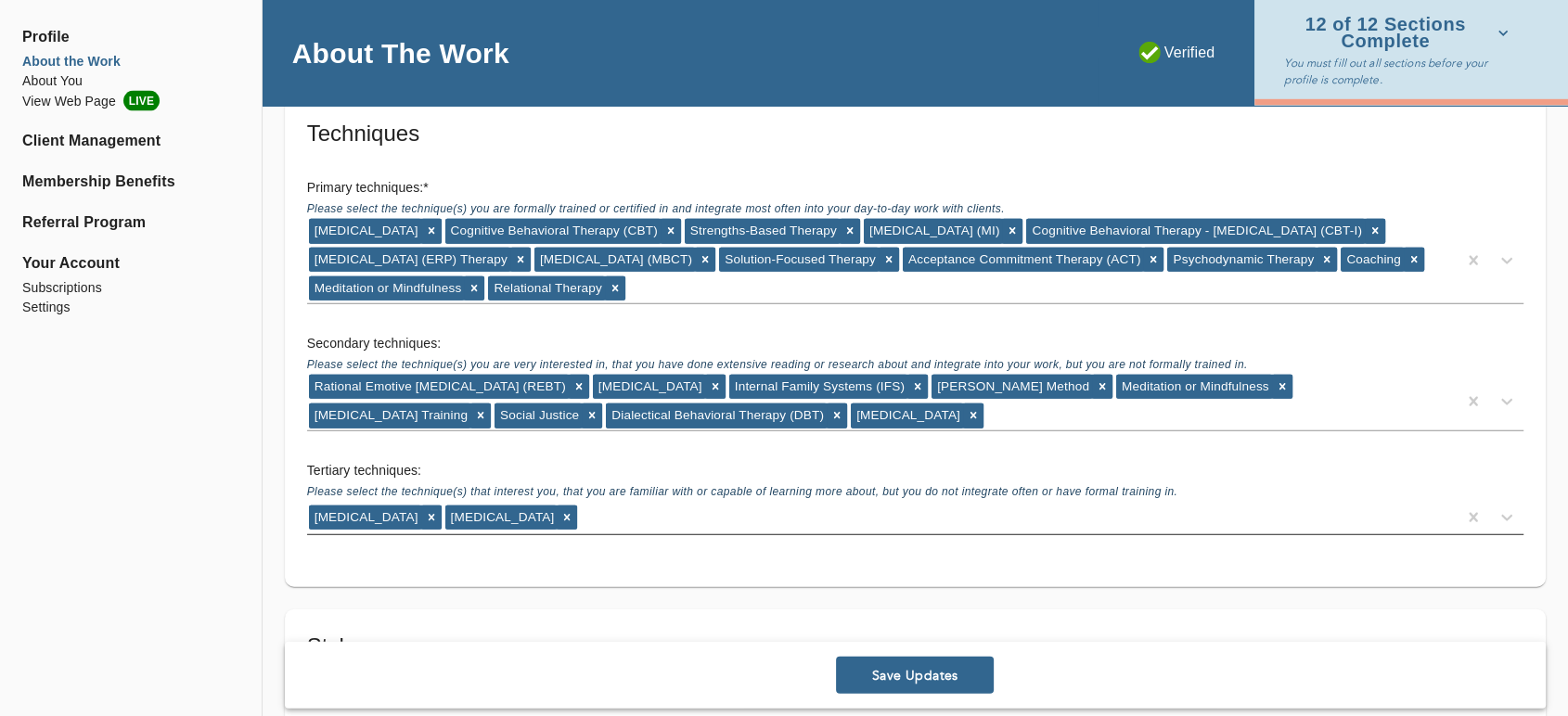
click at [573, 384] on icon at bounding box center [579, 387] width 13 height 13
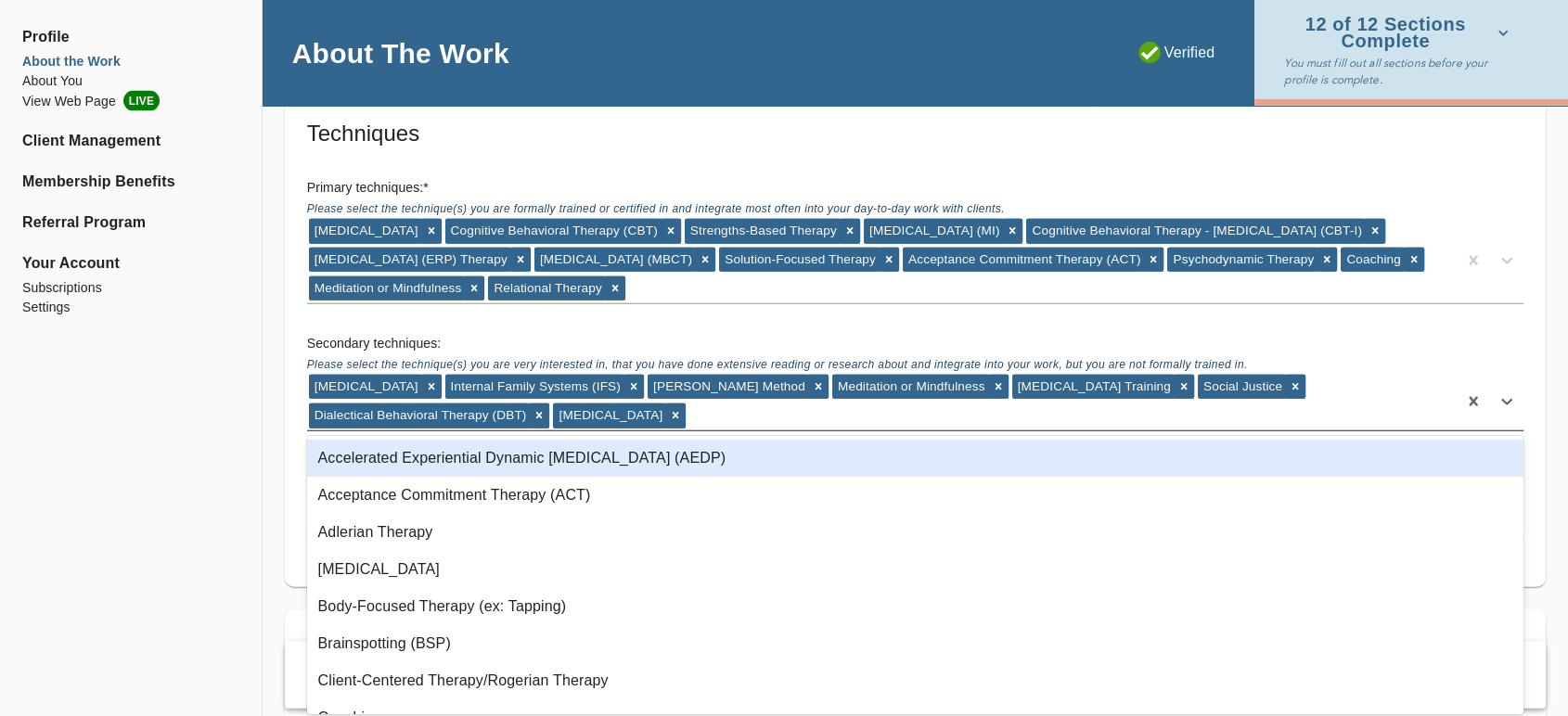
click at [785, 419] on div "[MEDICAL_DATA] Internal Family Systems (IFS) [PERSON_NAME] Method Meditation or…" at bounding box center [882, 401] width 1150 height 57
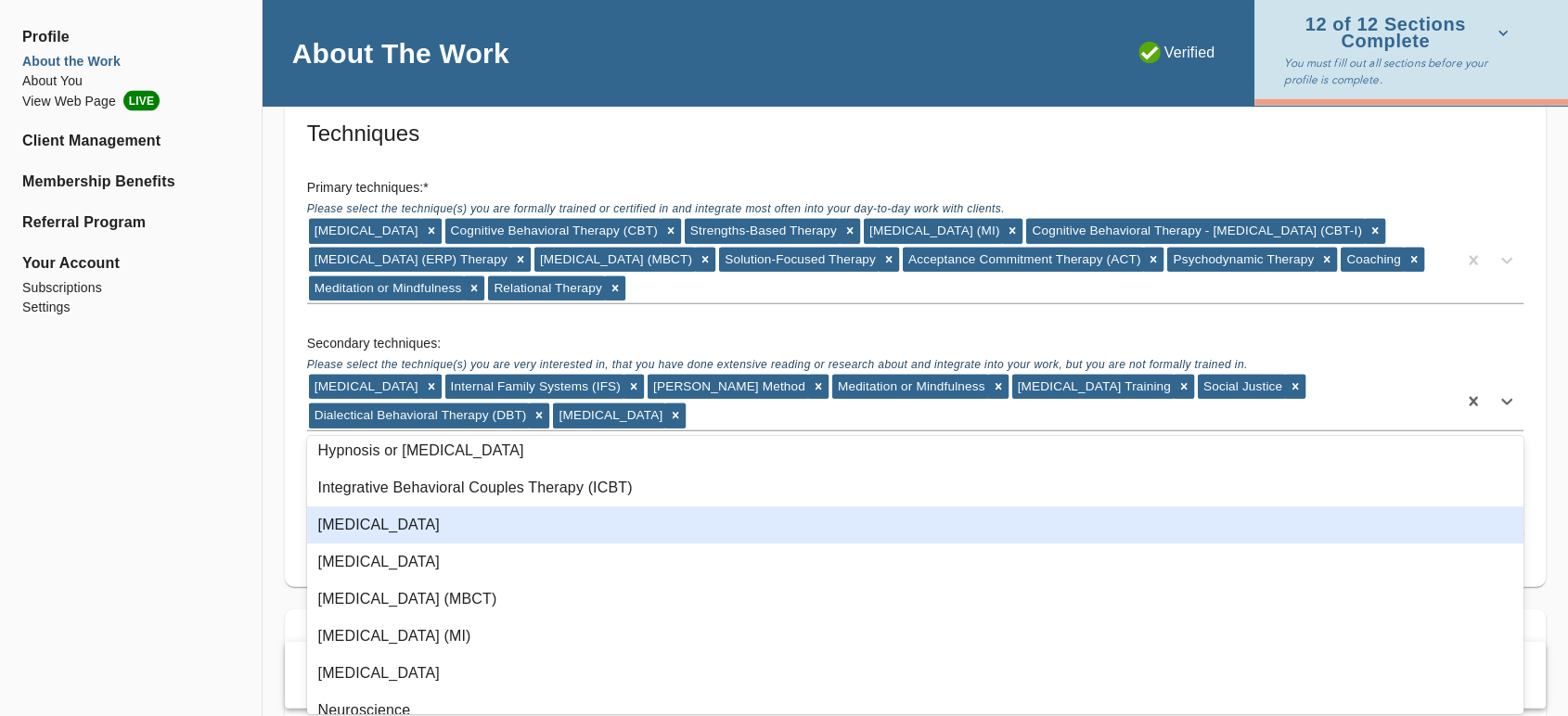
scroll to position [721, 0]
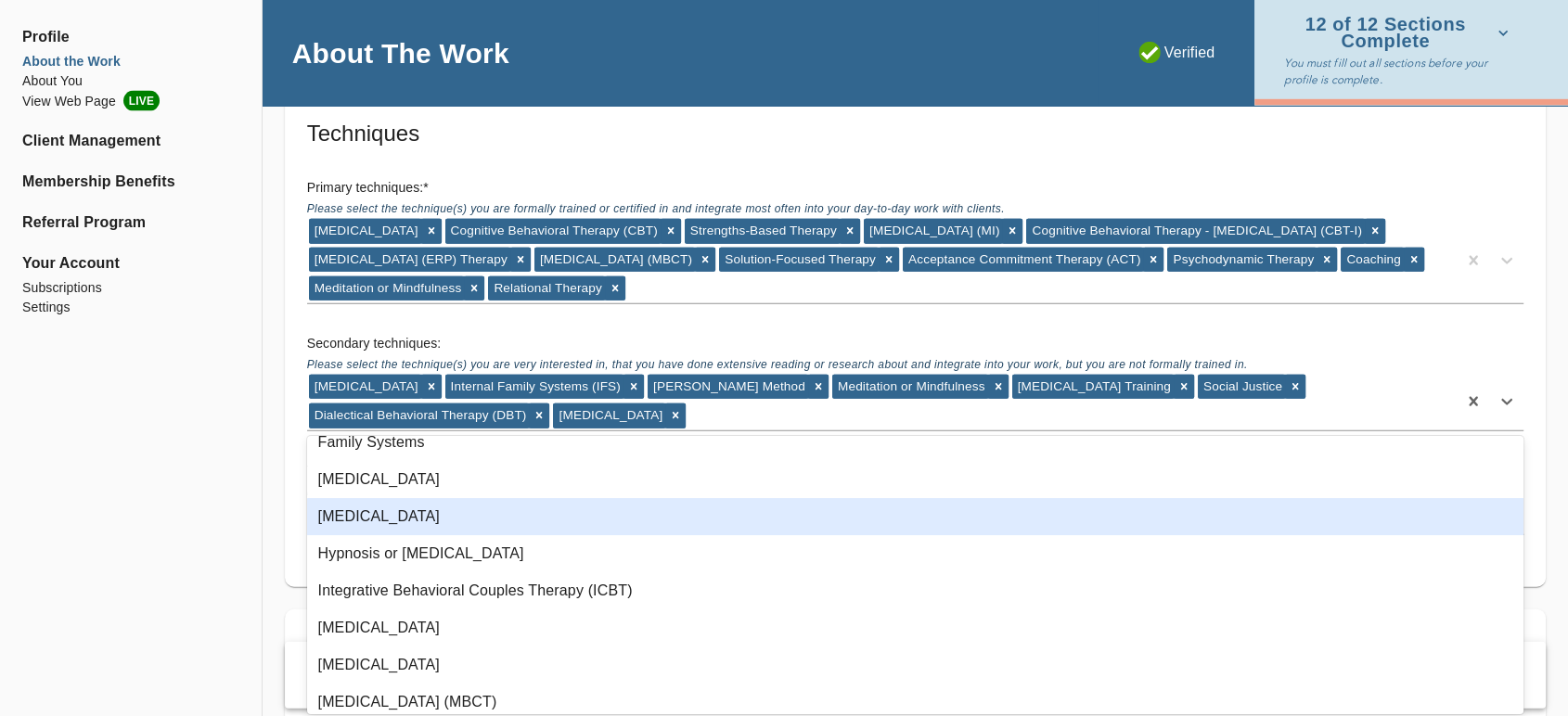
click at [573, 510] on div "[MEDICAL_DATA]" at bounding box center [915, 516] width 1217 height 37
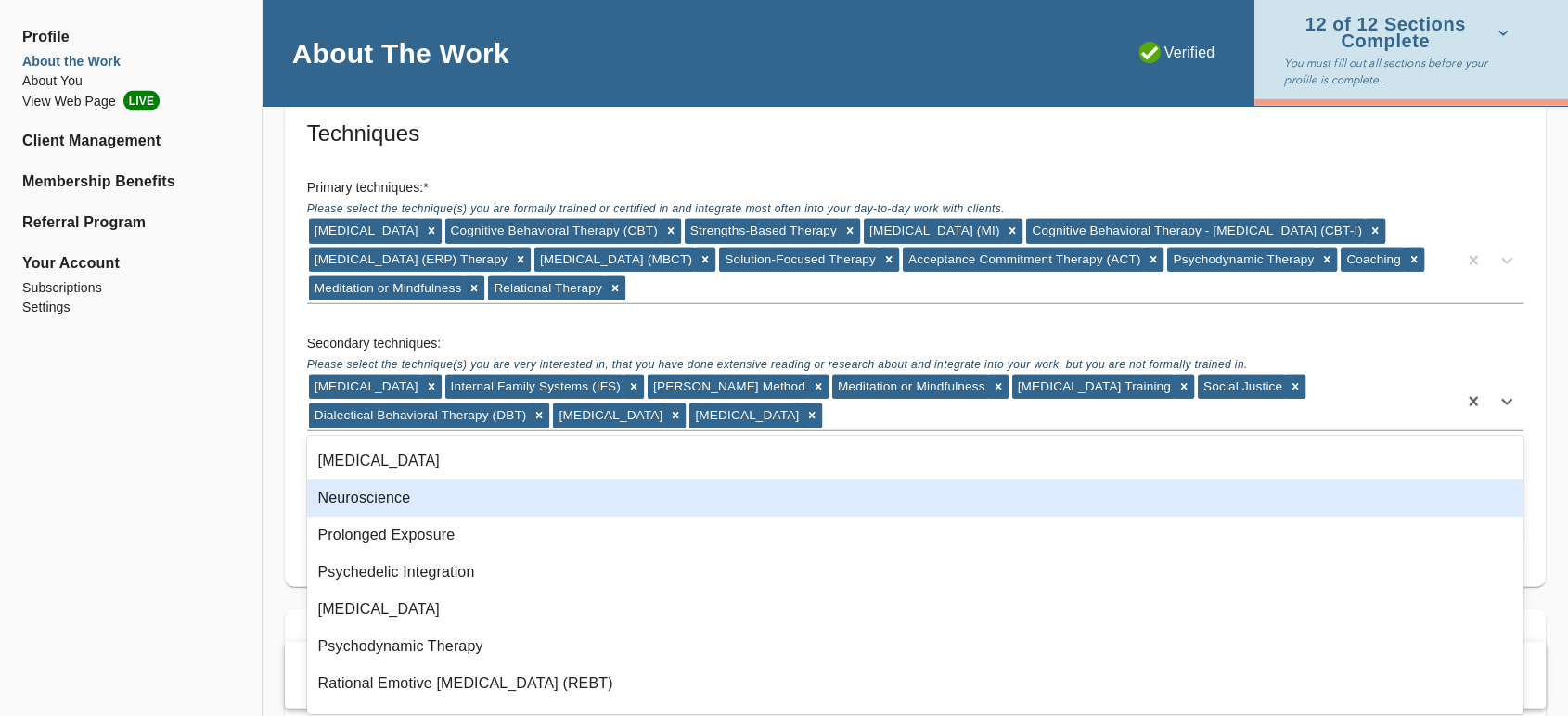
scroll to position [1031, 0]
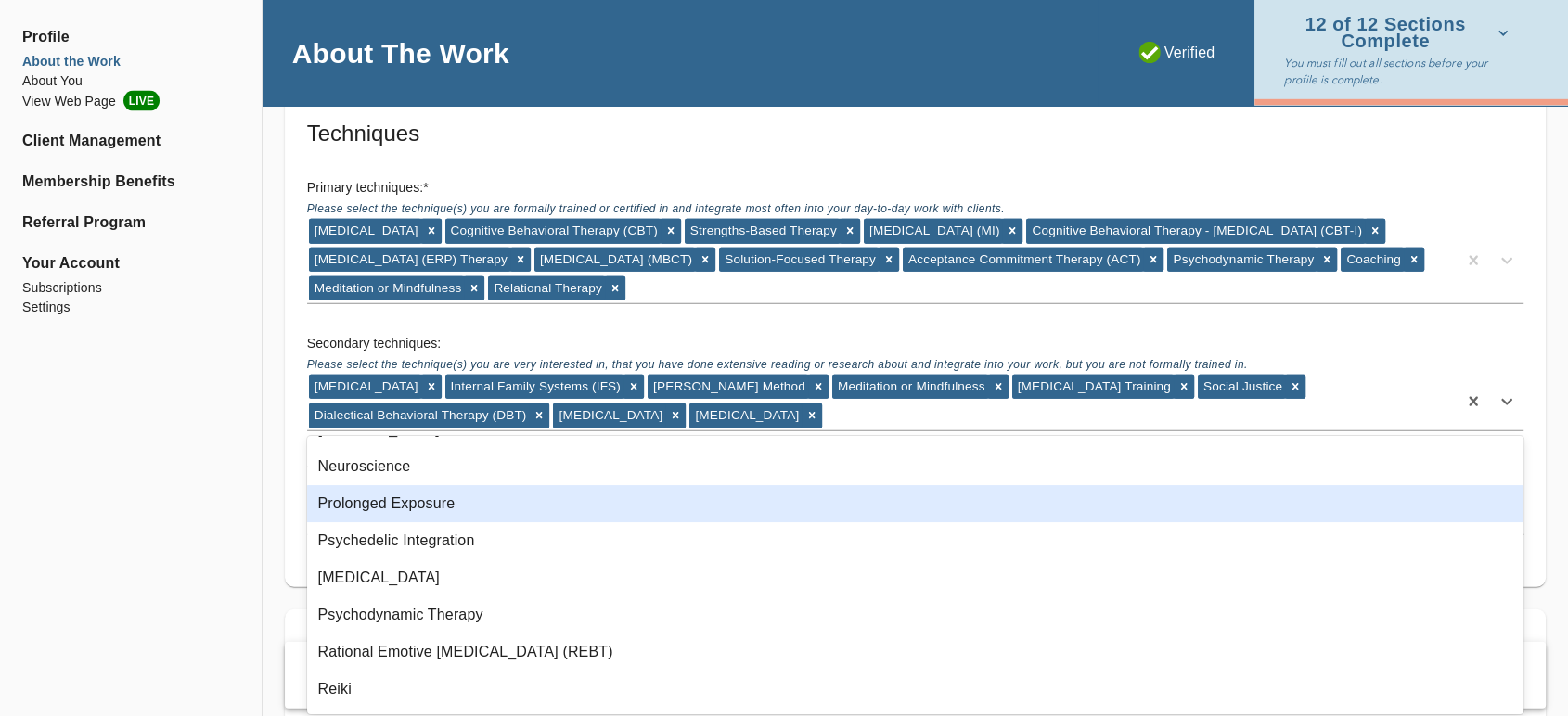
click at [490, 503] on div "Prolonged Exposure" at bounding box center [915, 503] width 1217 height 37
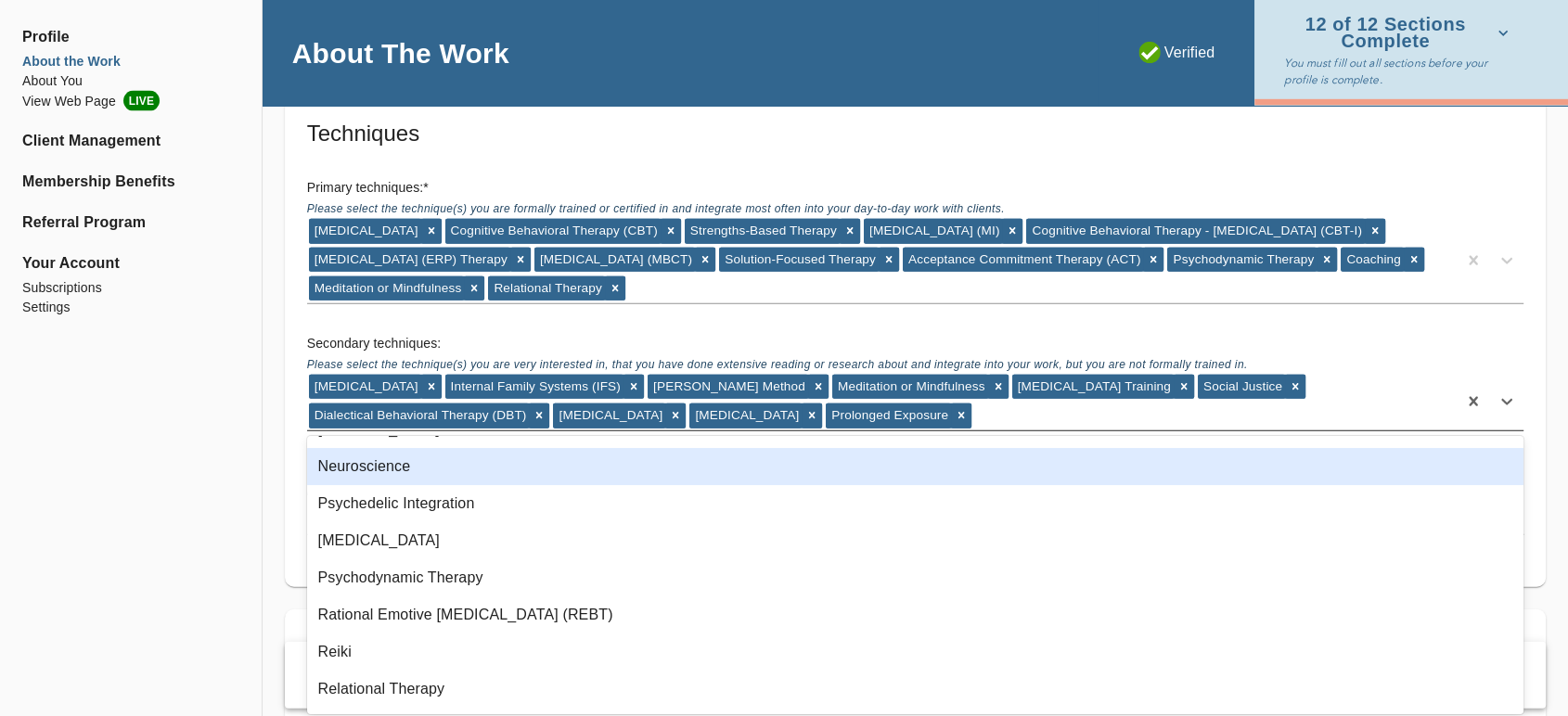
click at [1008, 413] on div "[MEDICAL_DATA] Internal Family Systems (IFS) [PERSON_NAME] Method Meditation or…" at bounding box center [882, 401] width 1150 height 57
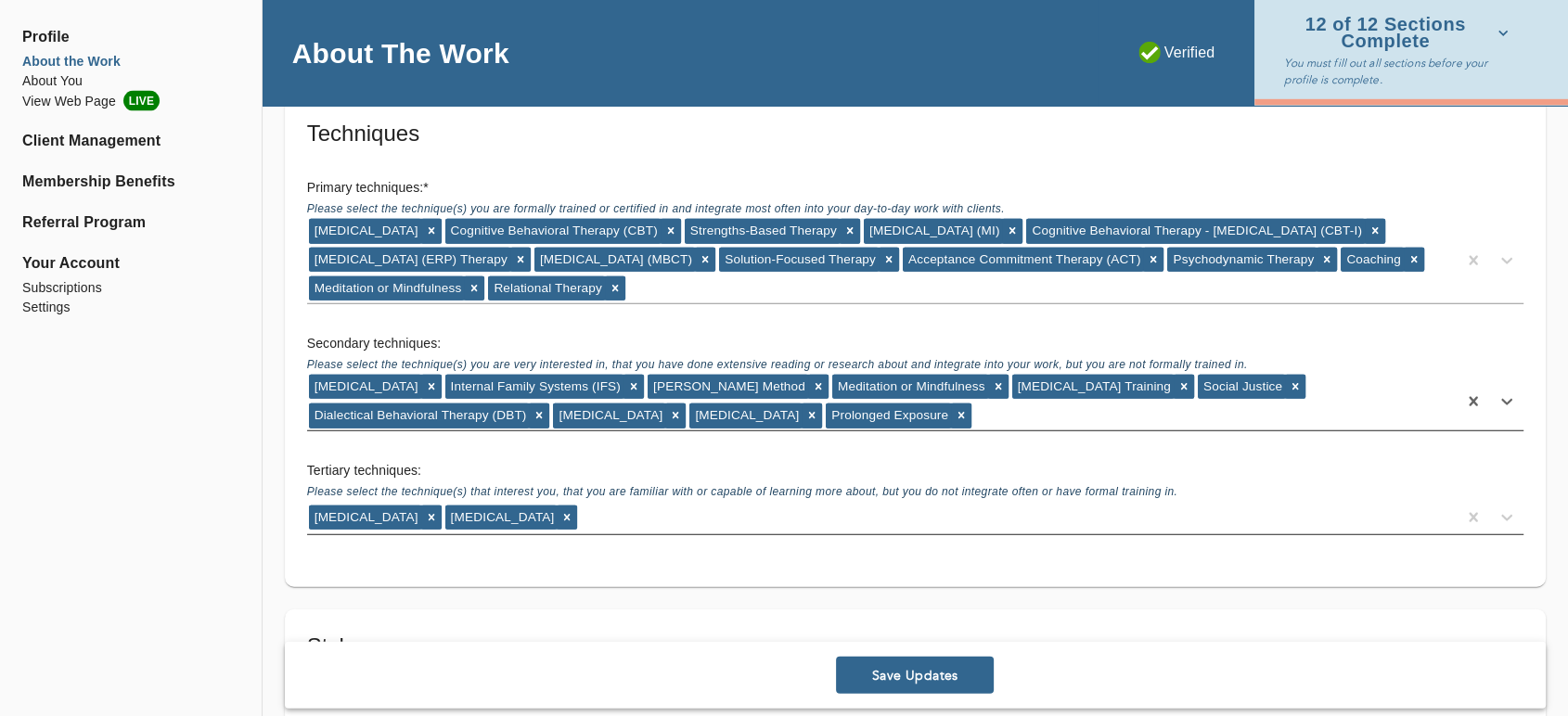
click at [941, 413] on div "[MEDICAL_DATA] Internal Family Systems (IFS) [PERSON_NAME] Method Meditation or…" at bounding box center [882, 401] width 1150 height 57
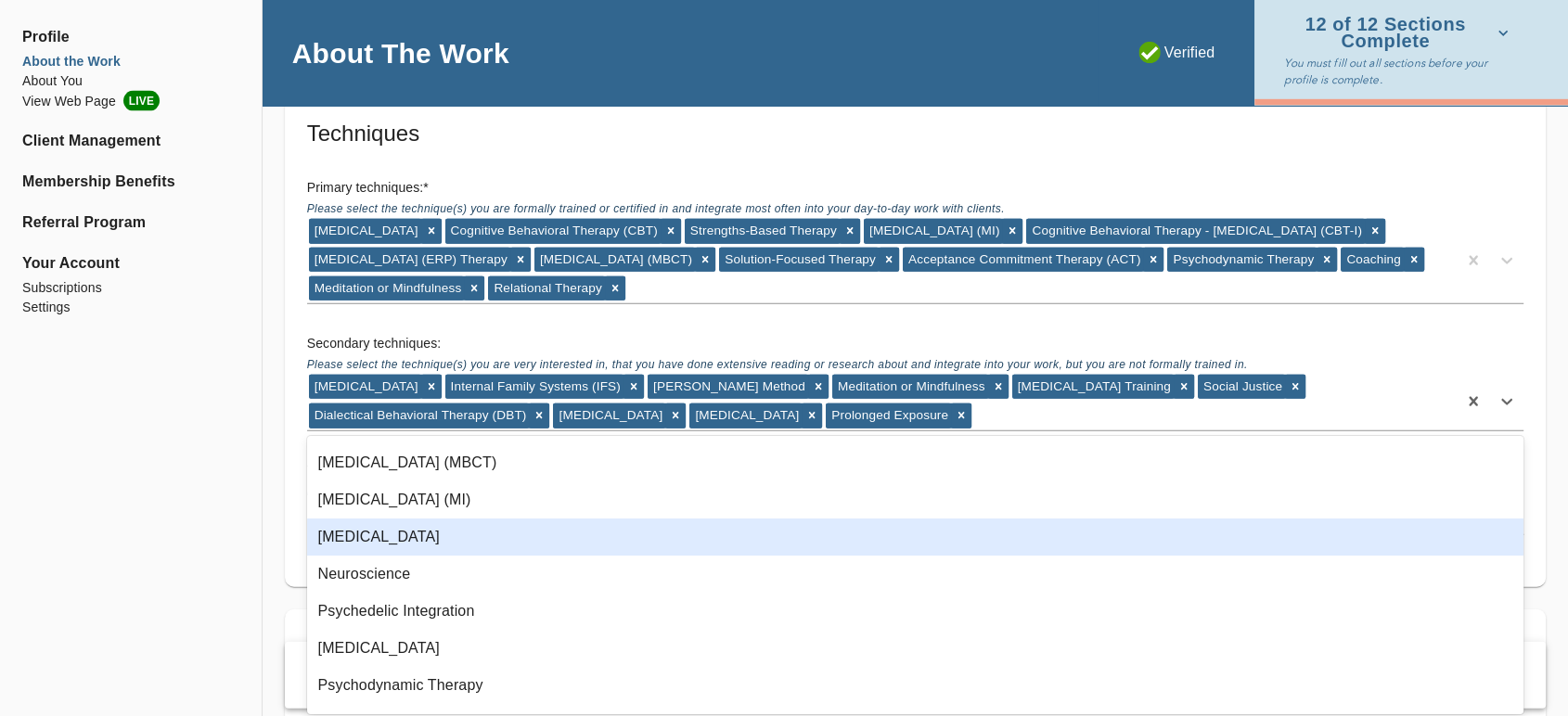
scroll to position [927, 0]
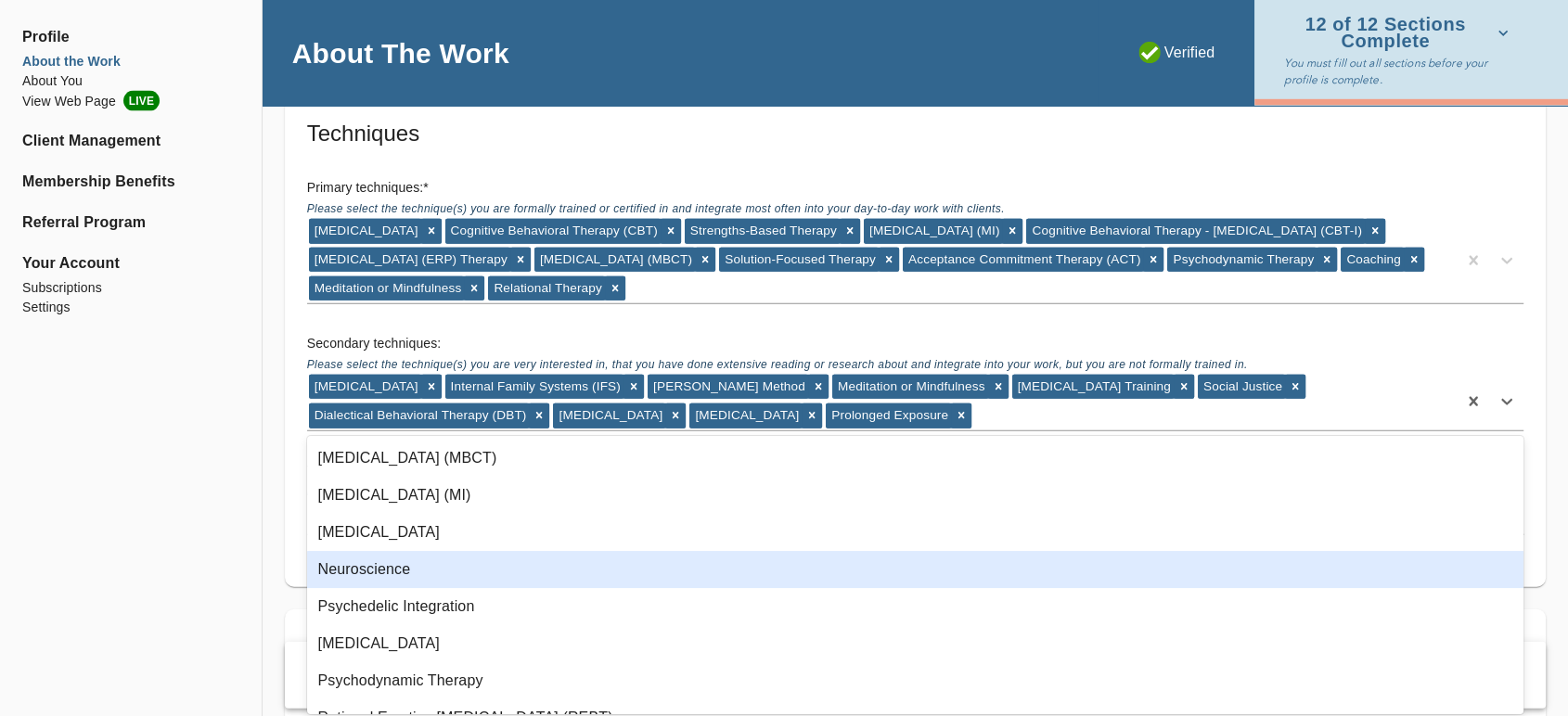
click at [578, 575] on div "Neuroscience" at bounding box center [915, 569] width 1217 height 37
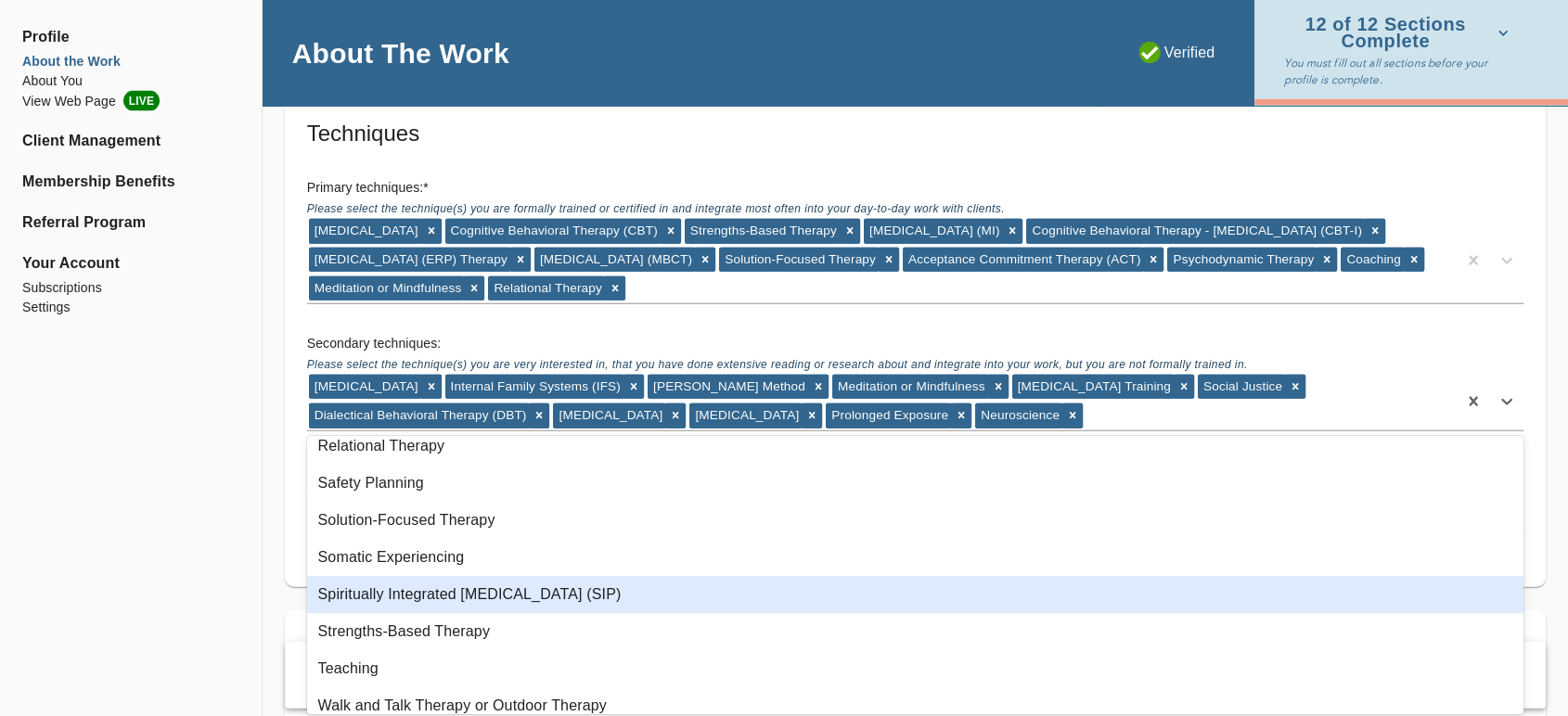
scroll to position [1031, 0]
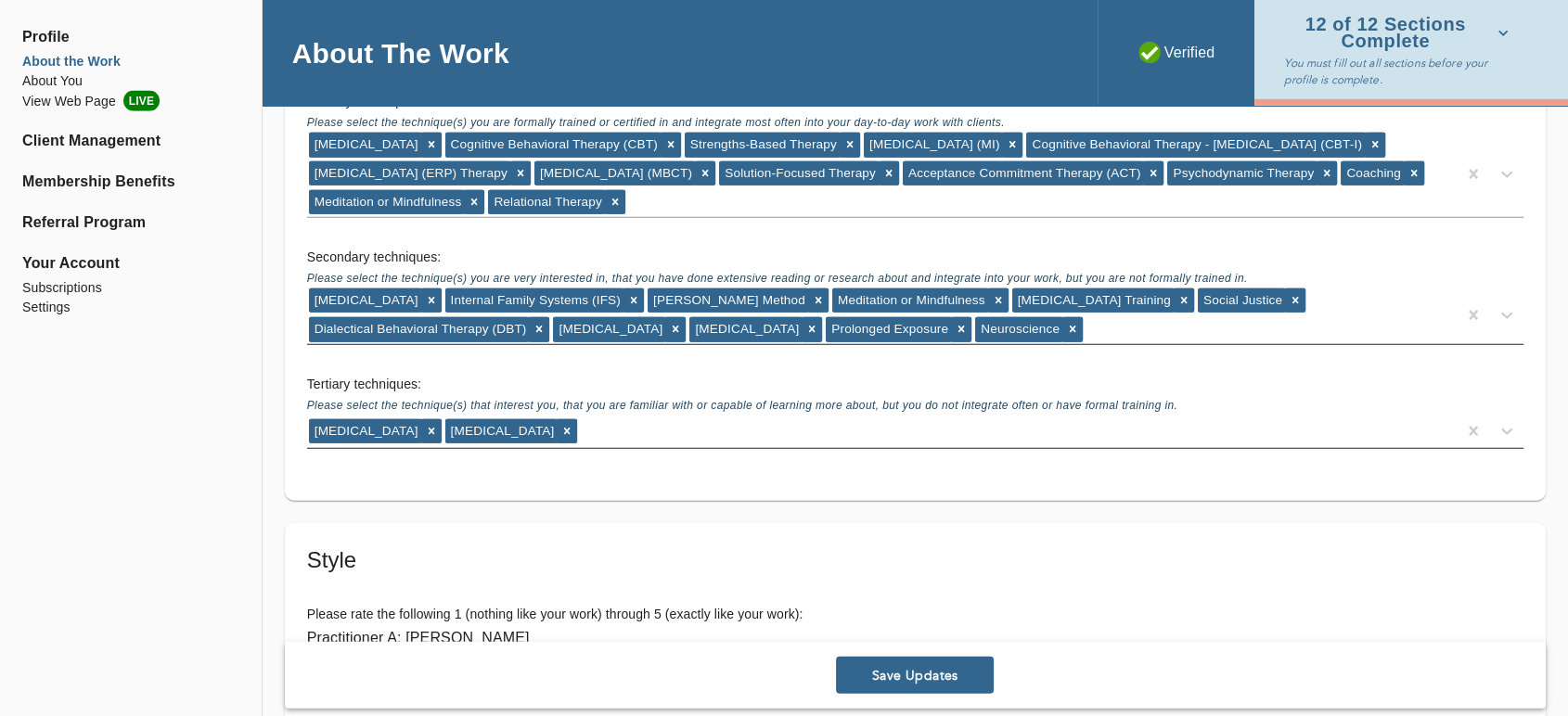
scroll to position [4224, 0]
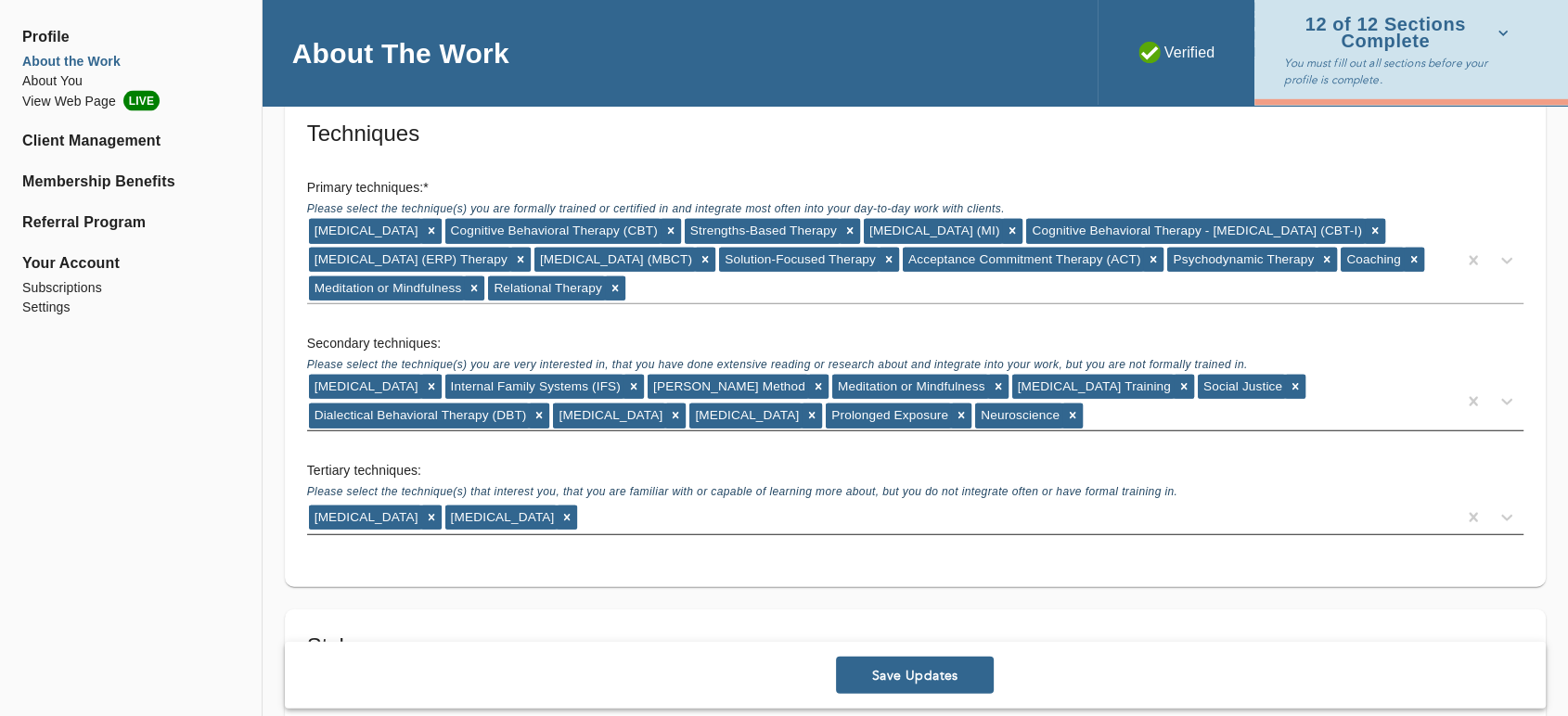
click at [1069, 412] on div "[MEDICAL_DATA] Internal Family Systems (IFS) [PERSON_NAME] Method Meditation or…" at bounding box center [882, 401] width 1150 height 57
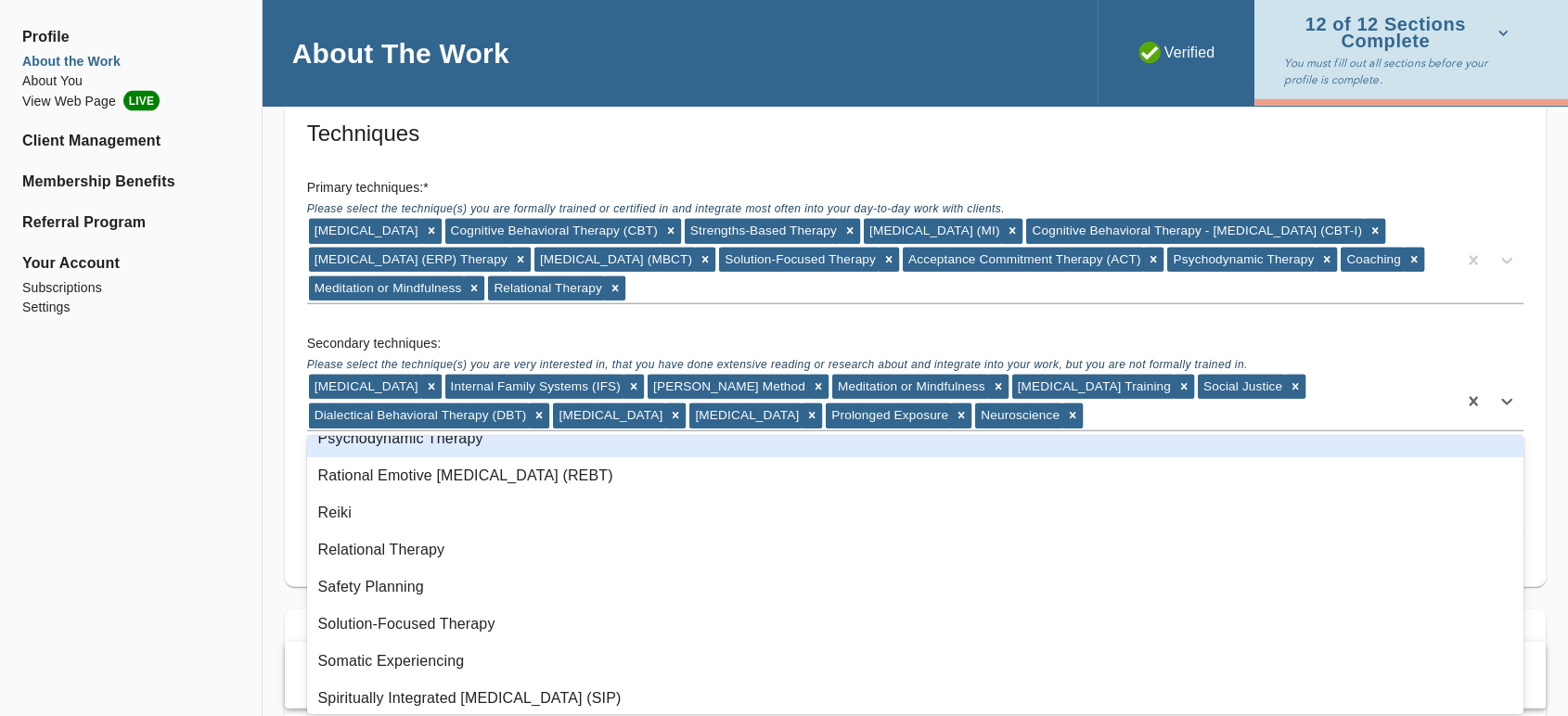
scroll to position [1133, 0]
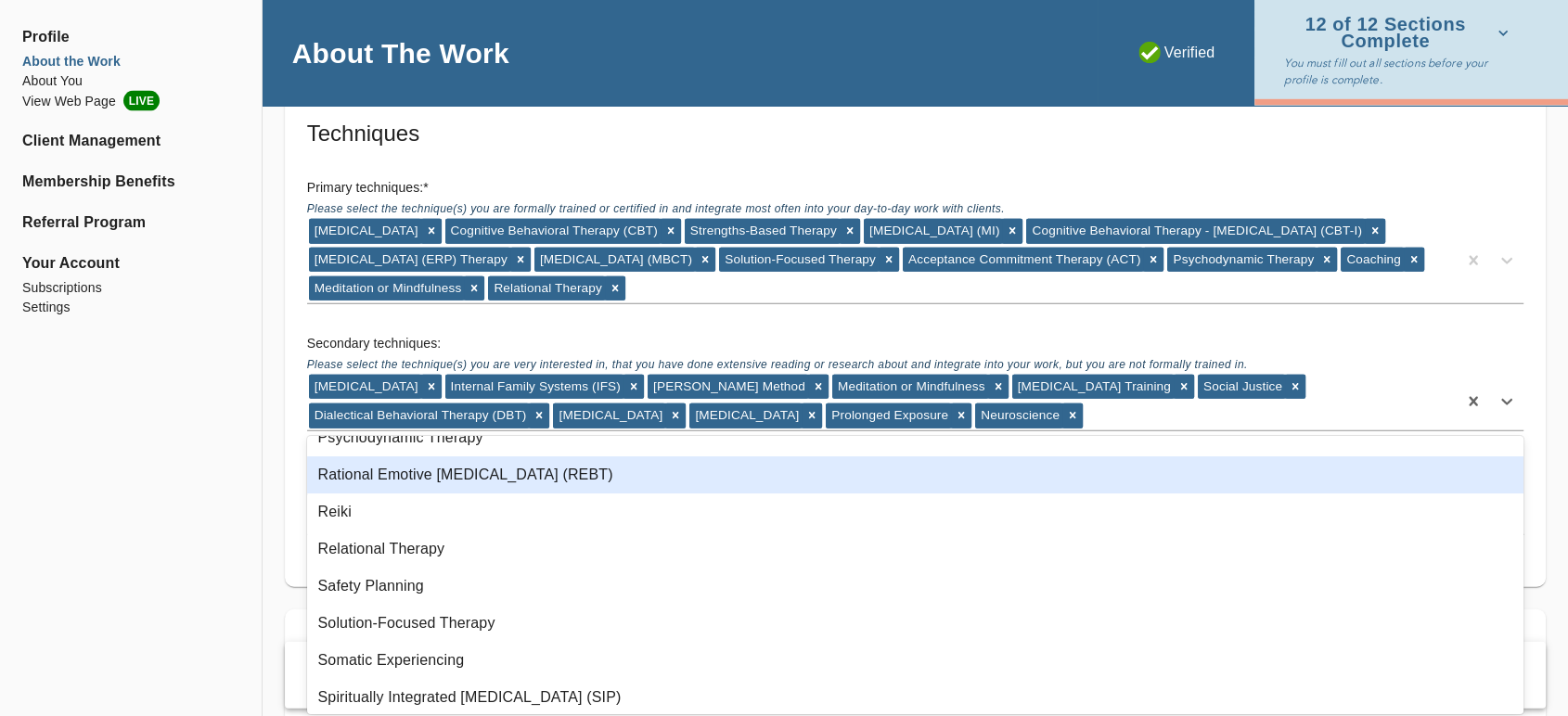
click at [707, 486] on div "Rational Emotive [MEDICAL_DATA] (REBT)" at bounding box center [915, 474] width 1217 height 37
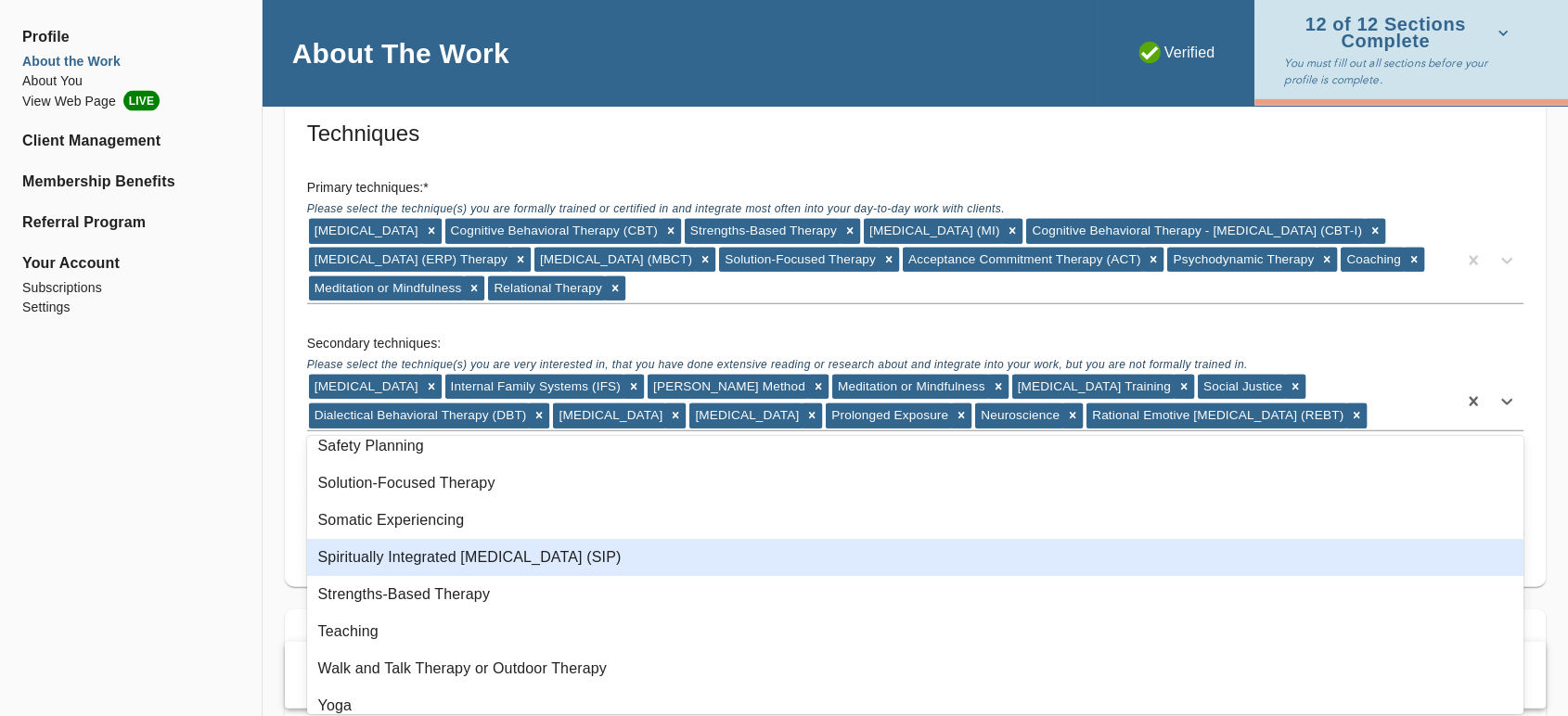
scroll to position [1249, 0]
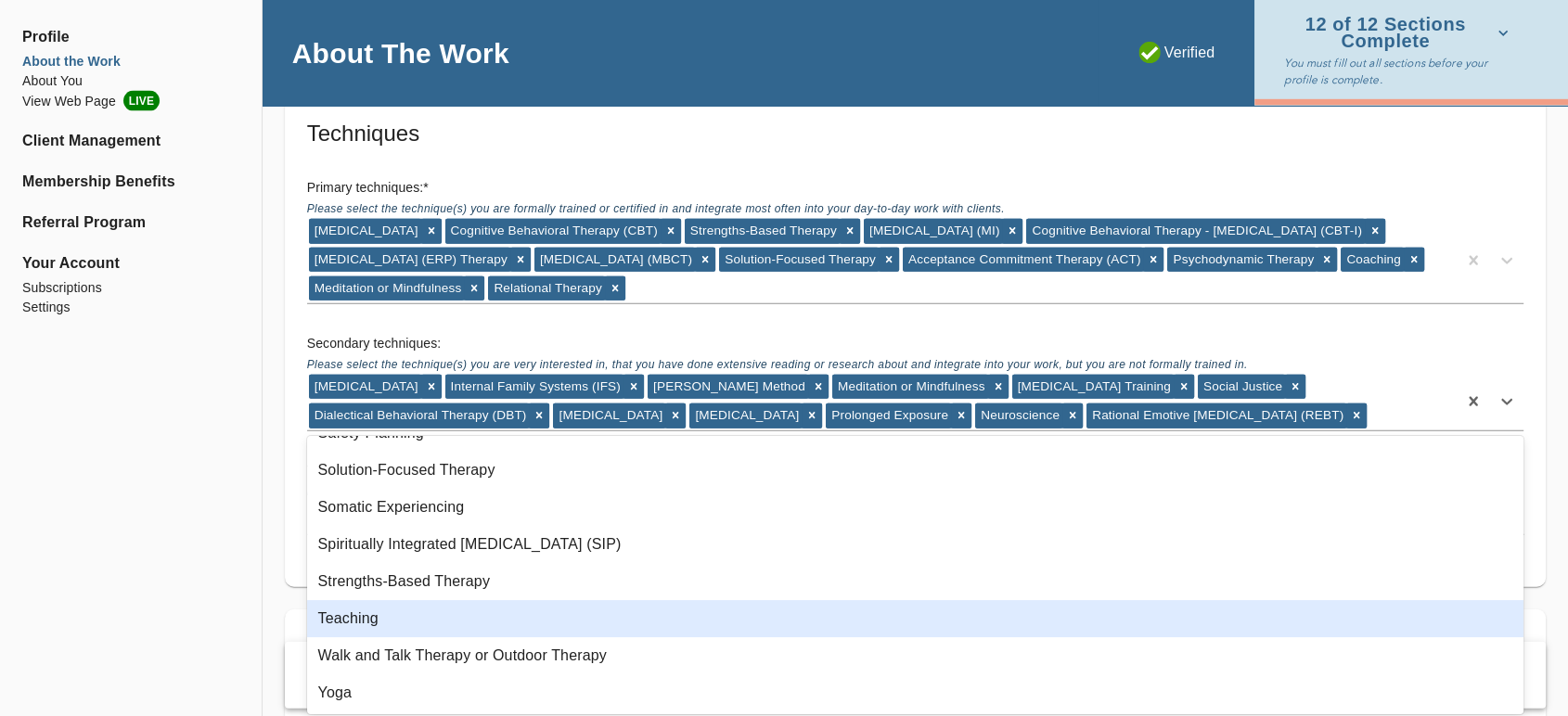
click at [418, 632] on div "Teaching" at bounding box center [915, 618] width 1217 height 37
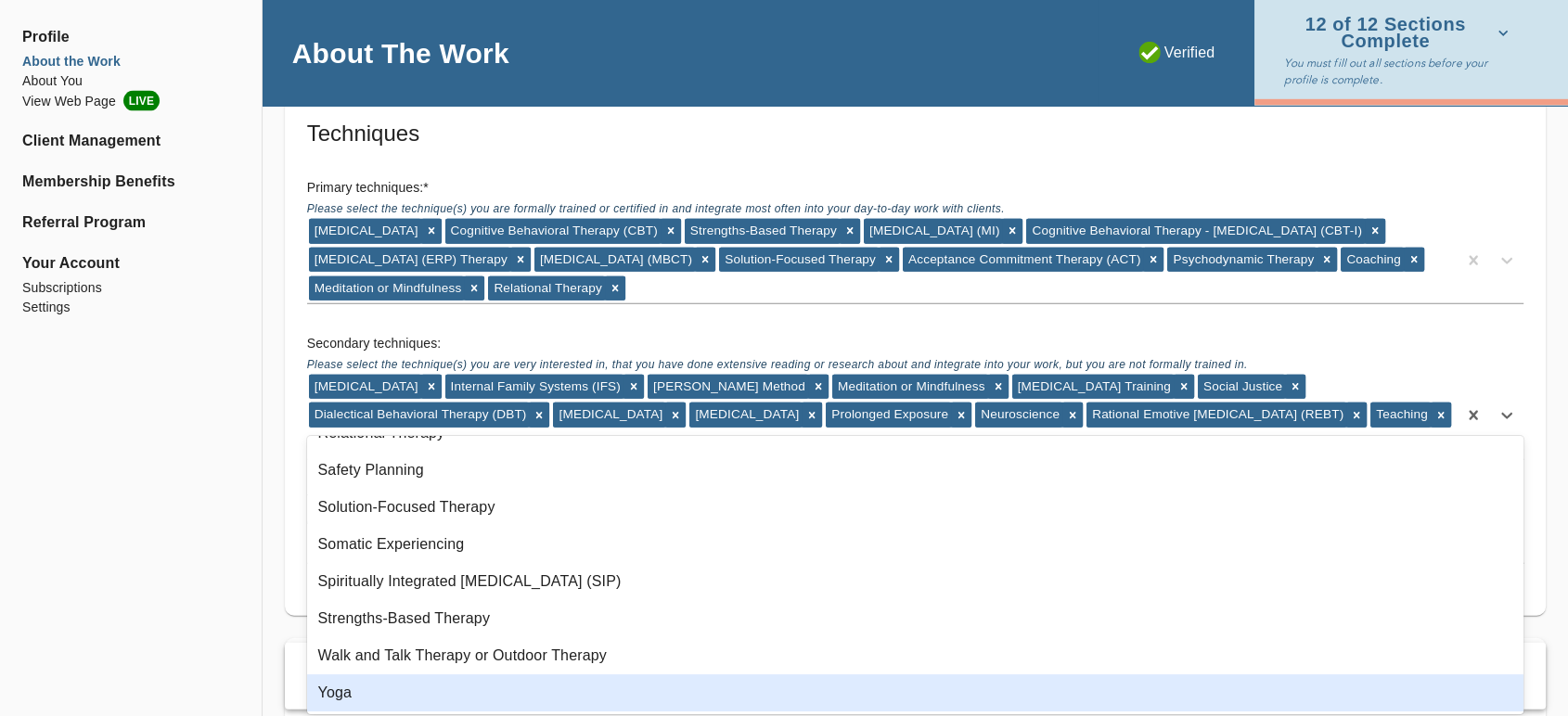
click at [400, 692] on div "Yoga" at bounding box center [915, 692] width 1217 height 37
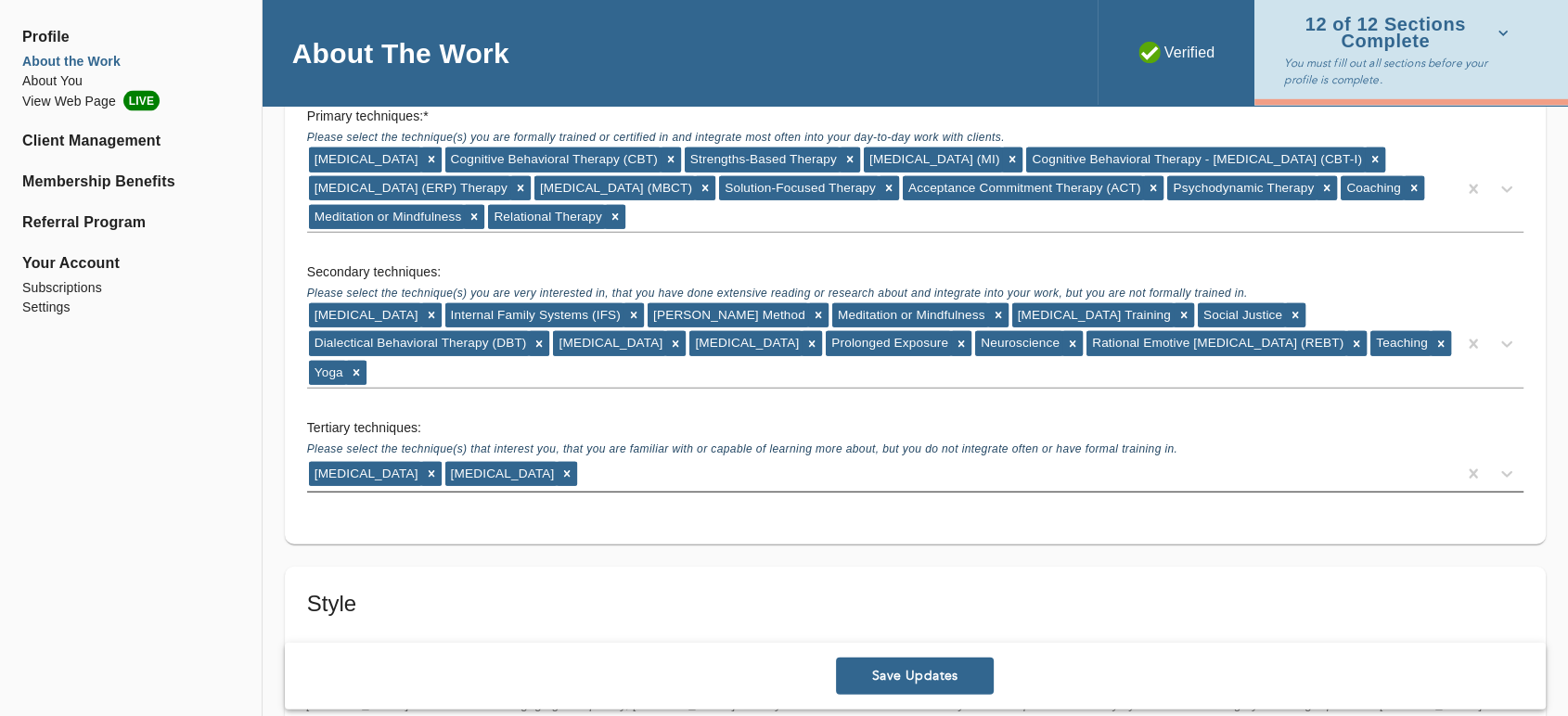
scroll to position [4328, 0]
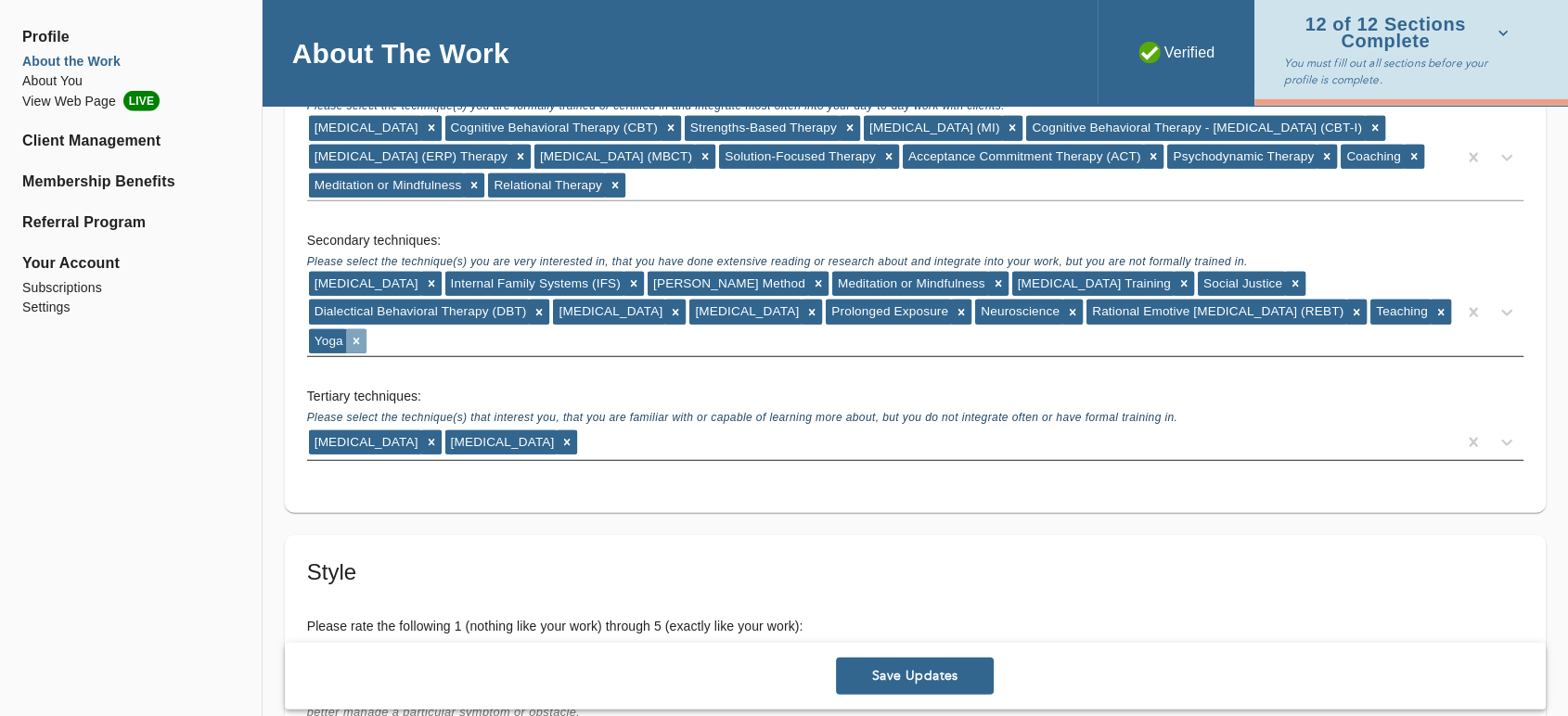
click at [355, 334] on icon at bounding box center [356, 341] width 13 height 13
click at [645, 428] on div "[MEDICAL_DATA] [MEDICAL_DATA]" at bounding box center [882, 443] width 1150 height 30
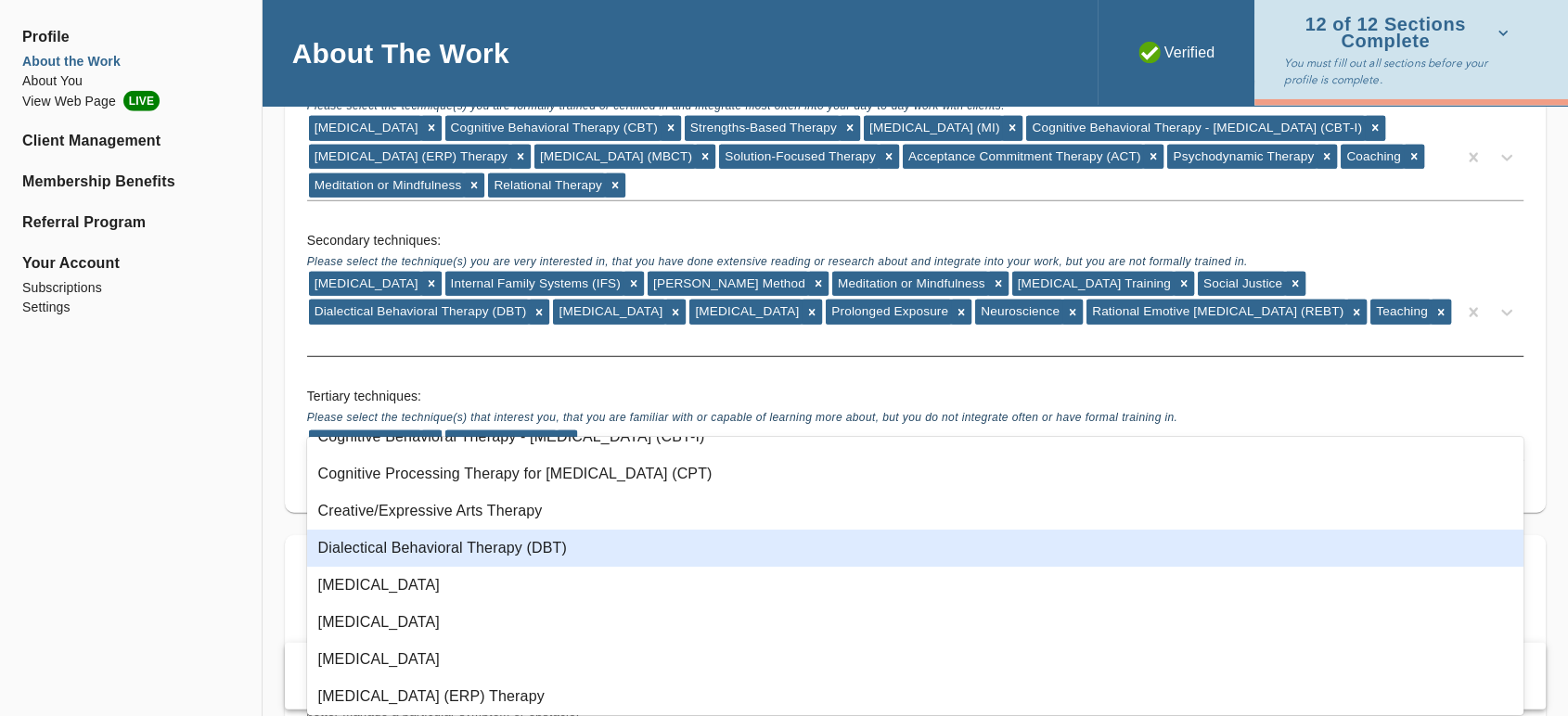
scroll to position [309, 0]
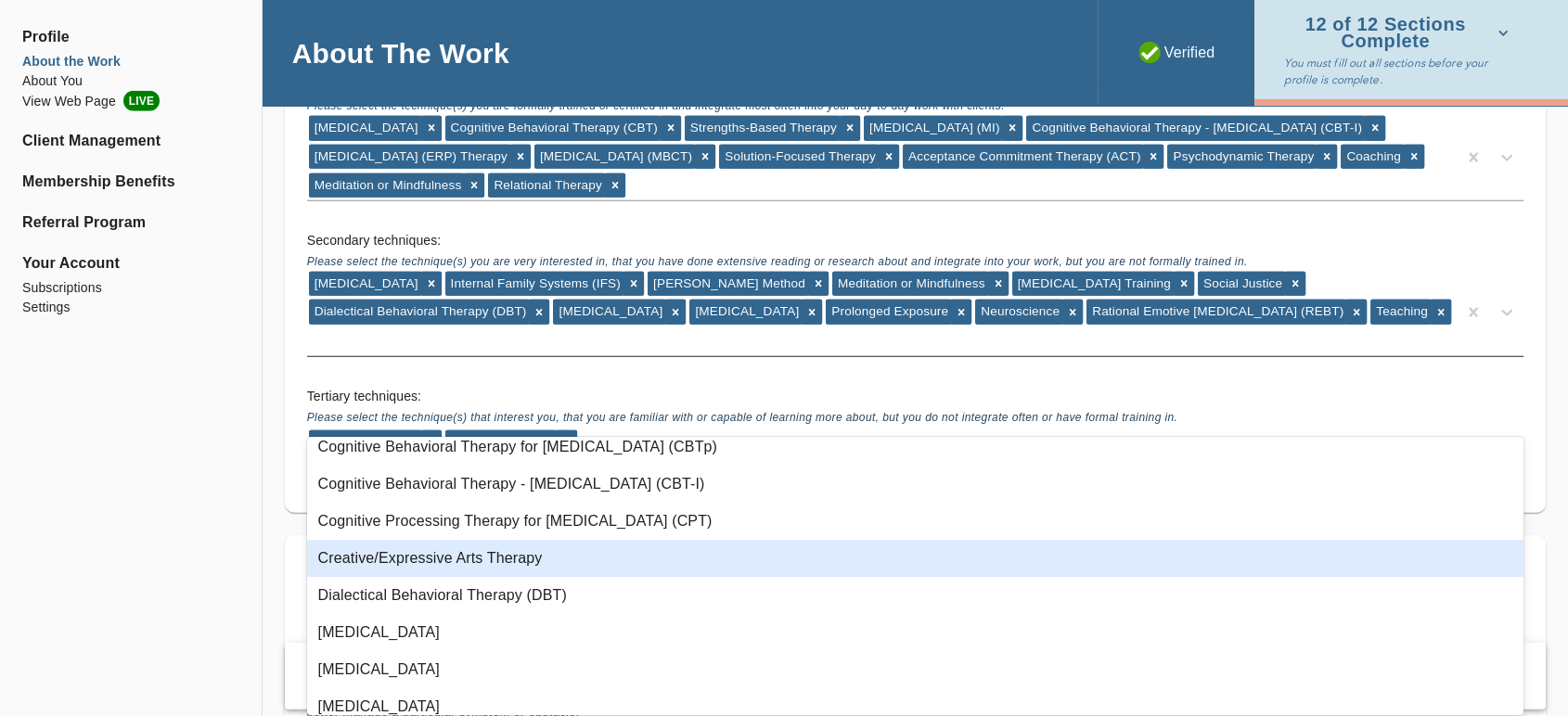
click at [551, 565] on div "Creative/Expressive Arts Therapy" at bounding box center [915, 558] width 1217 height 37
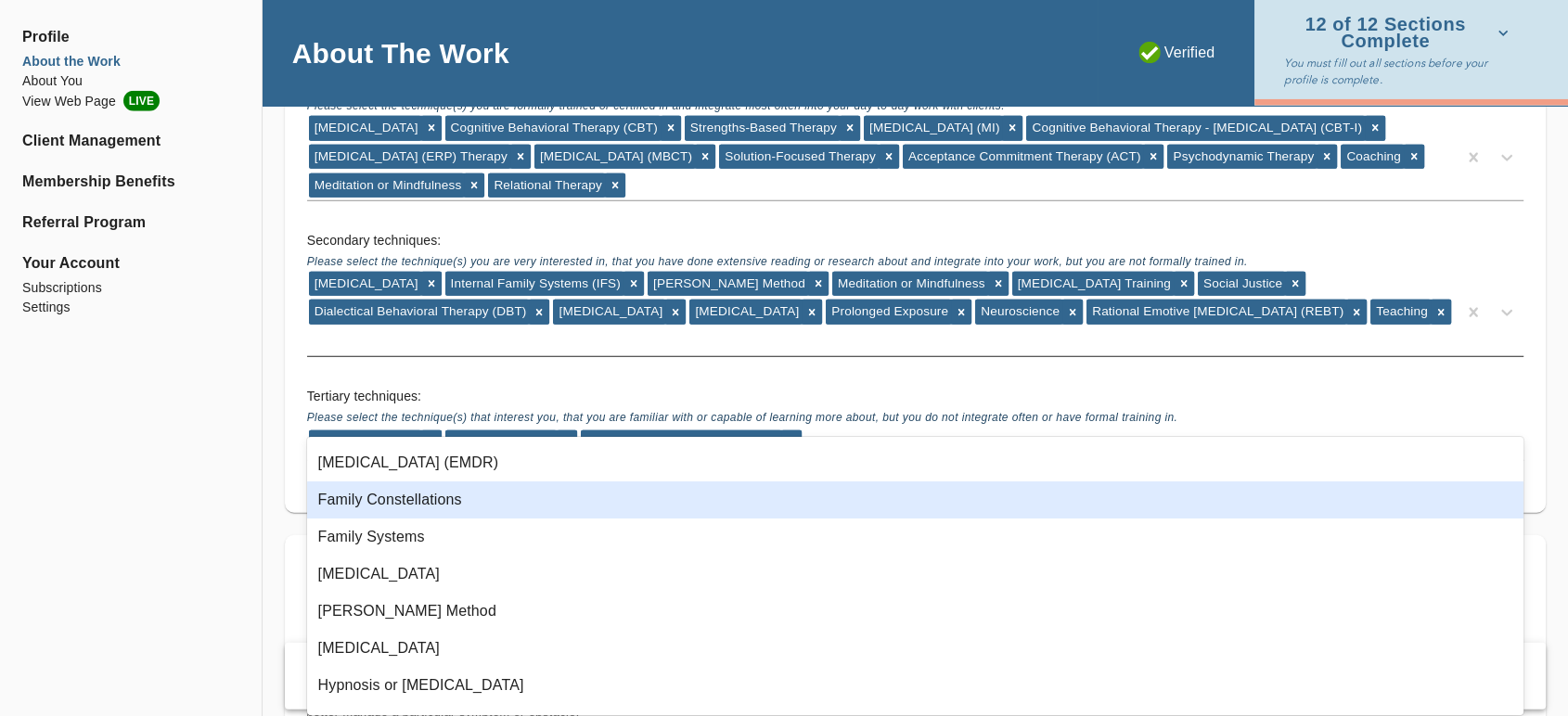
scroll to position [618, 0]
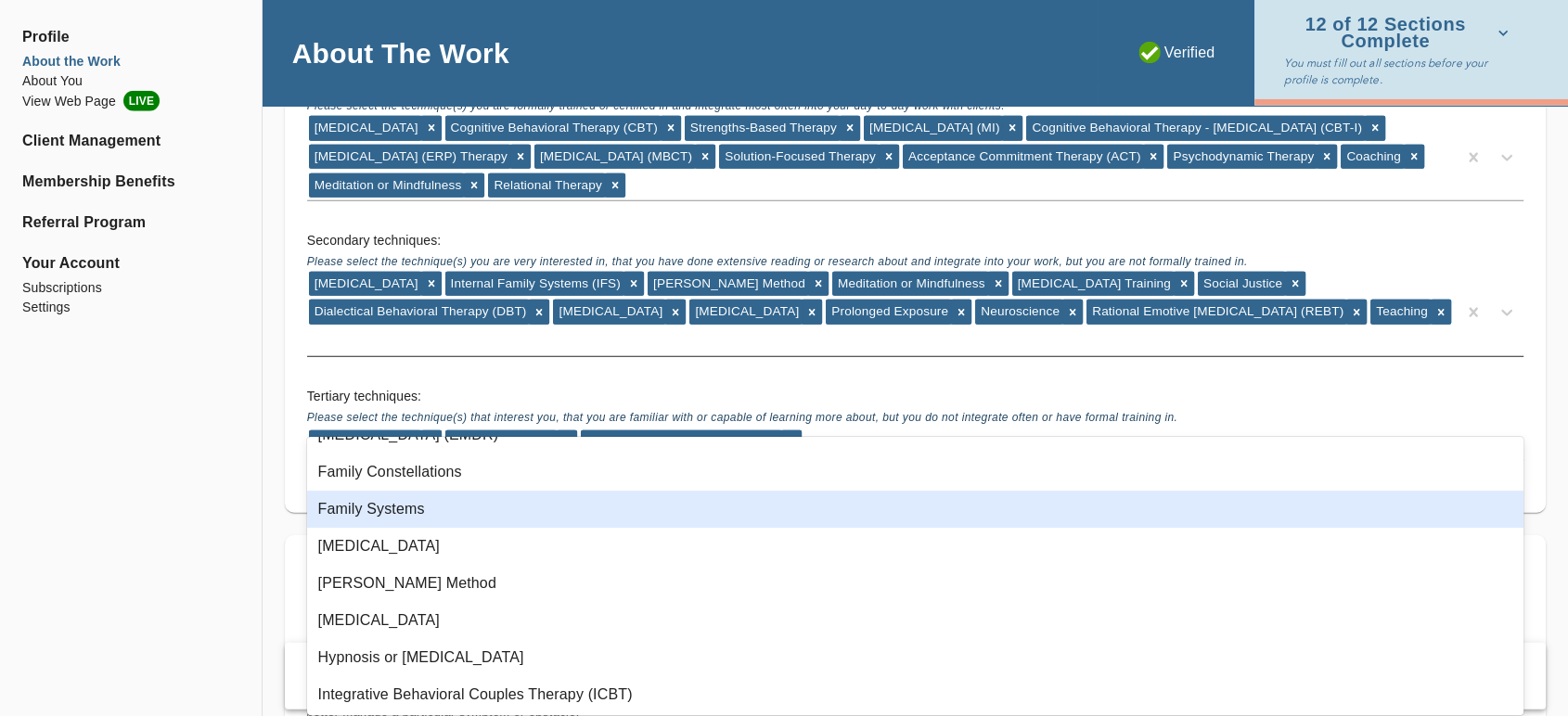
click at [505, 518] on div "Family Systems" at bounding box center [915, 509] width 1217 height 37
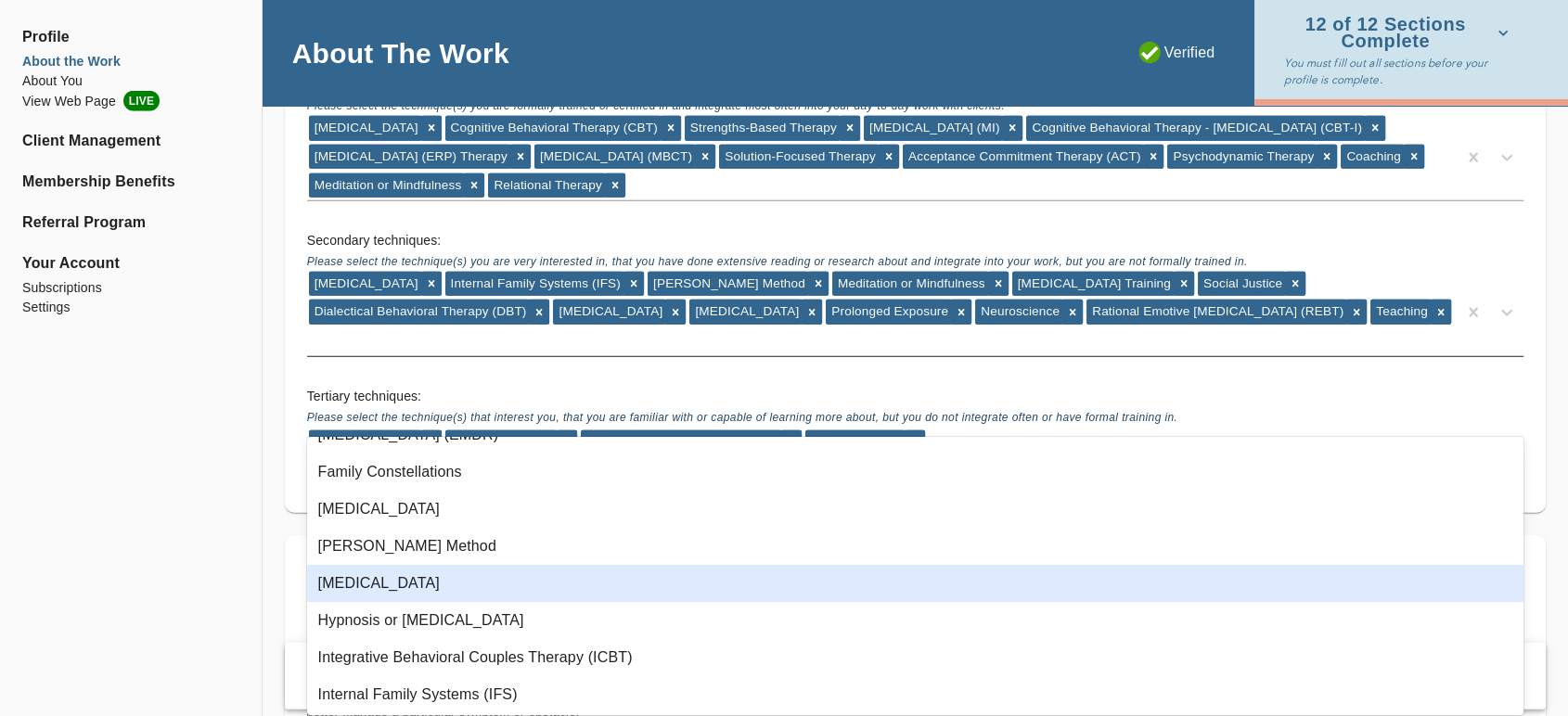
click at [490, 591] on div "[MEDICAL_DATA]" at bounding box center [915, 583] width 1217 height 37
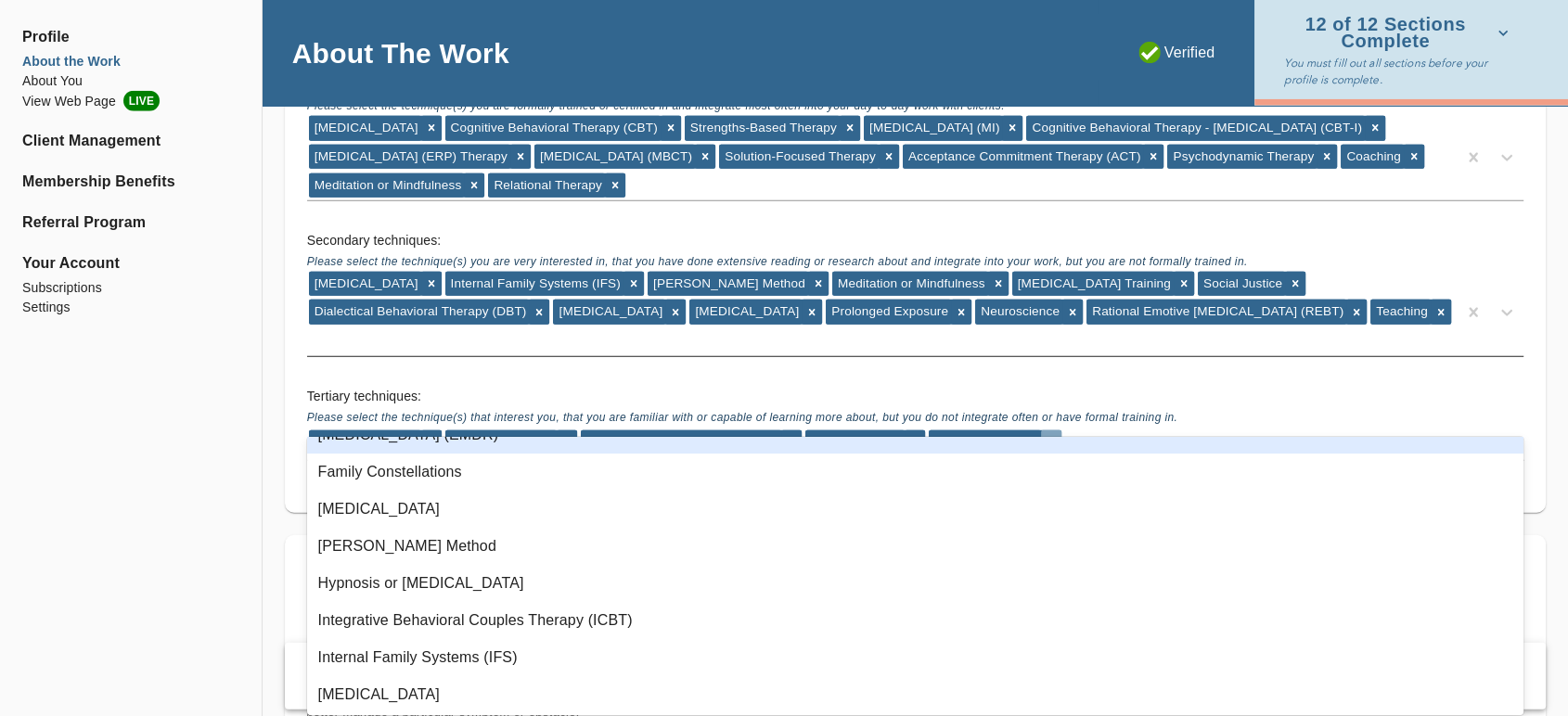
click at [1045, 436] on icon at bounding box center [1052, 443] width 13 height 13
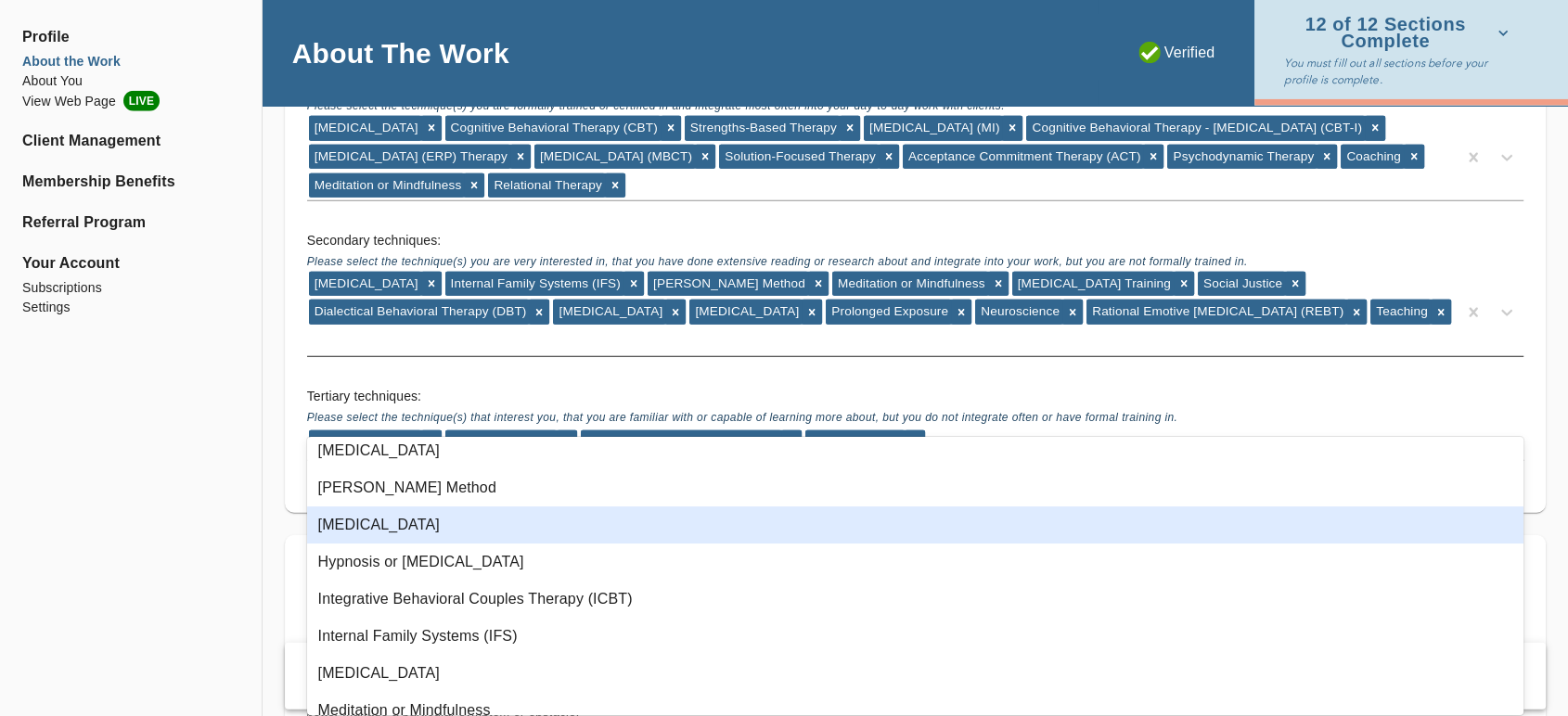
scroll to position [721, 0]
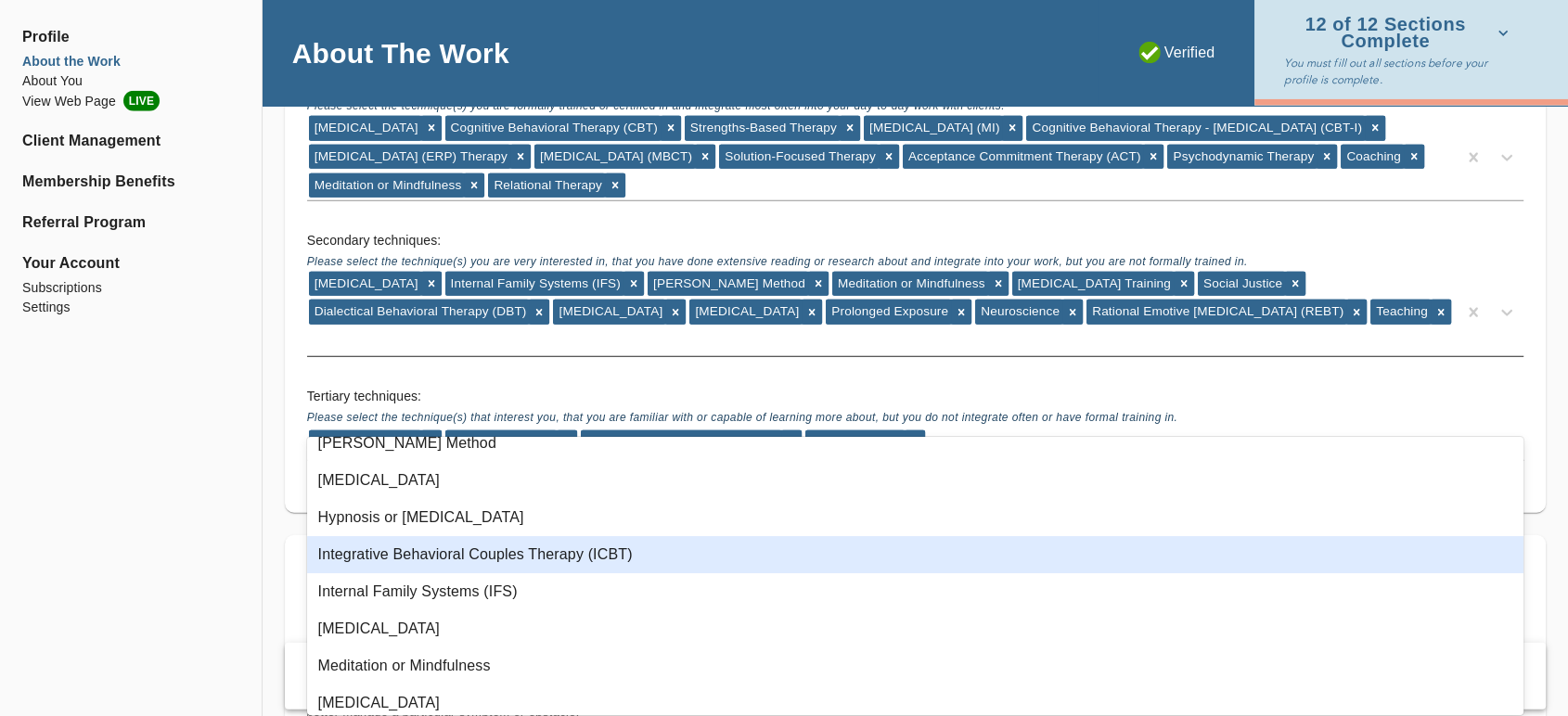
click at [555, 548] on div "Integrative Behavioral Couples Therapy (ICBT)" at bounding box center [915, 554] width 1217 height 37
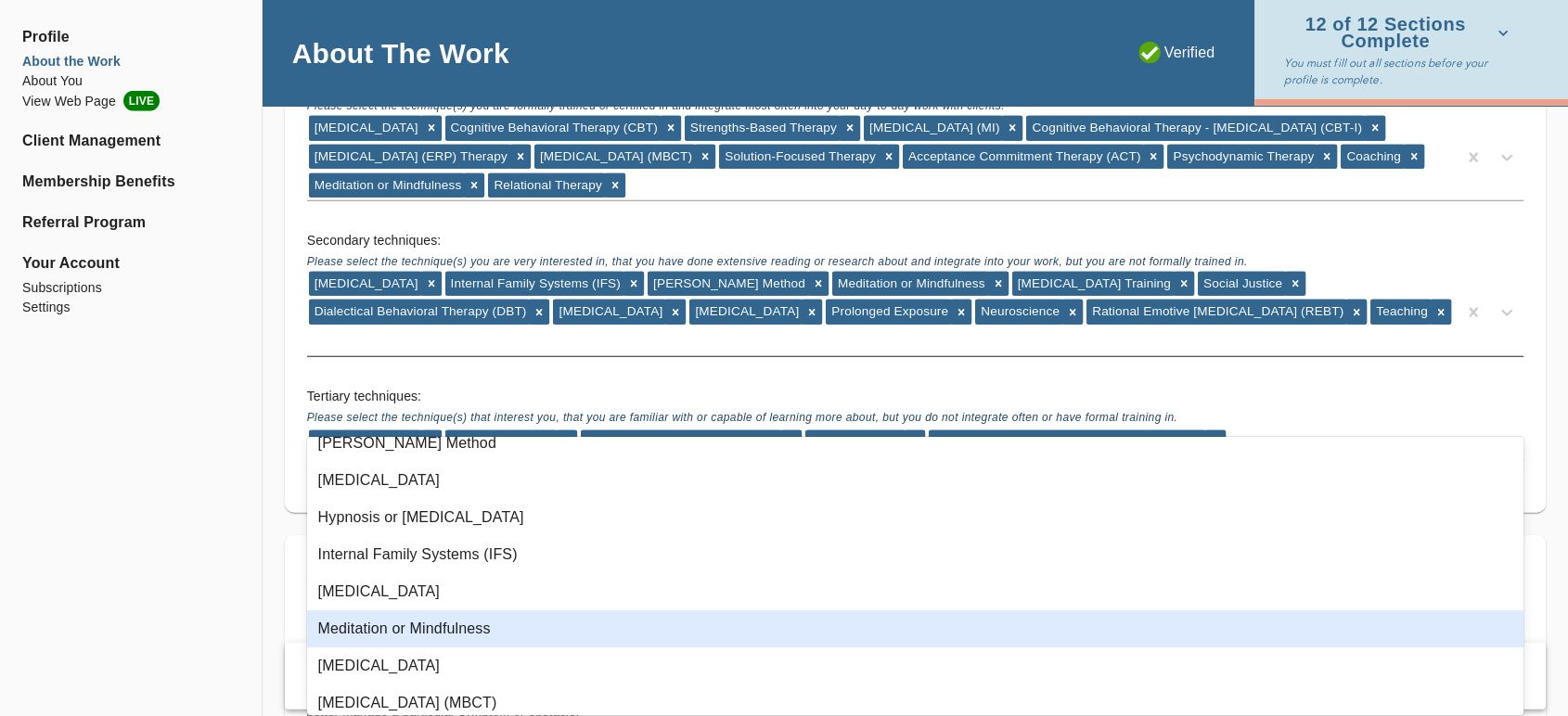
click at [497, 623] on div "Meditation or Mindfulness" at bounding box center [915, 628] width 1217 height 37
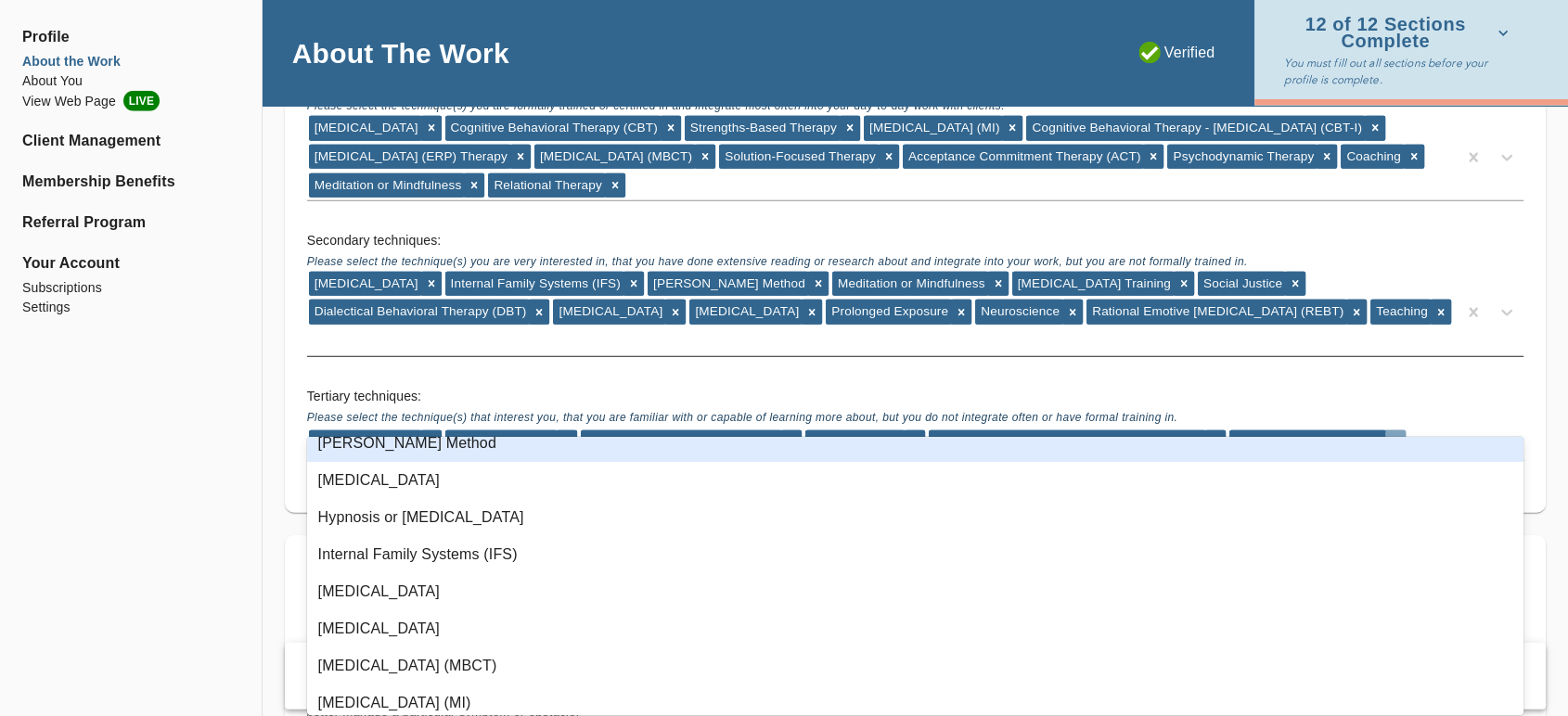
click at [1389, 436] on icon at bounding box center [1396, 443] width 13 height 13
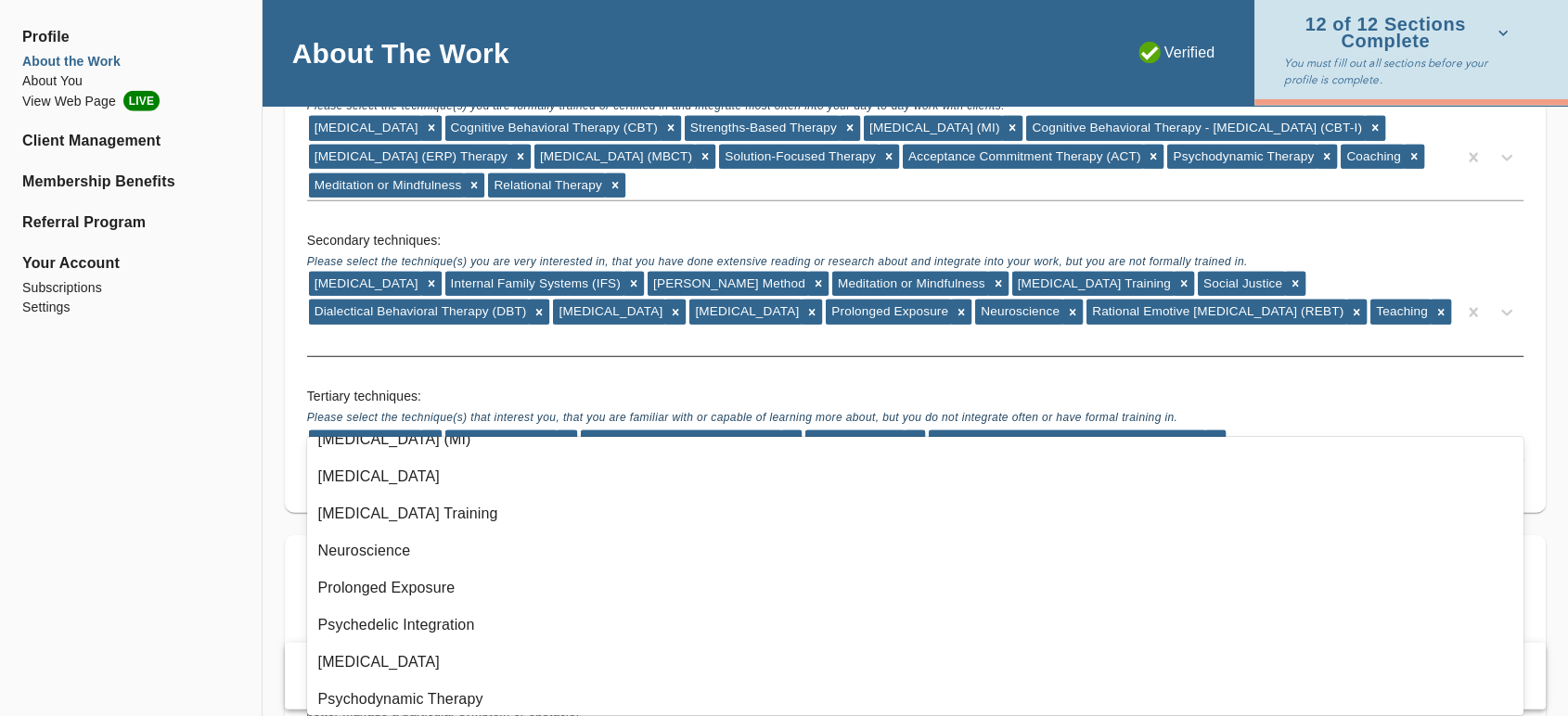
scroll to position [1031, 0]
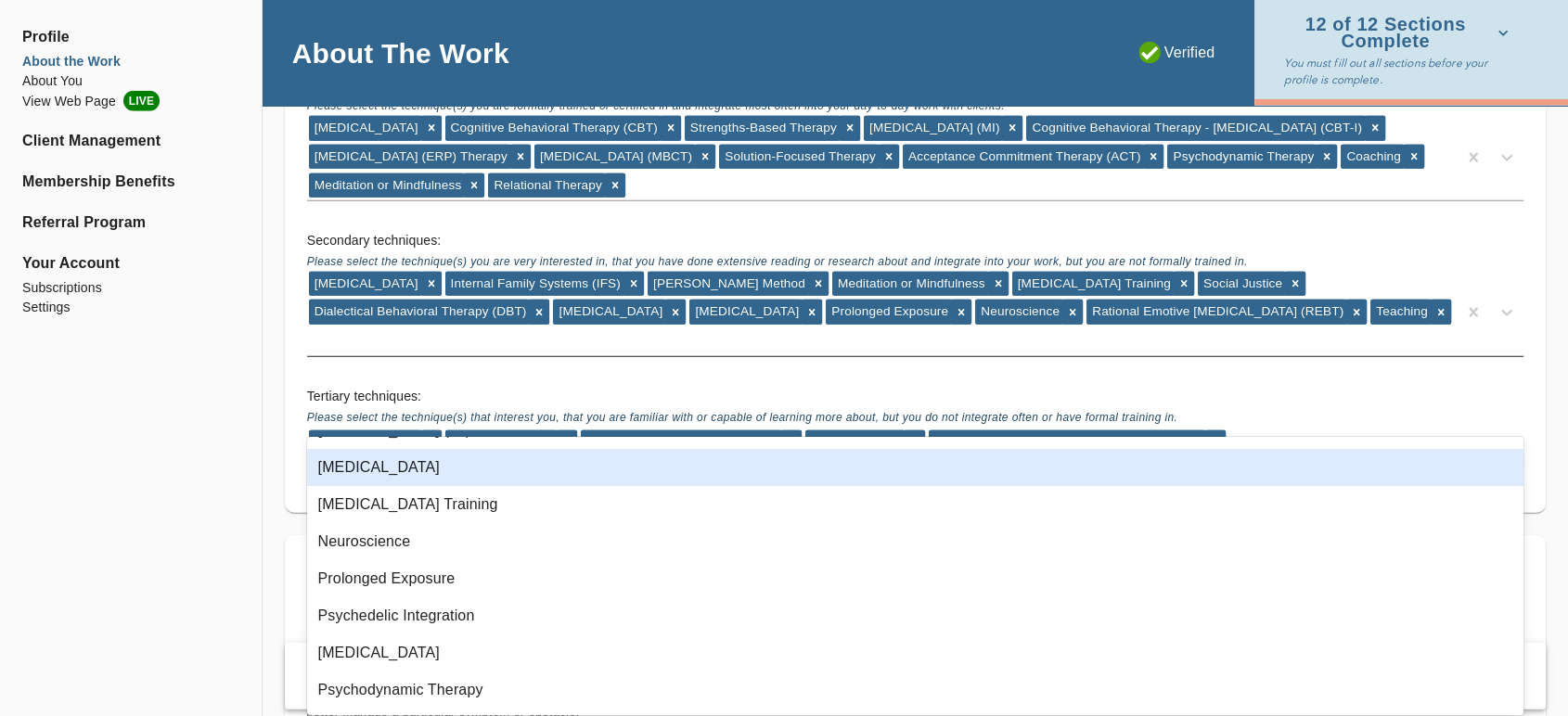
click at [438, 474] on div "[MEDICAL_DATA]" at bounding box center [915, 466] width 1217 height 37
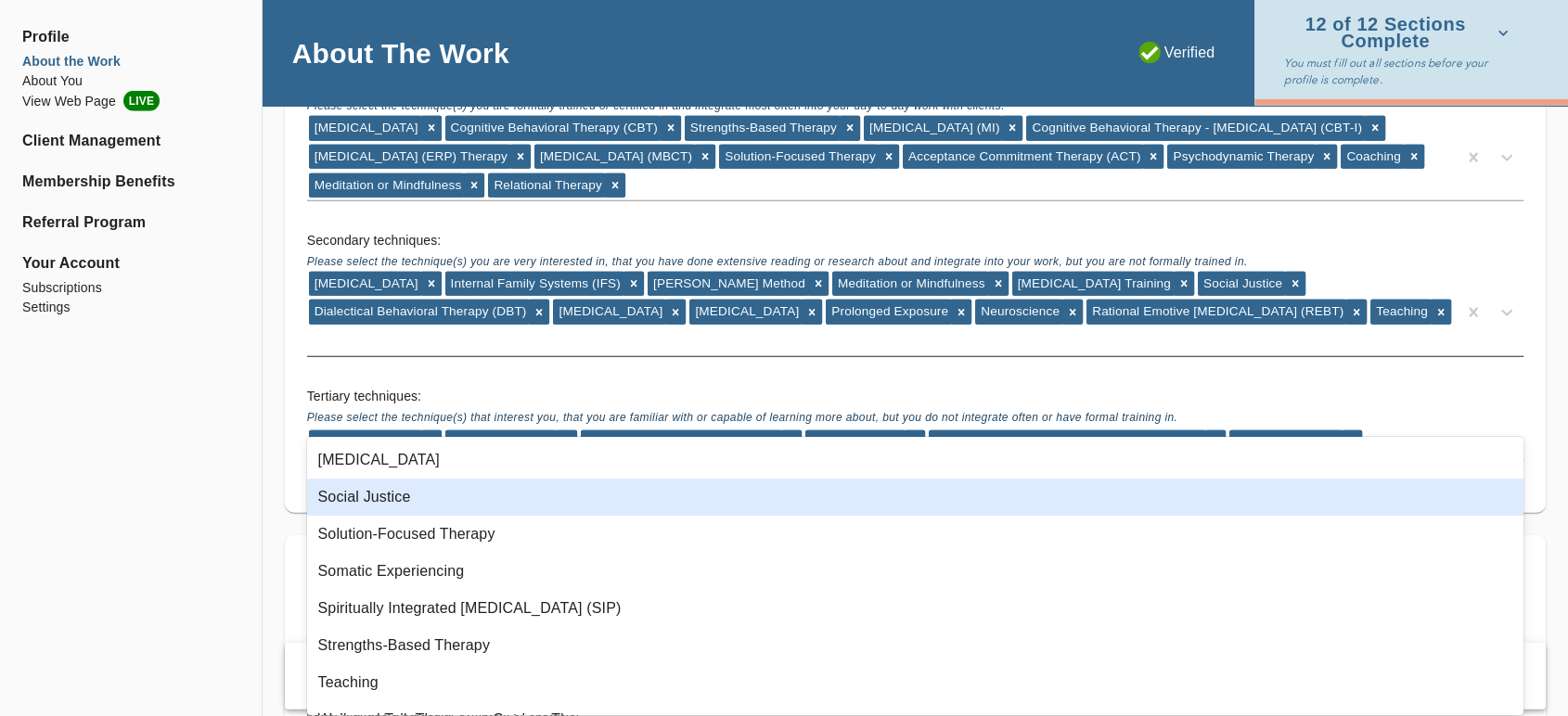
scroll to position [1442, 0]
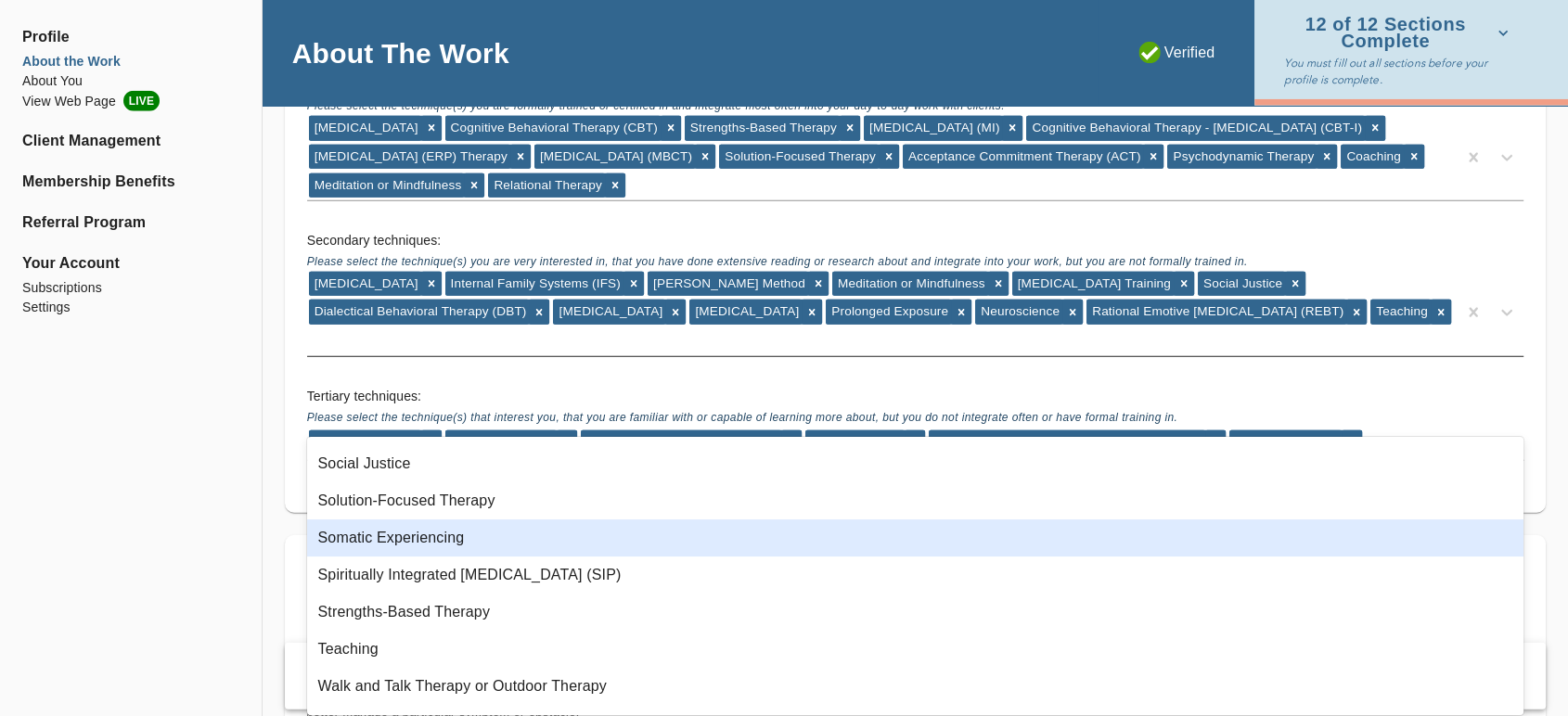
click at [656, 545] on div "Somatic Experiencing" at bounding box center [915, 537] width 1217 height 37
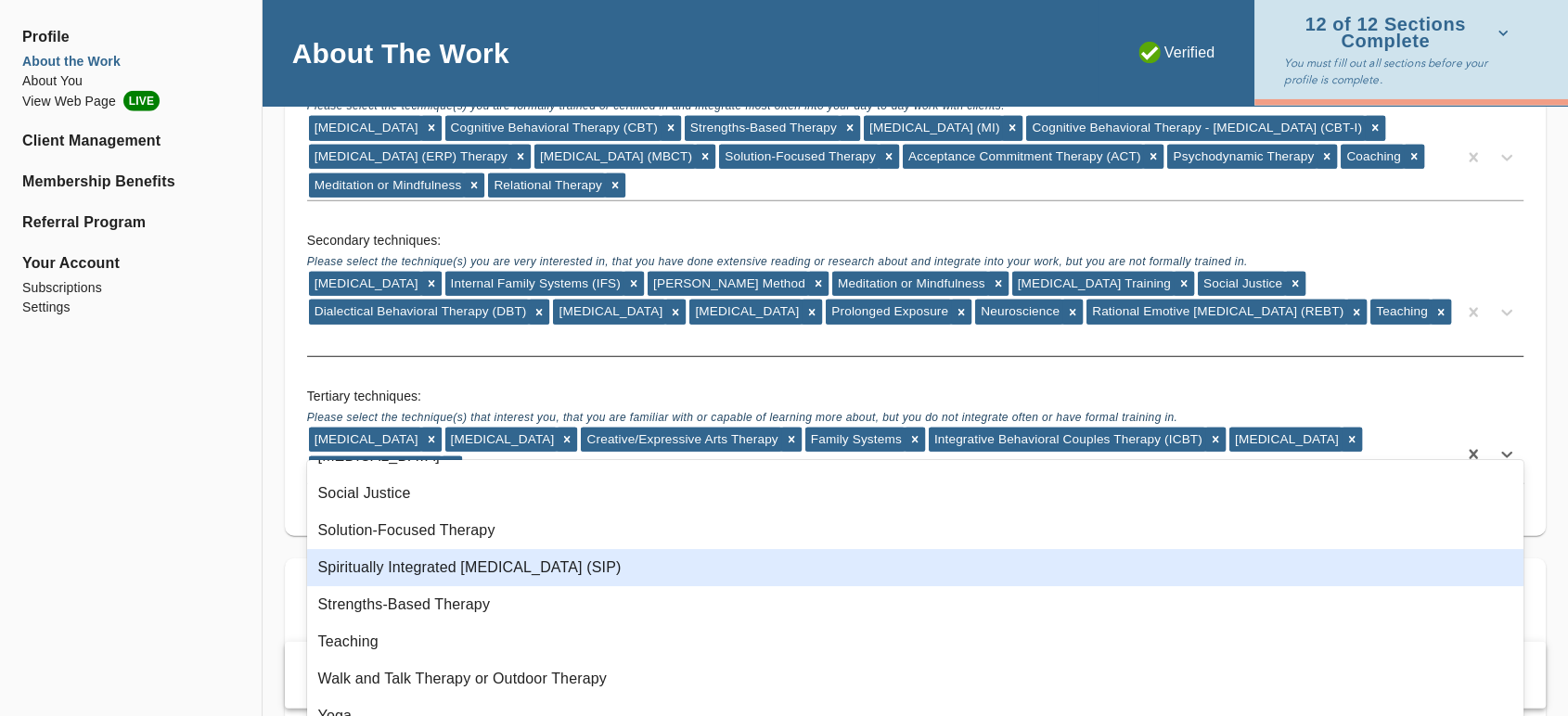
scroll to position [1435, 0]
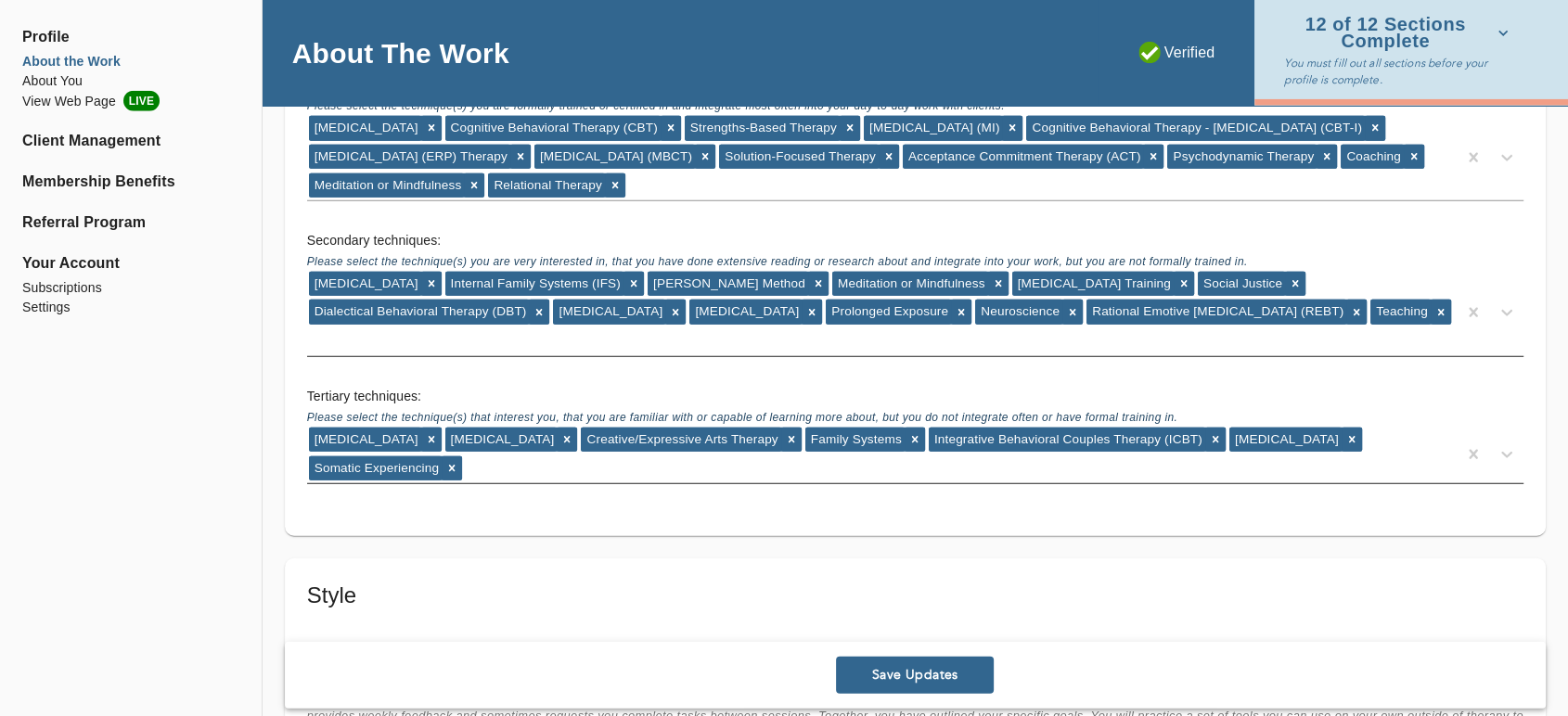
click at [896, 674] on span "Save Updates" at bounding box center [915, 675] width 143 height 18
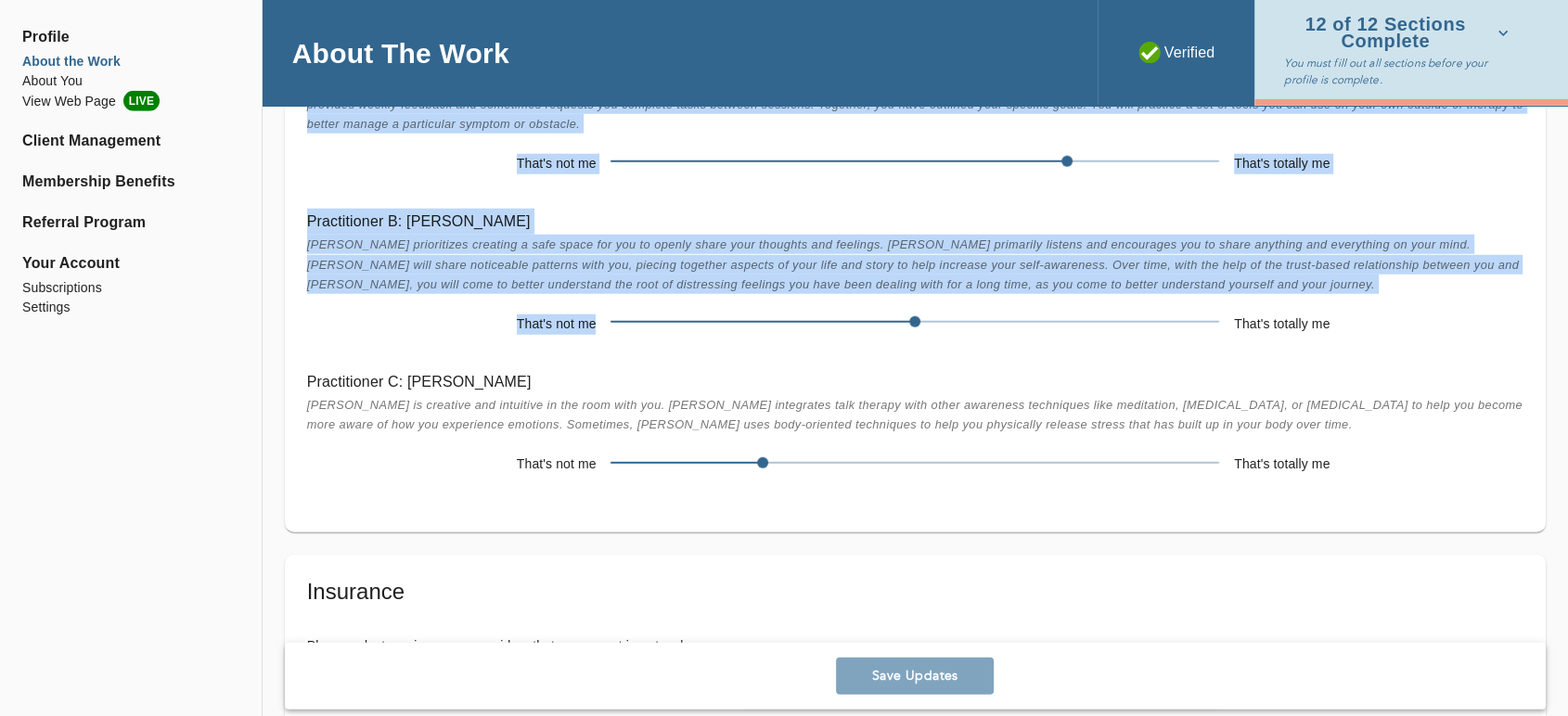
scroll to position [4946, 0]
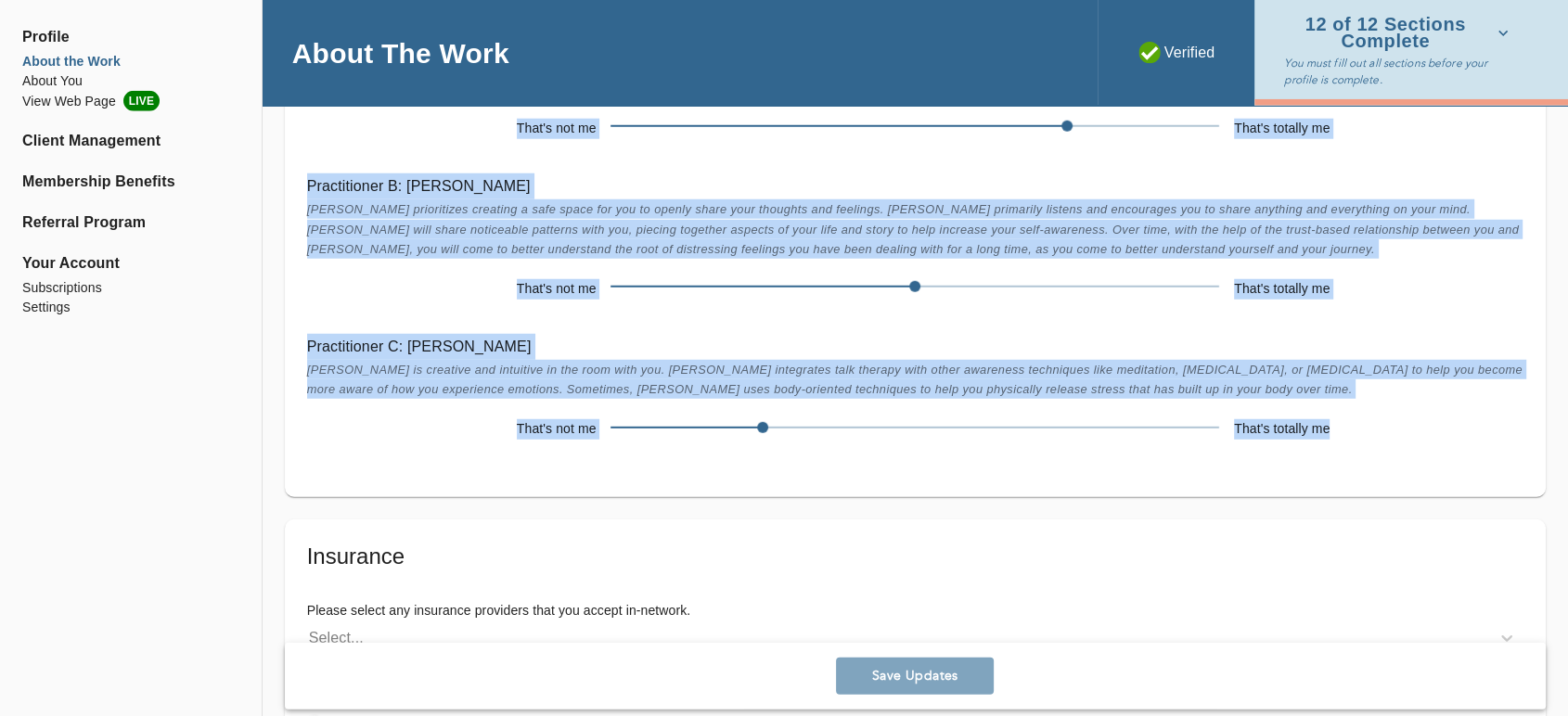
drag, startPoint x: 305, startPoint y: 147, endPoint x: 1344, endPoint y: 433, distance: 1077.6
click at [1344, 433] on div "Style Please rate the following 1 (nothing like your work) through 5 (exactly l…" at bounding box center [915, 197] width 1217 height 526
copy div "Style Please rate the following 1 (nothing like your work) through 5 (exactly l…"
drag, startPoint x: 760, startPoint y: 421, endPoint x: 767, endPoint y: 440, distance: 20.2
click at [767, 433] on span at bounding box center [762, 428] width 11 height 11
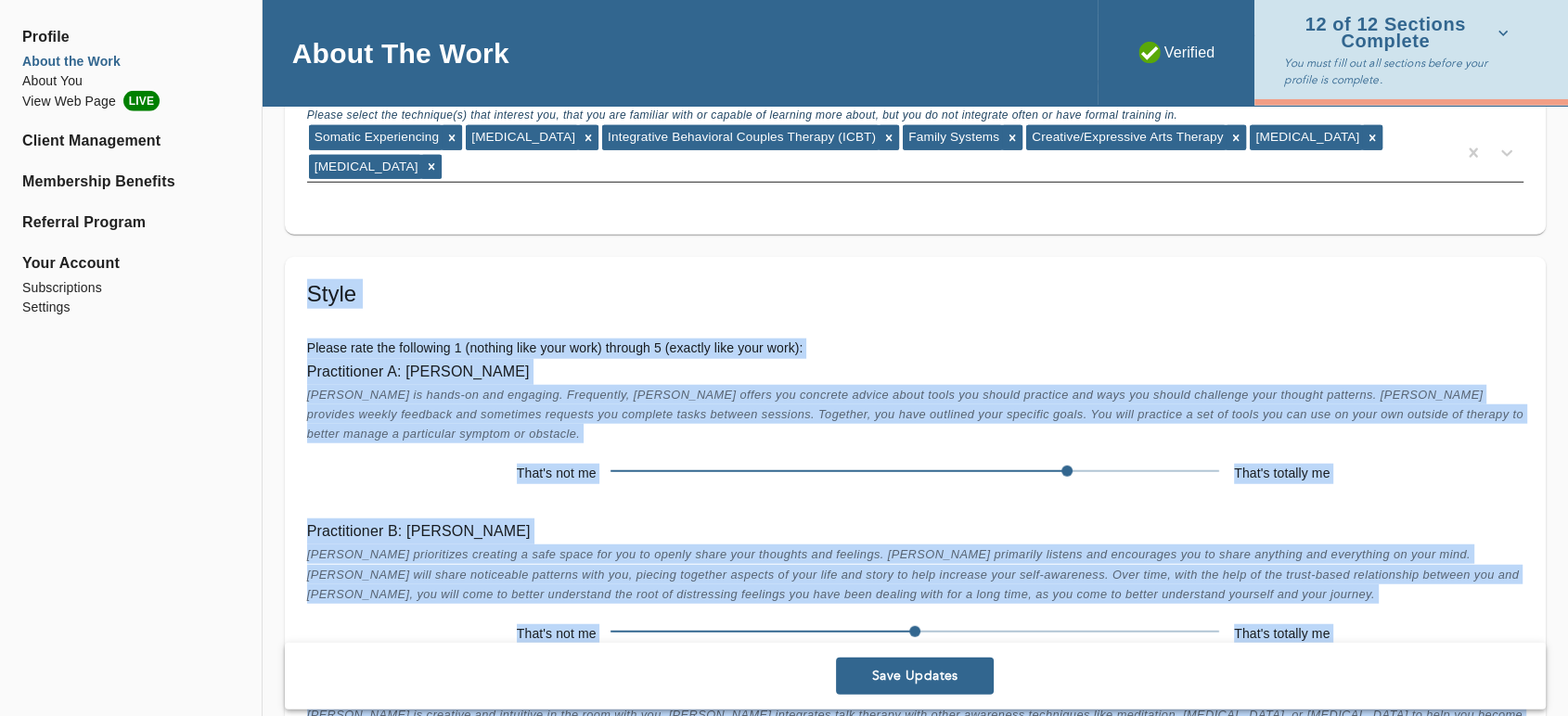
scroll to position [4637, 0]
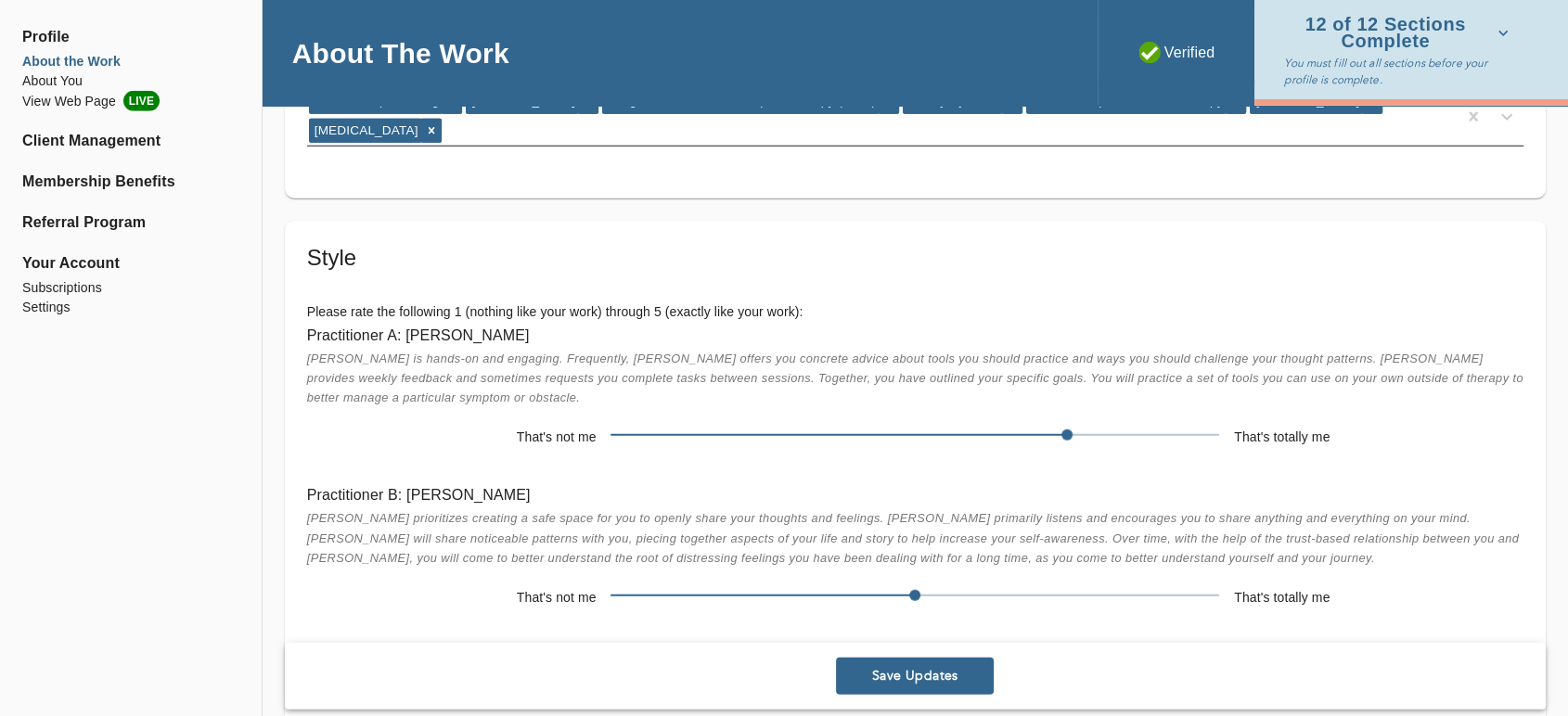
drag, startPoint x: 1108, startPoint y: 432, endPoint x: 1259, endPoint y: 433, distance: 151.0
click at [1259, 433] on div "That's not me That's totally me" at bounding box center [915, 437] width 1217 height 30
drag, startPoint x: 915, startPoint y: 601, endPoint x: 538, endPoint y: 39, distance: 676.7
click at [579, 585] on div "That's not me That's totally me" at bounding box center [915, 597] width 1217 height 30
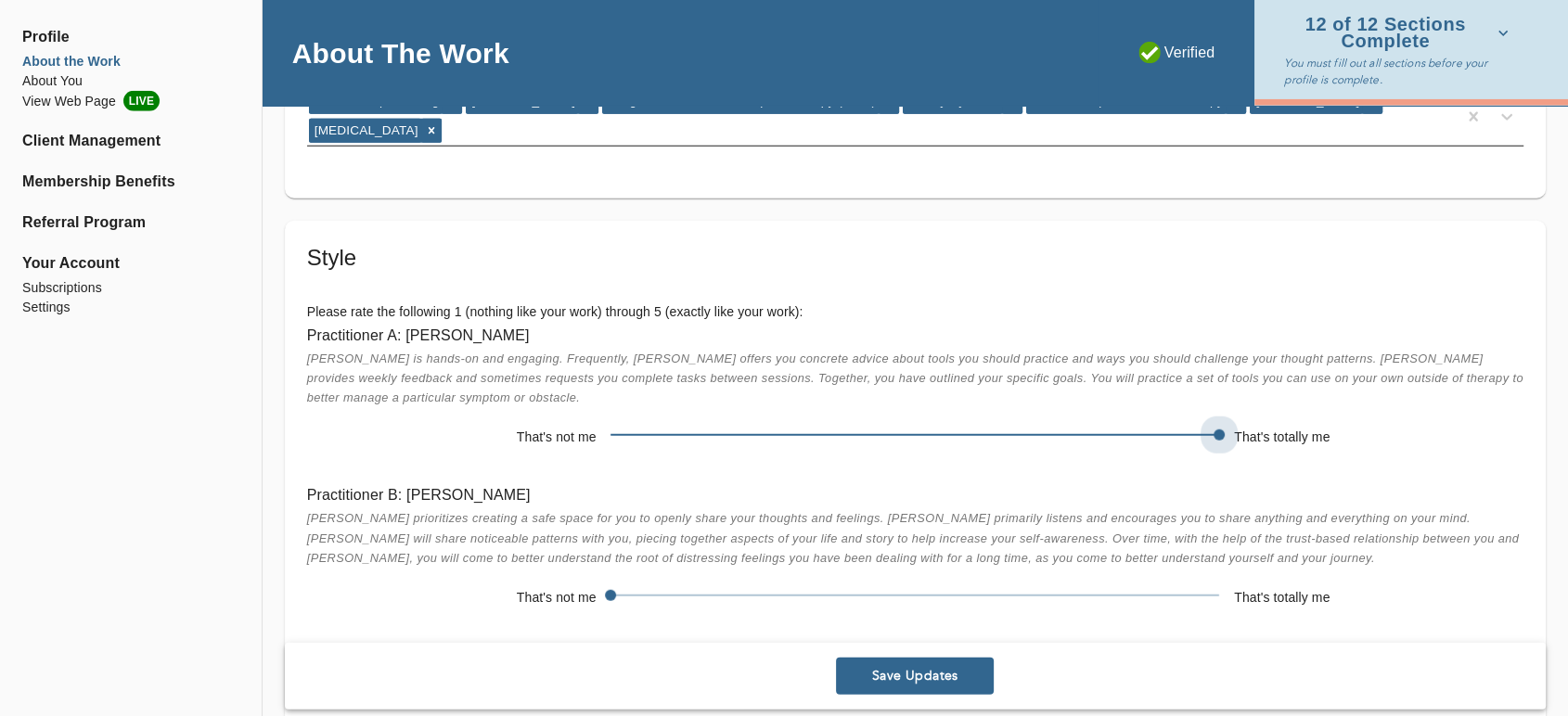
drag, startPoint x: 1152, startPoint y: 429, endPoint x: 1323, endPoint y: 421, distance: 171.2
click at [1323, 422] on div "That's not me That's totally me" at bounding box center [915, 437] width 1217 height 30
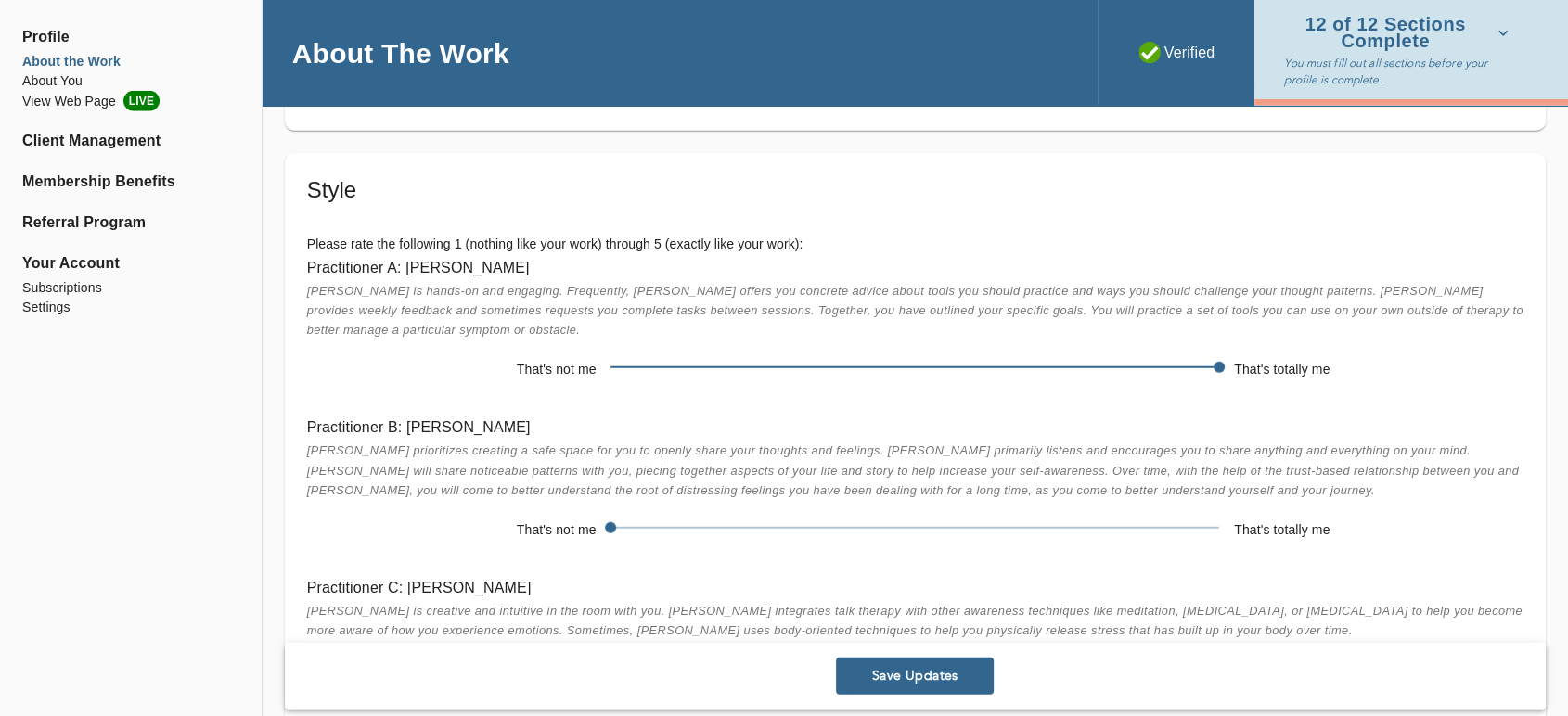
scroll to position [4741, 0]
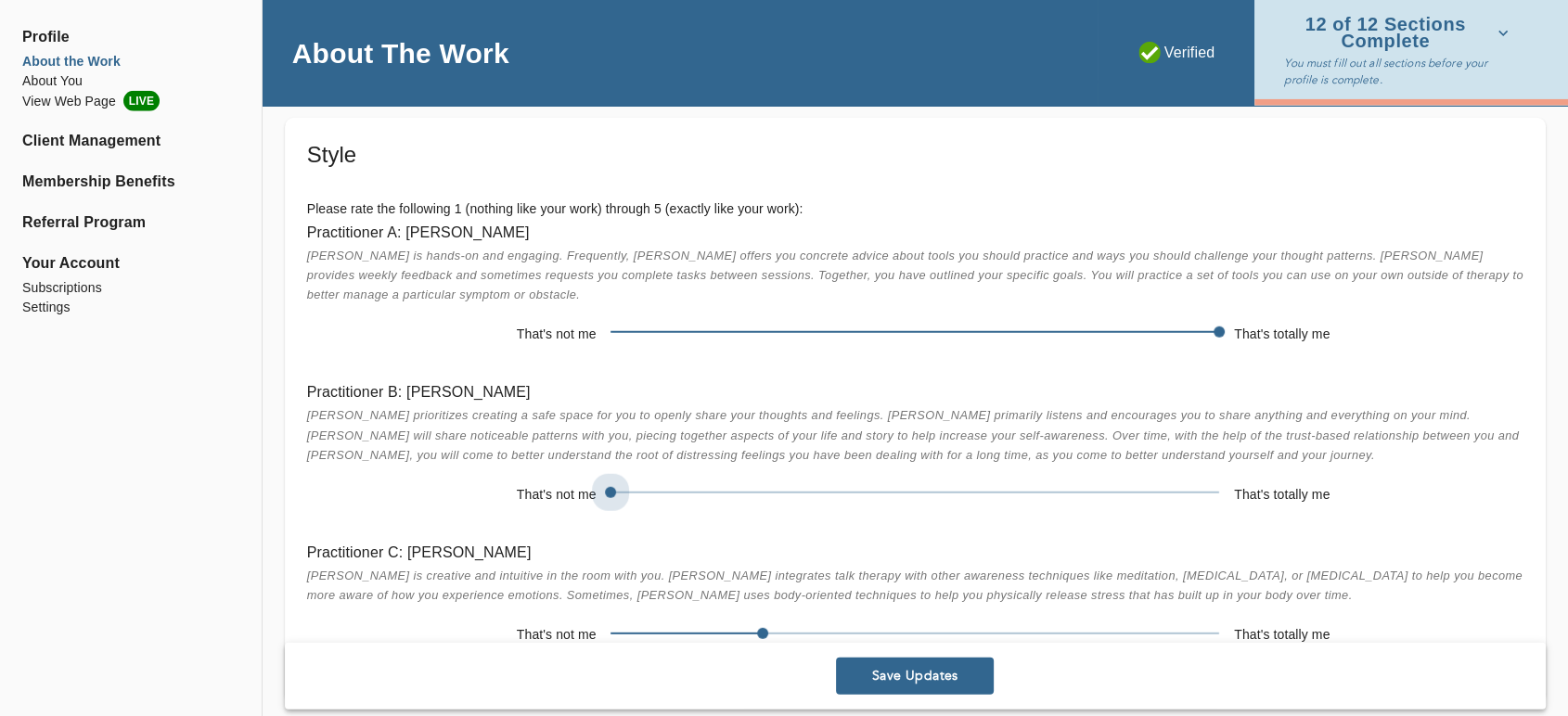
drag, startPoint x: 612, startPoint y: 478, endPoint x: 548, endPoint y: 529, distance: 81.8
click at [548, 529] on div "Practitioner A: [PERSON_NAME] [PERSON_NAME] is hands-on and engaging. Frequentl…" at bounding box center [915, 435] width 1246 height 461
drag, startPoint x: 619, startPoint y: 482, endPoint x: 1232, endPoint y: 514, distance: 613.8
click at [1232, 514] on div "Practitioner B: [PERSON_NAME] prioritizes creating a safe space for you to open…" at bounding box center [915, 445] width 1246 height 160
drag, startPoint x: 763, startPoint y: 635, endPoint x: 561, endPoint y: 636, distance: 202.0
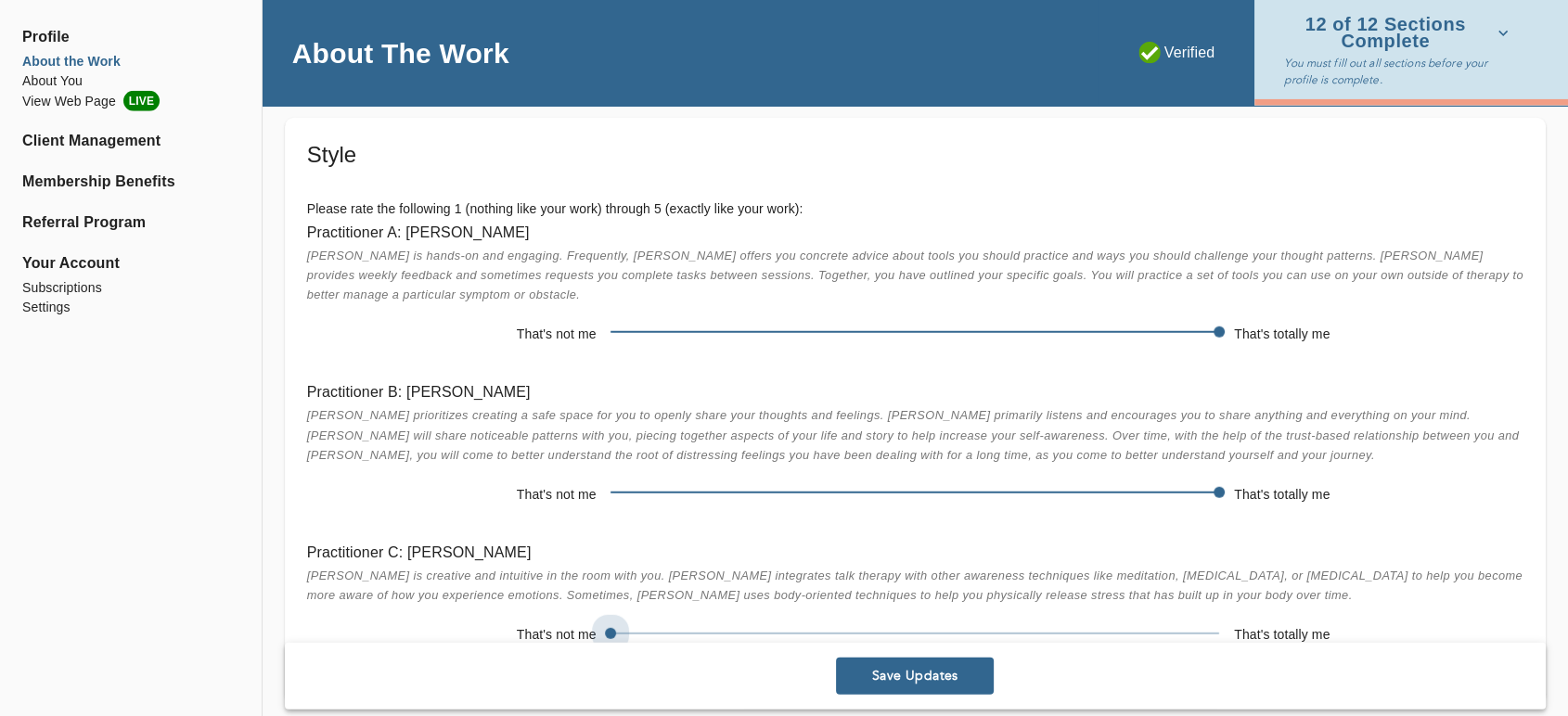
click at [561, 636] on div "That's not me That's totally me" at bounding box center [915, 636] width 1217 height 30
drag, startPoint x: 1212, startPoint y: 488, endPoint x: 474, endPoint y: 4, distance: 882.6
click at [498, 498] on div "That's not me That's totally me" at bounding box center [915, 495] width 1217 height 30
drag, startPoint x: 612, startPoint y: 494, endPoint x: 708, endPoint y: 496, distance: 96.0
click at [708, 496] on span at bounding box center [915, 493] width 609 height 26
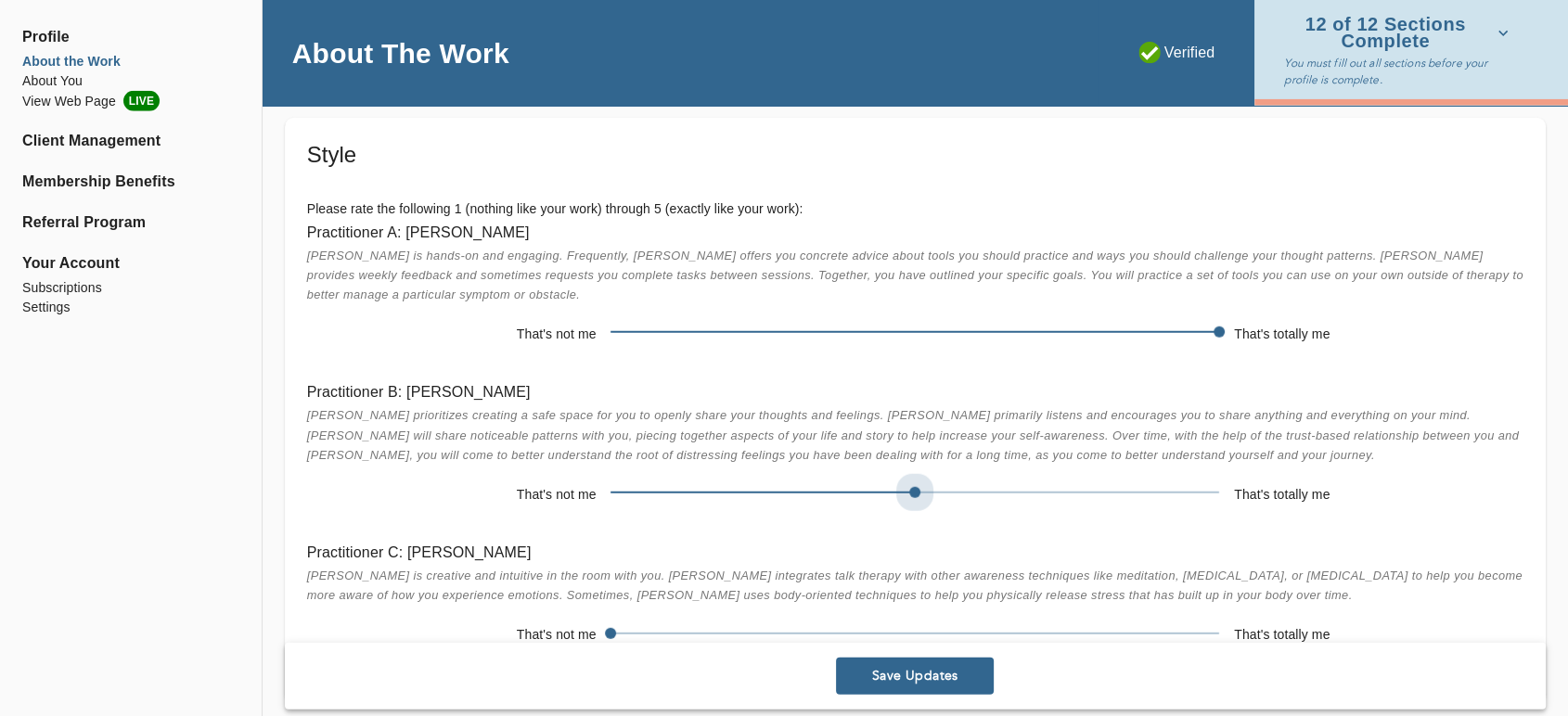
drag, startPoint x: 759, startPoint y: 494, endPoint x: 893, endPoint y: 513, distance: 135.3
click at [893, 513] on div "Practitioner B: [PERSON_NAME] prioritizes creating a safe space for you to open…" at bounding box center [915, 445] width 1246 height 160
click at [884, 688] on button "Save Updates" at bounding box center [914, 675] width 157 height 37
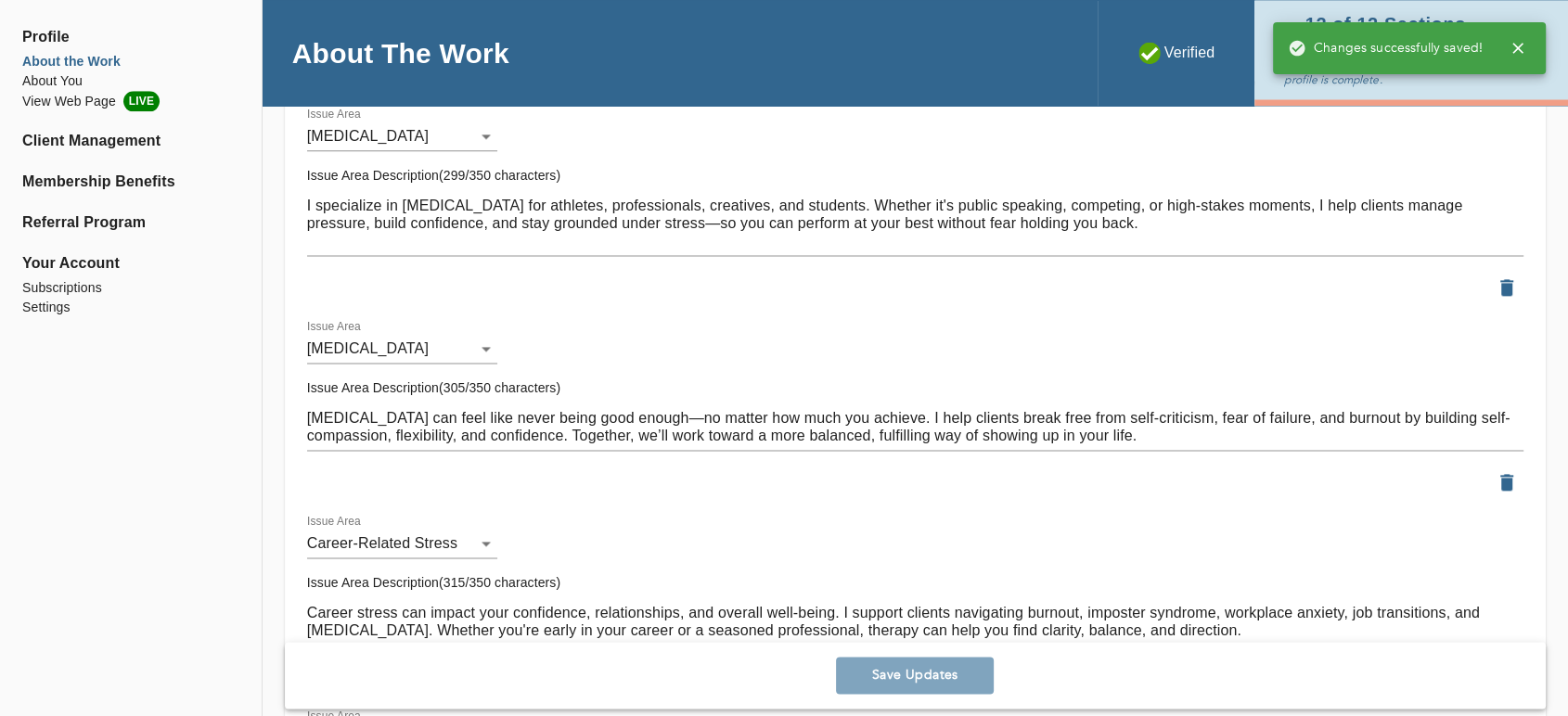
scroll to position [2135, 0]
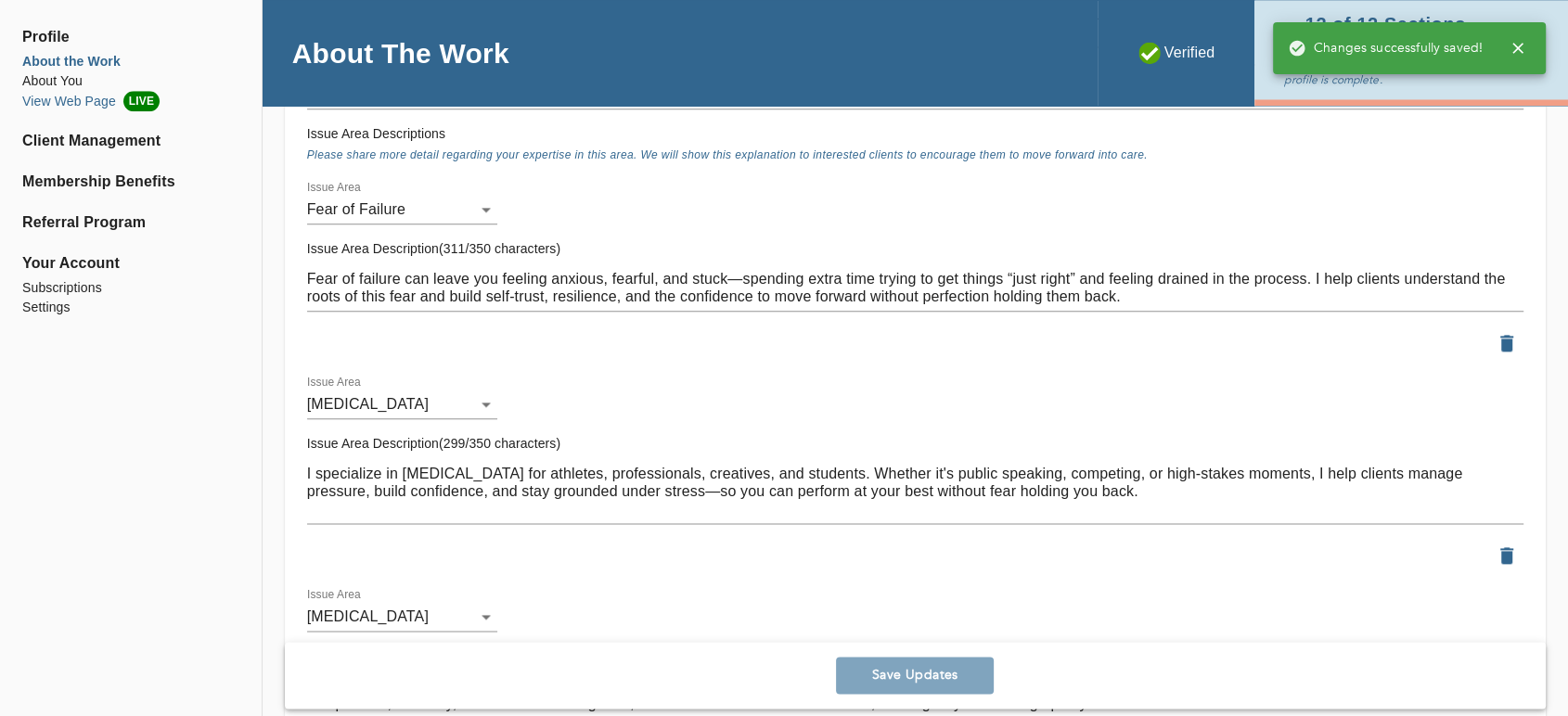
click at [86, 90] on li "View Web Page LIVE" at bounding box center [131, 101] width 217 height 21
